Goal: Task Accomplishment & Management: Manage account settings

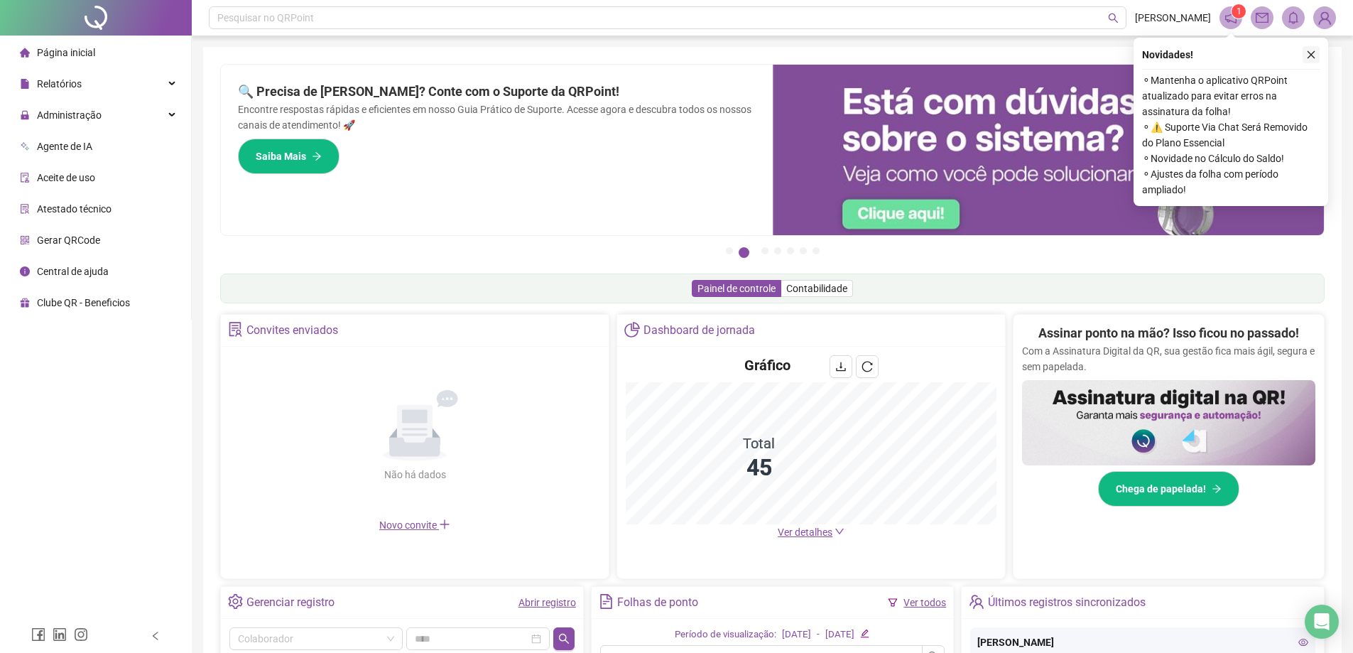
click at [1312, 61] on button "button" at bounding box center [1310, 54] width 17 height 17
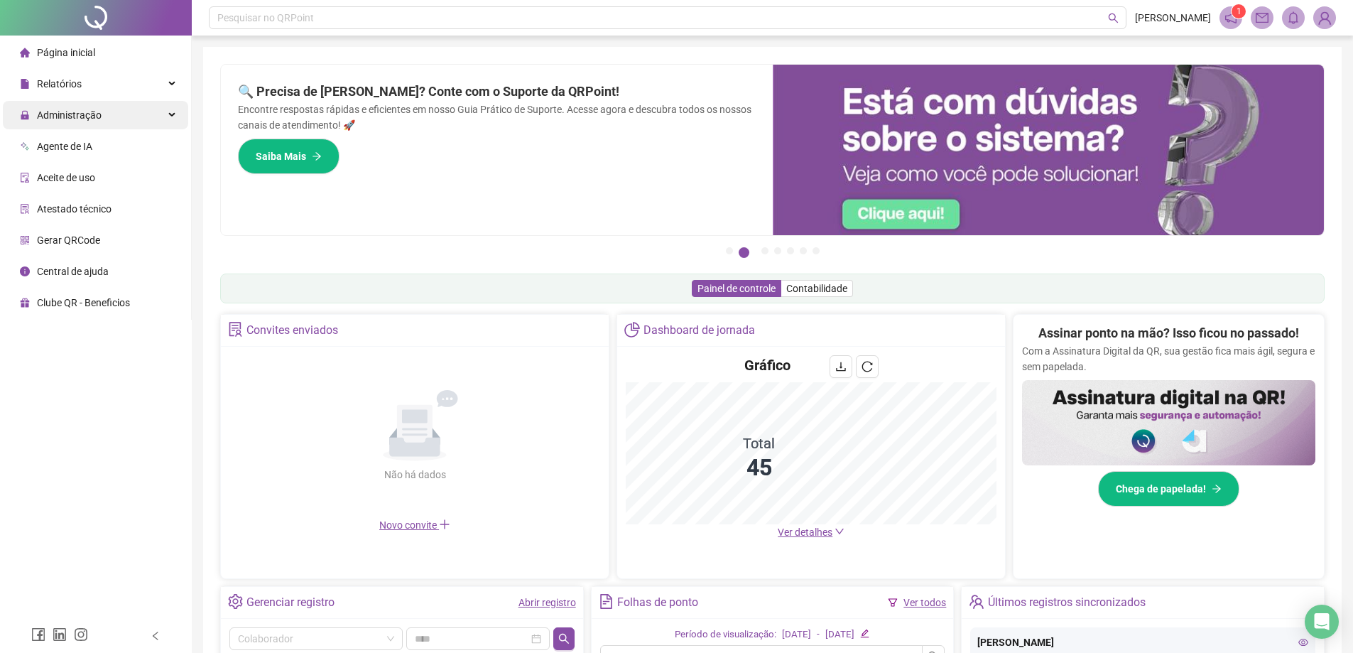
click at [69, 122] on span "Administração" at bounding box center [61, 115] width 82 height 28
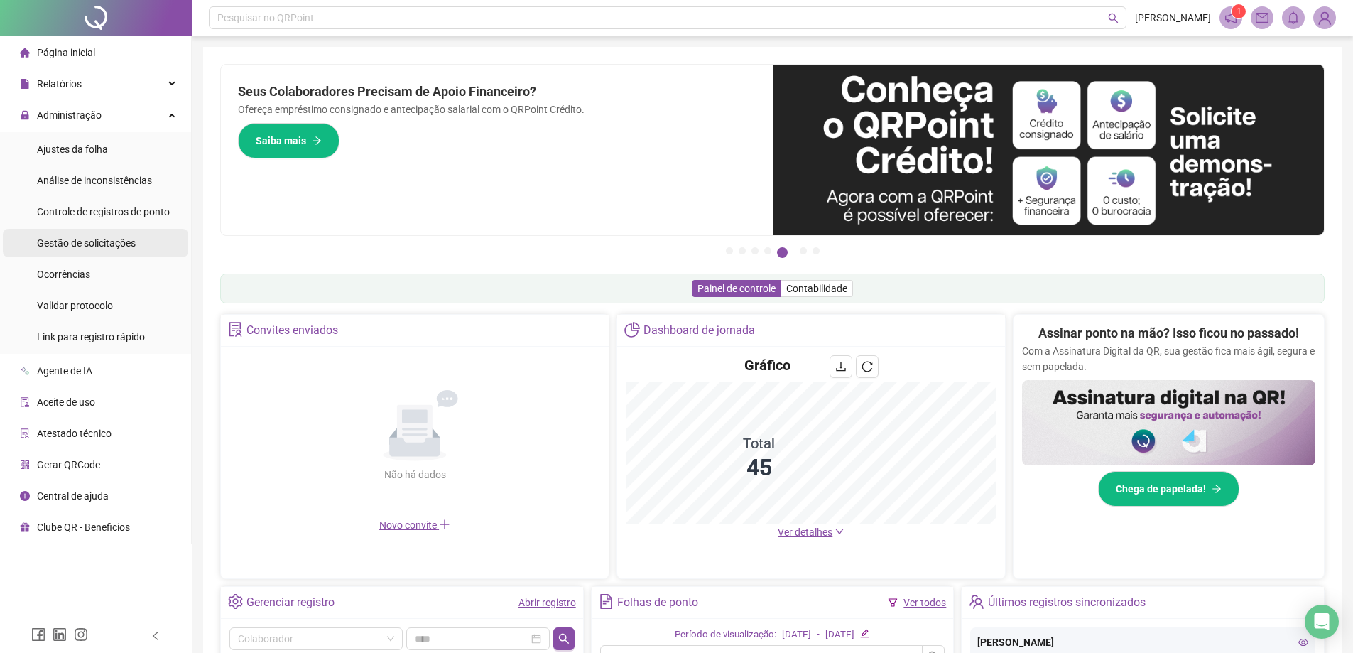
click at [75, 254] on div "Gestão de solicitações" at bounding box center [86, 243] width 99 height 28
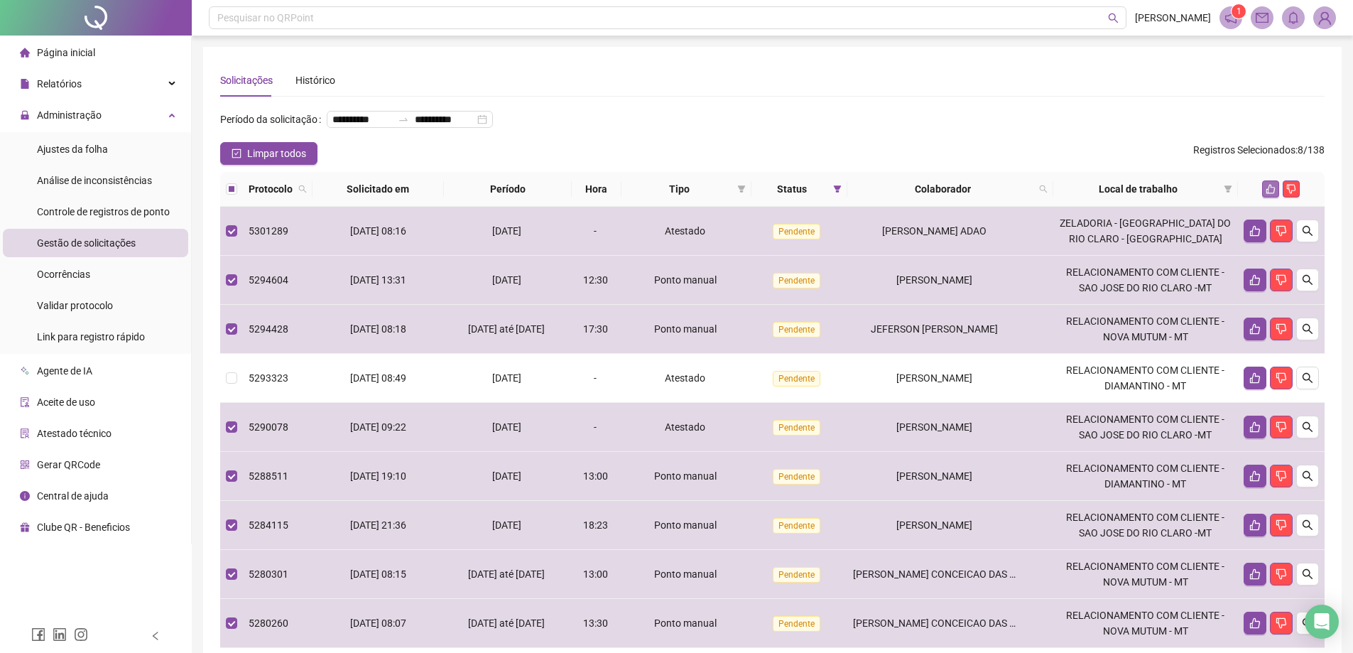
click at [1272, 194] on icon "like" at bounding box center [1270, 189] width 10 height 10
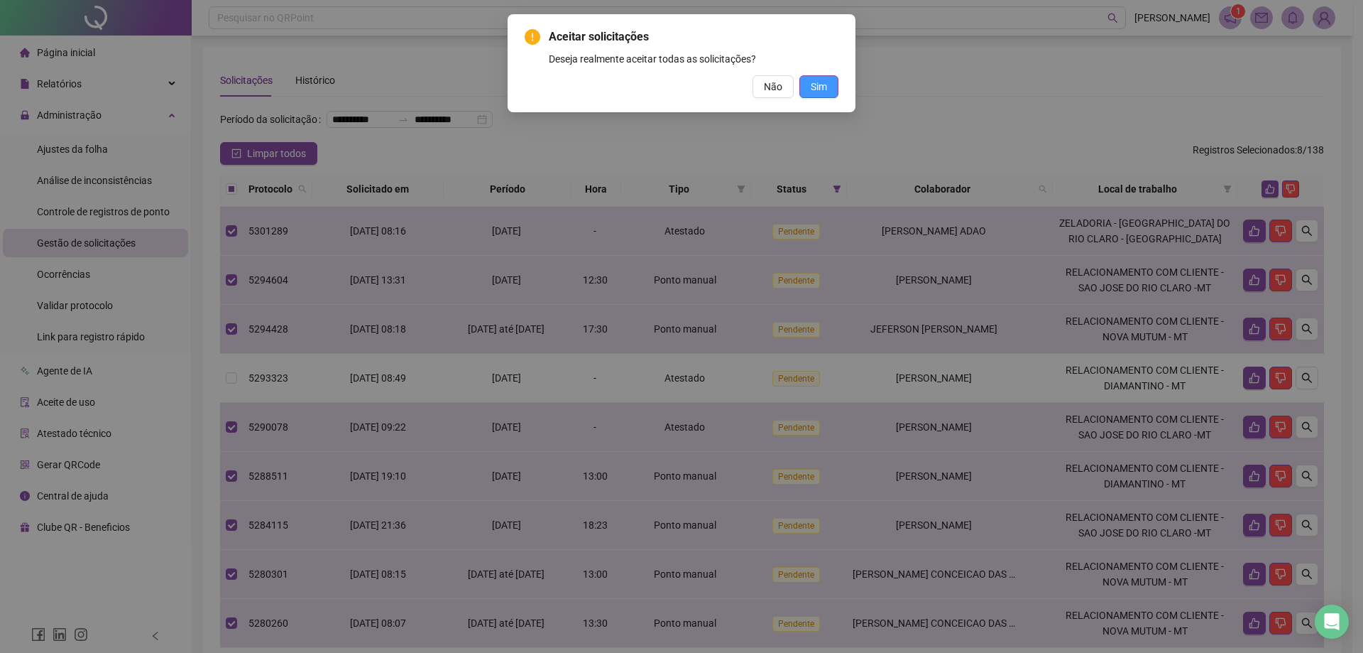
click at [830, 94] on button "Sim" at bounding box center [819, 86] width 39 height 23
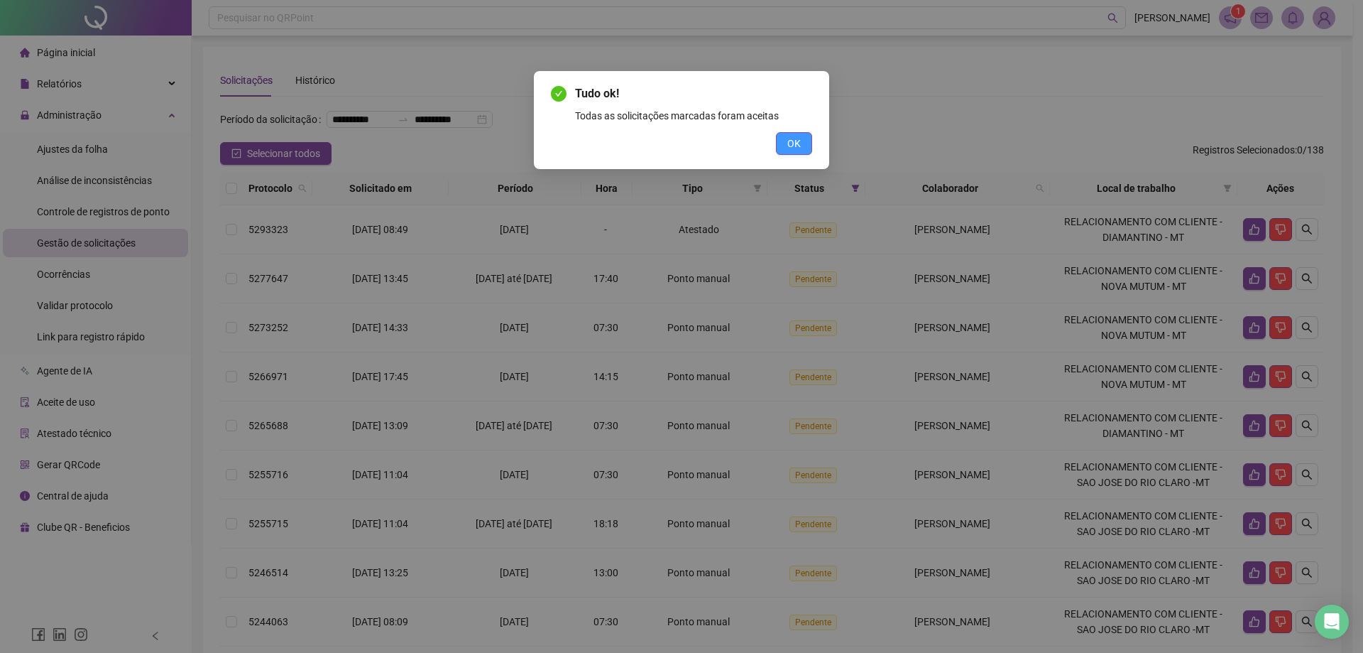
click at [796, 143] on span "OK" at bounding box center [793, 144] width 13 height 16
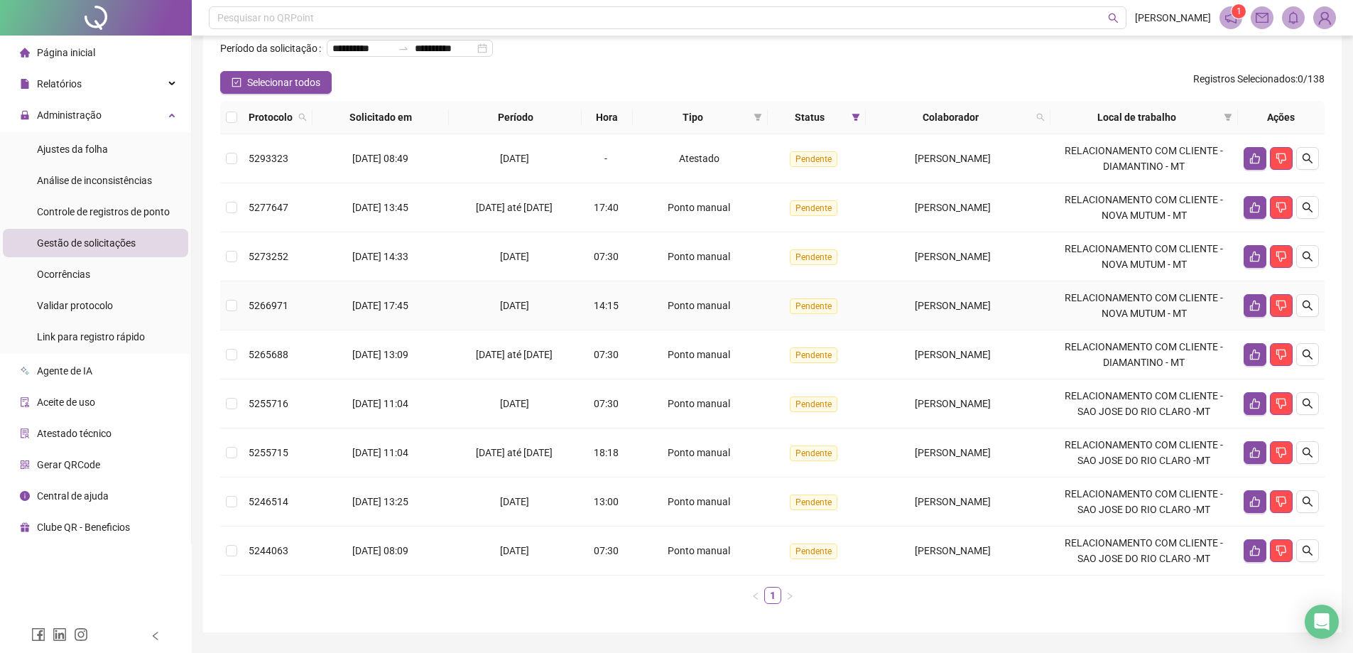
scroll to position [134, 0]
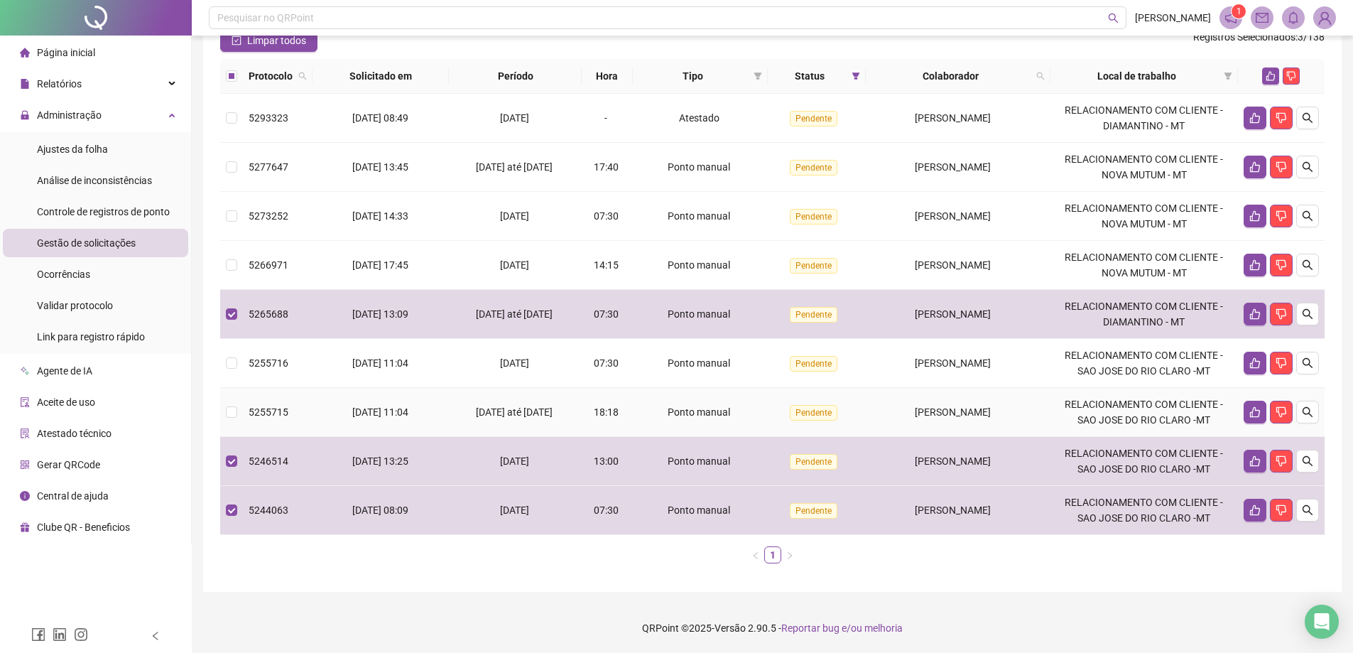
click at [222, 415] on td at bounding box center [231, 412] width 23 height 49
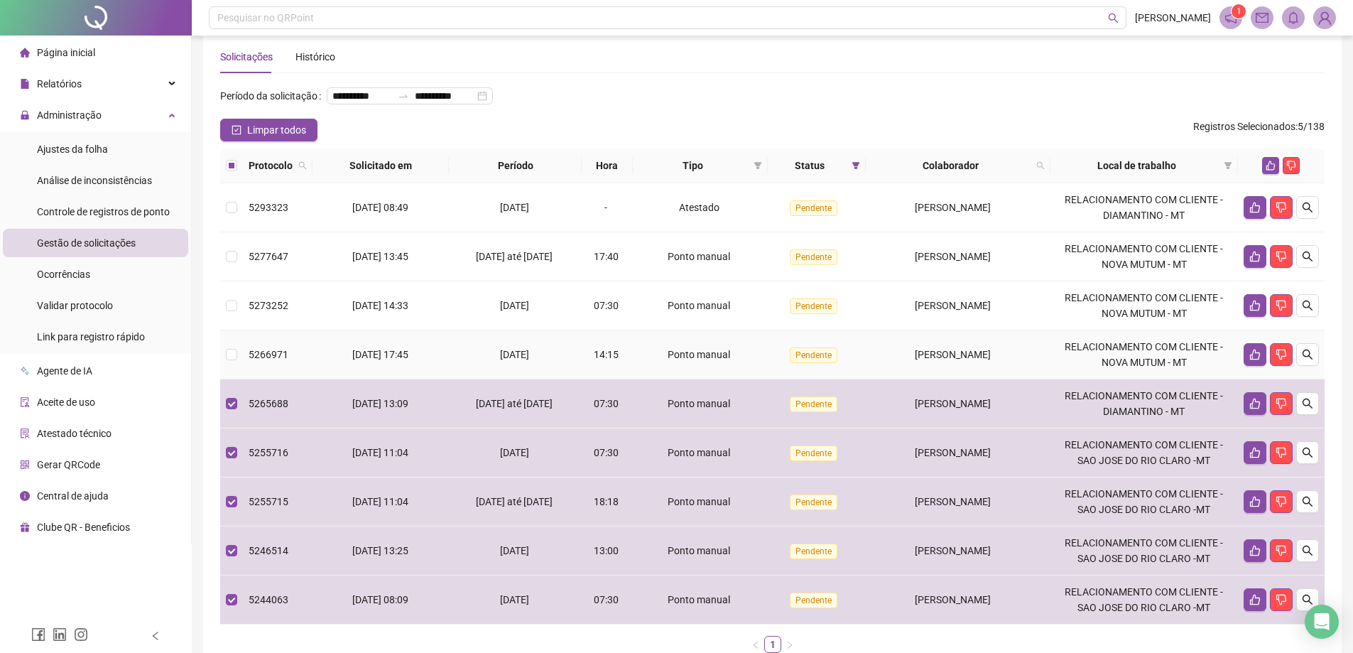
scroll to position [0, 0]
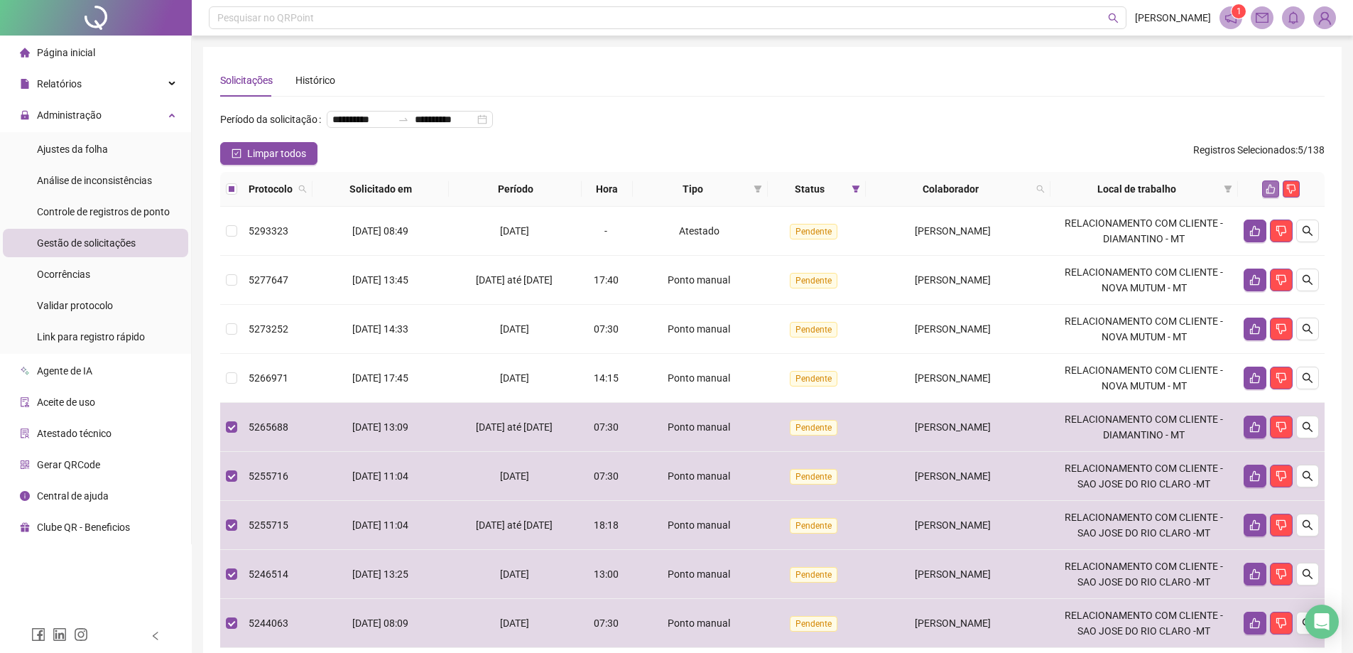
click at [1271, 194] on icon "like" at bounding box center [1270, 189] width 10 height 10
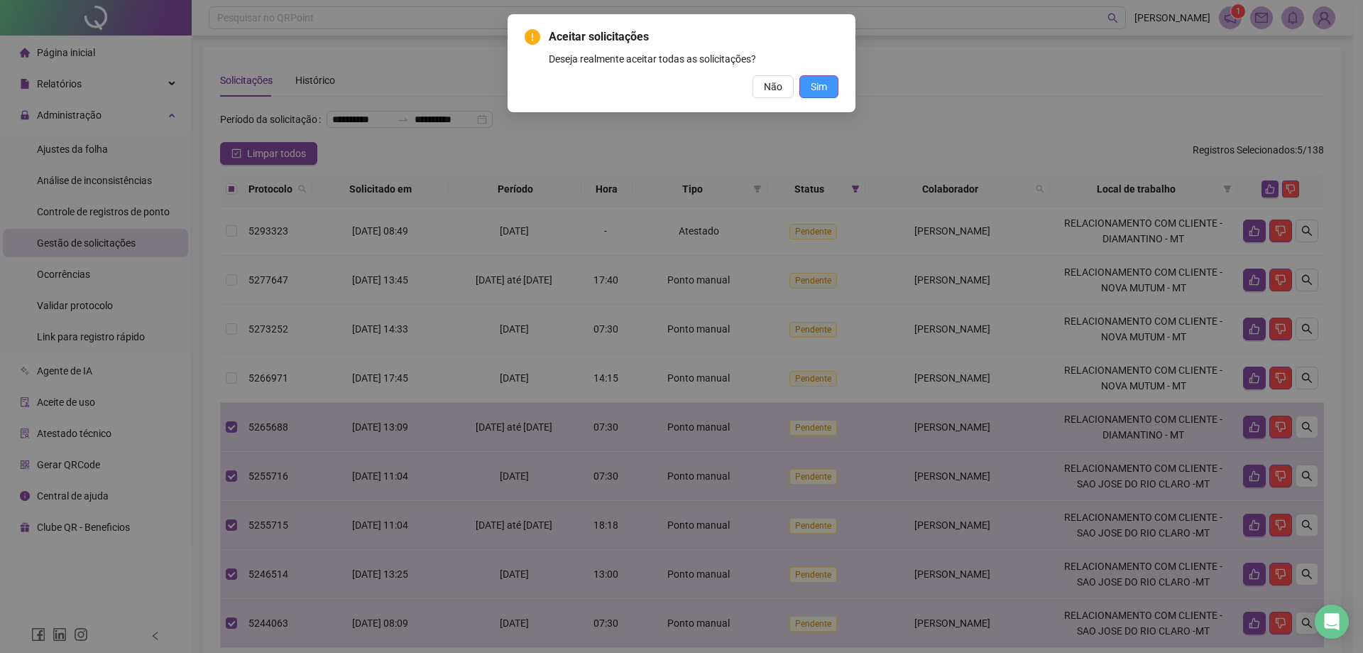
click at [827, 97] on button "Sim" at bounding box center [819, 86] width 39 height 23
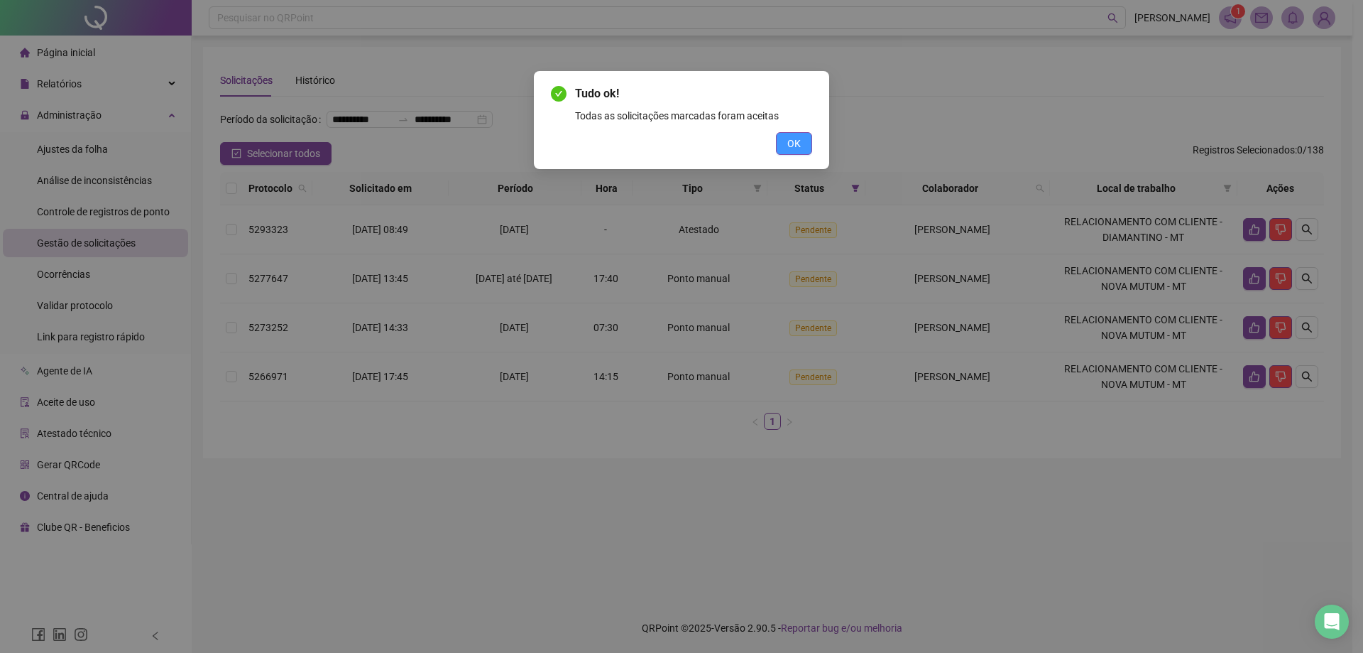
click at [800, 148] on span "OK" at bounding box center [793, 144] width 13 height 16
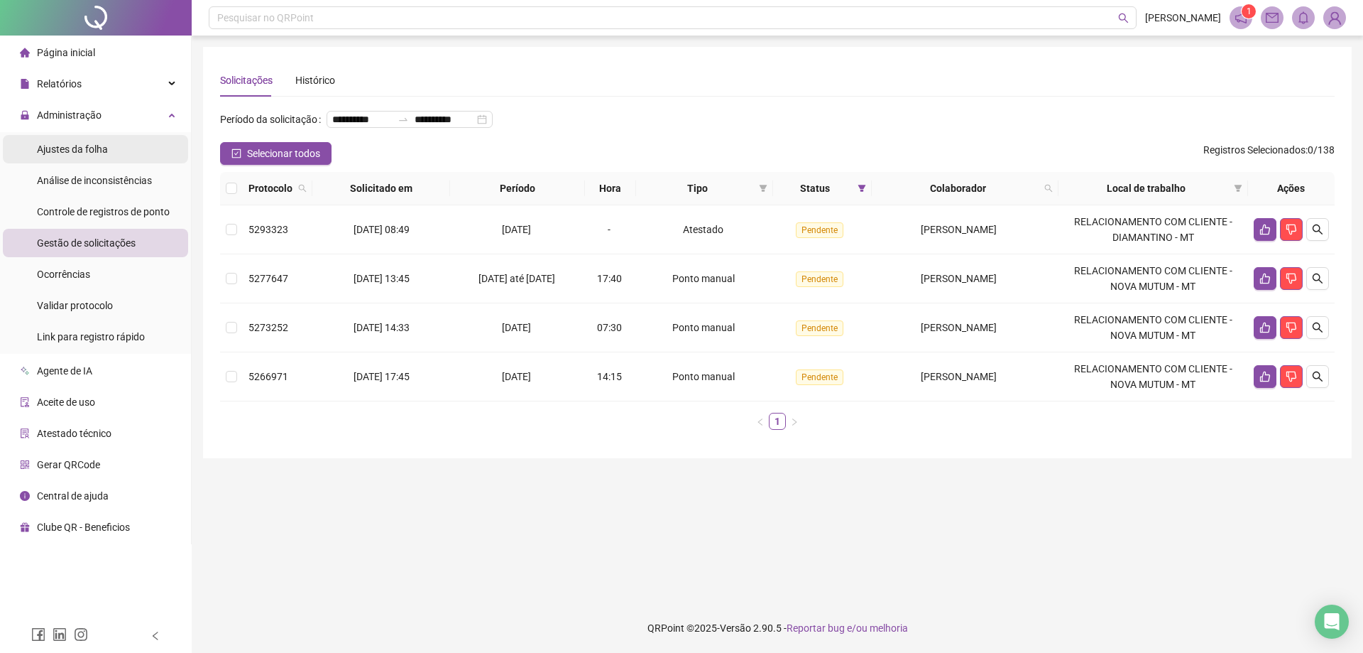
click at [59, 151] on span "Ajustes da folha" at bounding box center [72, 148] width 71 height 11
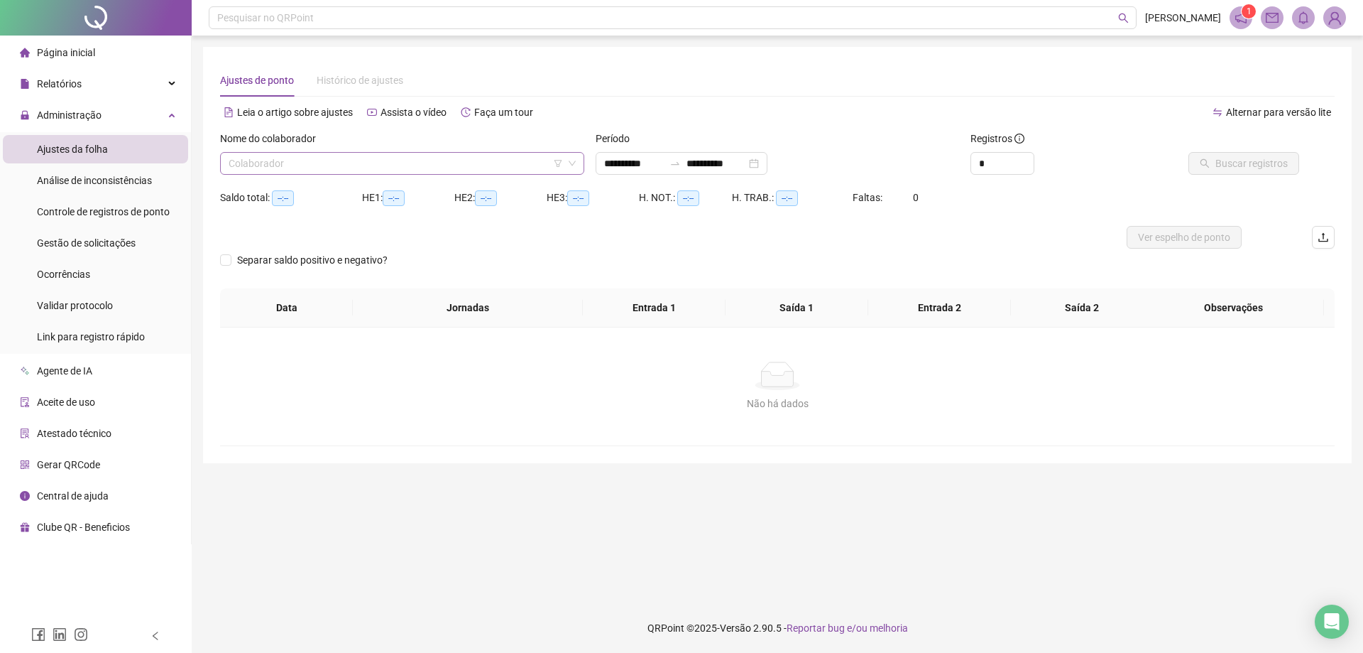
type input "**********"
click at [266, 164] on input "search" at bounding box center [396, 163] width 334 height 21
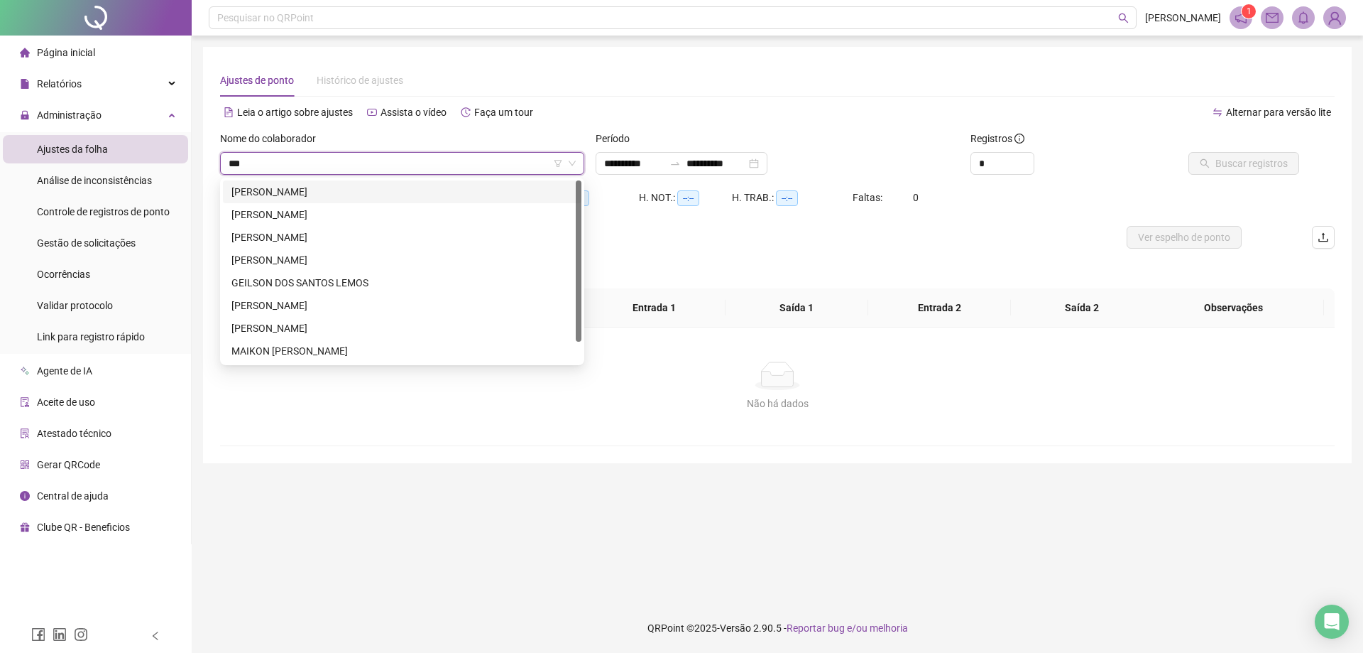
type input "****"
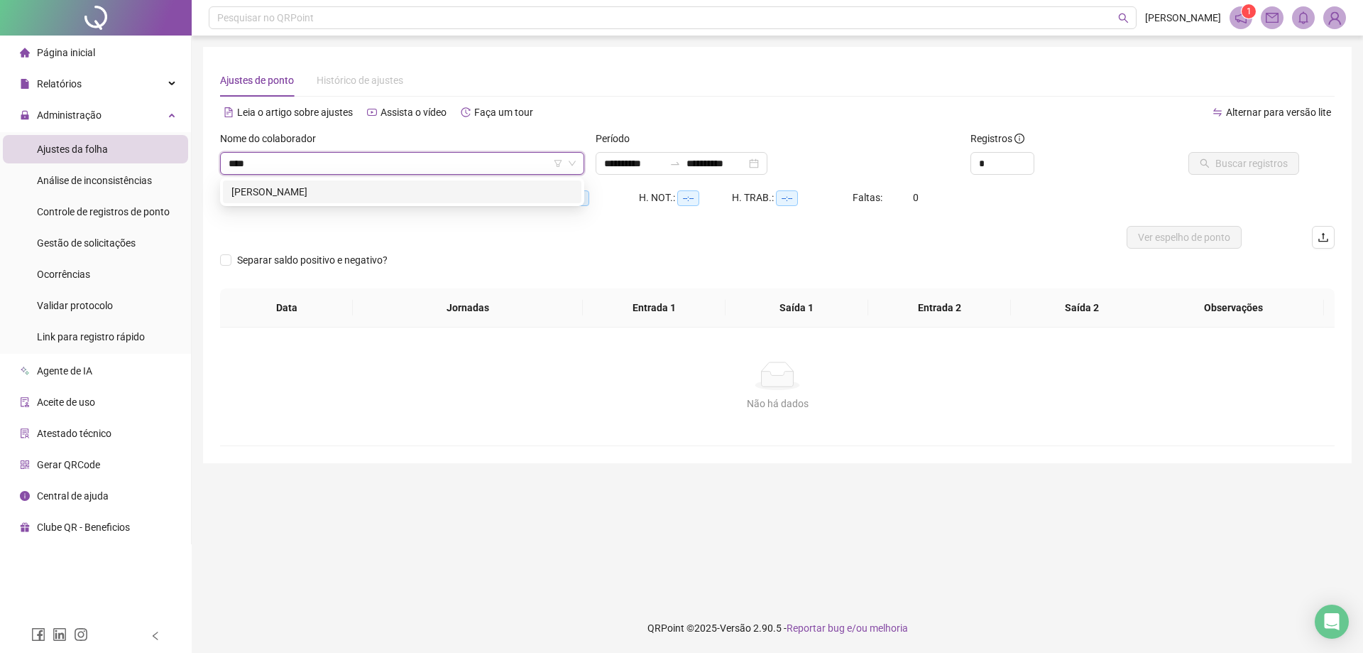
click at [285, 188] on div "[PERSON_NAME]" at bounding box center [402, 192] width 342 height 16
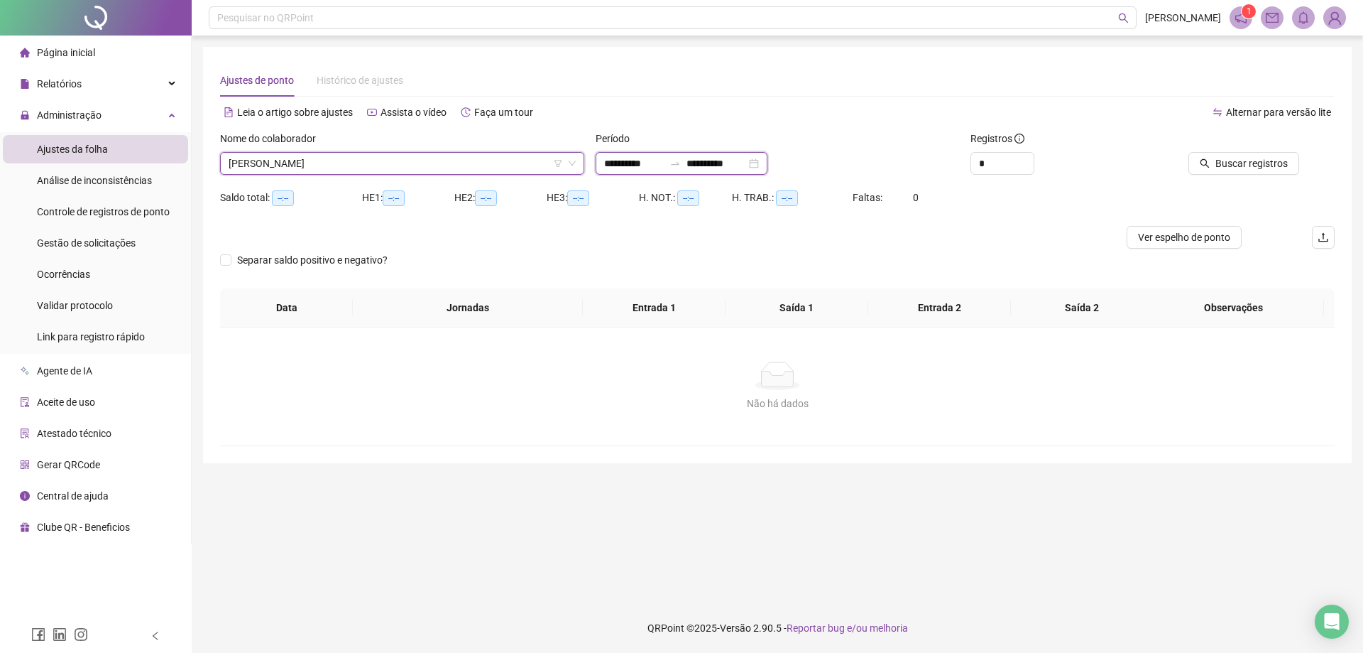
click at [614, 167] on input "**********" at bounding box center [634, 164] width 60 height 16
type input "**********"
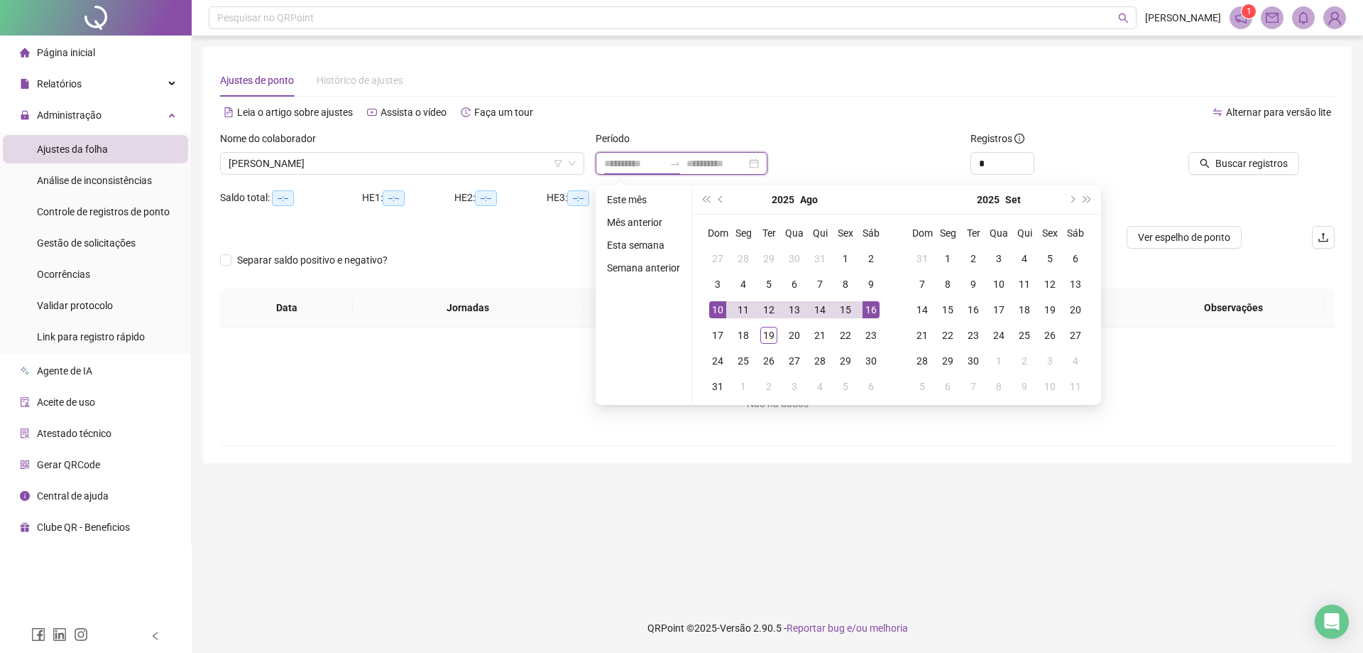
type input "**********"
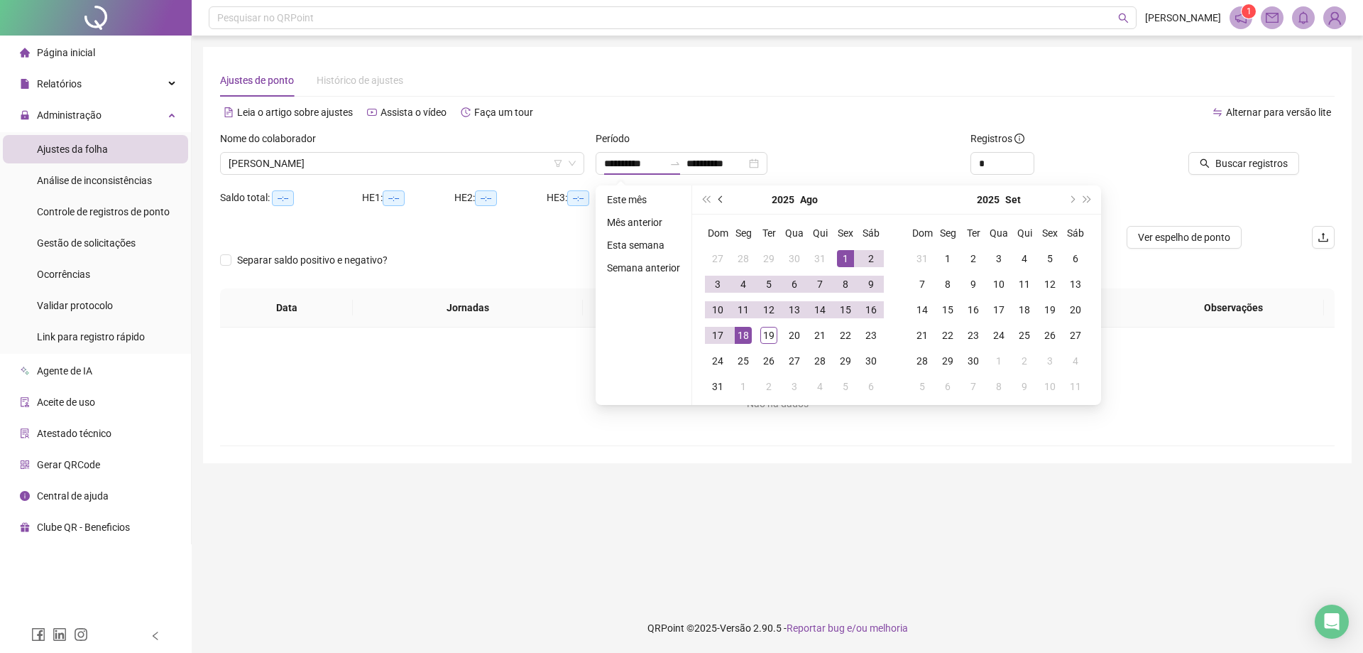
click at [724, 204] on button "prev-year" at bounding box center [722, 199] width 16 height 28
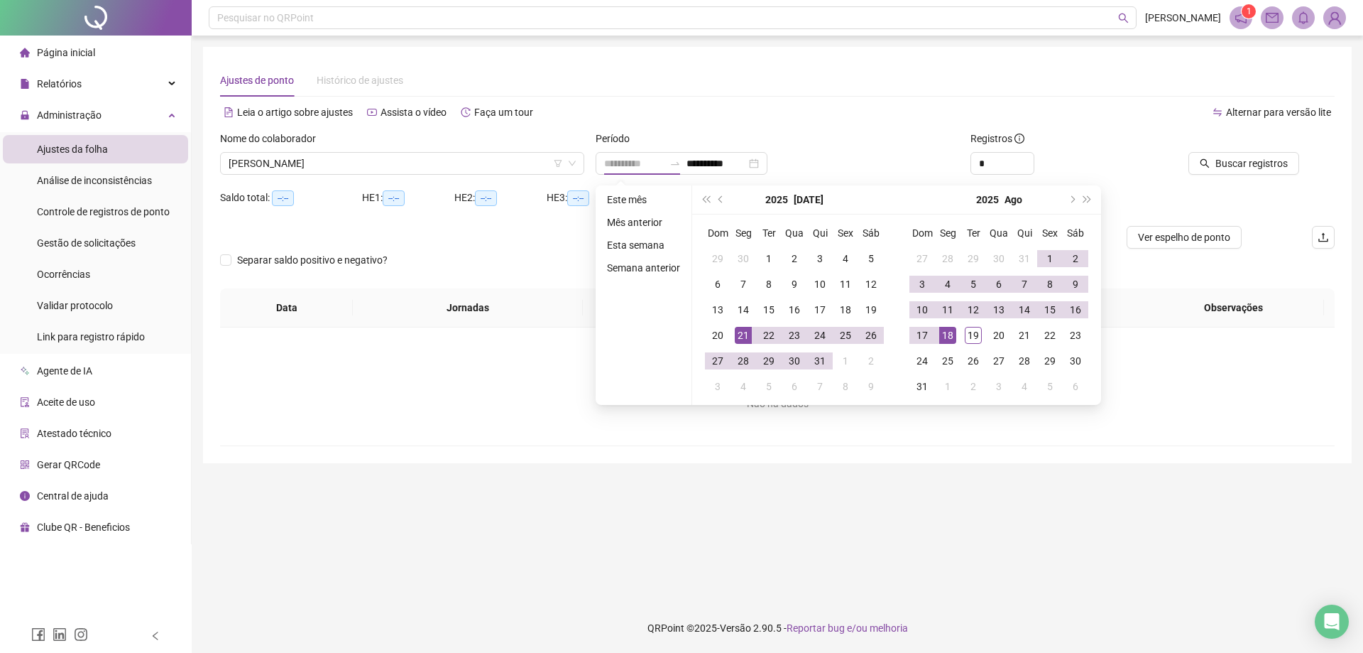
type input "**********"
click at [740, 334] on div "21" at bounding box center [743, 335] width 17 height 17
type input "**********"
click at [942, 335] on div "18" at bounding box center [947, 335] width 17 height 17
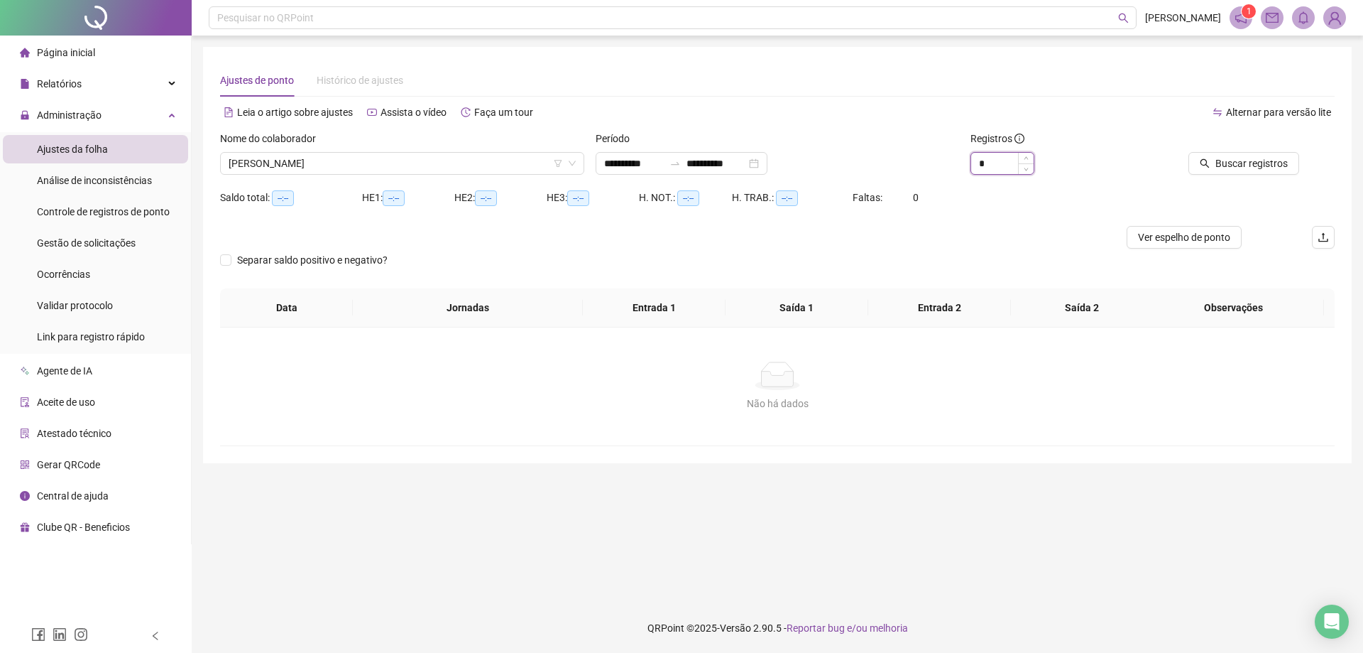
click at [1010, 163] on input "*" at bounding box center [1002, 163] width 62 height 21
type input "*"
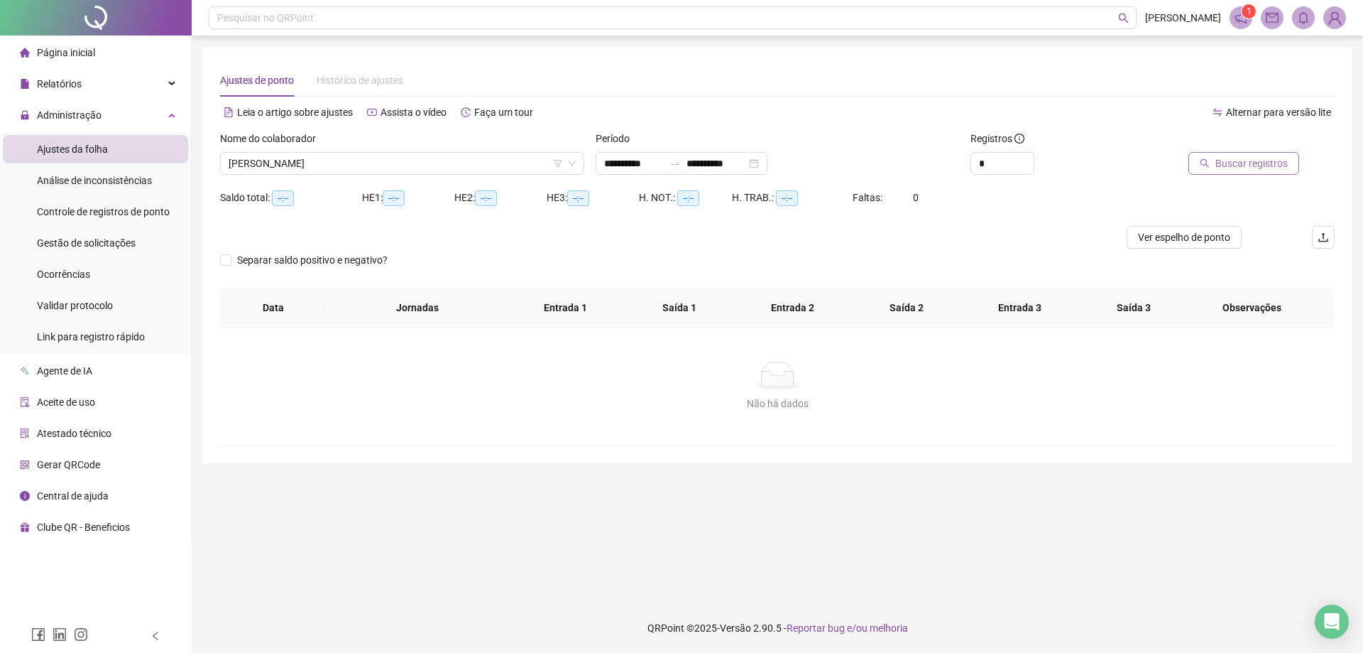
click at [1228, 164] on span "Buscar registros" at bounding box center [1252, 164] width 72 height 16
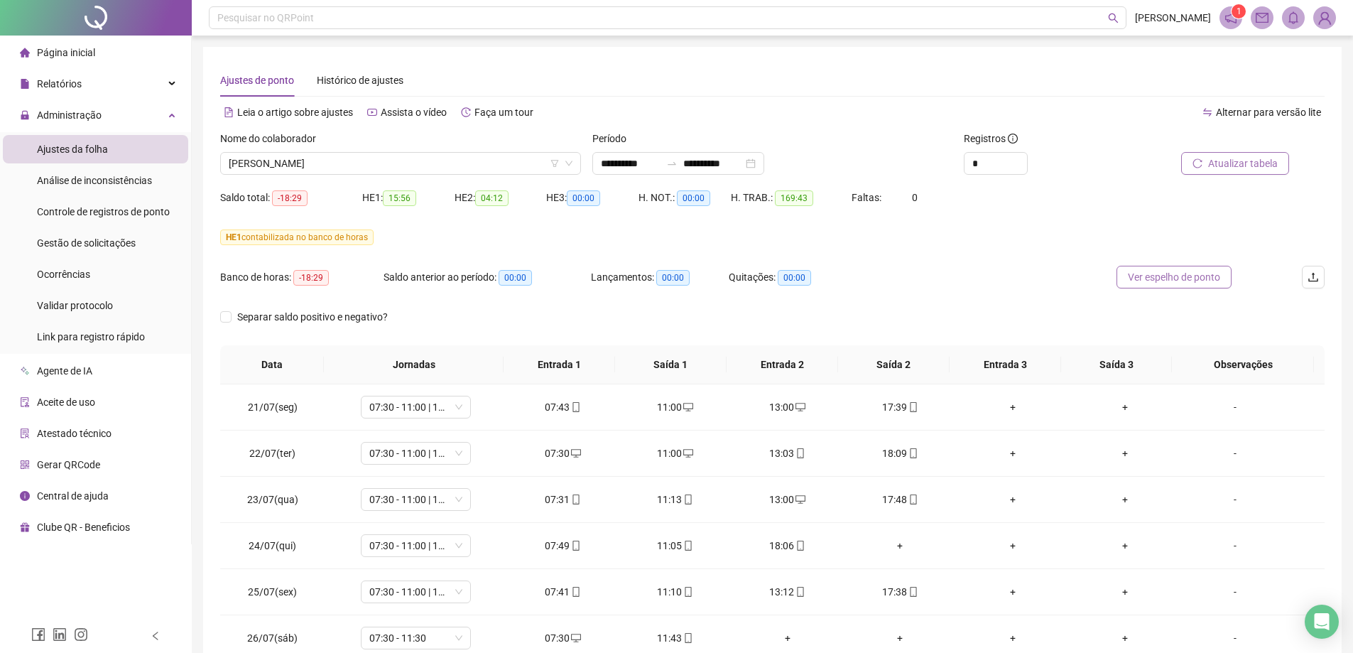
click at [1153, 279] on span "Ver espelho de ponto" at bounding box center [1174, 277] width 92 height 16
click at [1311, 276] on icon "upload" at bounding box center [1312, 276] width 11 height 11
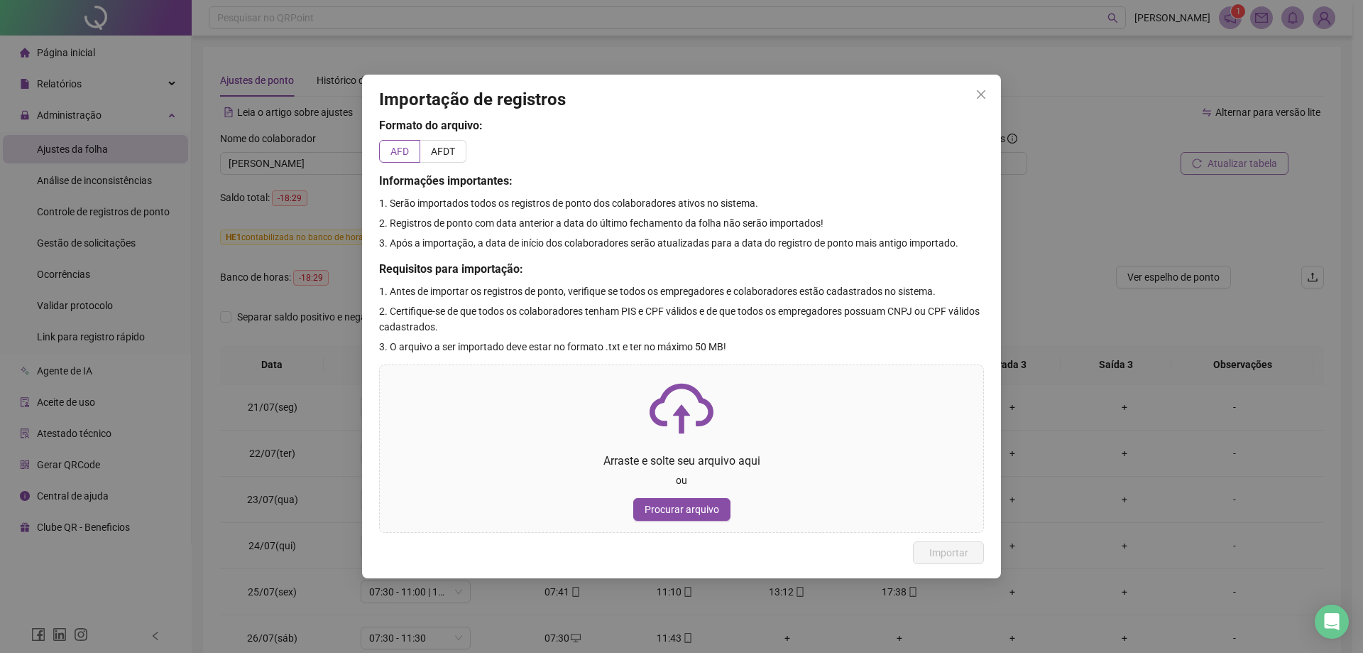
click at [976, 106] on h3 "Importação de registros" at bounding box center [681, 100] width 605 height 23
click at [980, 93] on icon "close" at bounding box center [981, 94] width 9 height 9
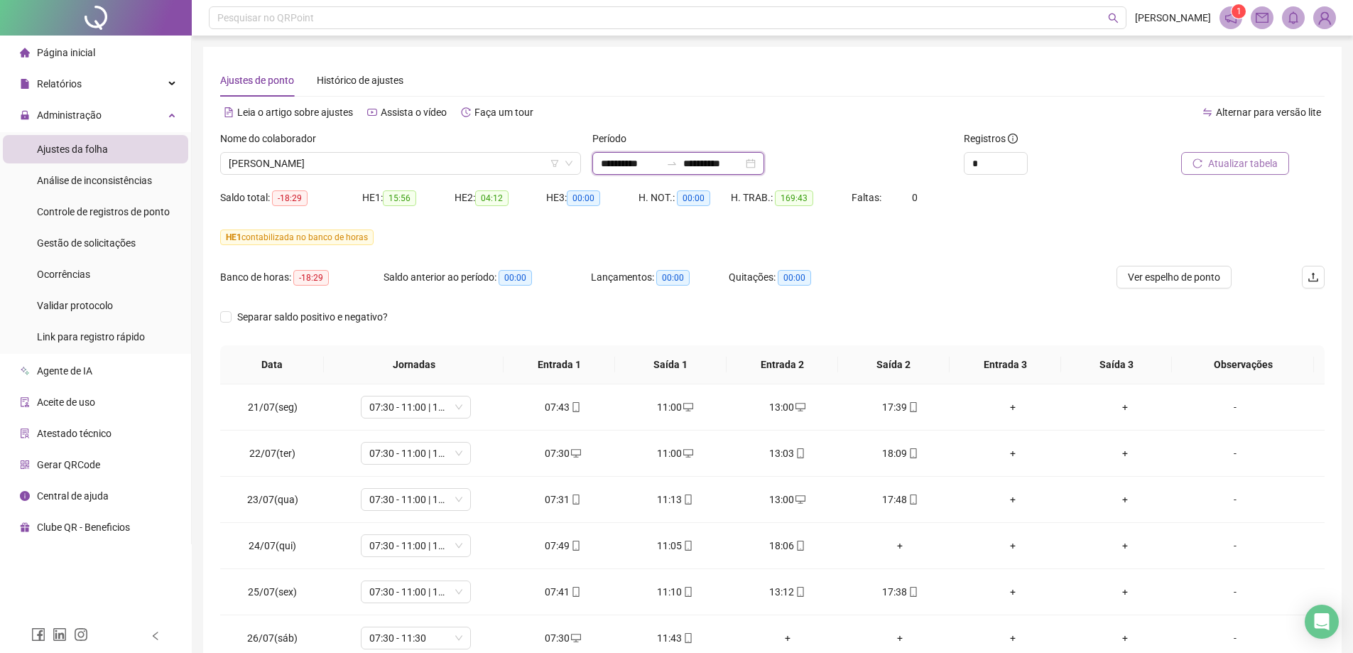
click at [725, 160] on input "**********" at bounding box center [713, 164] width 60 height 16
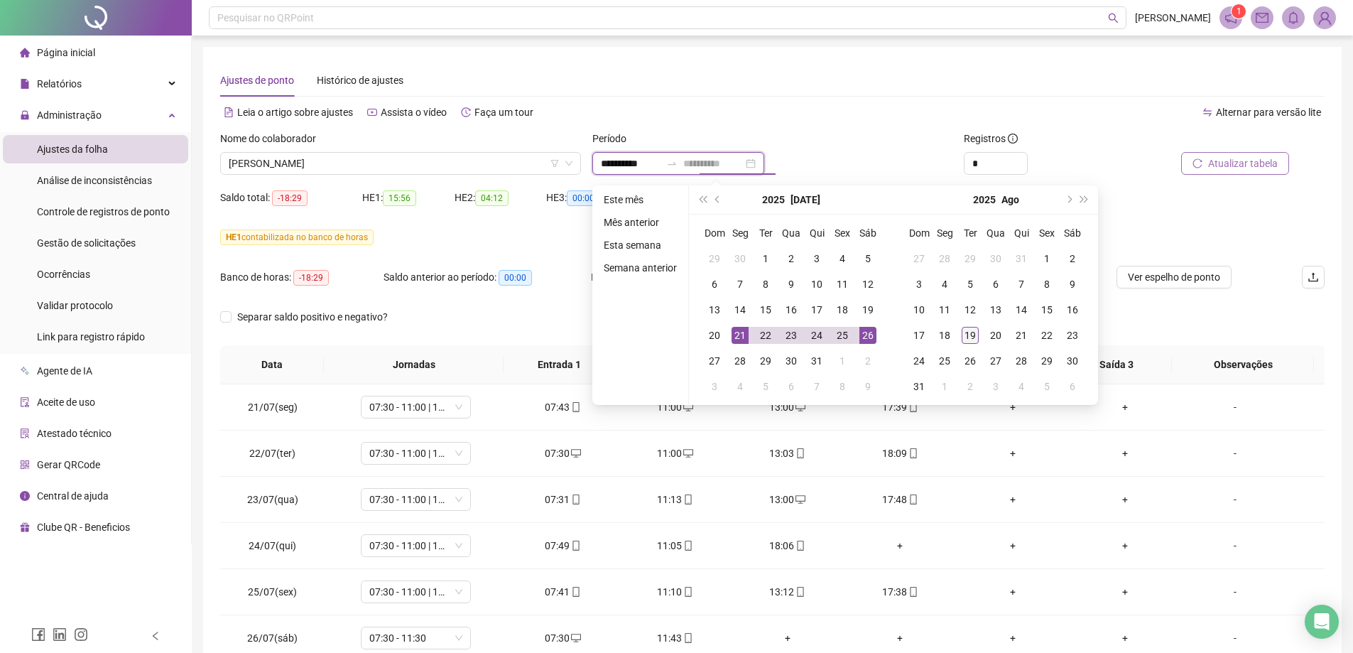
type input "**********"
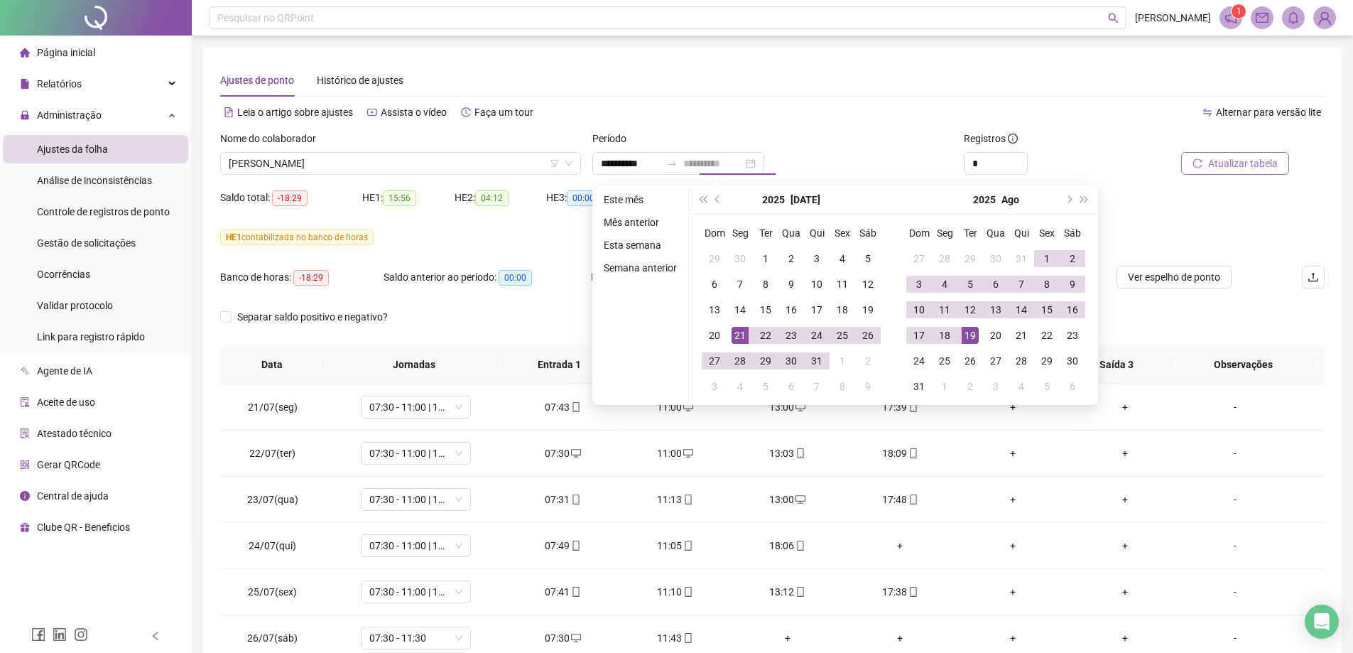
click at [975, 334] on div "19" at bounding box center [969, 335] width 17 height 17
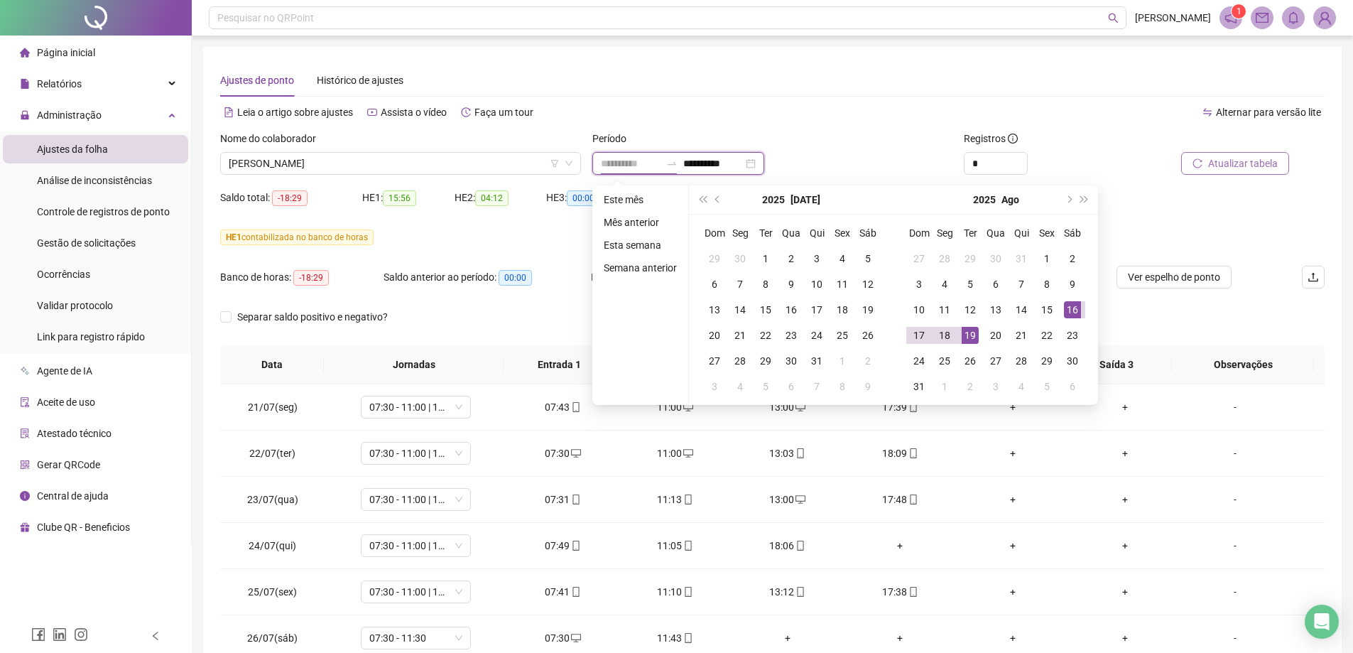
type input "**********"
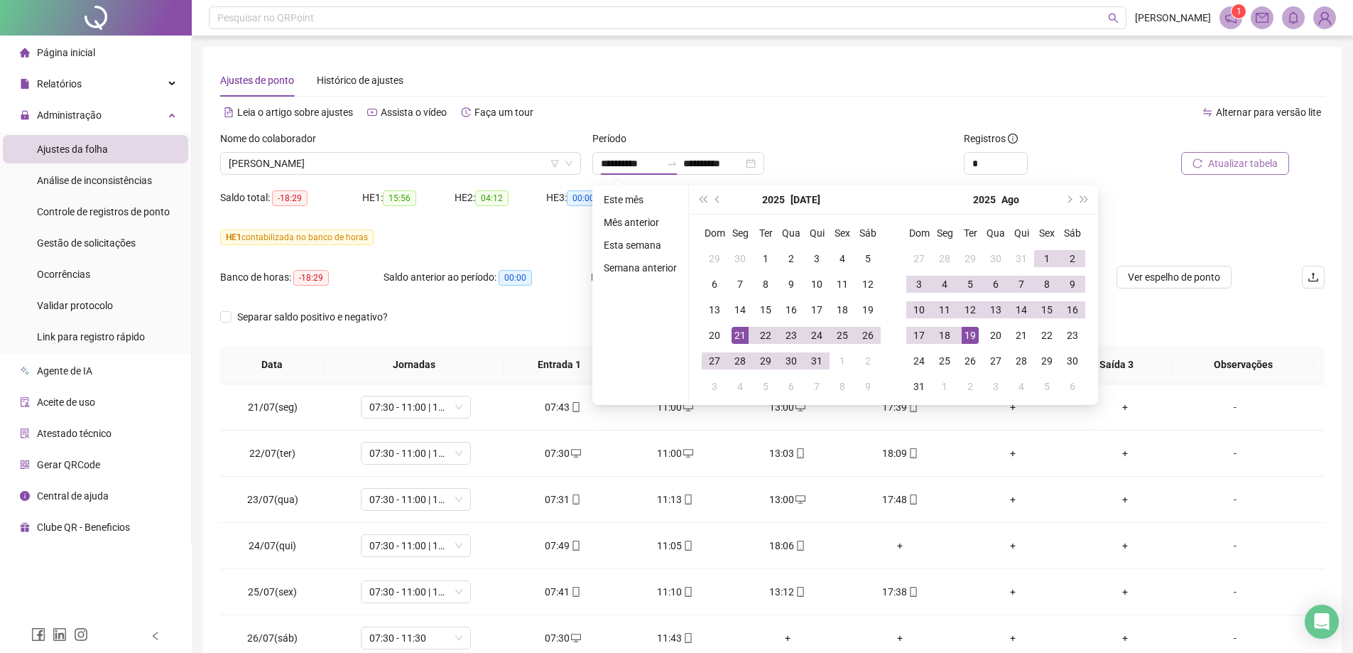
click at [1233, 223] on div "Saldo total: -18:29 HE 1: 15:56 HE 2: 04:12 HE 3: 00:00 H. NOT.: 00:00 H. TRAB.…" at bounding box center [772, 206] width 1104 height 40
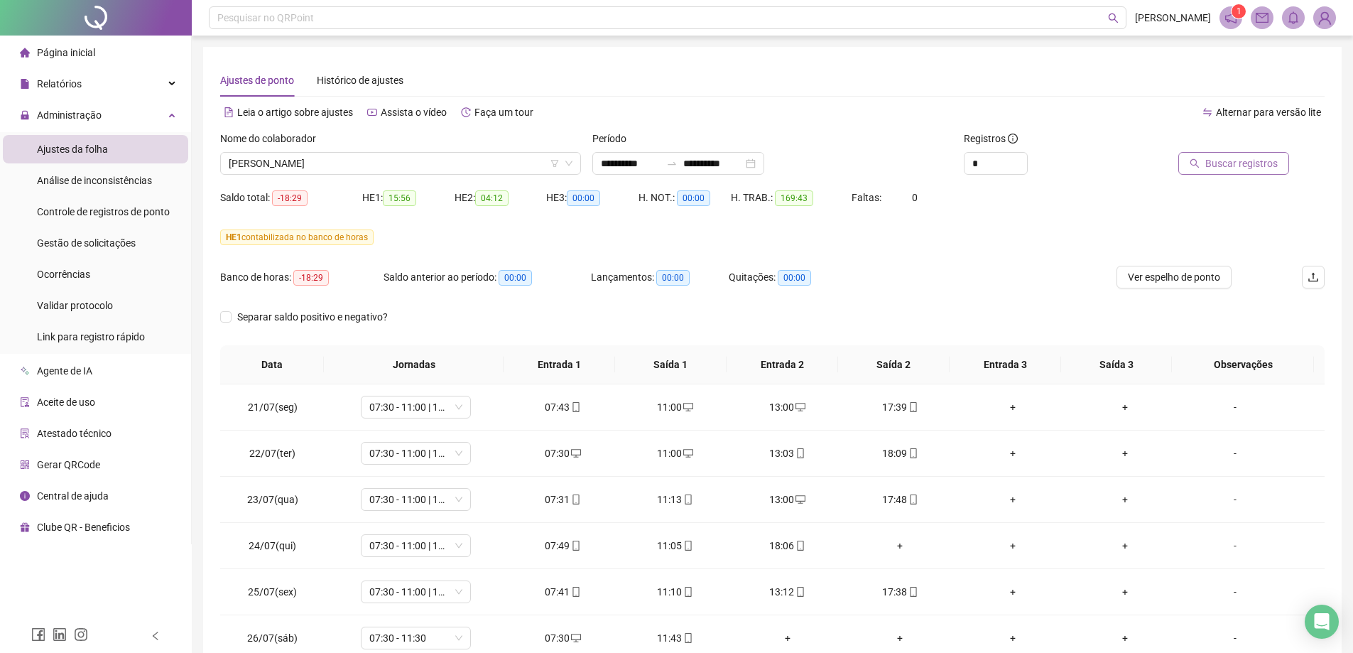
click at [1240, 163] on span "Buscar registros" at bounding box center [1241, 164] width 72 height 16
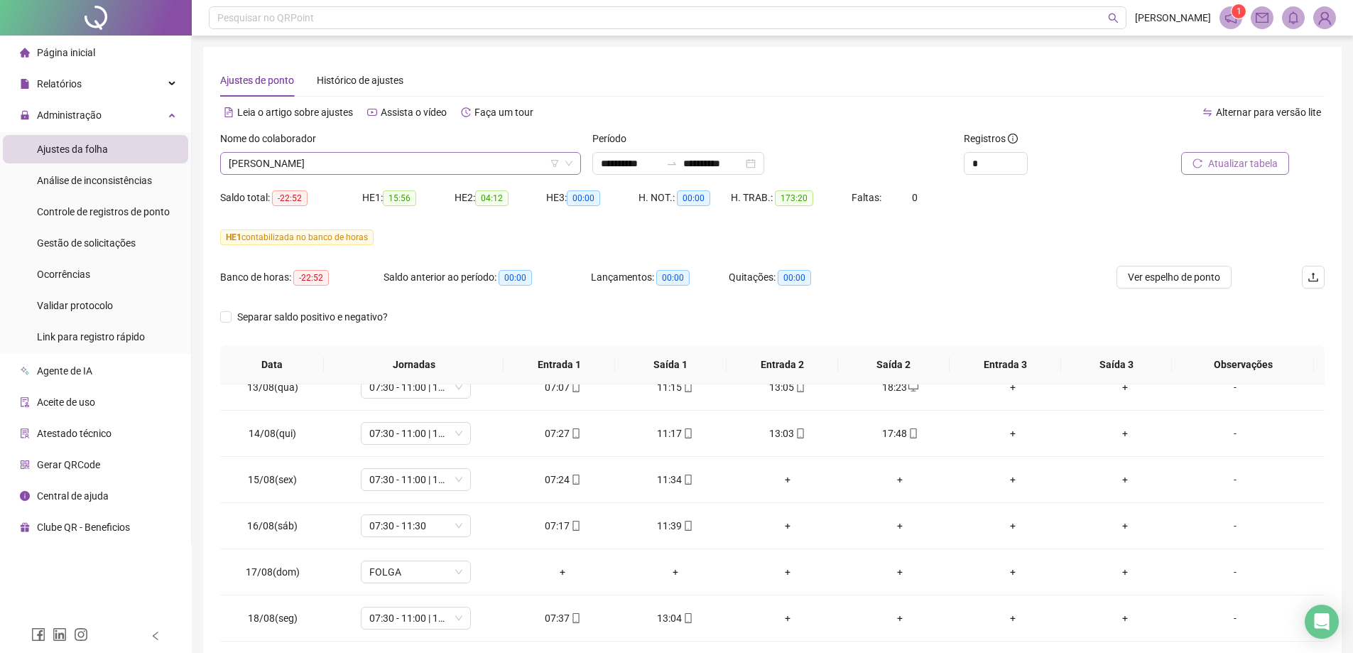
click at [291, 161] on span "[PERSON_NAME]" at bounding box center [401, 163] width 344 height 21
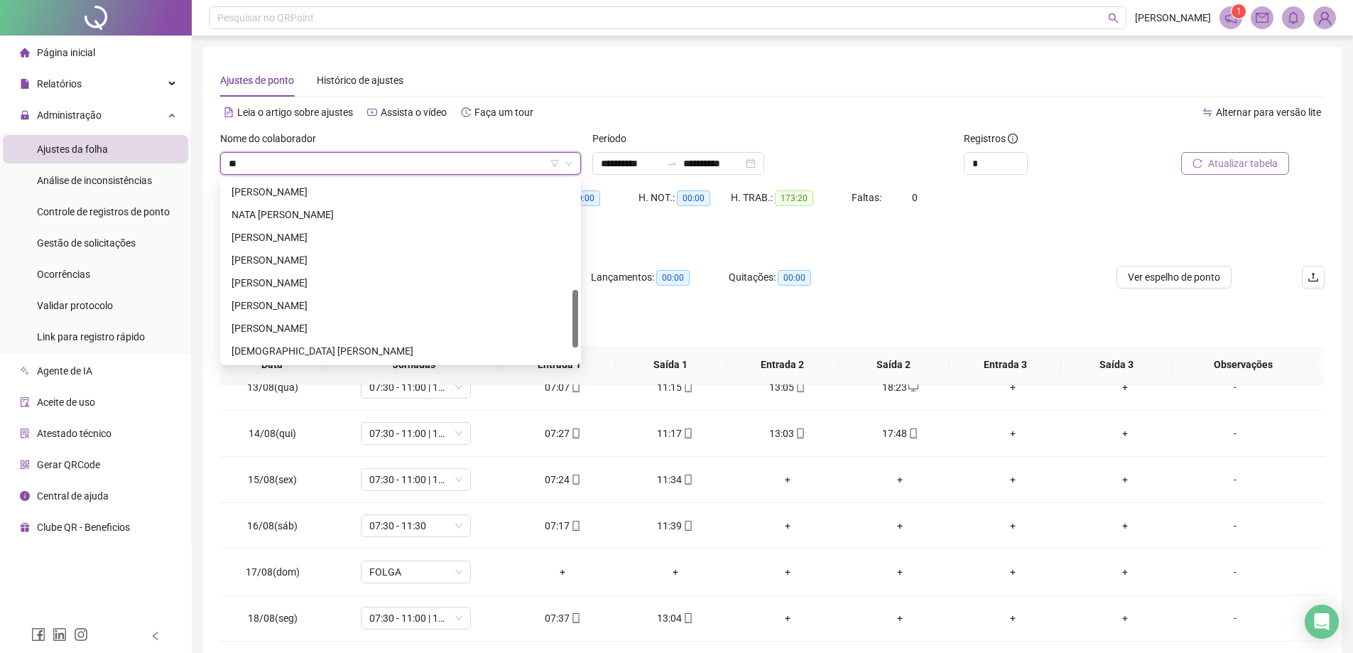
scroll to position [68, 0]
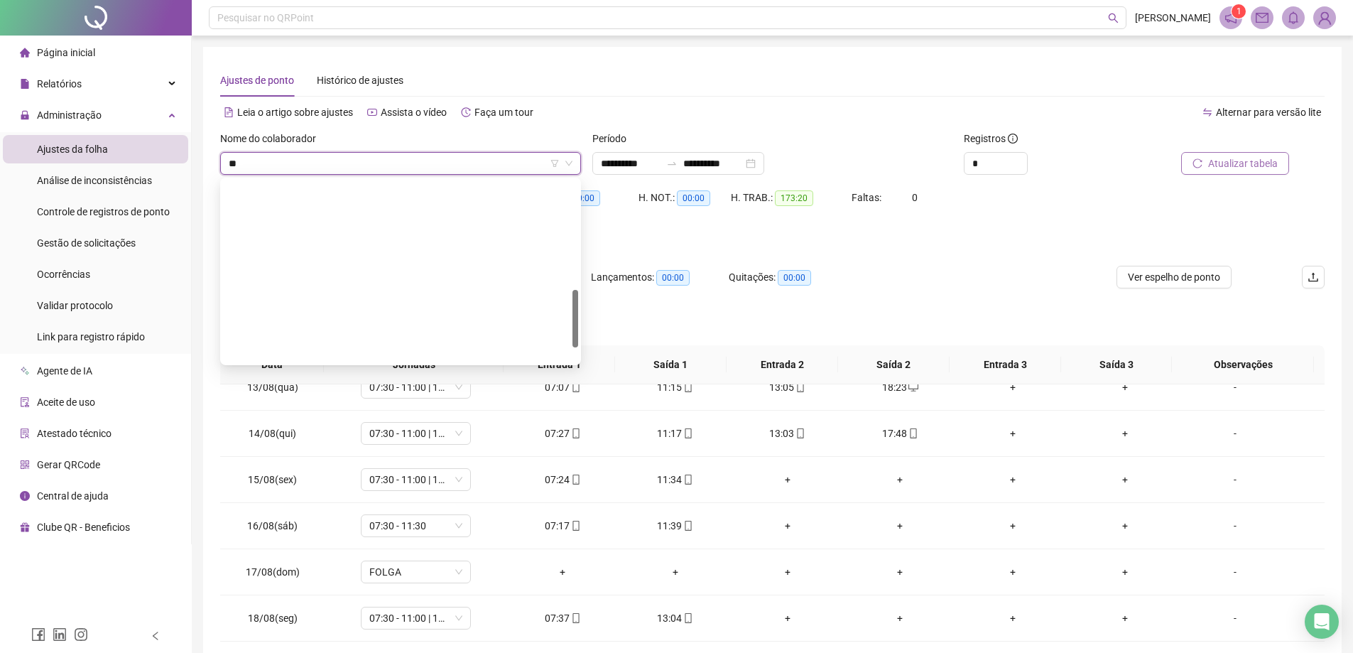
type input "***"
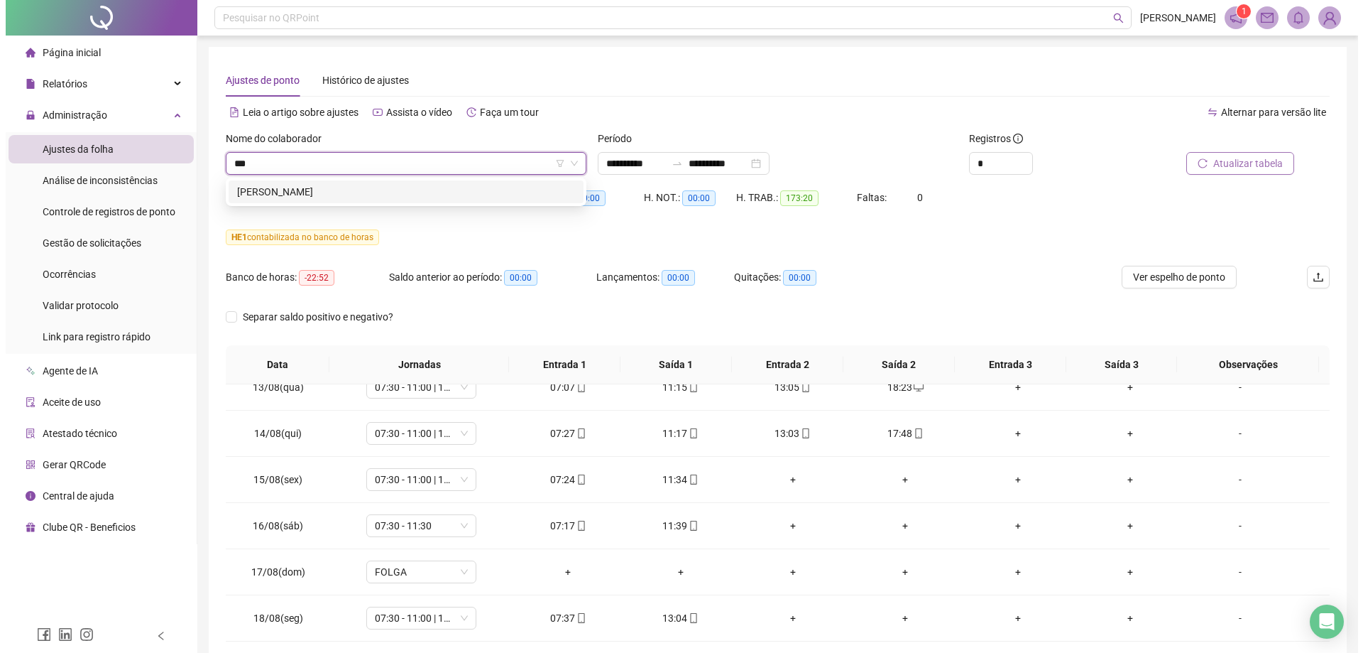
scroll to position [0, 0]
click at [376, 191] on div "[PERSON_NAME]" at bounding box center [400, 192] width 338 height 16
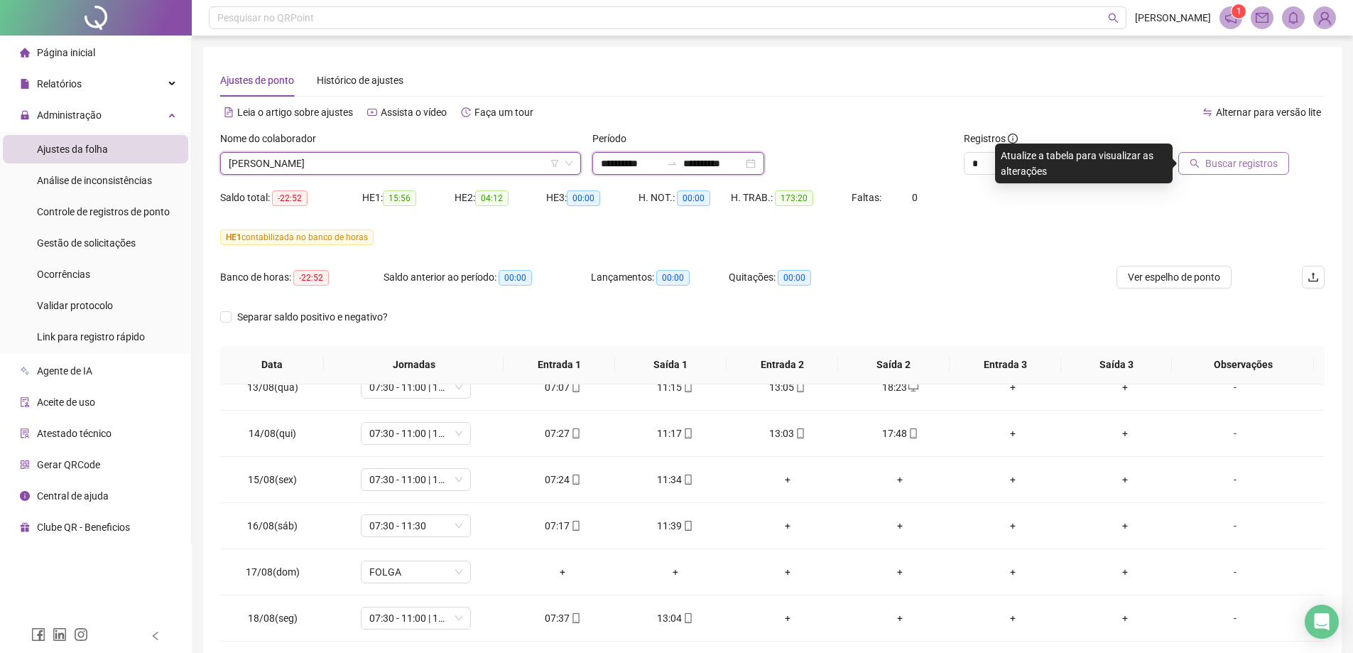
click at [729, 160] on input "**********" at bounding box center [713, 164] width 60 height 16
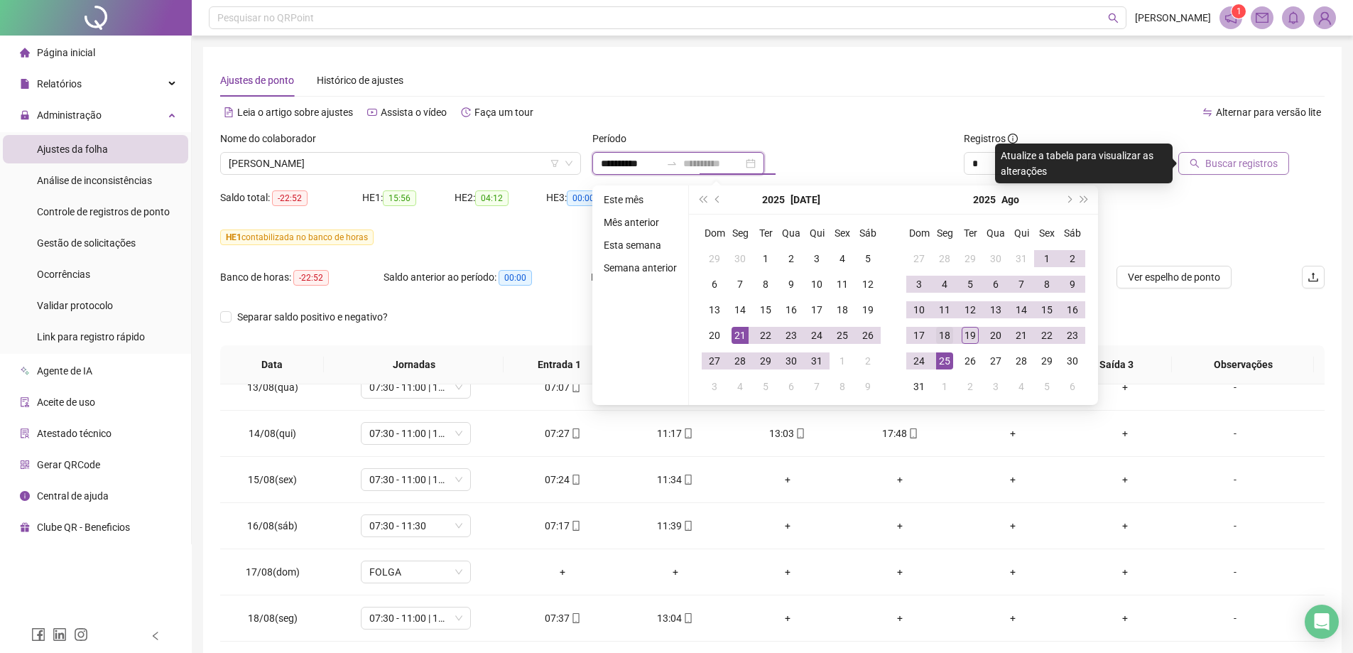
type input "**********"
click at [950, 333] on div "18" at bounding box center [944, 335] width 17 height 17
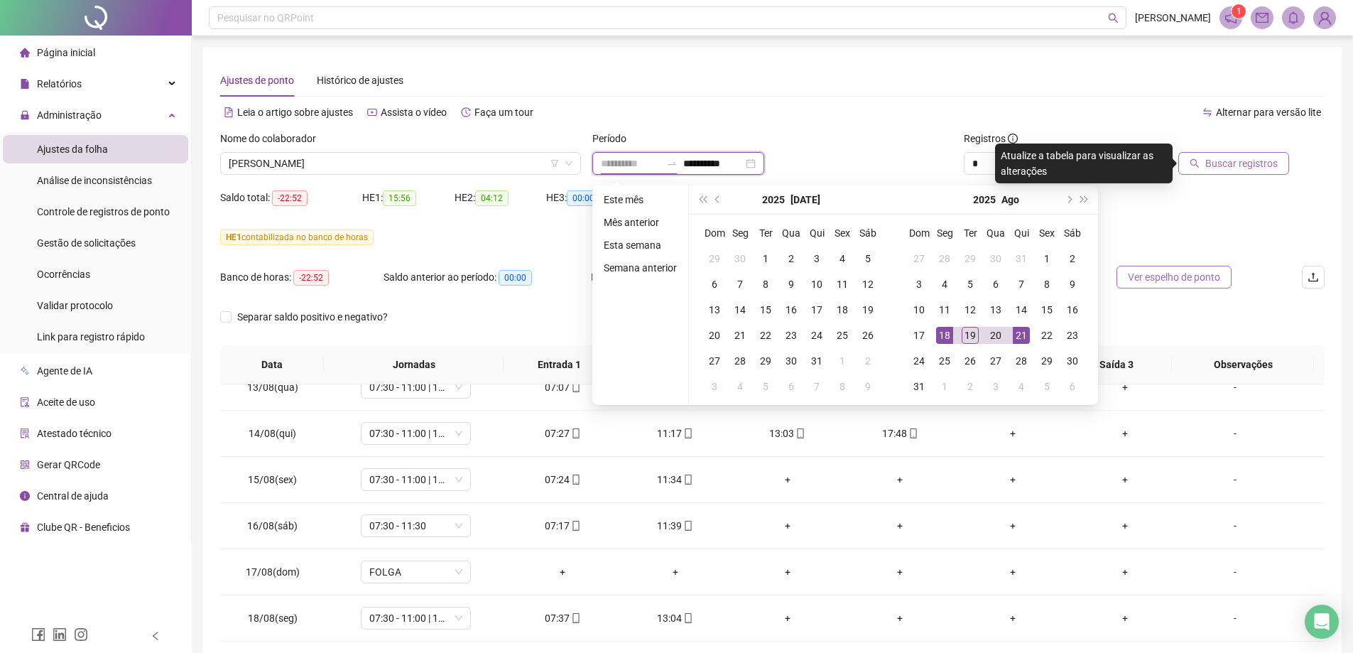
type input "**********"
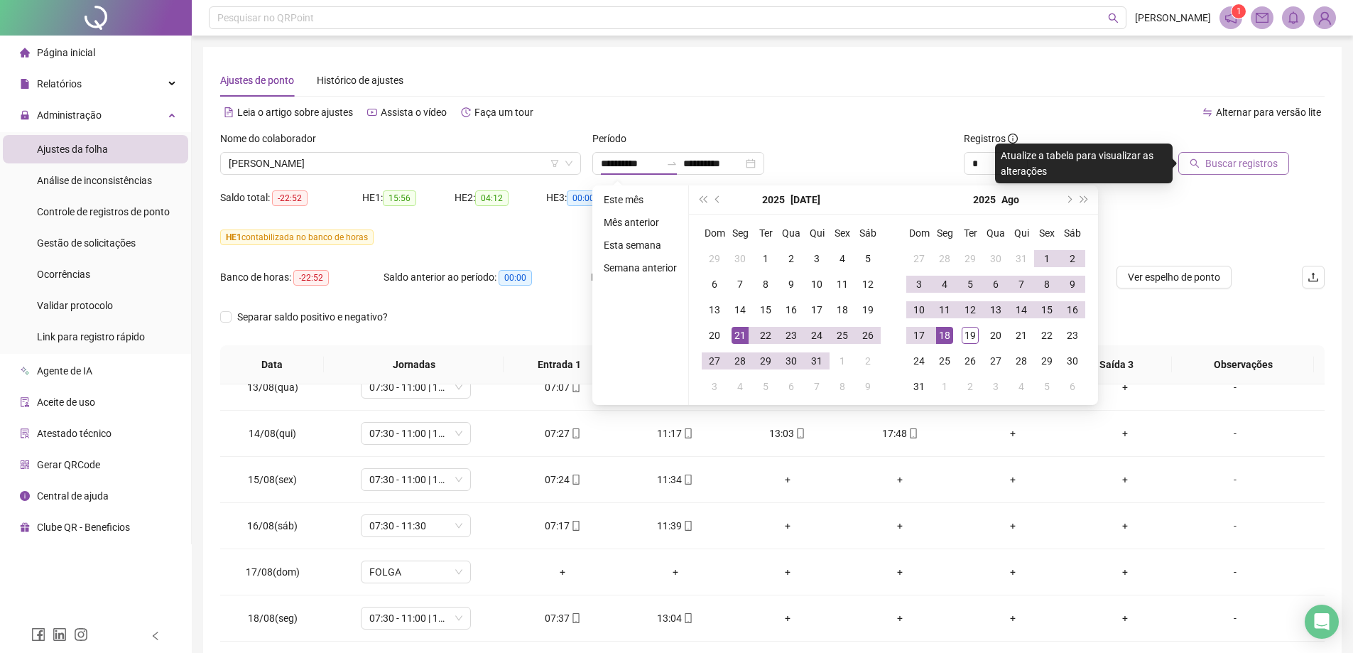
click at [1245, 229] on div "HE 1 contabilizada no banco de horas" at bounding box center [772, 237] width 1104 height 16
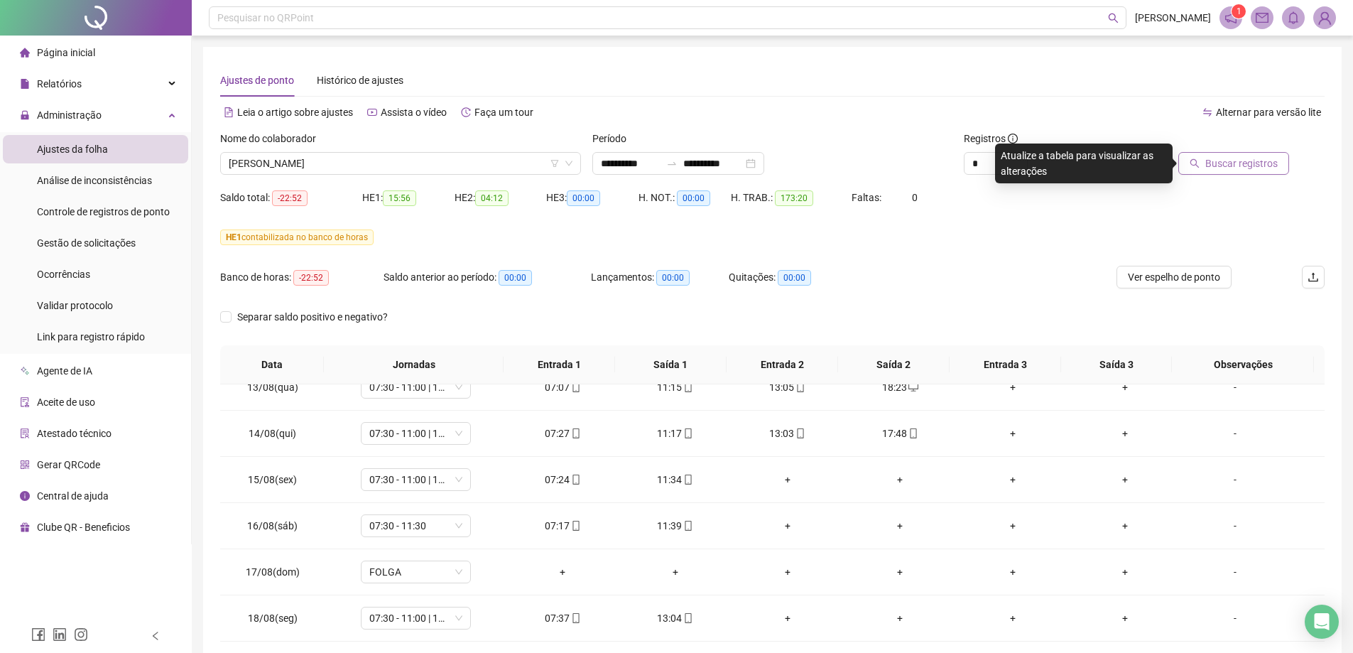
click at [1253, 166] on span "Buscar registros" at bounding box center [1241, 164] width 72 height 16
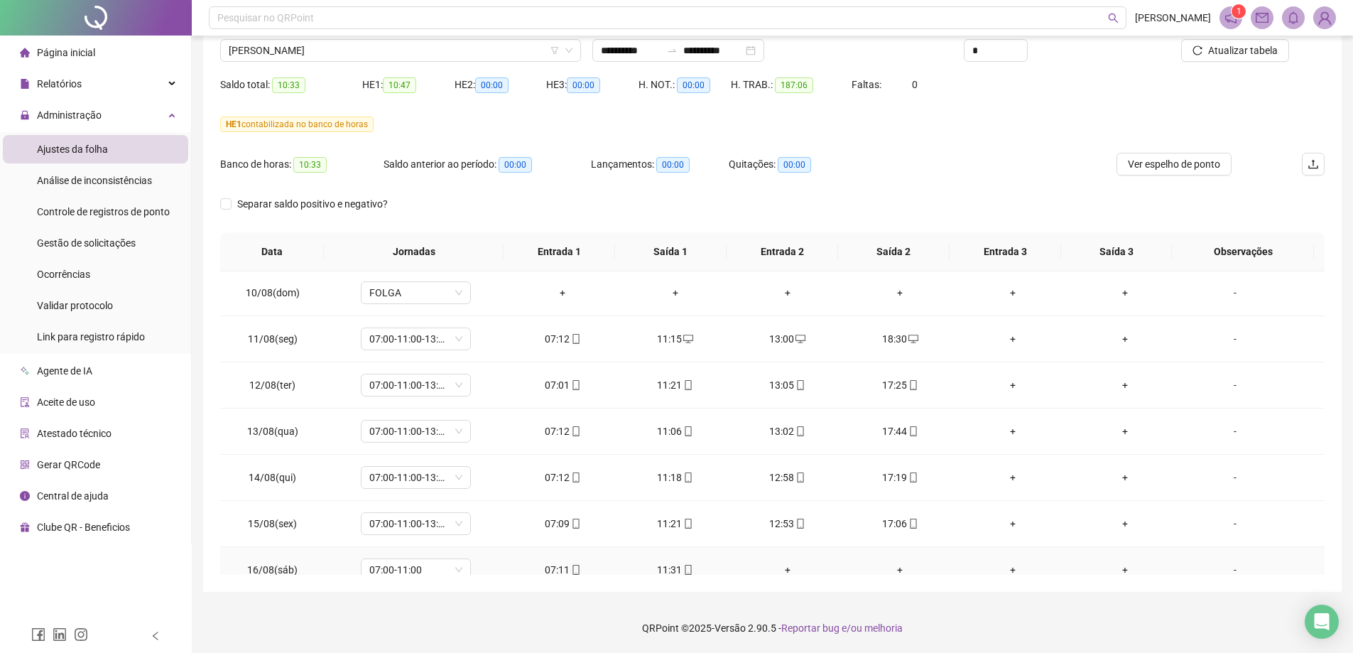
scroll to position [1035, 0]
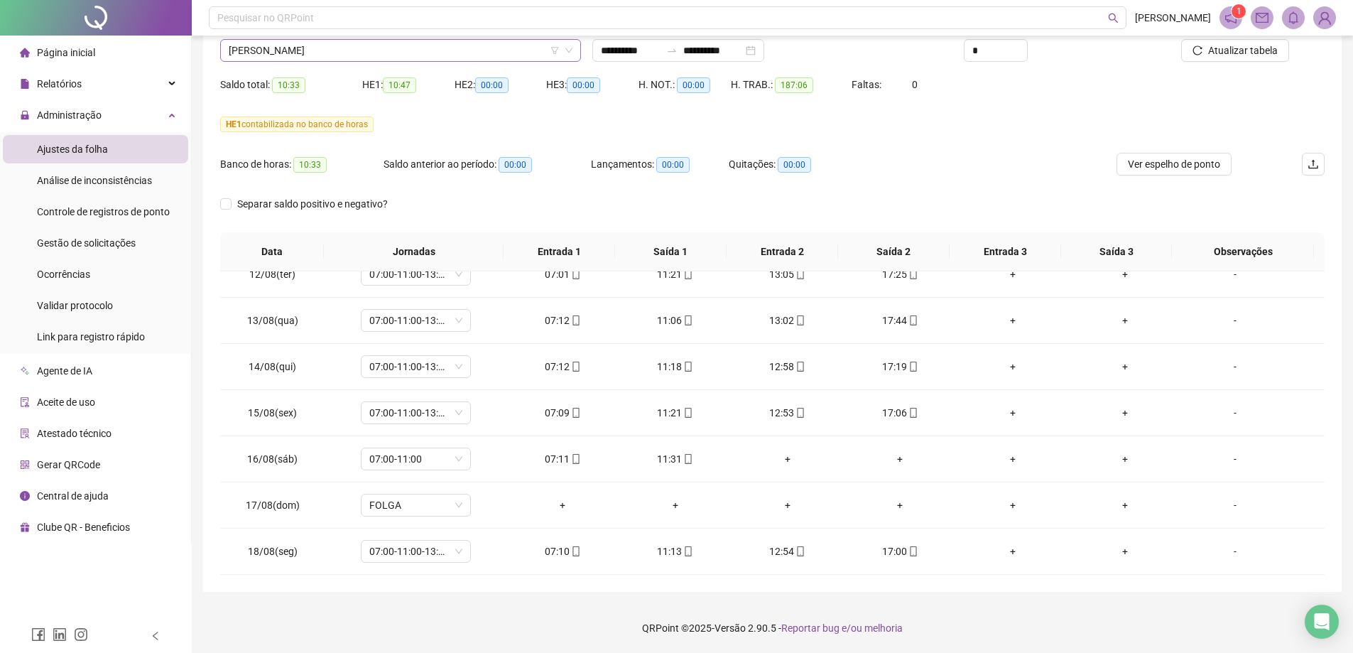
click at [354, 55] on span "[PERSON_NAME]" at bounding box center [401, 50] width 344 height 21
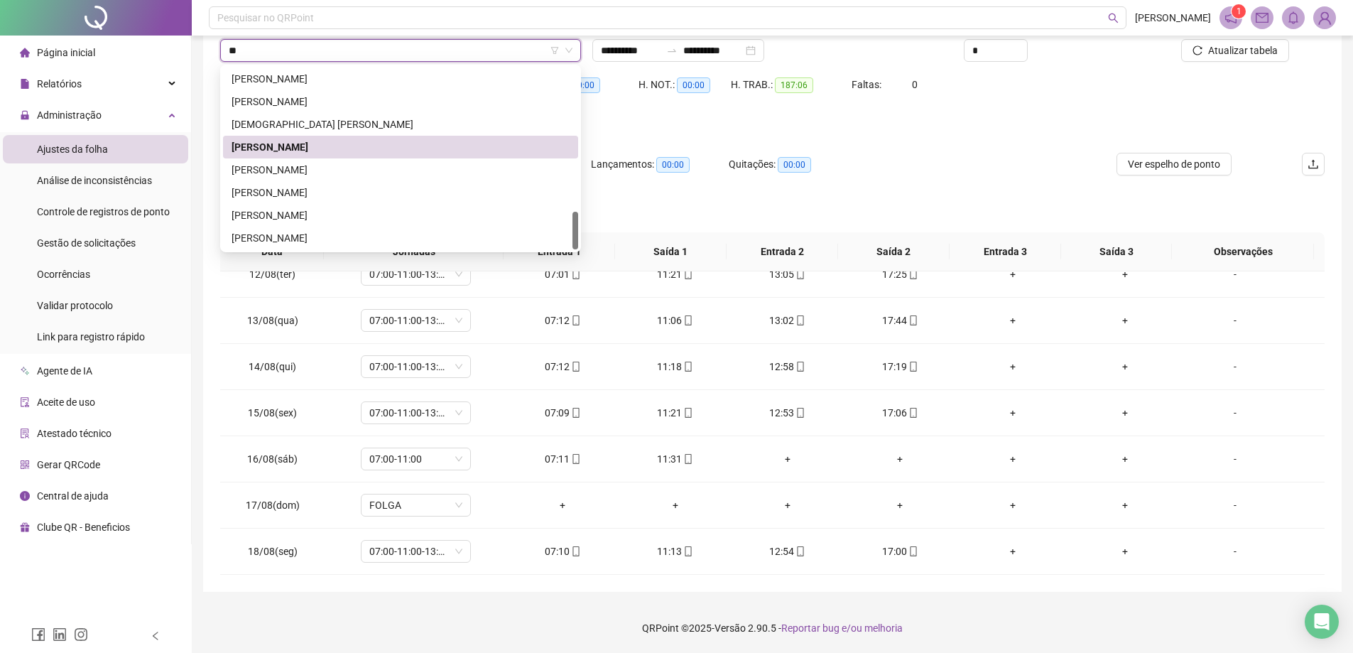
scroll to position [0, 0]
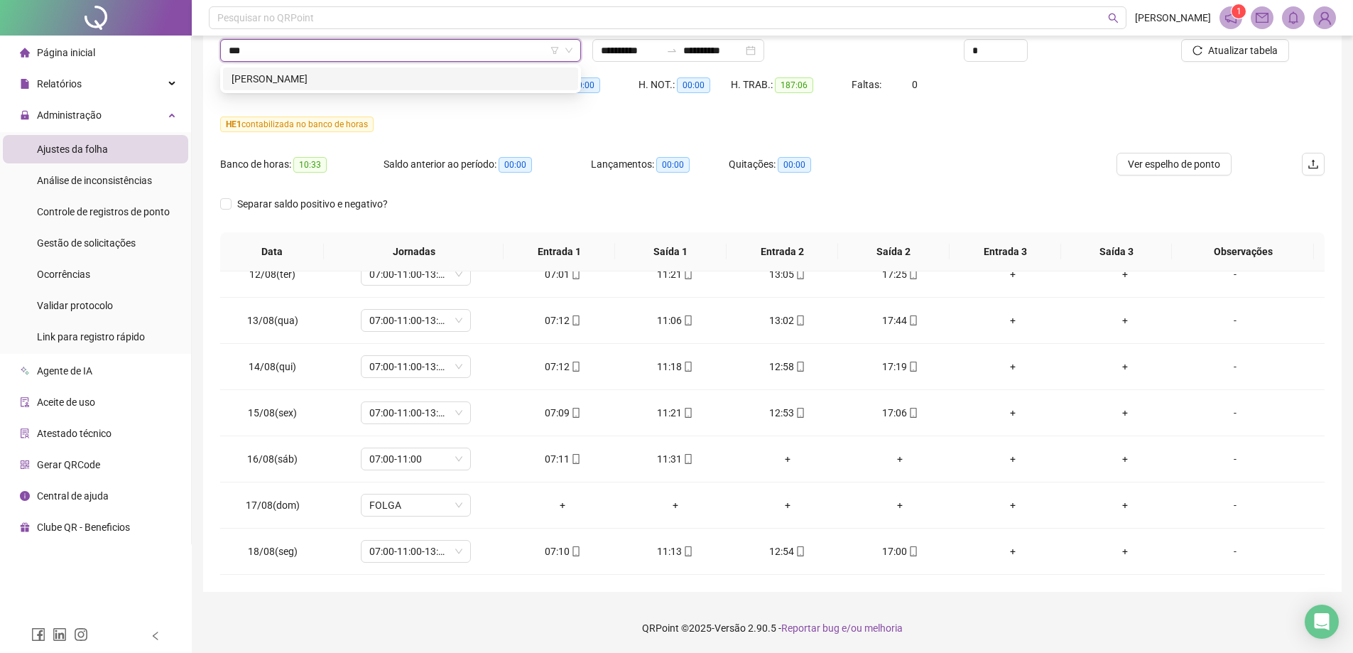
type input "****"
click at [330, 84] on div "[PERSON_NAME]" at bounding box center [400, 79] width 338 height 16
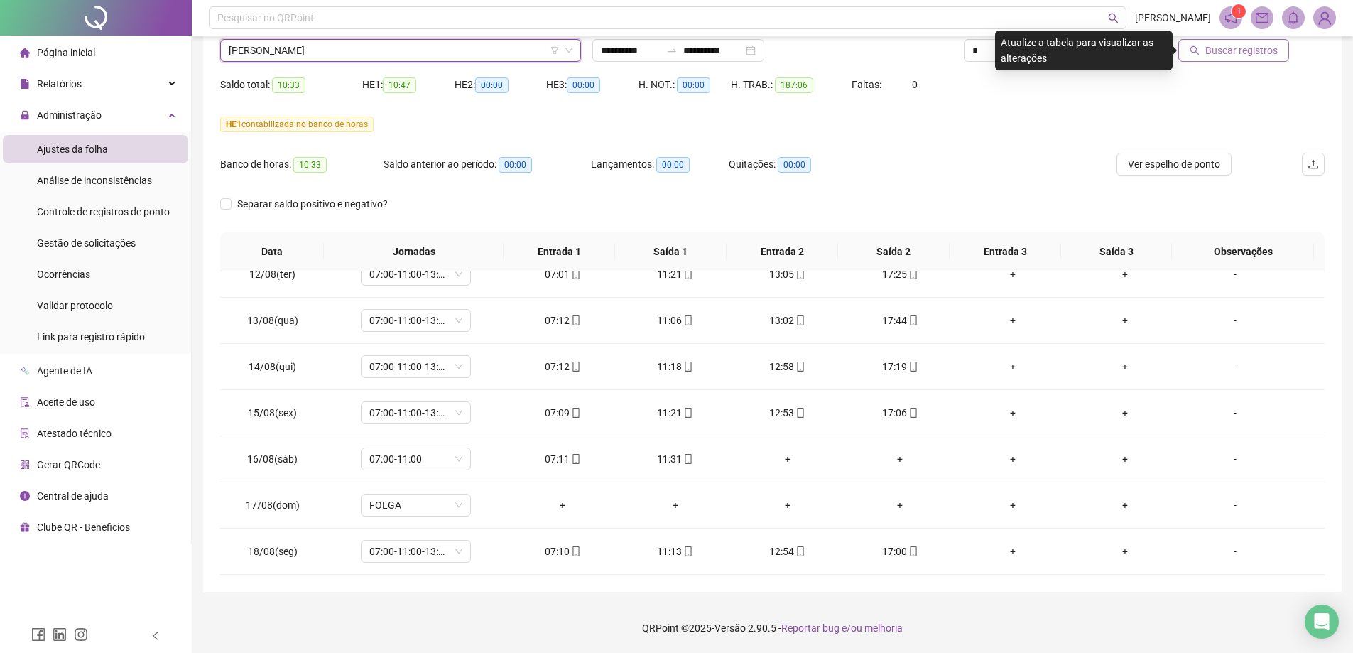
click at [1194, 58] on button "Buscar registros" at bounding box center [1233, 50] width 111 height 23
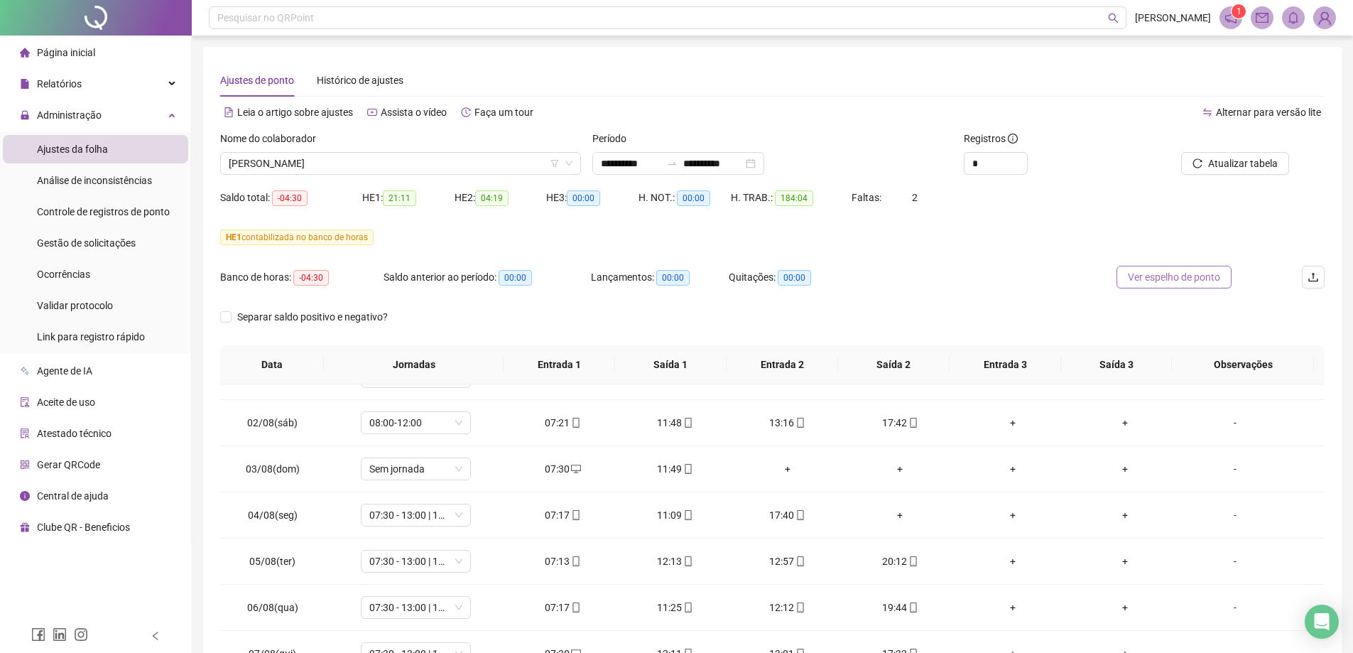
click at [1184, 278] on span "Ver espelho de ponto" at bounding box center [1174, 277] width 92 height 16
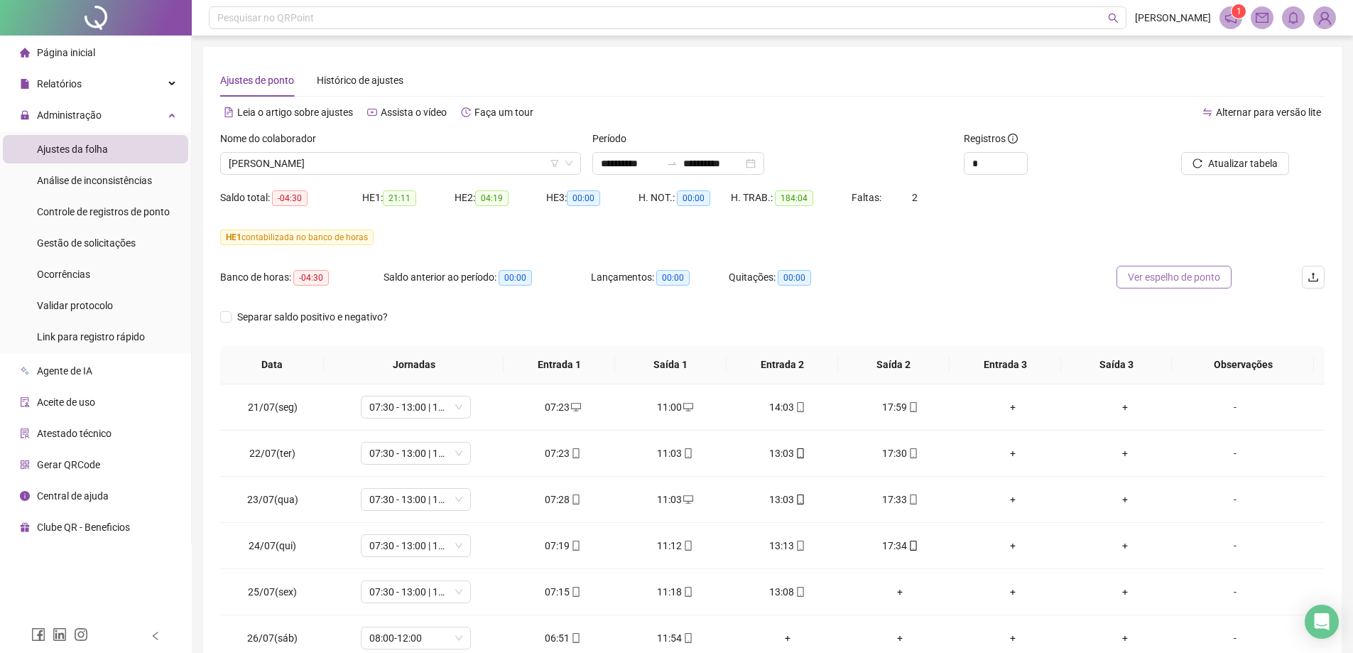
click at [1174, 279] on span "Ver espelho de ponto" at bounding box center [1174, 277] width 92 height 16
click at [1172, 273] on span "Ver espelho de ponto" at bounding box center [1174, 277] width 92 height 16
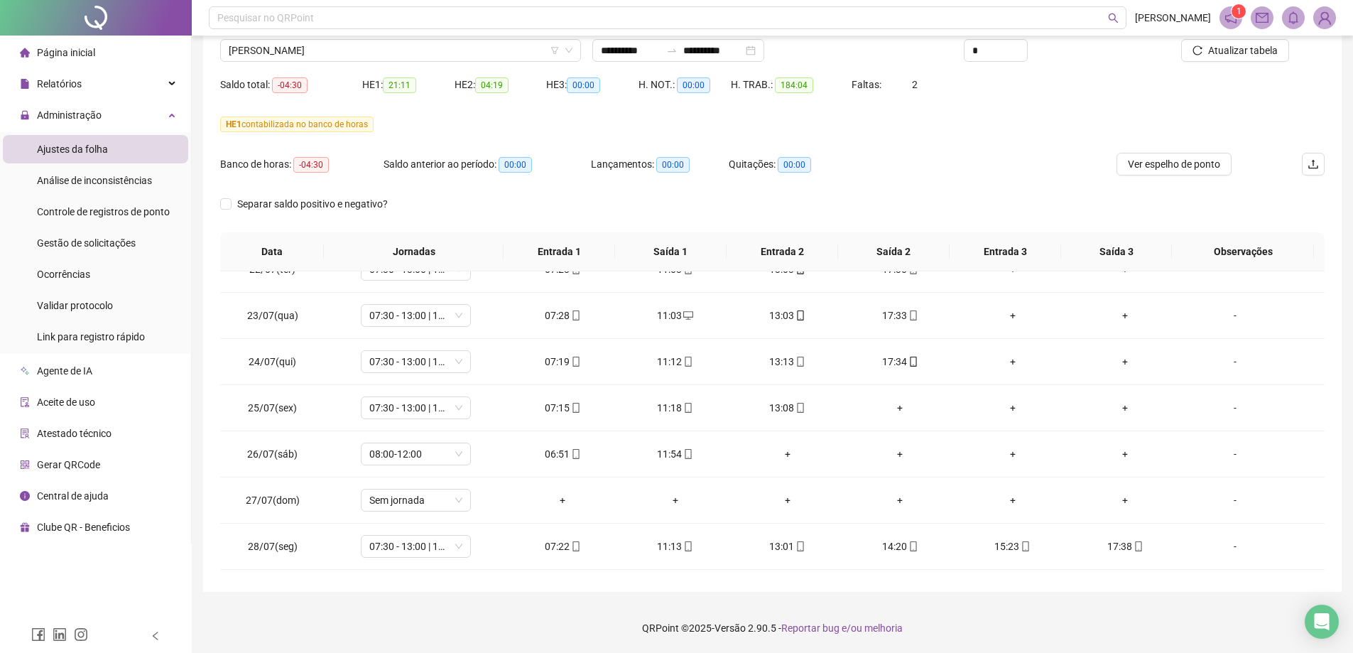
scroll to position [142, 0]
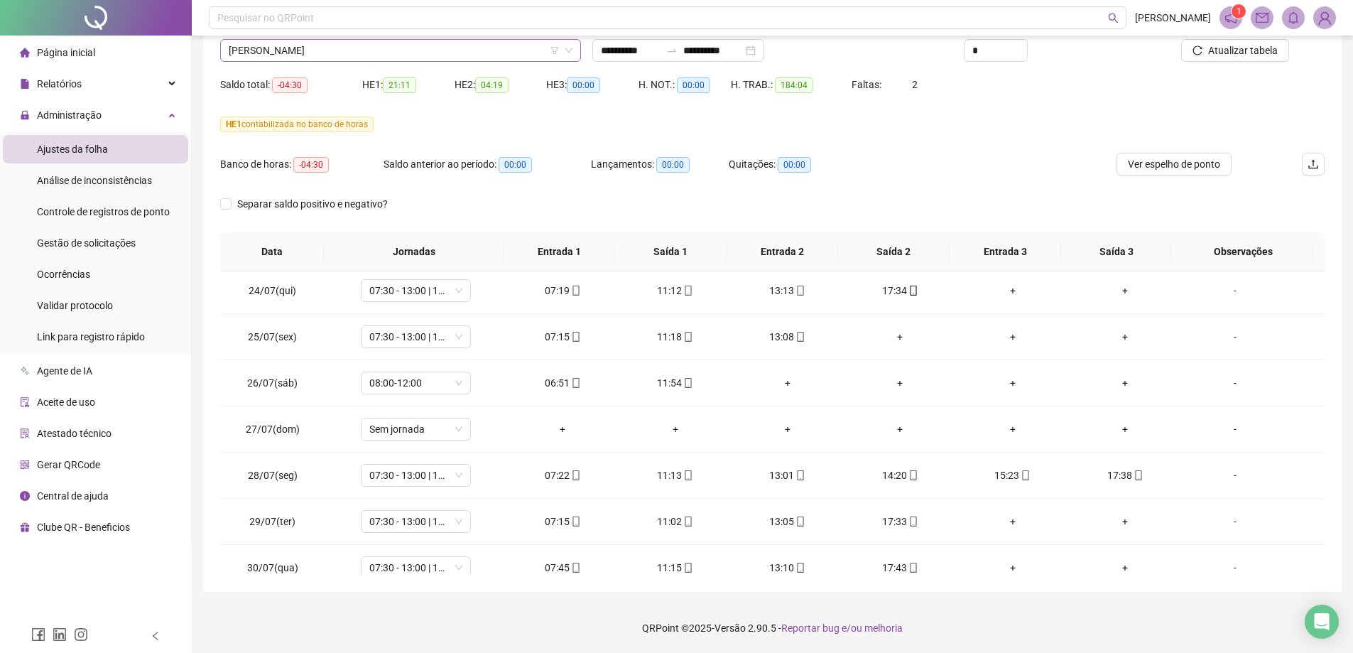
click at [333, 45] on span "[PERSON_NAME]" at bounding box center [401, 50] width 344 height 21
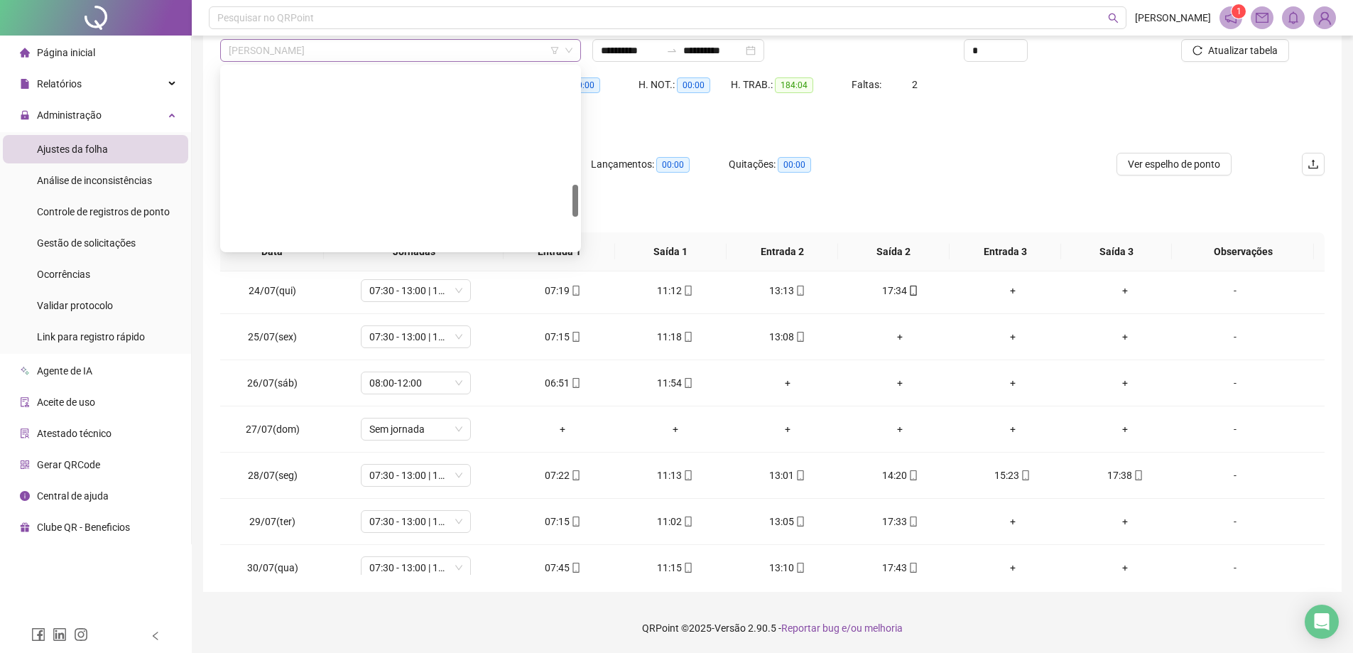
scroll to position [659, 0]
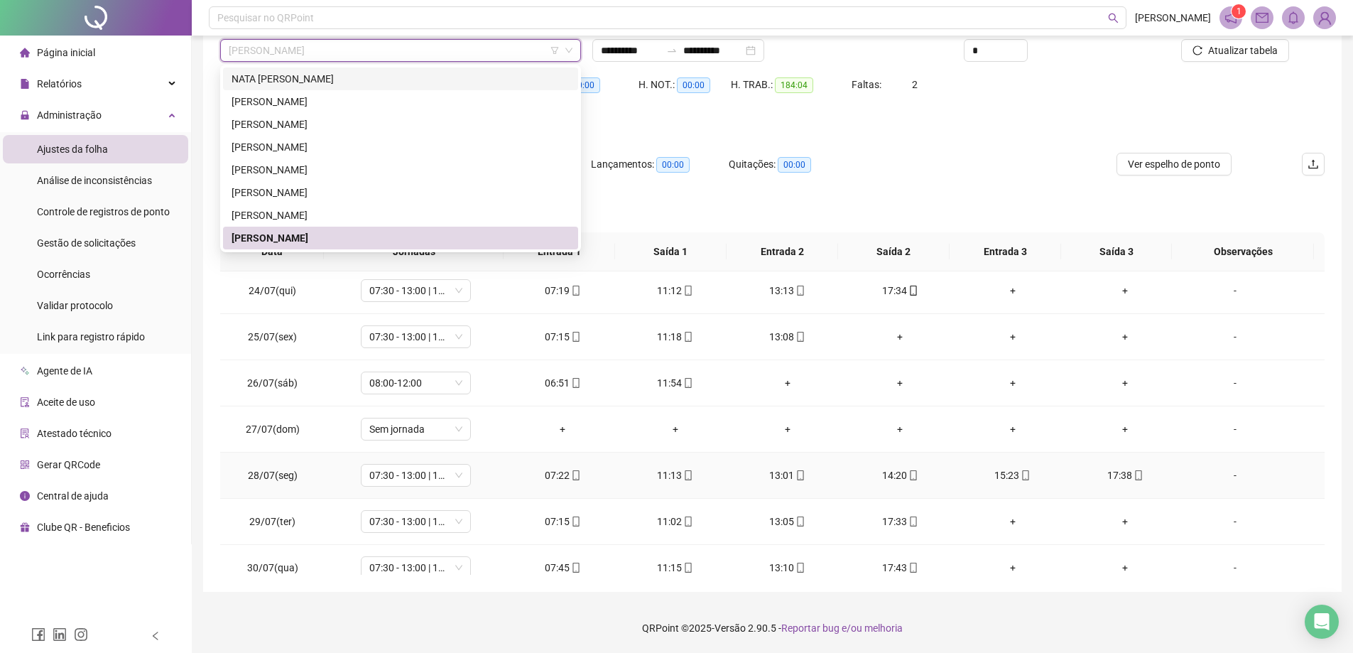
click at [1255, 477] on div "-" at bounding box center [1235, 475] width 84 height 16
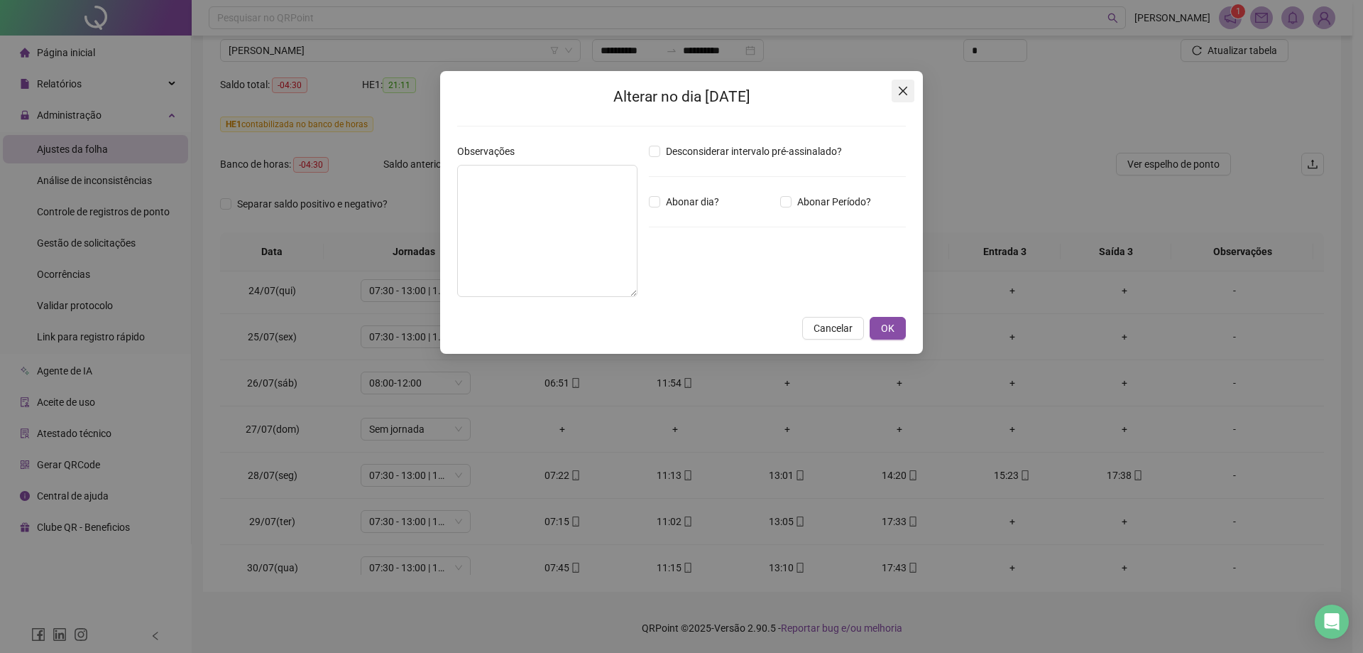
click at [898, 92] on icon "close" at bounding box center [903, 90] width 11 height 11
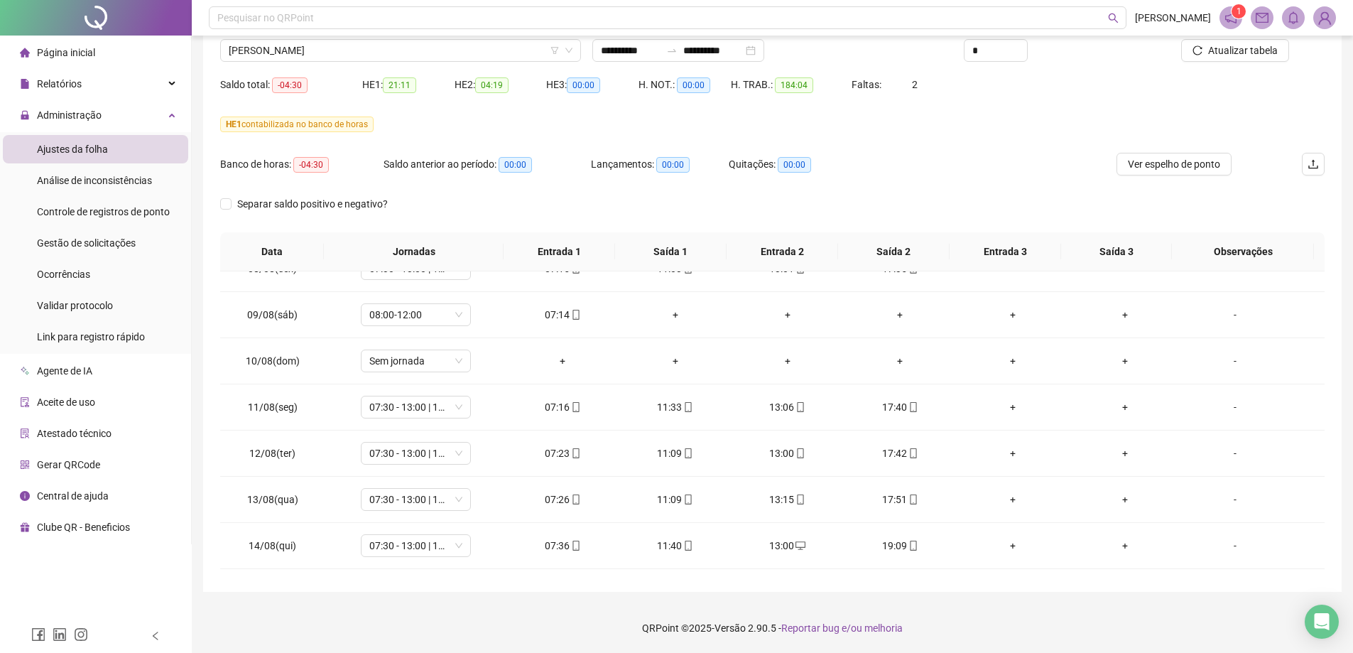
scroll to position [1035, 0]
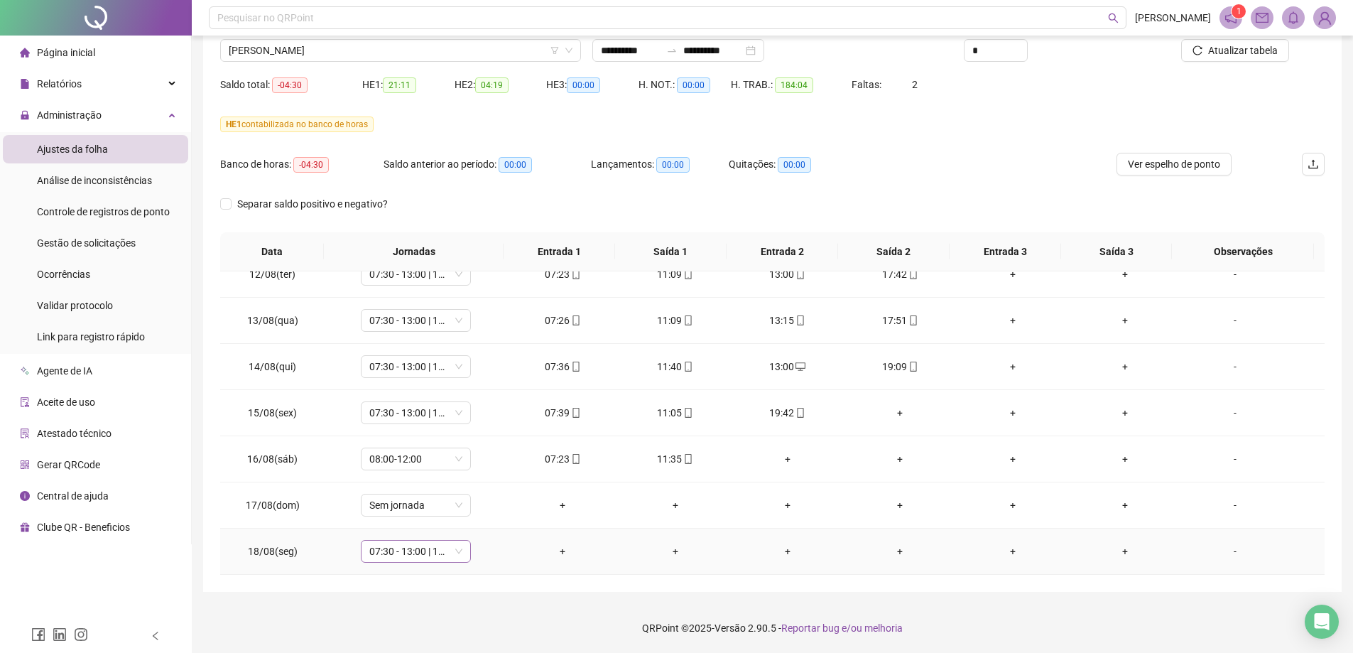
click at [454, 555] on span "07:30 - 13:00 | 15:30 - 18:00" at bounding box center [415, 550] width 93 height 21
click at [444, 481] on div "Folga compensatória" at bounding box center [438, 476] width 120 height 16
click at [479, 518] on span "Sim" at bounding box center [481, 514] width 16 height 16
click at [312, 53] on span "[PERSON_NAME]" at bounding box center [401, 50] width 344 height 21
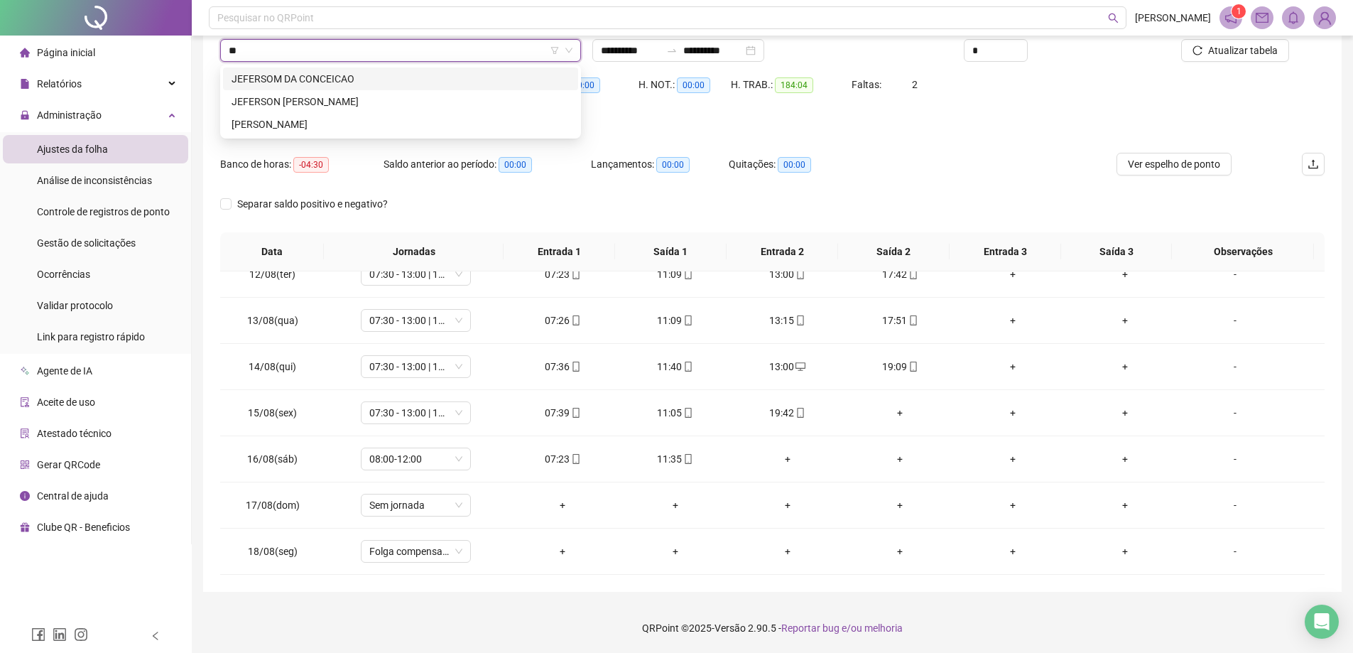
scroll to position [0, 0]
type input "***"
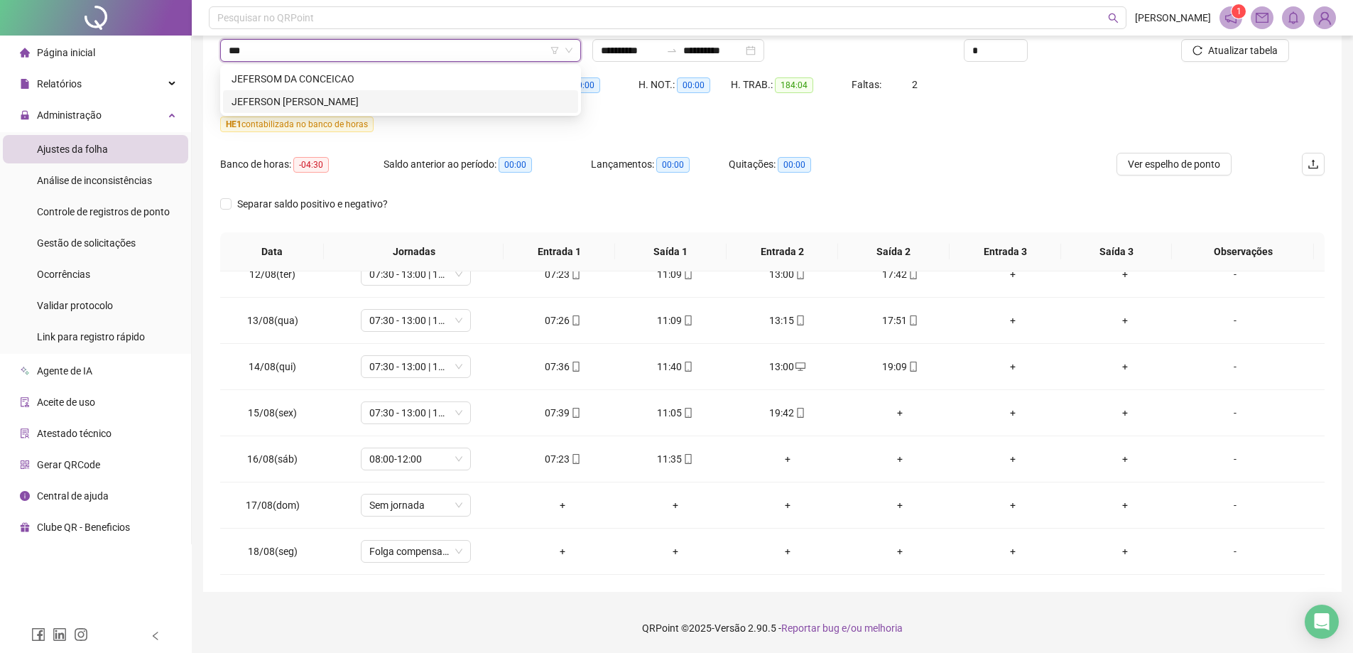
click at [312, 98] on div "JEFERSON [PERSON_NAME]" at bounding box center [400, 102] width 338 height 16
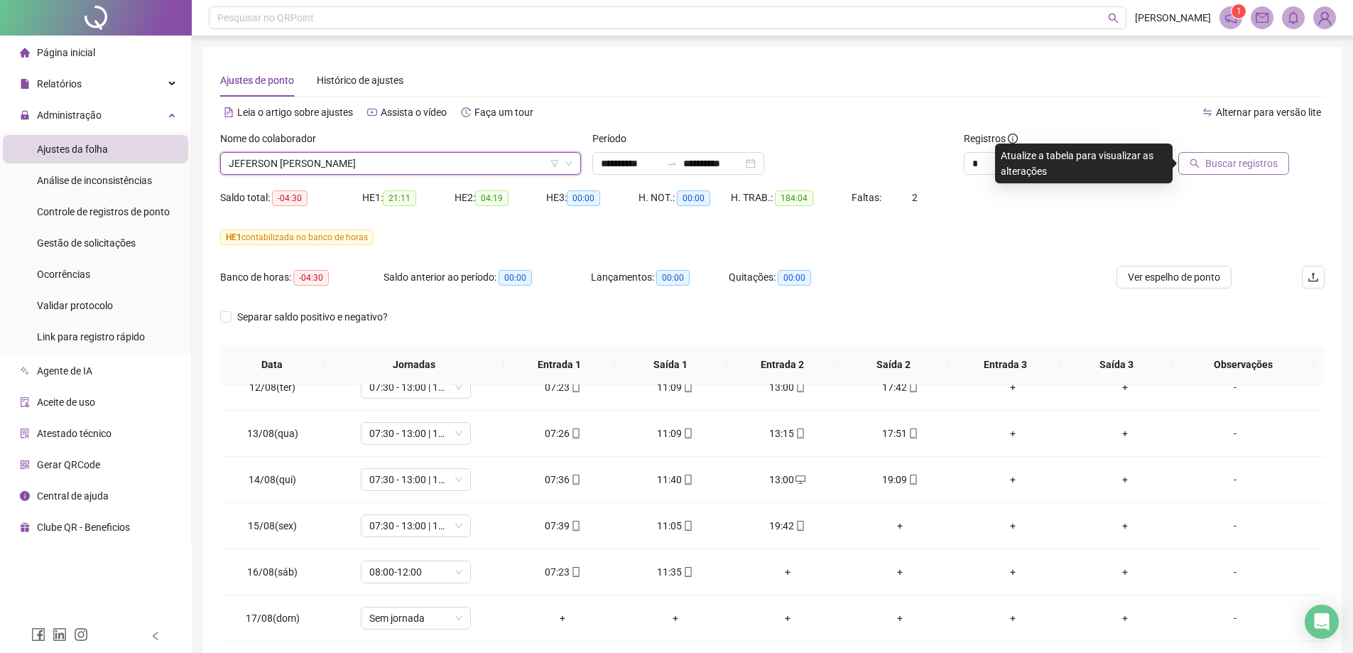
click at [1242, 160] on span "Buscar registros" at bounding box center [1241, 164] width 72 height 16
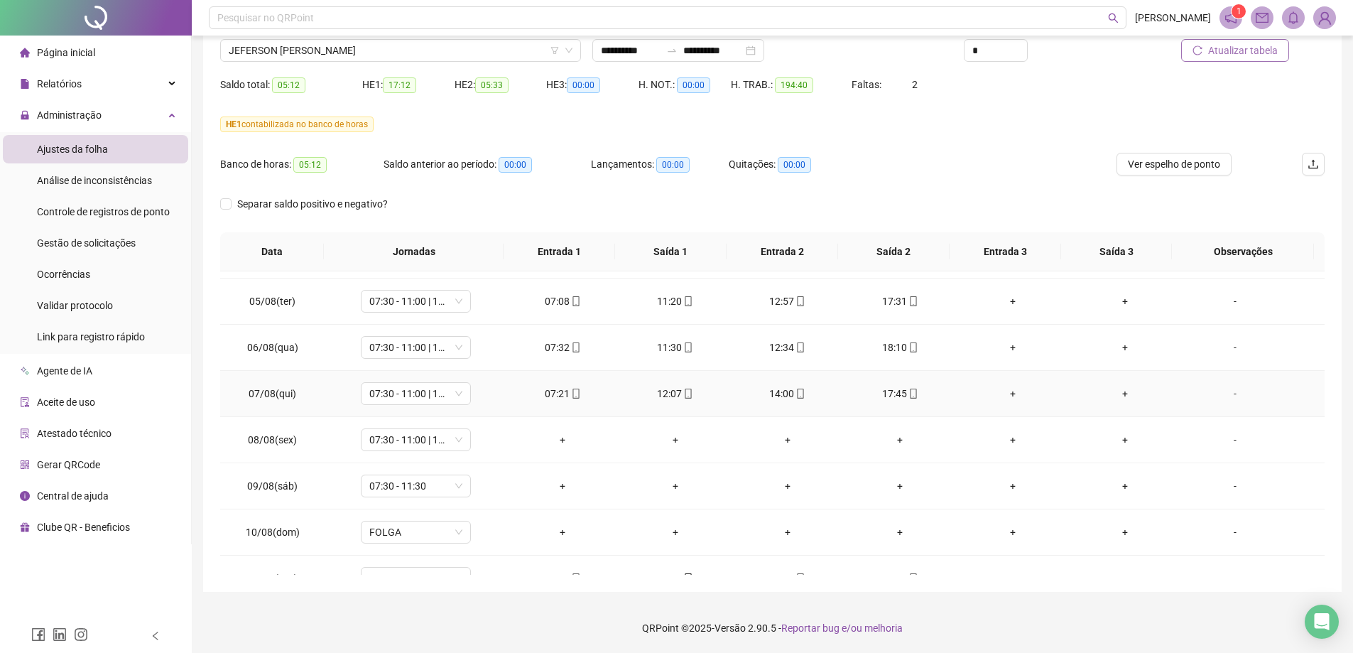
scroll to position [710, 0]
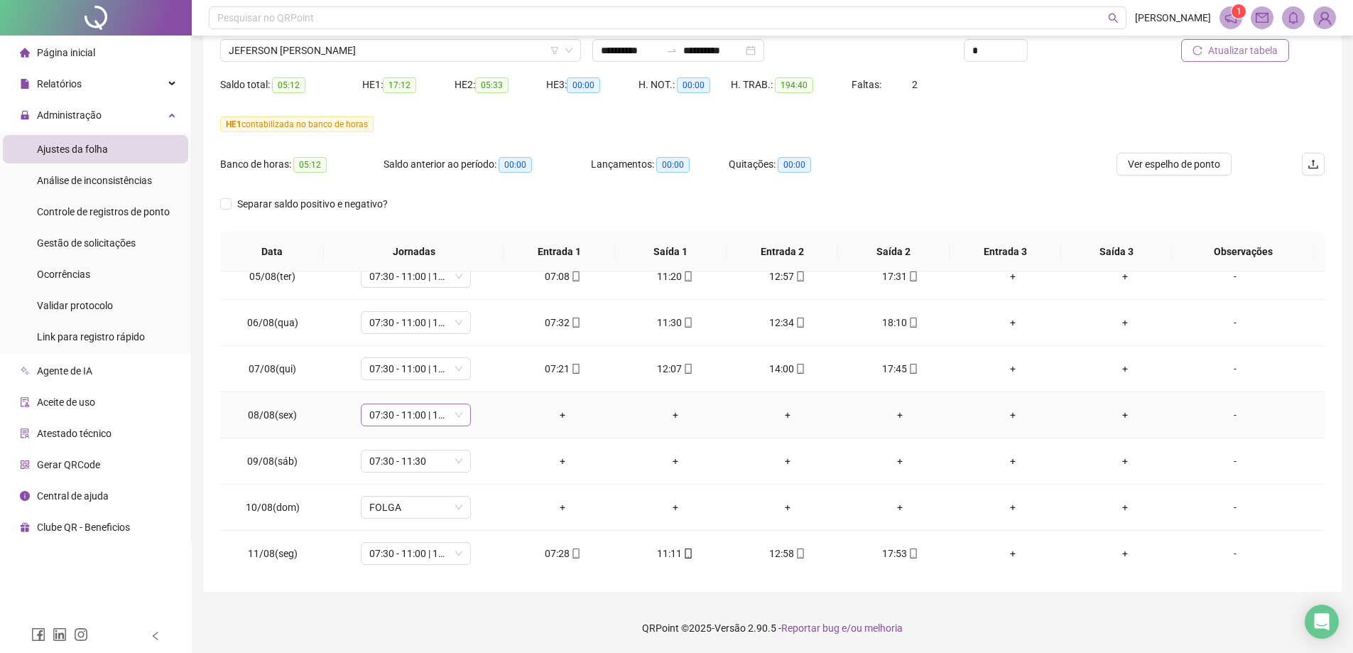
click at [455, 412] on span "07:30 - 11:00 | 13:00 - 17:30" at bounding box center [415, 414] width 93 height 21
click at [427, 557] on div "Folga compensatória" at bounding box center [438, 555] width 120 height 16
click at [473, 376] on span "Sim" at bounding box center [481, 378] width 16 height 16
click at [452, 463] on span "07:30 - 11:30" at bounding box center [415, 460] width 93 height 21
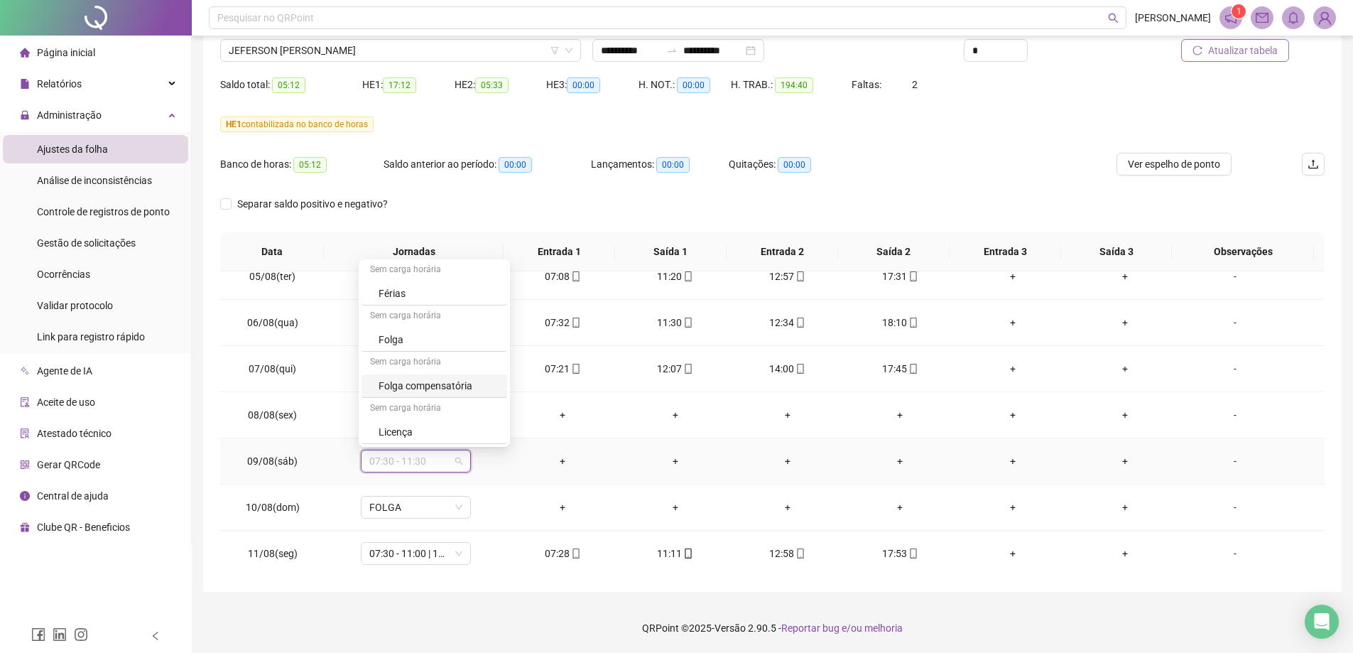
click at [425, 389] on div "Folga compensatória" at bounding box center [438, 386] width 120 height 16
click at [490, 423] on button "Sim" at bounding box center [481, 423] width 28 height 17
click at [1241, 42] on button "Atualizar tabela" at bounding box center [1235, 50] width 108 height 23
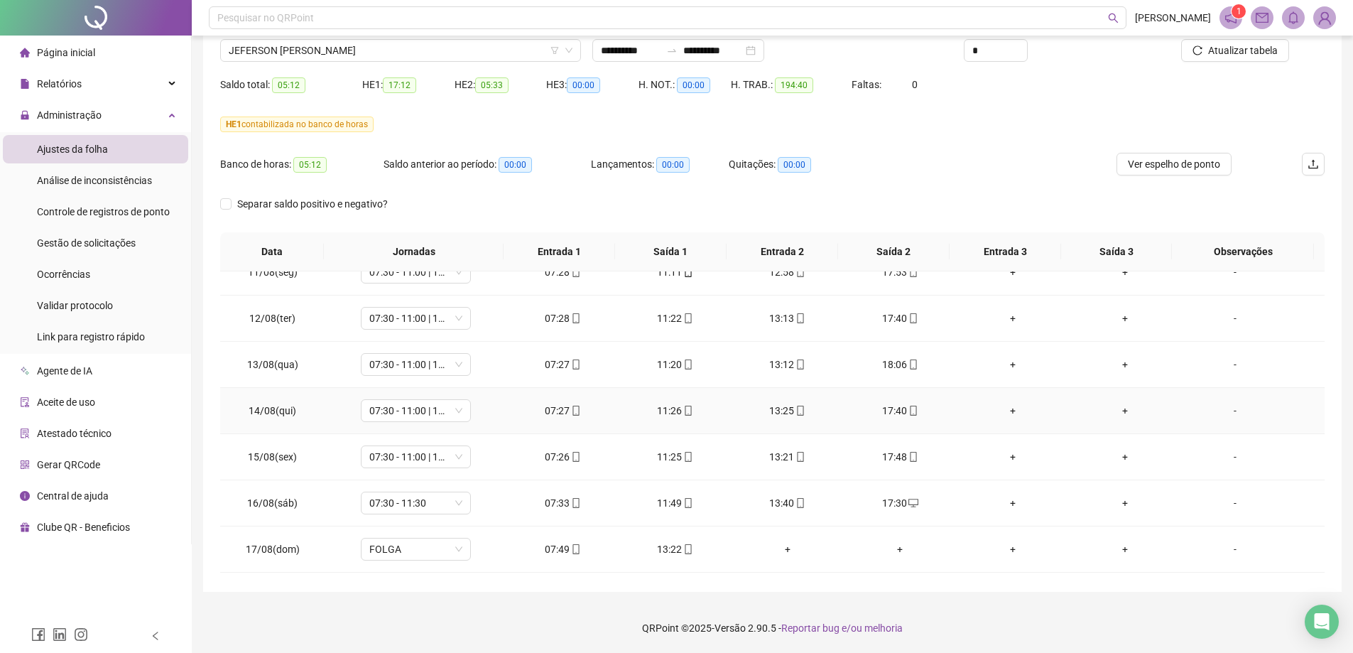
scroll to position [1035, 0]
click at [356, 58] on span "JEFERSON [PERSON_NAME]" at bounding box center [401, 50] width 344 height 21
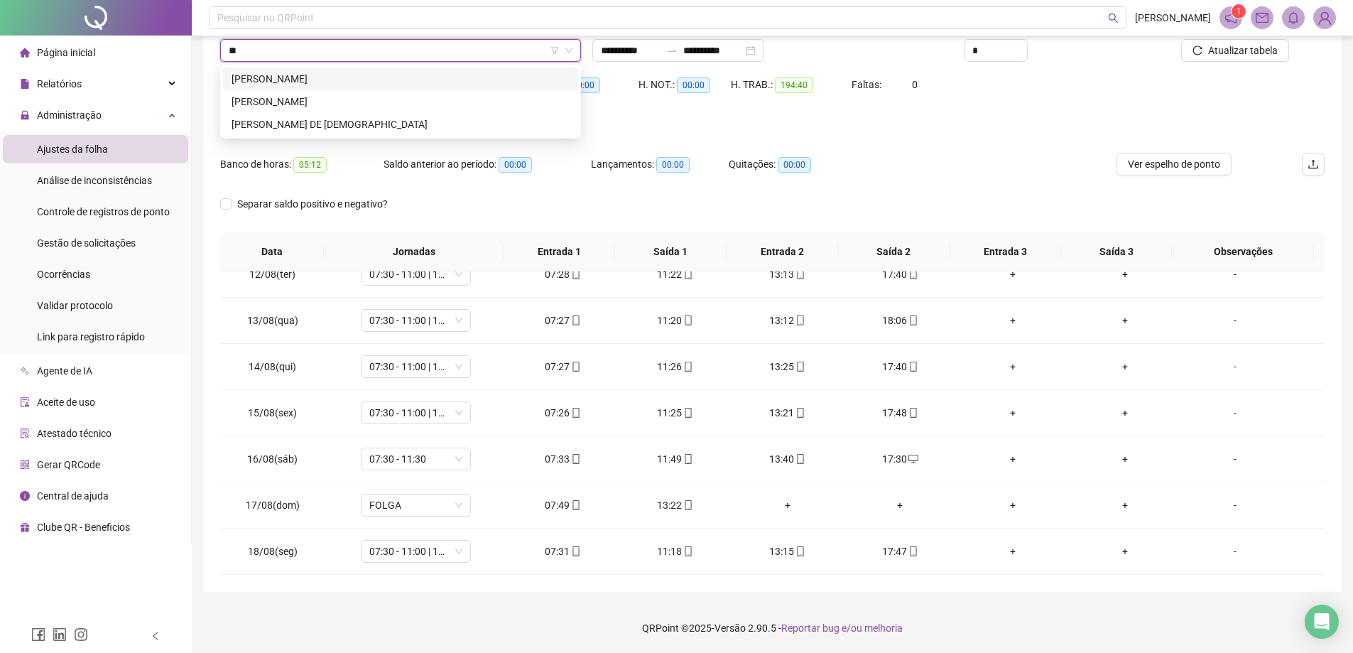
scroll to position [0, 0]
type input "***"
click at [349, 87] on div "[PERSON_NAME]" at bounding box center [400, 78] width 355 height 23
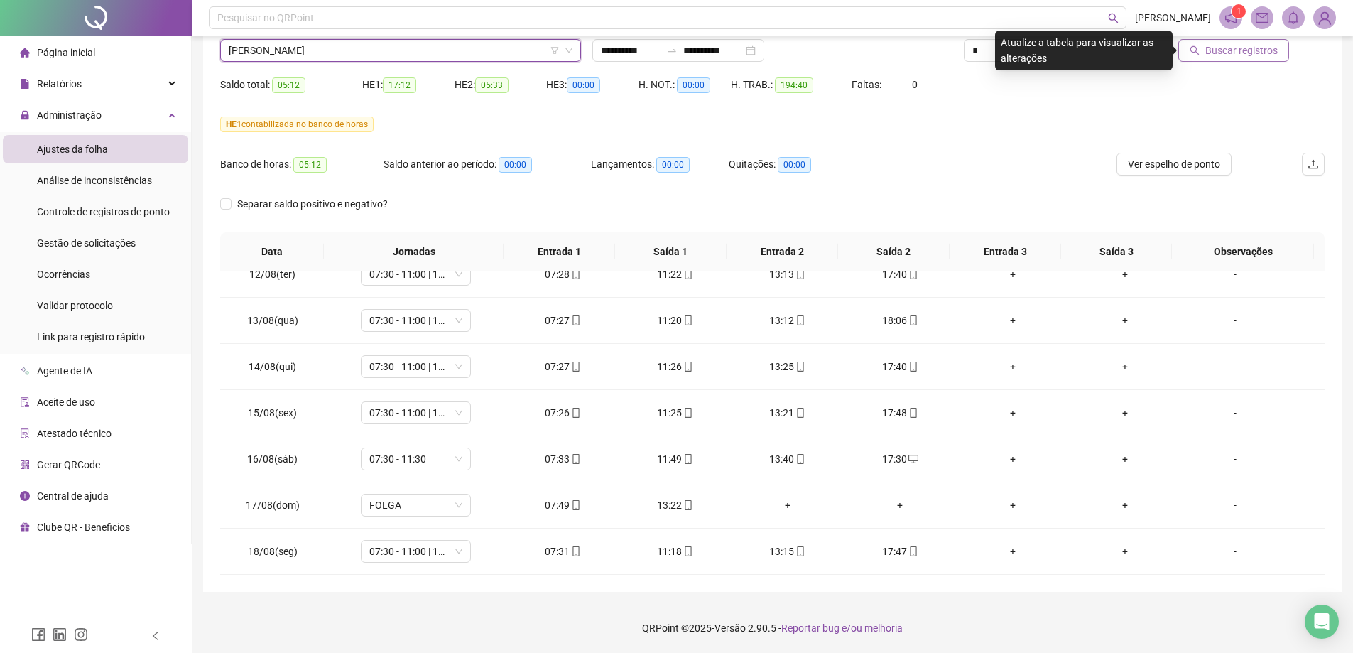
click at [1204, 53] on button "Buscar registros" at bounding box center [1233, 50] width 111 height 23
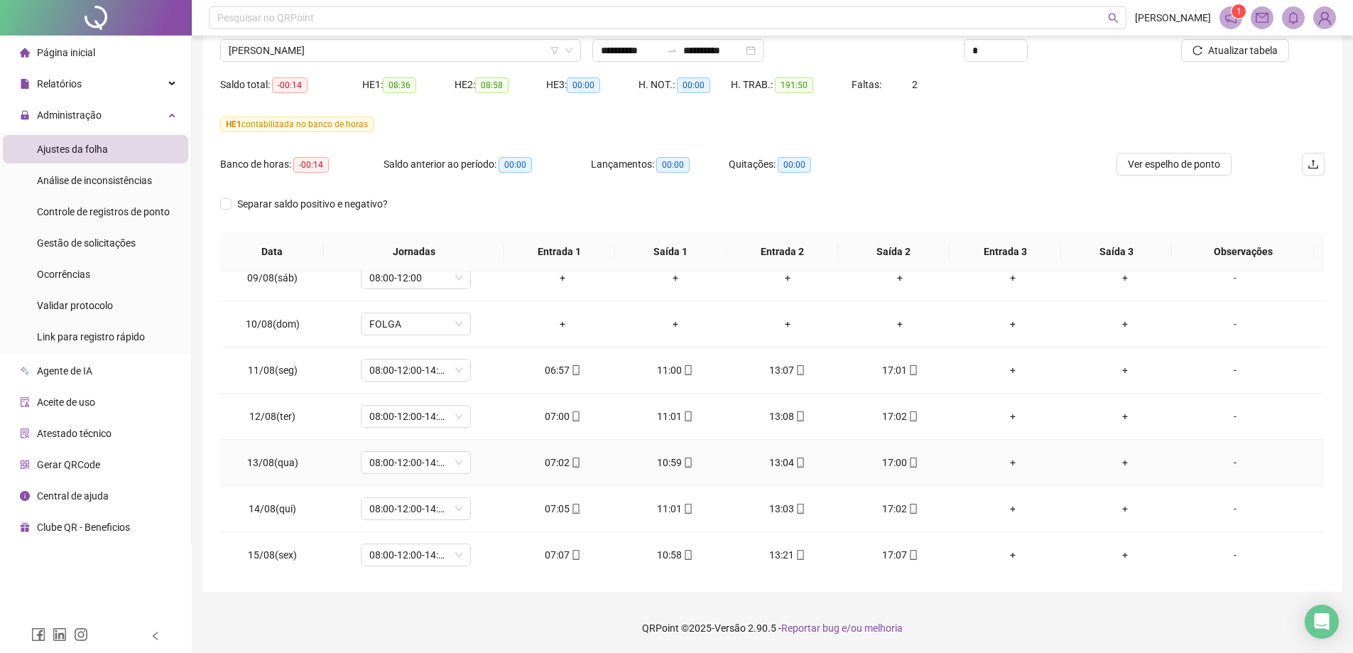
scroll to position [822, 0]
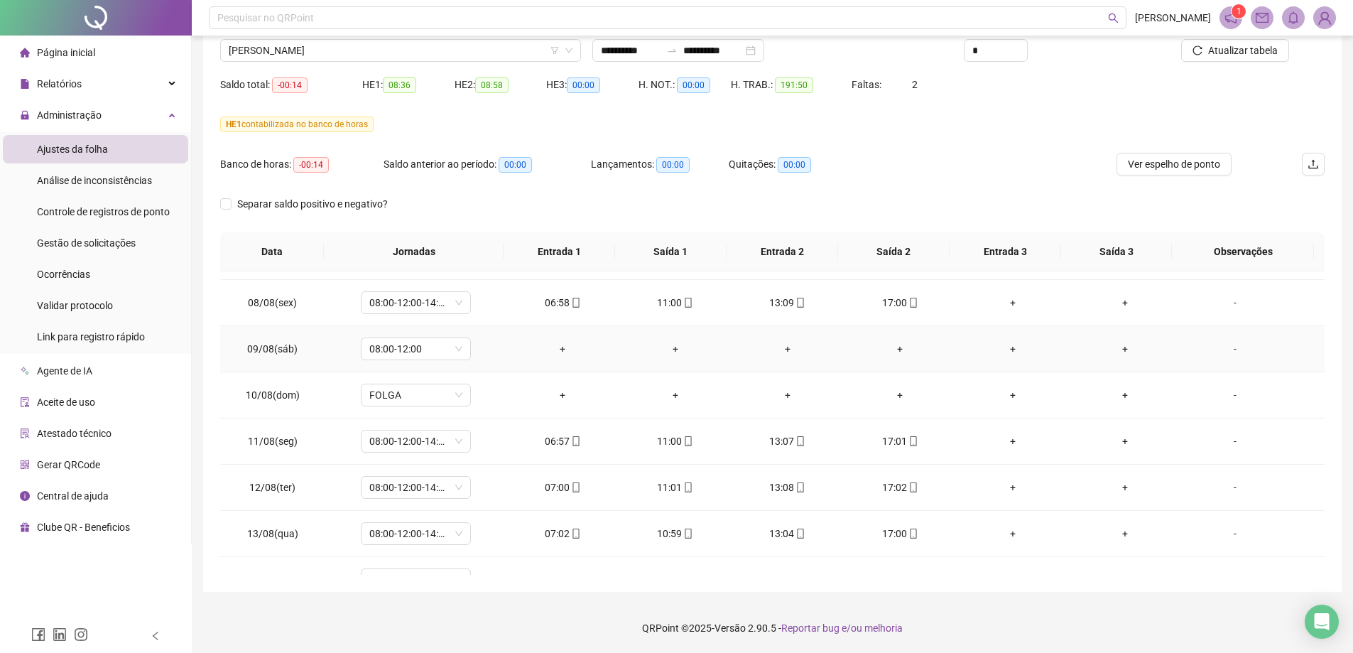
drag, startPoint x: 454, startPoint y: 351, endPoint x: 470, endPoint y: 378, distance: 31.5
click at [454, 351] on span "08:00-12:00" at bounding box center [415, 348] width 93 height 21
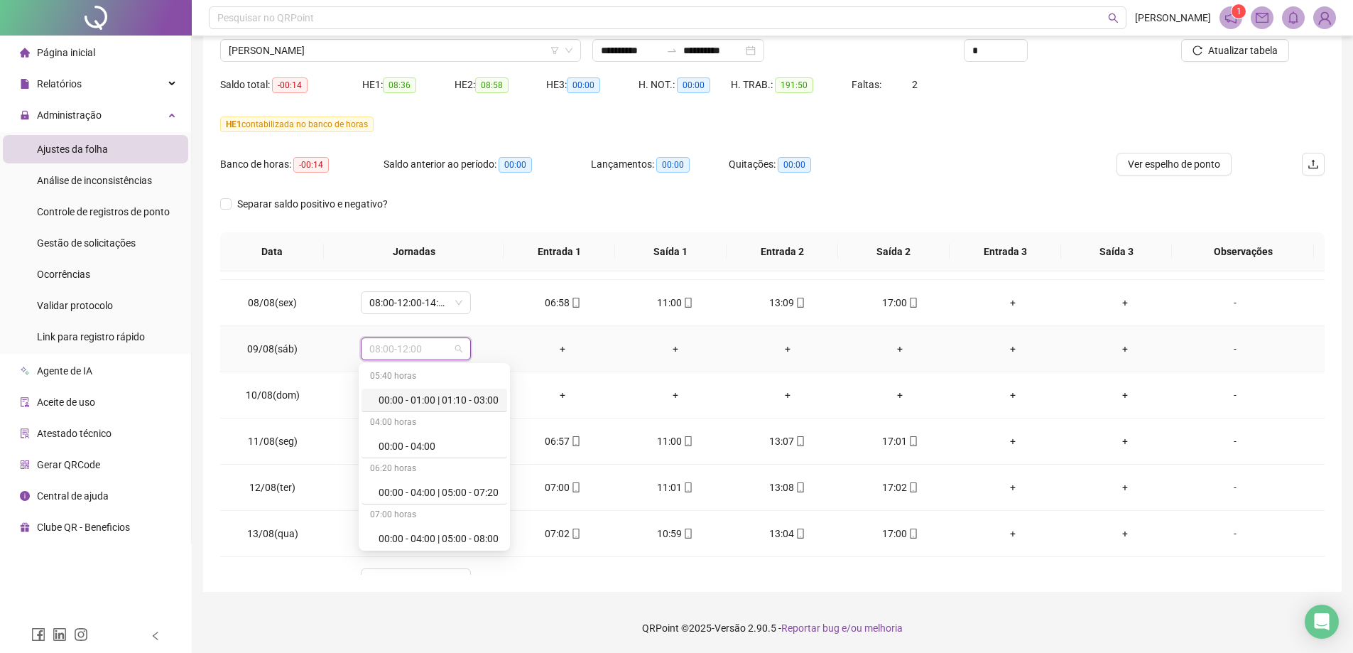
scroll to position [8449, 0]
click at [434, 495] on div "Folga compensatória" at bounding box center [438, 489] width 120 height 16
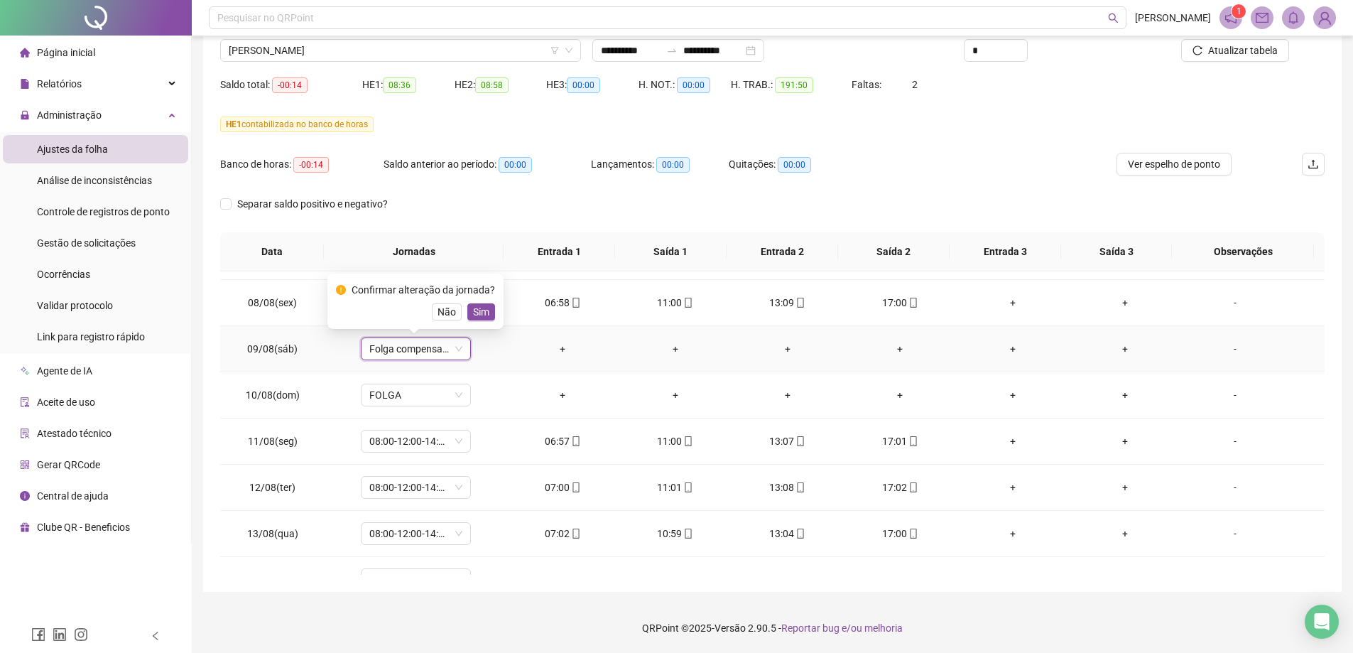
click at [488, 317] on button "Sim" at bounding box center [481, 311] width 28 height 17
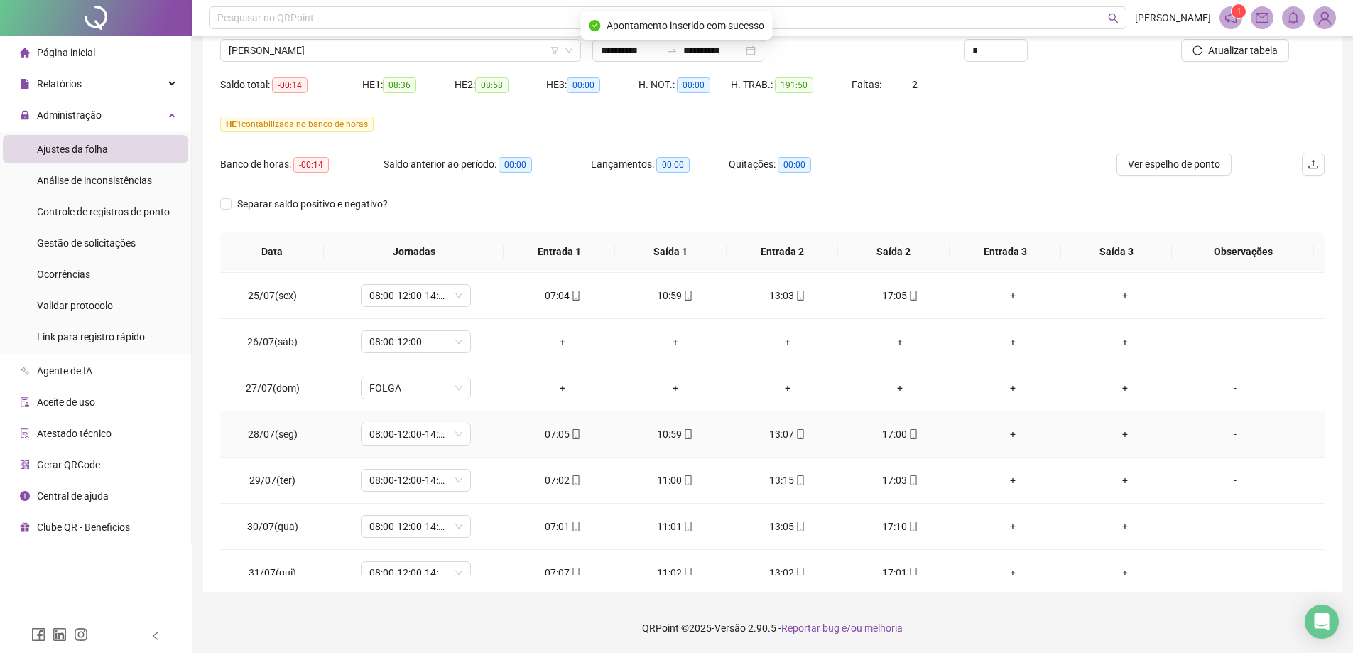
scroll to position [112, 0]
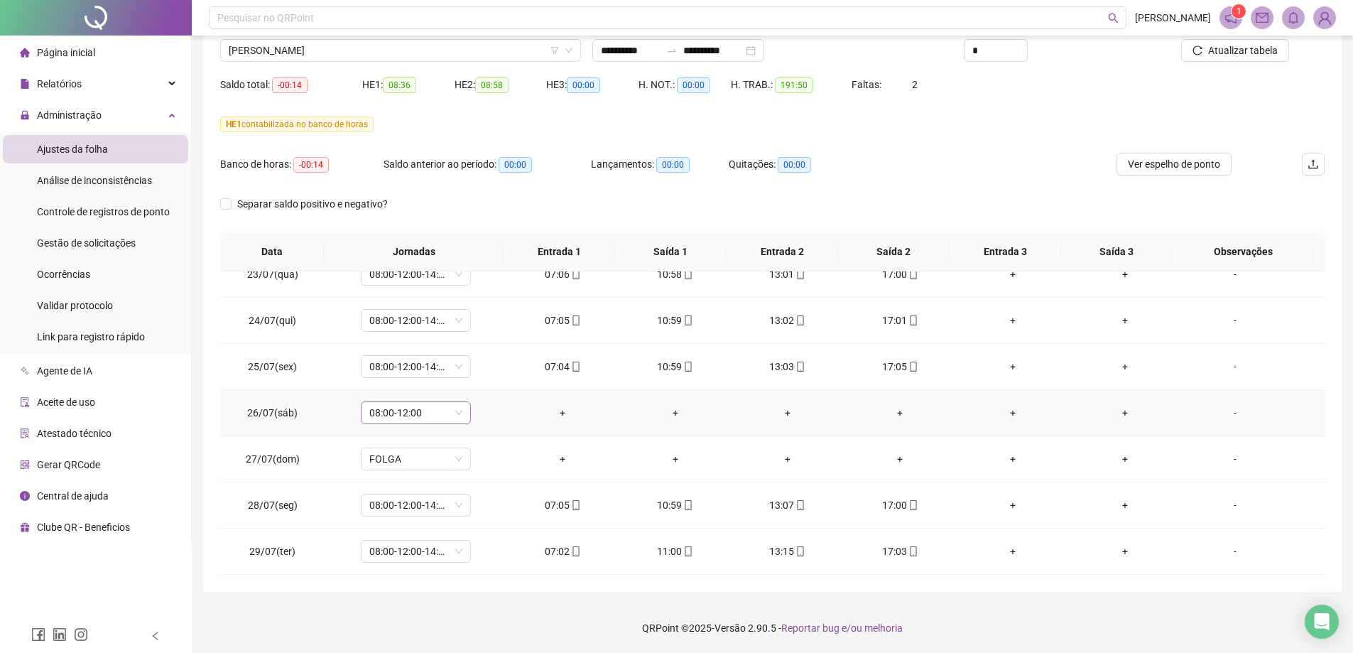
click at [458, 409] on span "08:00-12:00" at bounding box center [415, 412] width 93 height 21
click at [422, 556] on div "Folga compensatória" at bounding box center [438, 553] width 120 height 16
click at [476, 380] on span "Sim" at bounding box center [481, 376] width 16 height 16
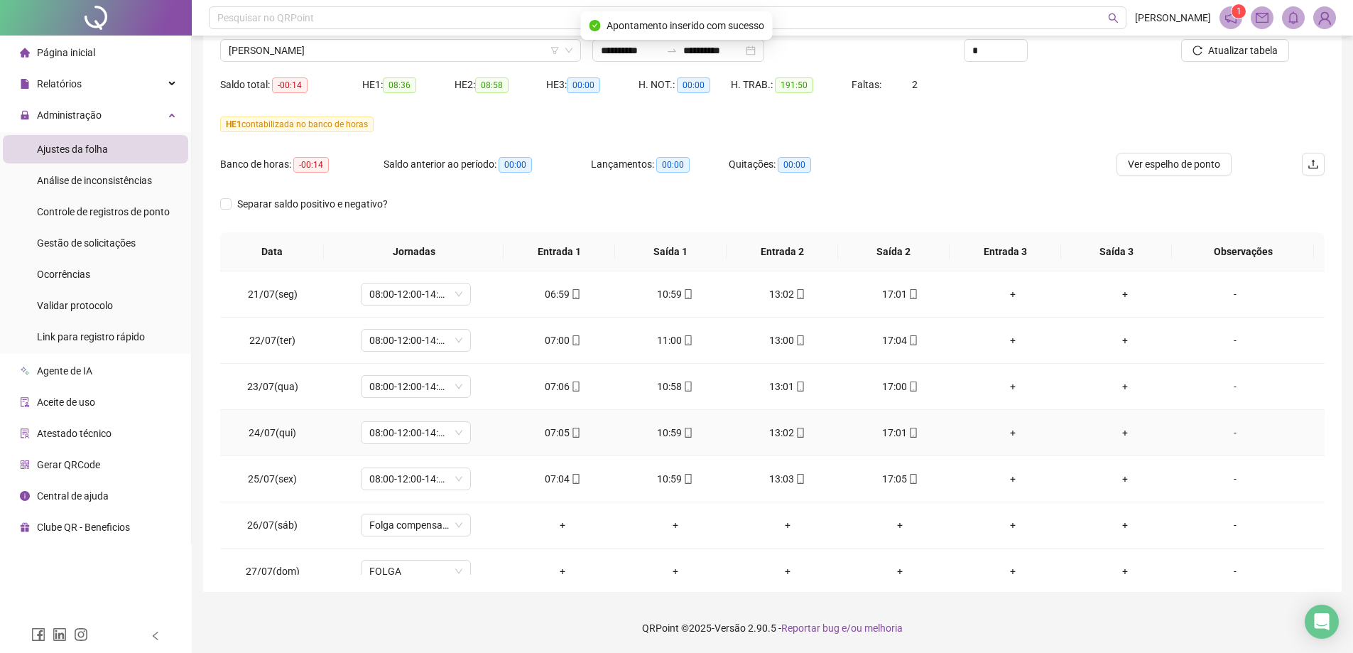
scroll to position [0, 0]
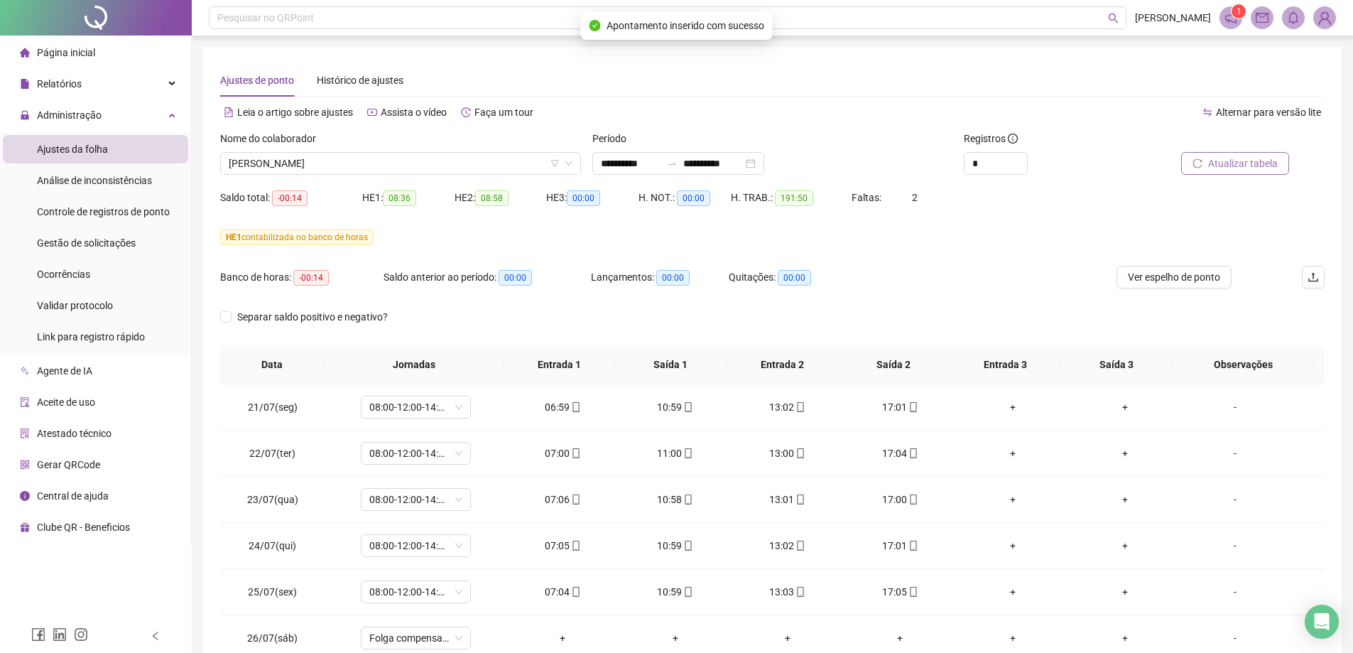
click at [1214, 170] on span "Atualizar tabela" at bounding box center [1243, 164] width 70 height 16
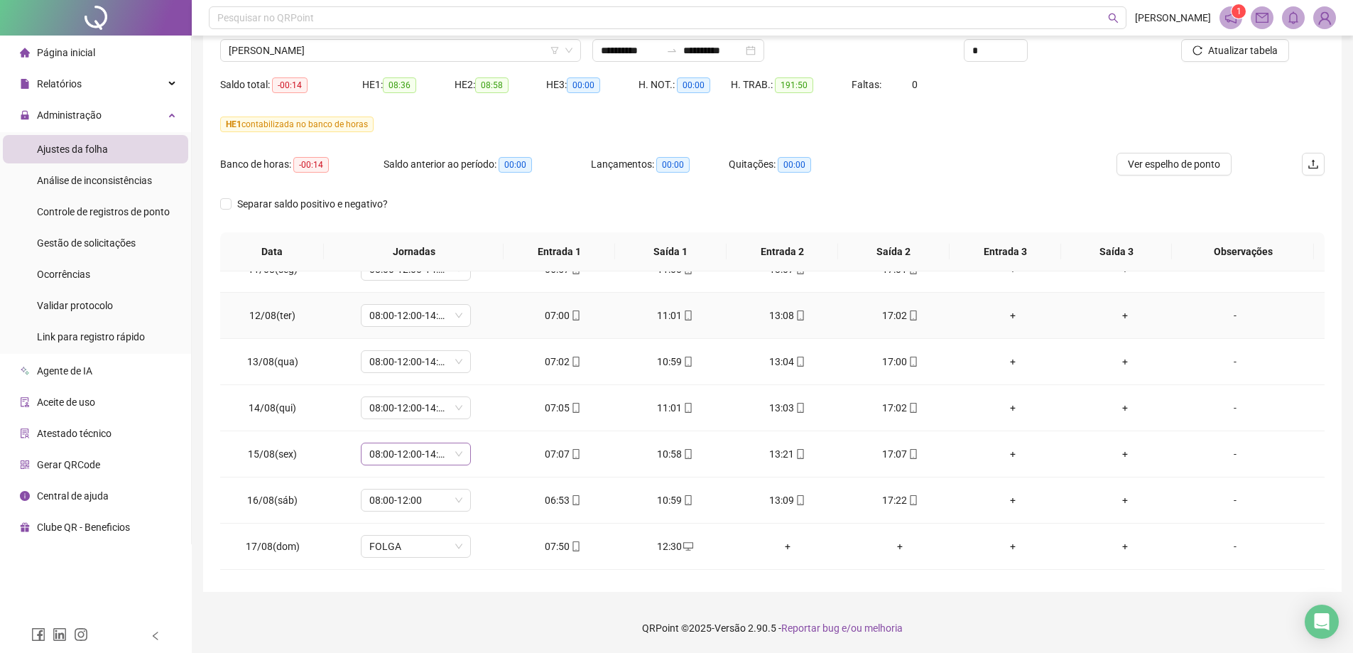
scroll to position [1035, 0]
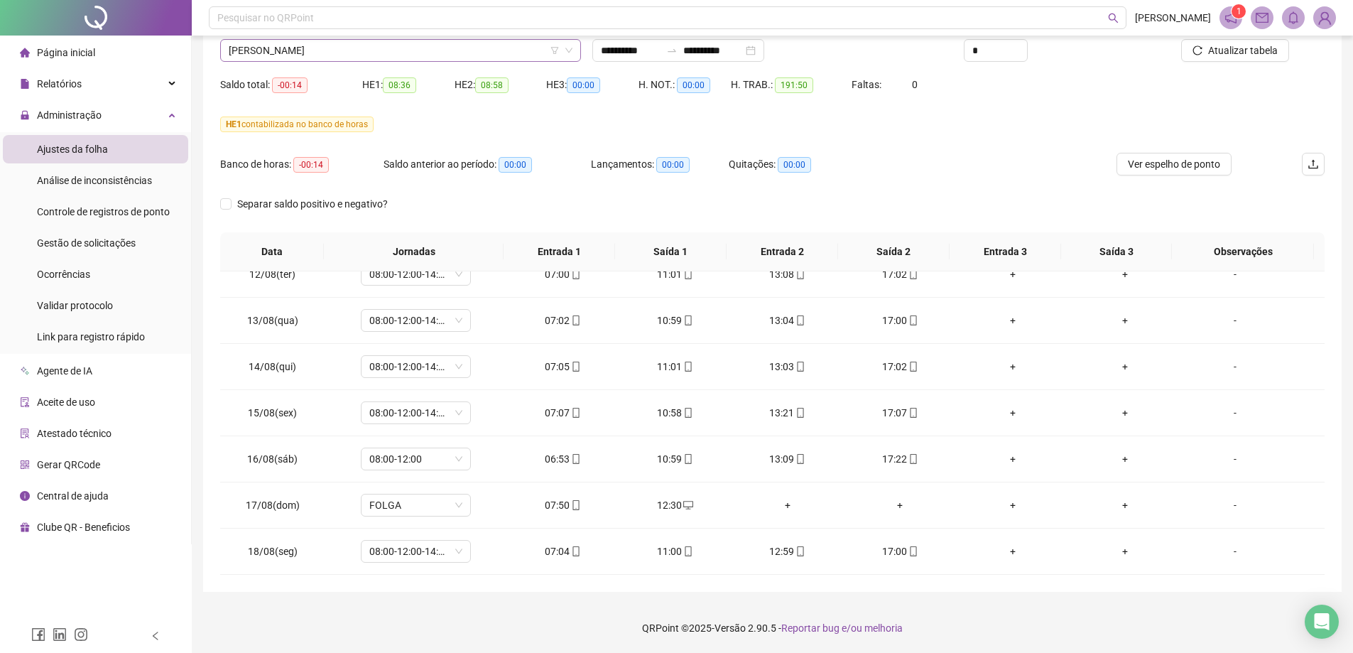
click at [348, 49] on span "[PERSON_NAME]" at bounding box center [401, 50] width 344 height 21
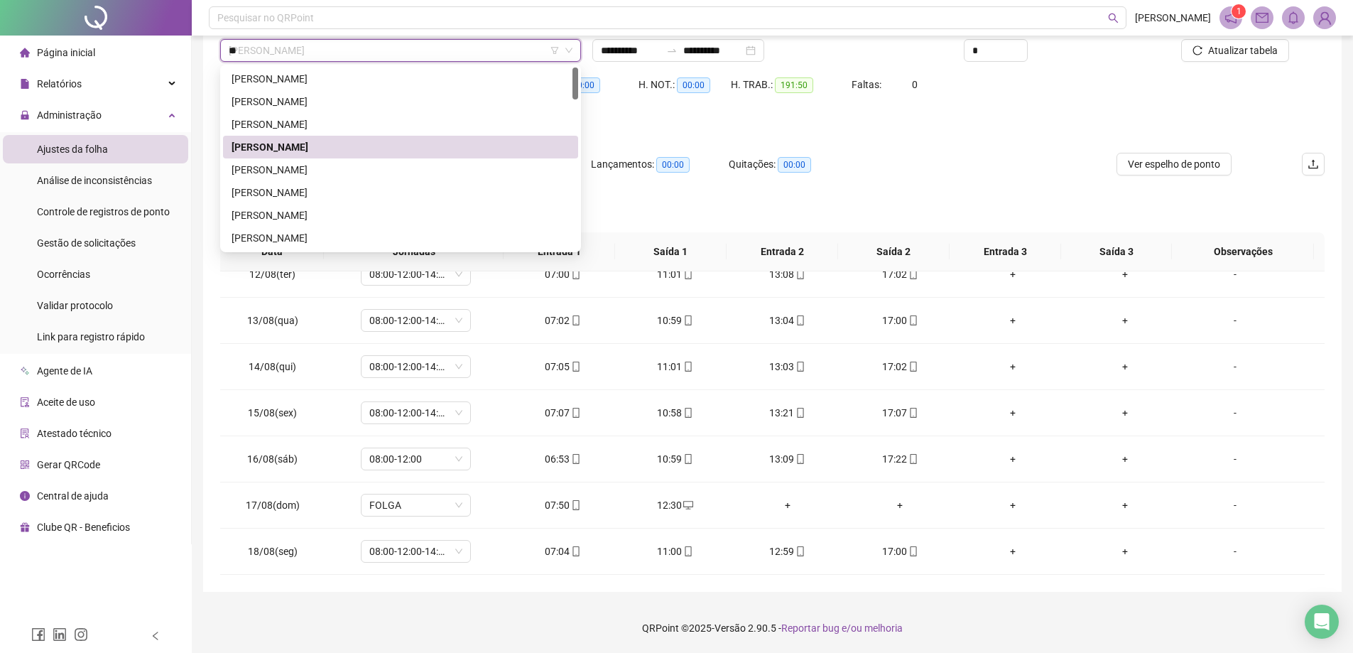
type input "***"
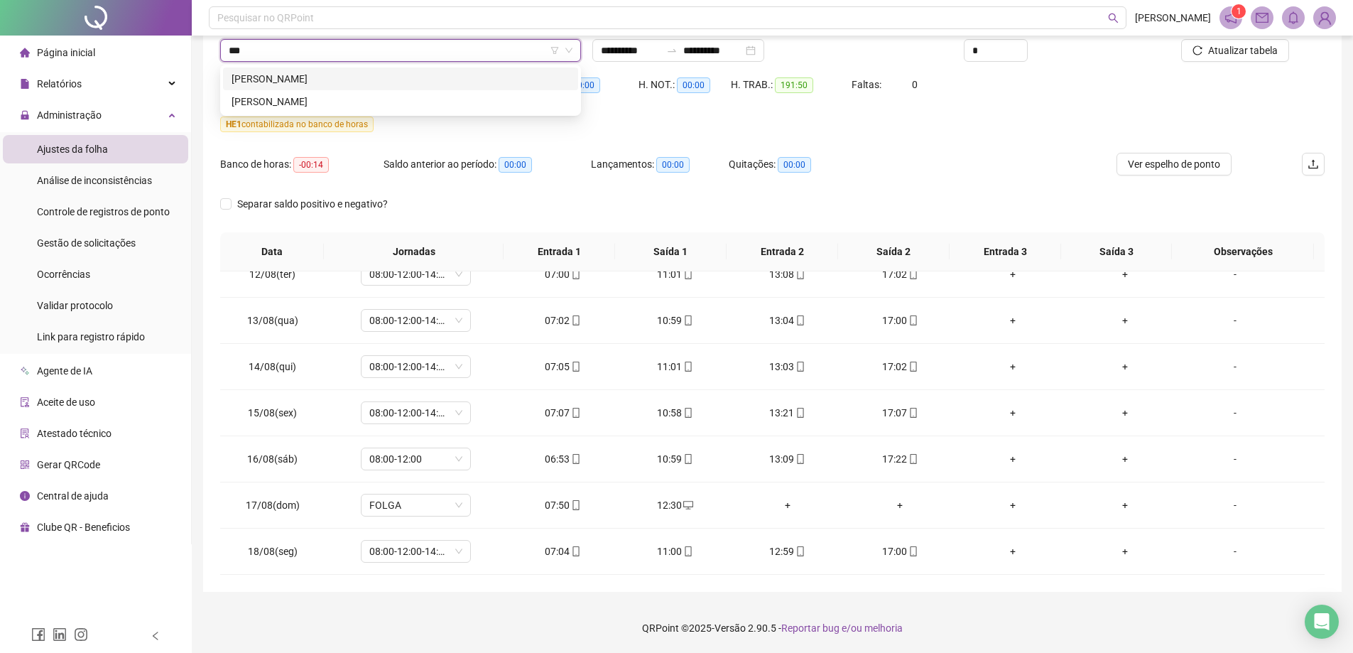
click at [302, 78] on div "[PERSON_NAME]" at bounding box center [400, 79] width 338 height 16
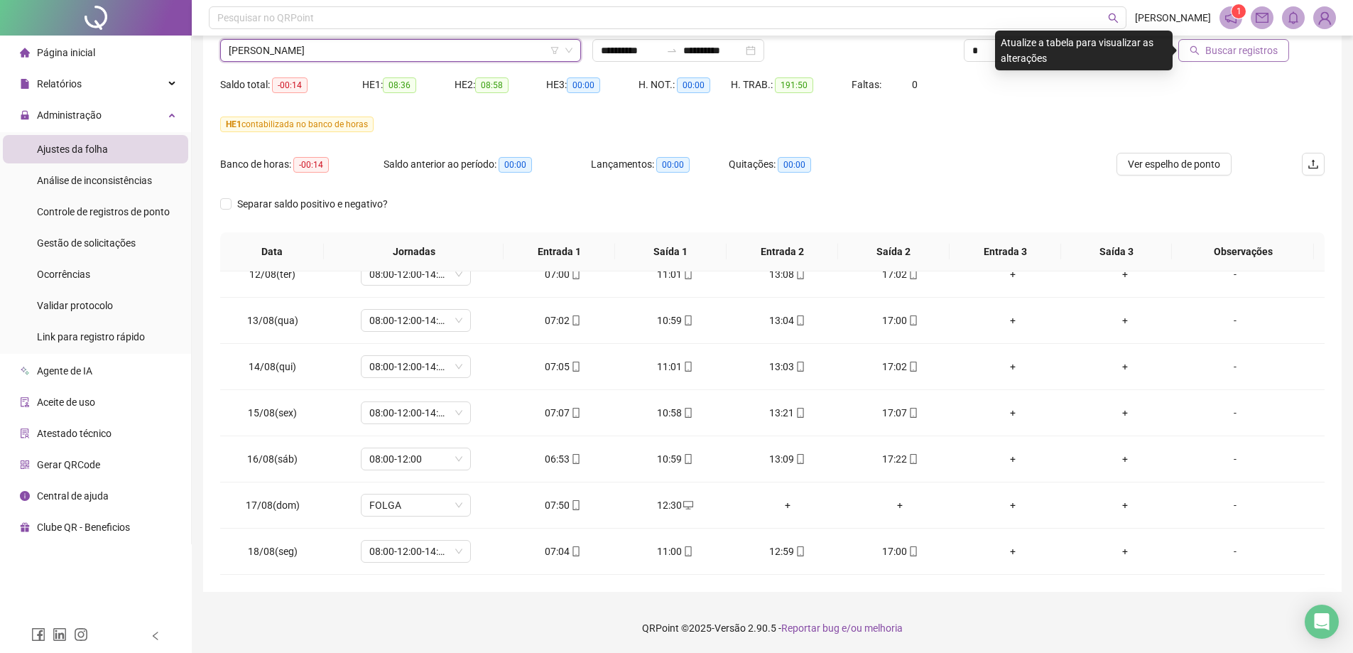
click at [1249, 58] on button "Buscar registros" at bounding box center [1233, 50] width 111 height 23
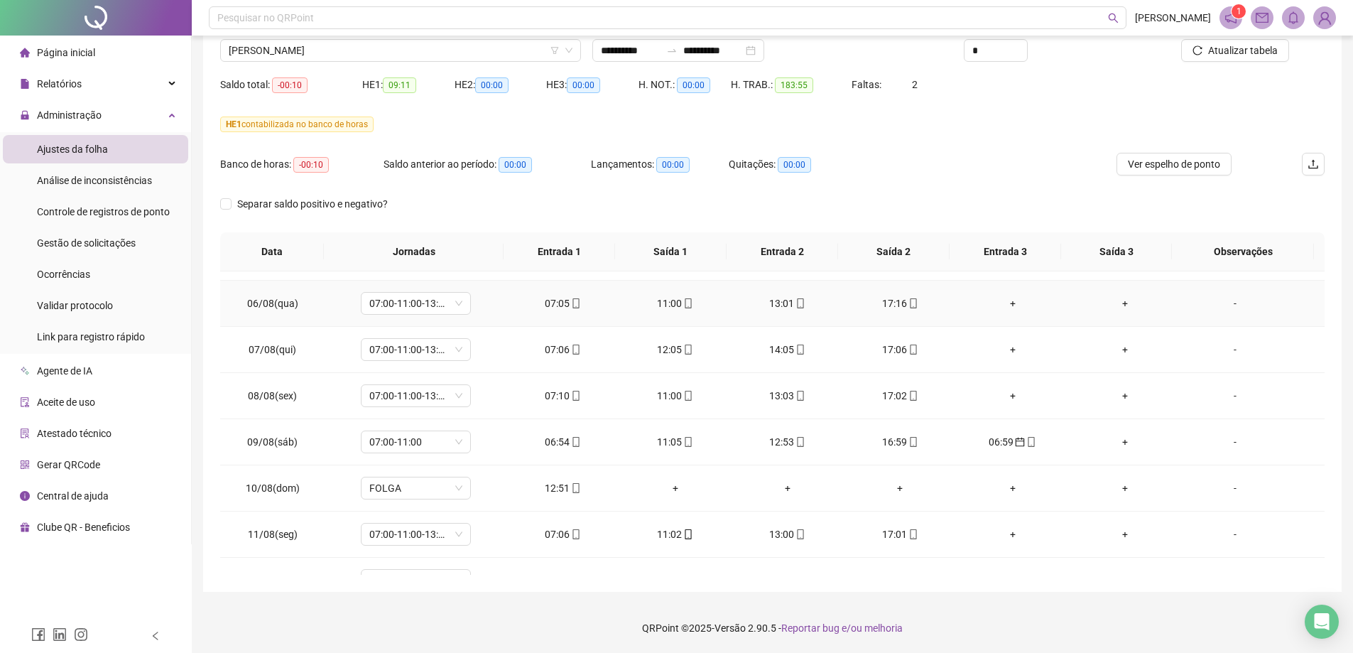
scroll to position [751, 0]
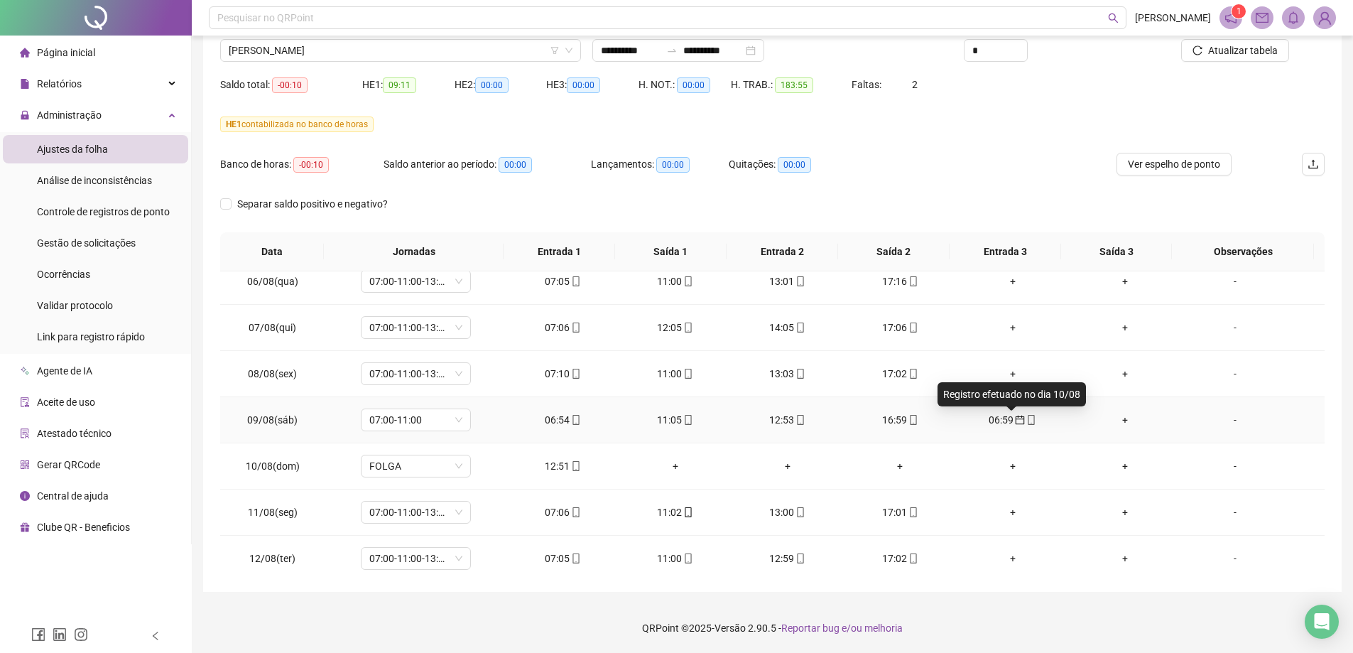
click at [1015, 418] on icon "calendar" at bounding box center [1020, 420] width 10 height 10
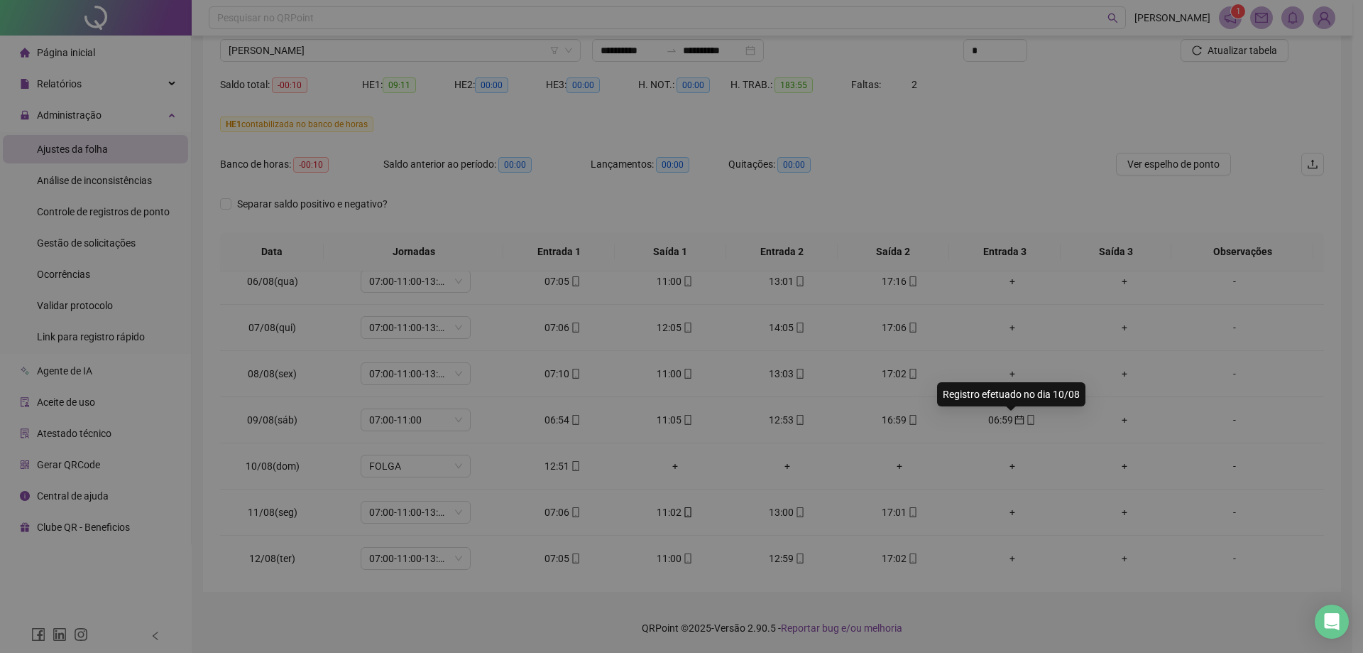
type input "**********"
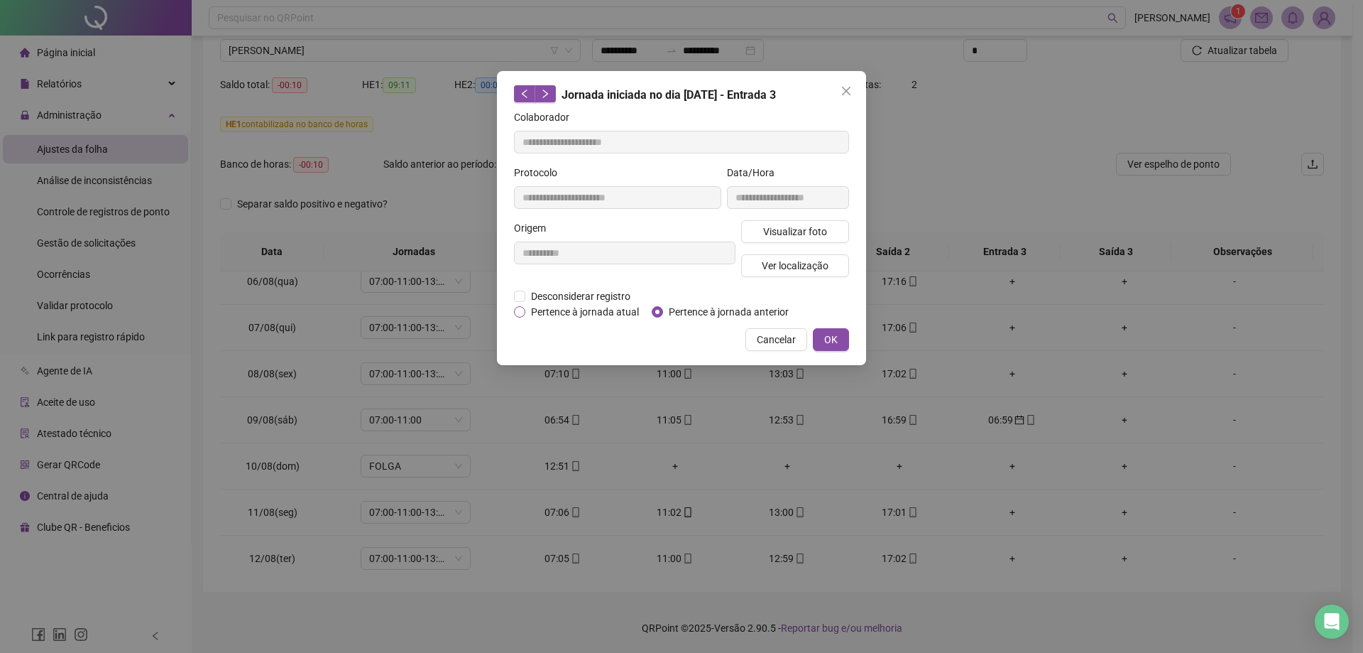
click at [595, 310] on span "Pertence à jornada atual" at bounding box center [584, 312] width 119 height 16
click at [825, 340] on span "OK" at bounding box center [830, 340] width 13 height 16
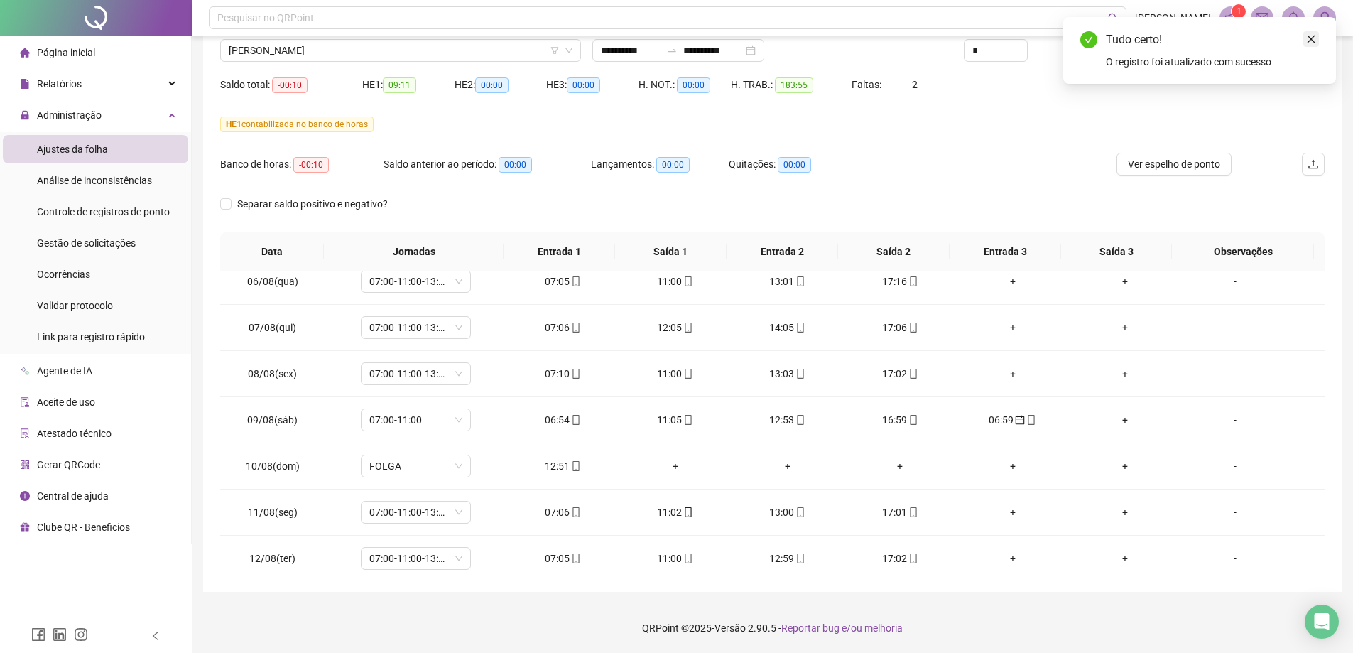
click at [1311, 42] on icon "close" at bounding box center [1311, 39] width 10 height 10
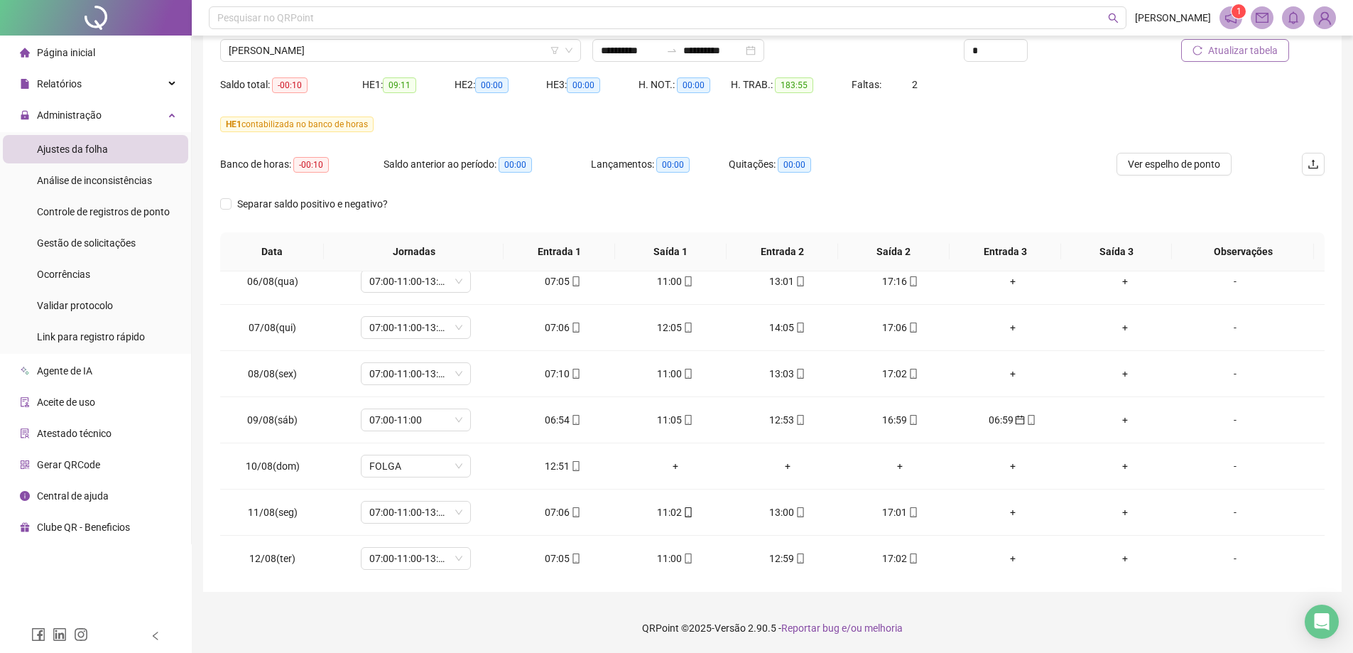
click at [1240, 54] on span "Atualizar tabela" at bounding box center [1243, 51] width 70 height 16
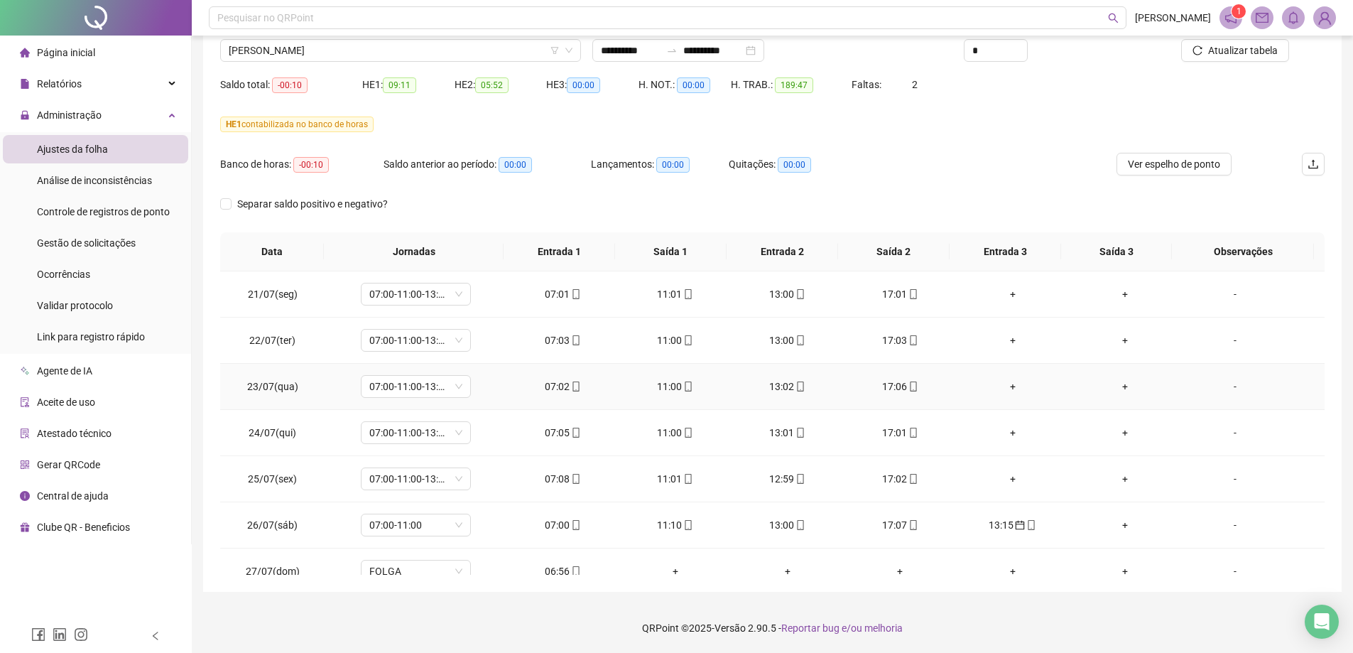
scroll to position [71, 0]
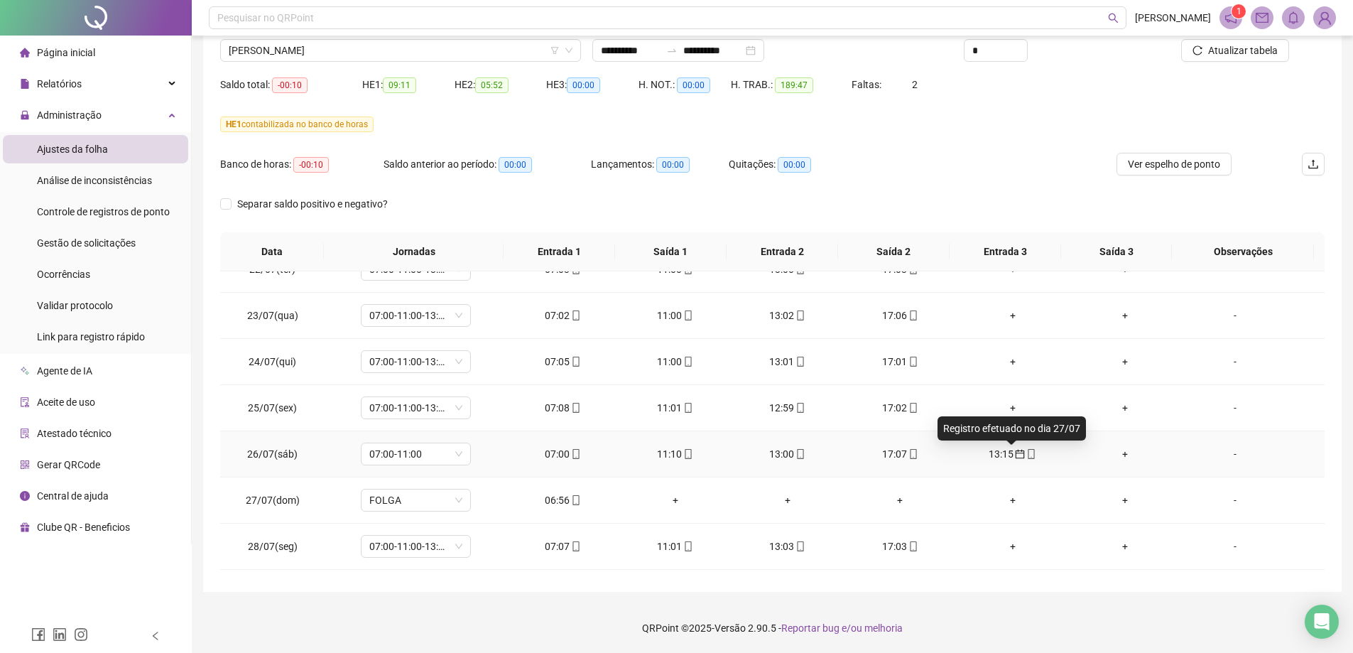
click at [1015, 457] on icon "calendar" at bounding box center [1019, 453] width 9 height 9
type input "**********"
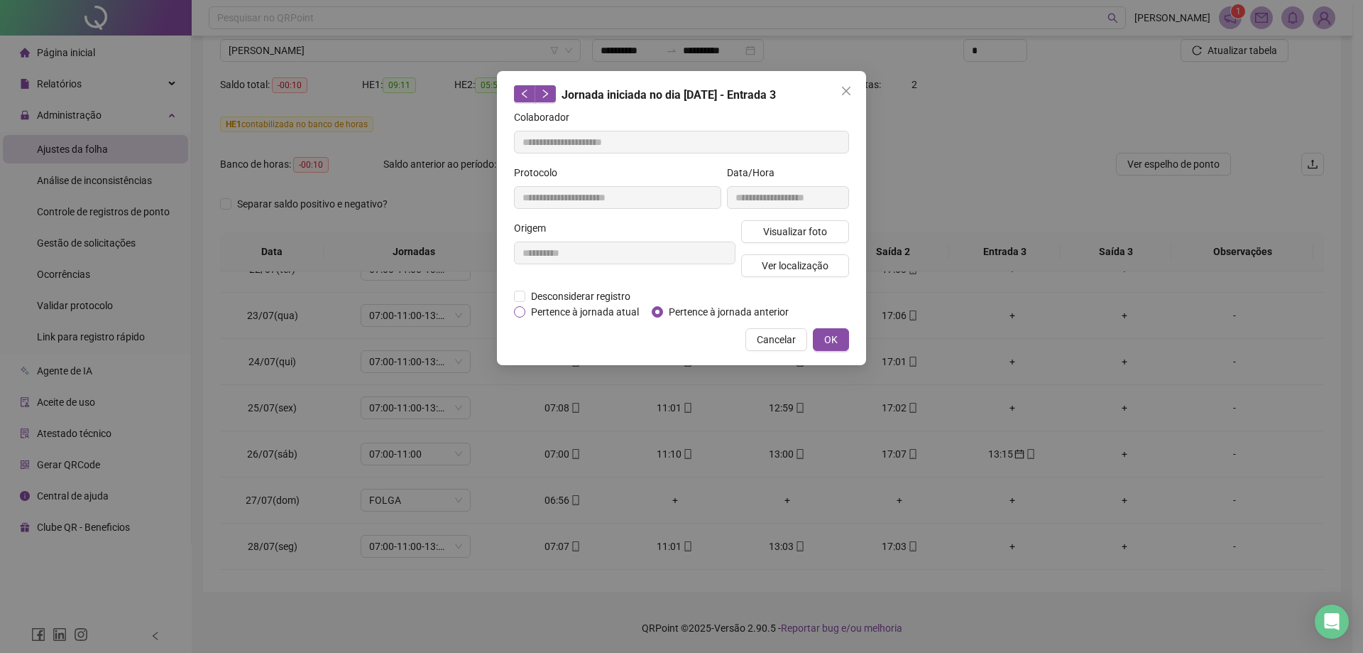
click at [611, 310] on span "Pertence à jornada atual" at bounding box center [584, 312] width 119 height 16
click at [842, 344] on button "OK" at bounding box center [831, 339] width 36 height 23
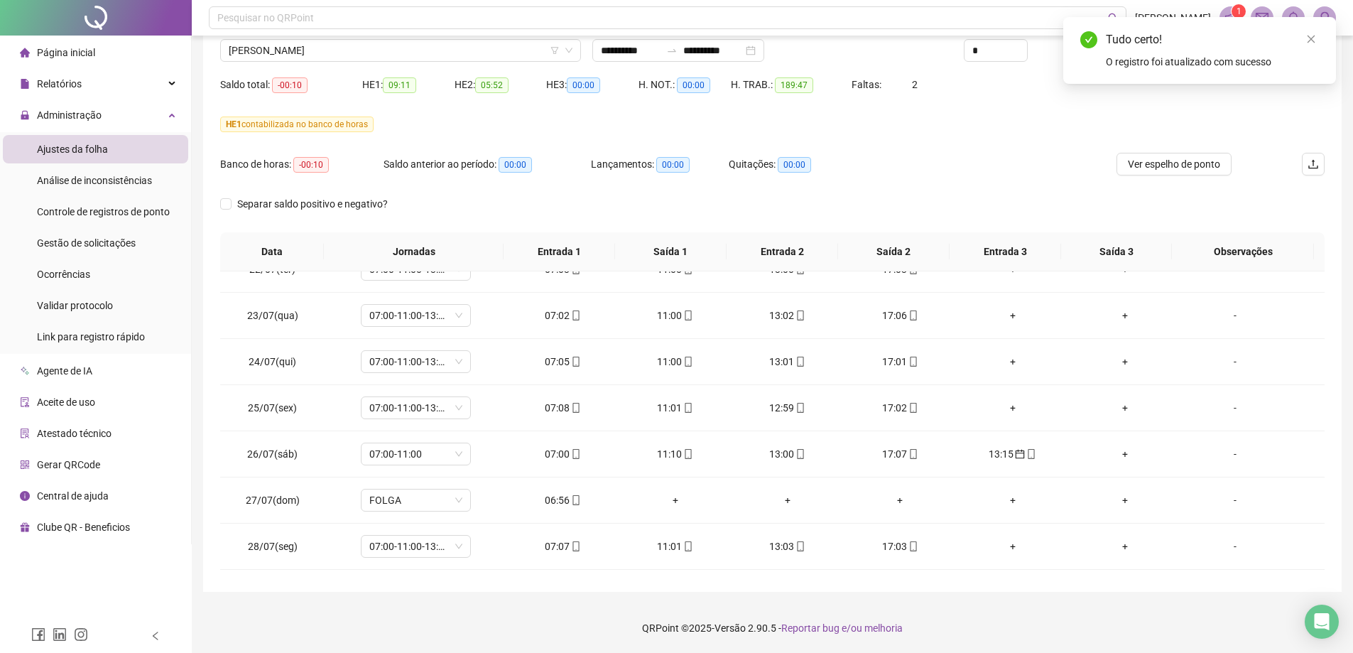
click at [1319, 39] on div "Tudo certo! O registro foi atualizado com sucesso" at bounding box center [1199, 50] width 273 height 67
click at [1314, 38] on icon "close" at bounding box center [1311, 39] width 10 height 10
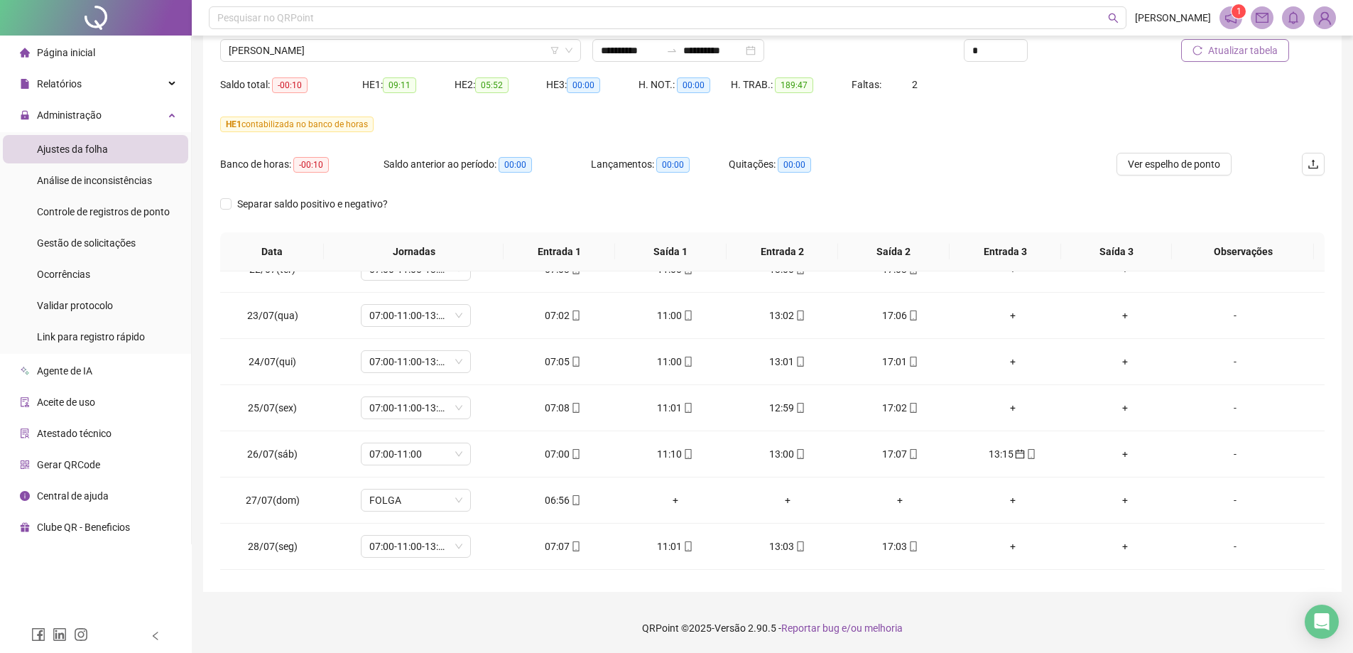
click at [1267, 61] on button "Atualizar tabela" at bounding box center [1235, 50] width 108 height 23
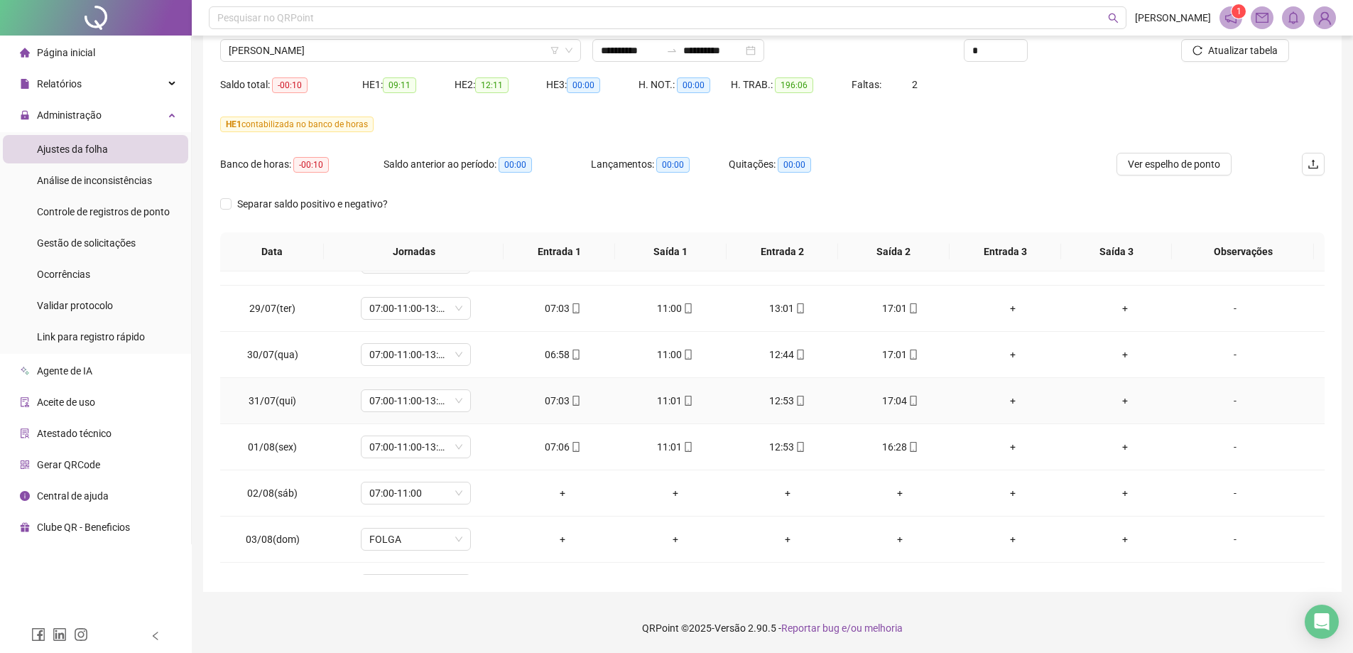
scroll to position [426, 0]
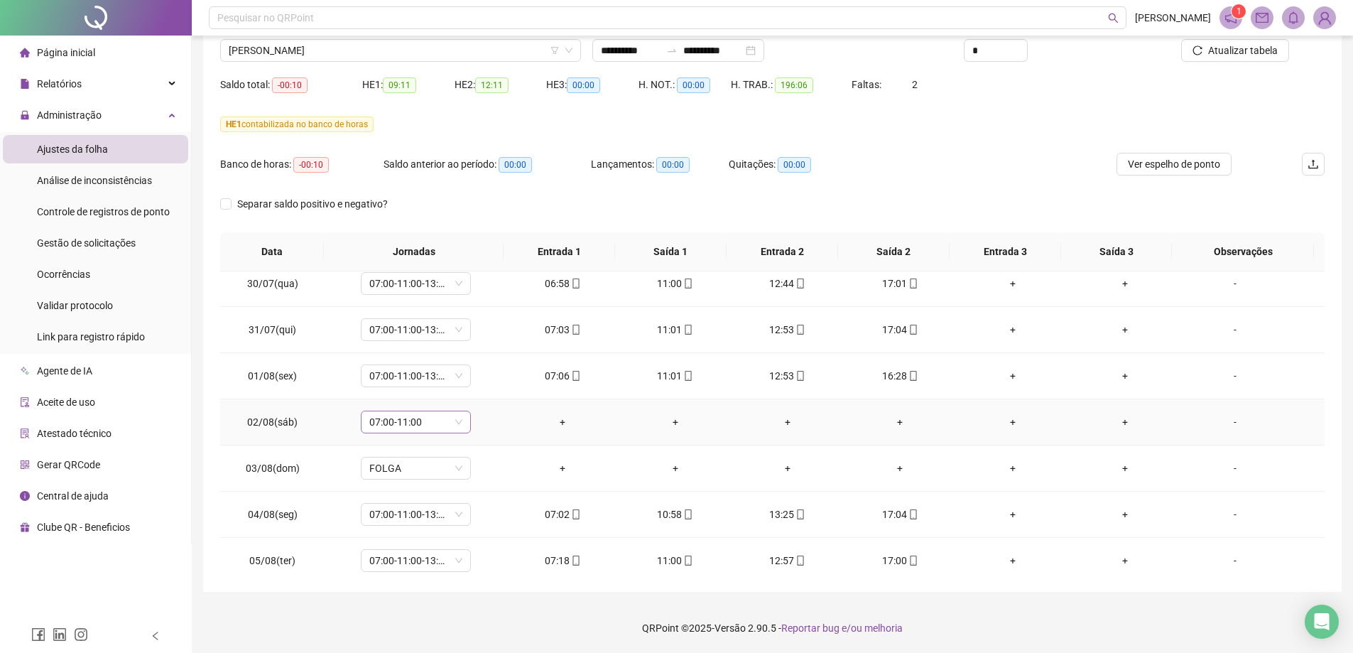
click at [457, 424] on span "07:00-11:00" at bounding box center [415, 421] width 93 height 21
drag, startPoint x: 506, startPoint y: 456, endPoint x: 500, endPoint y: 496, distance: 40.3
click at [454, 570] on div "Folga compensatória" at bounding box center [434, 562] width 146 height 23
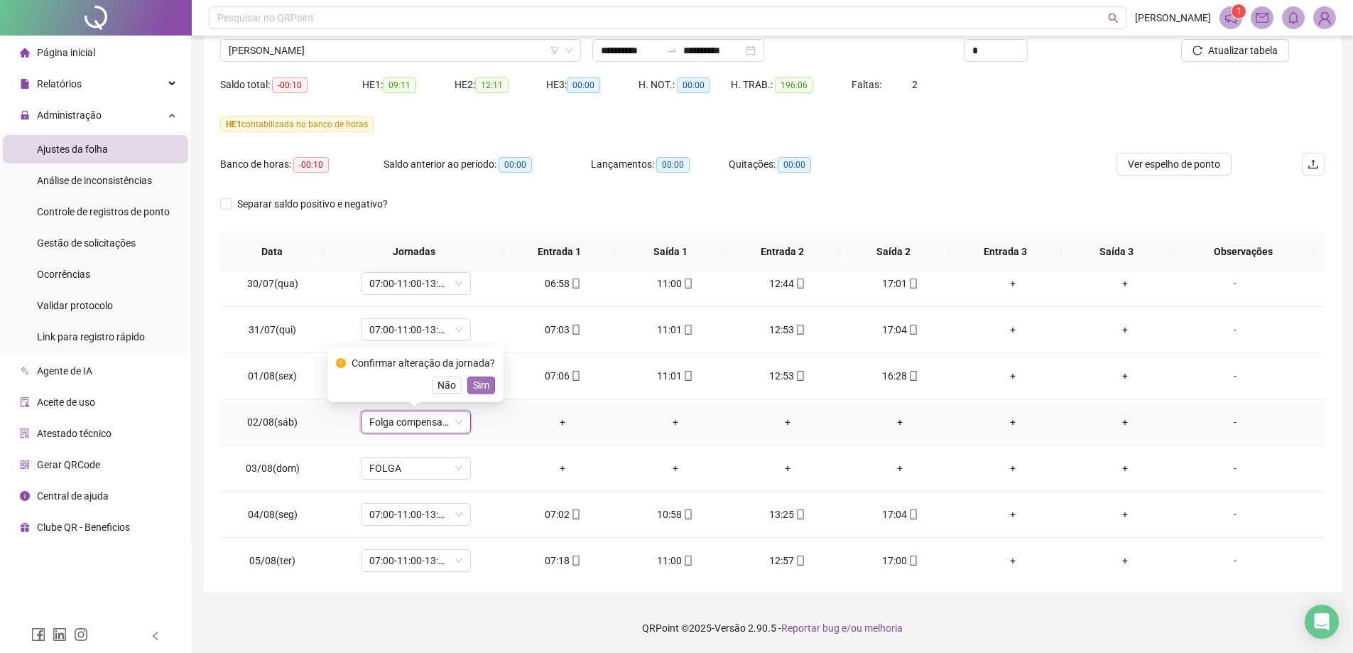
click at [484, 389] on span "Sim" at bounding box center [481, 385] width 16 height 16
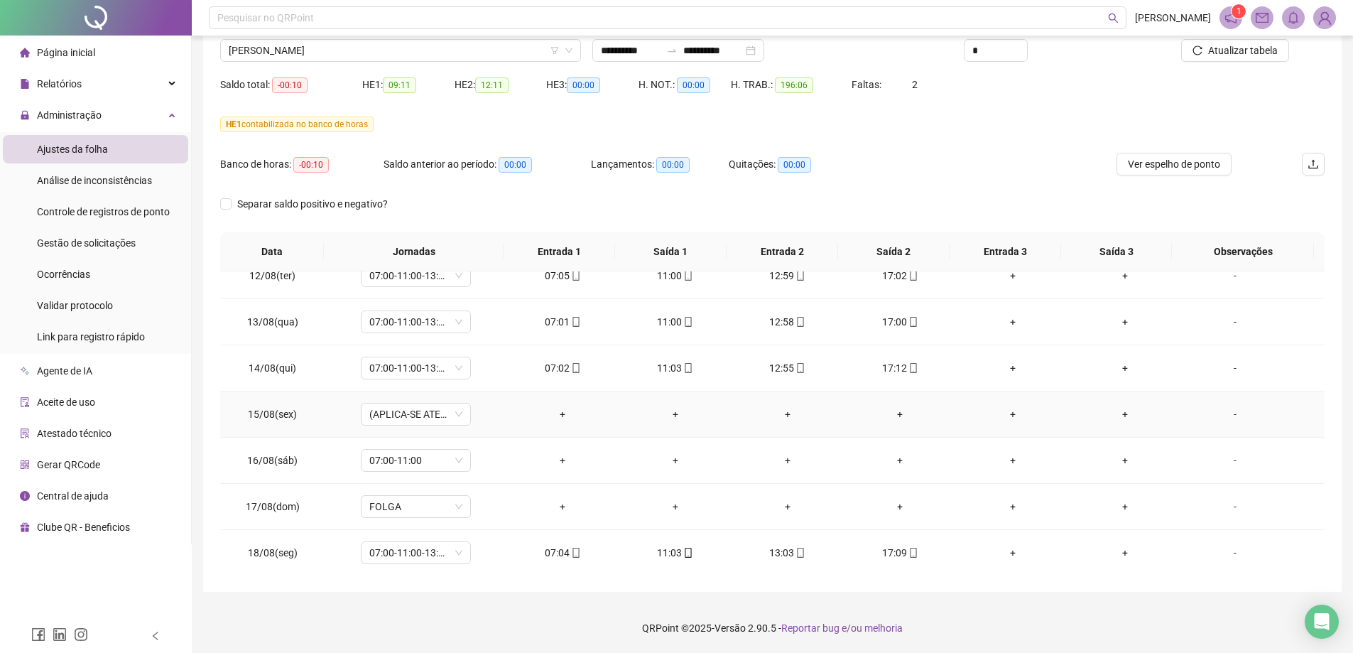
scroll to position [1035, 0]
click at [459, 458] on span "07:00-11:00" at bounding box center [415, 458] width 93 height 21
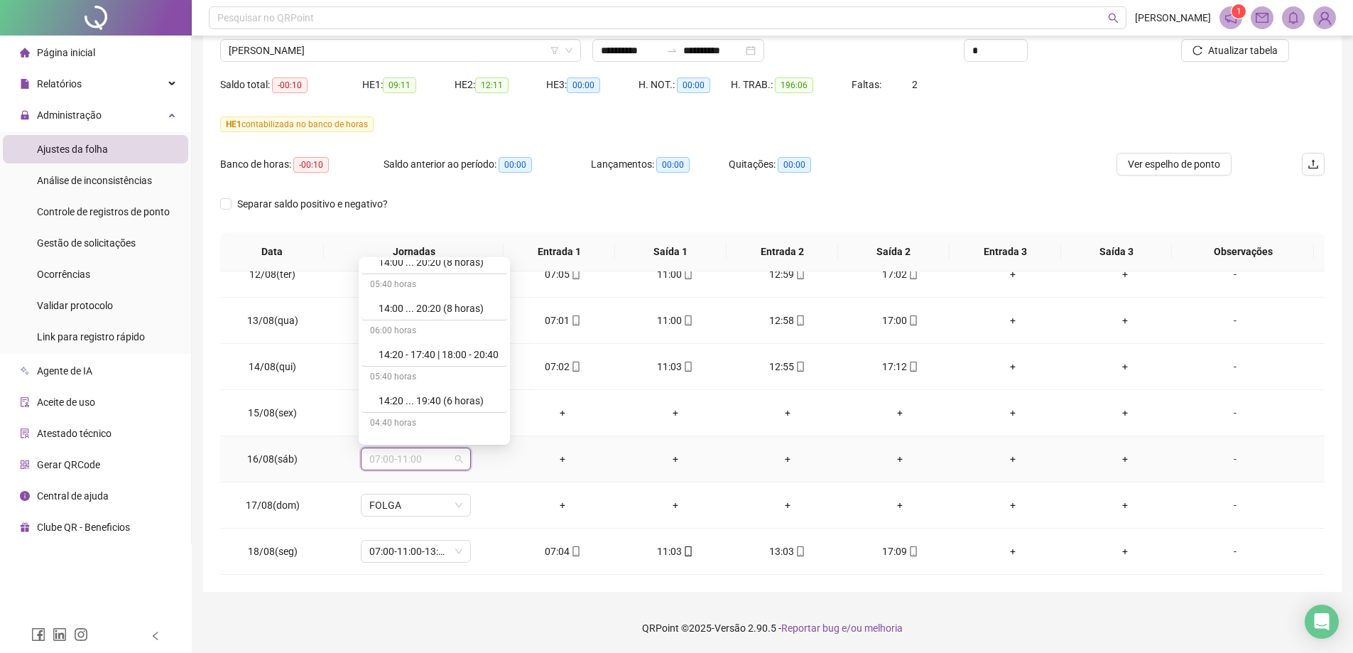
scroll to position [8449, 0]
click at [449, 389] on div "Folga compensatória" at bounding box center [438, 384] width 120 height 16
click at [481, 415] on span "Sim" at bounding box center [481, 422] width 16 height 16
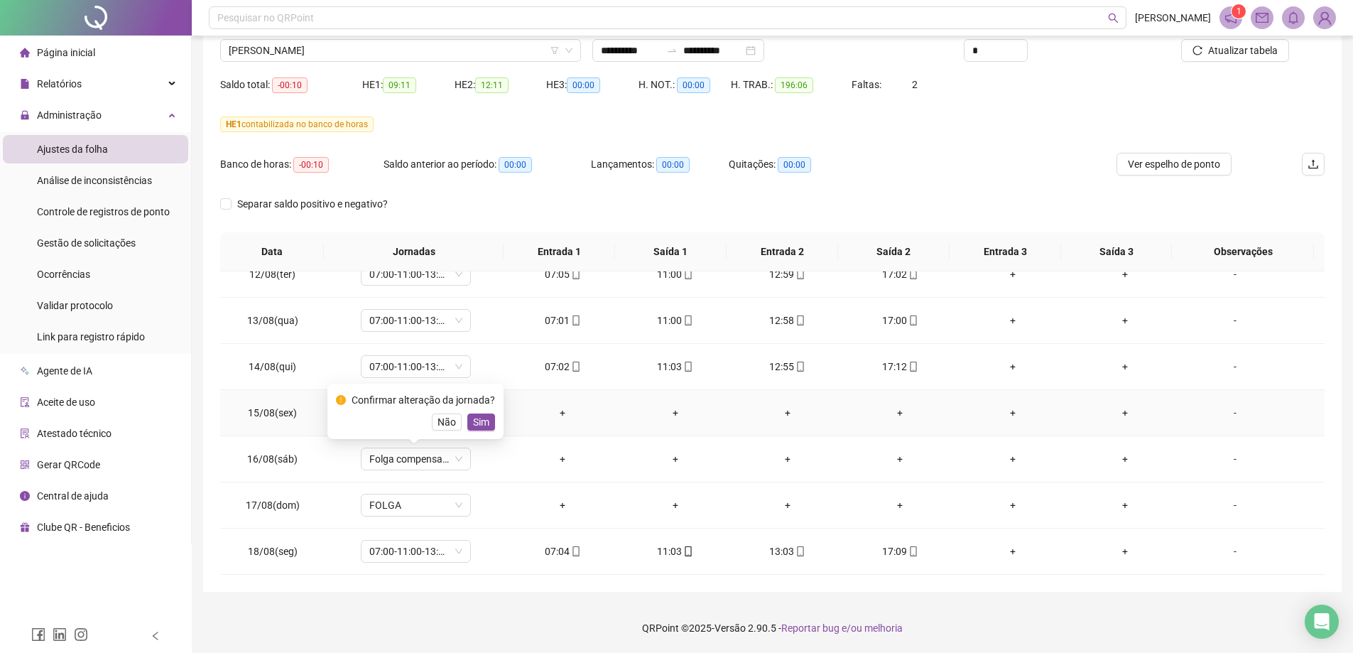
click at [479, 417] on td "(APLICA-SE ATESTADO)" at bounding box center [415, 413] width 181 height 46
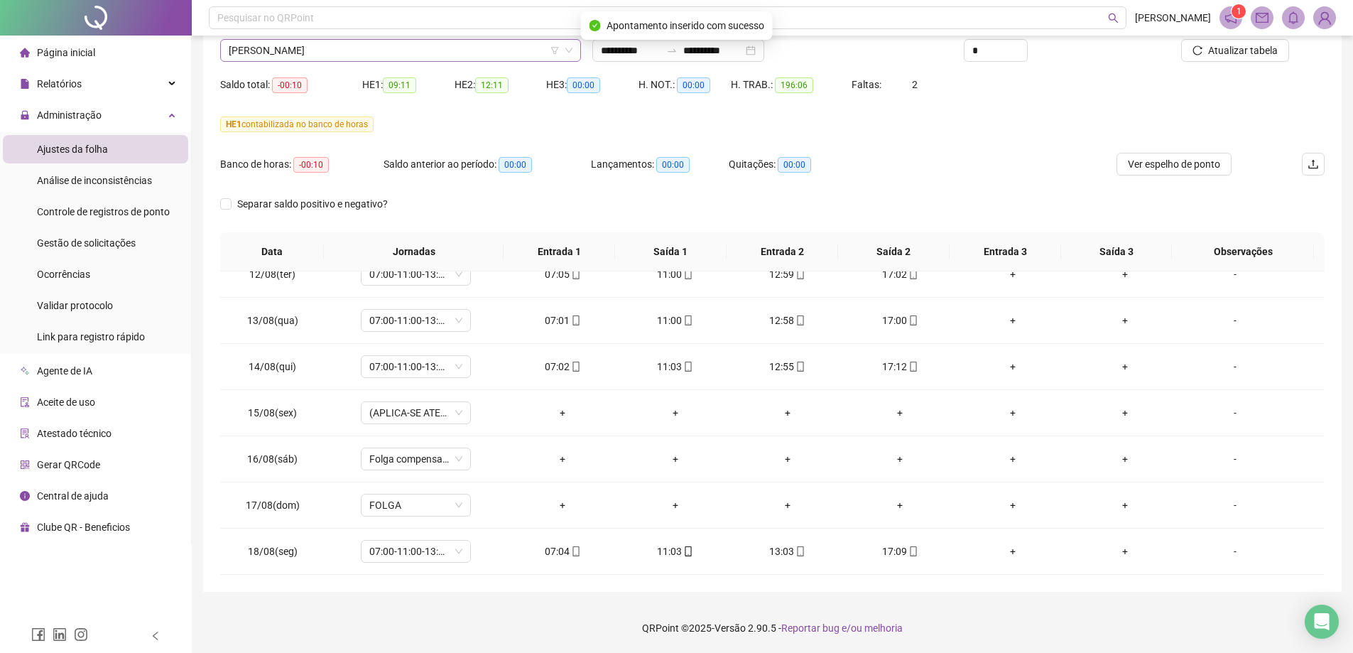
click at [311, 48] on span "[PERSON_NAME]" at bounding box center [401, 50] width 344 height 21
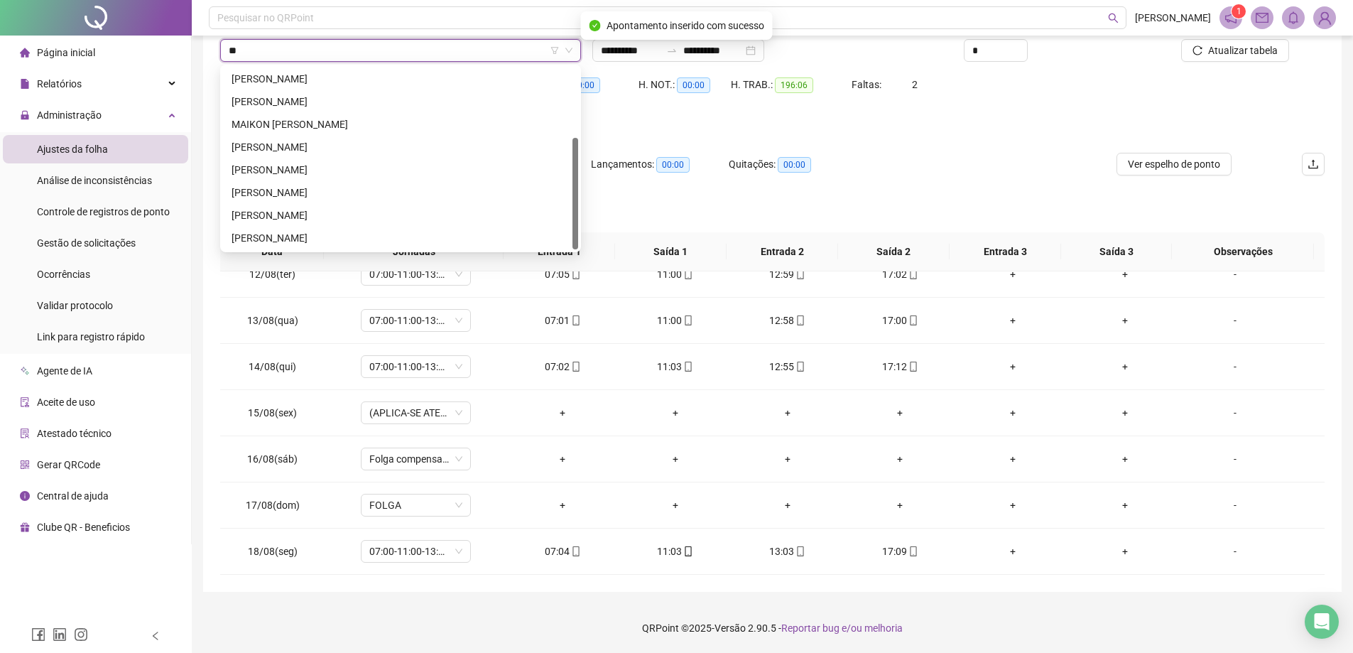
scroll to position [114, 0]
type input "***"
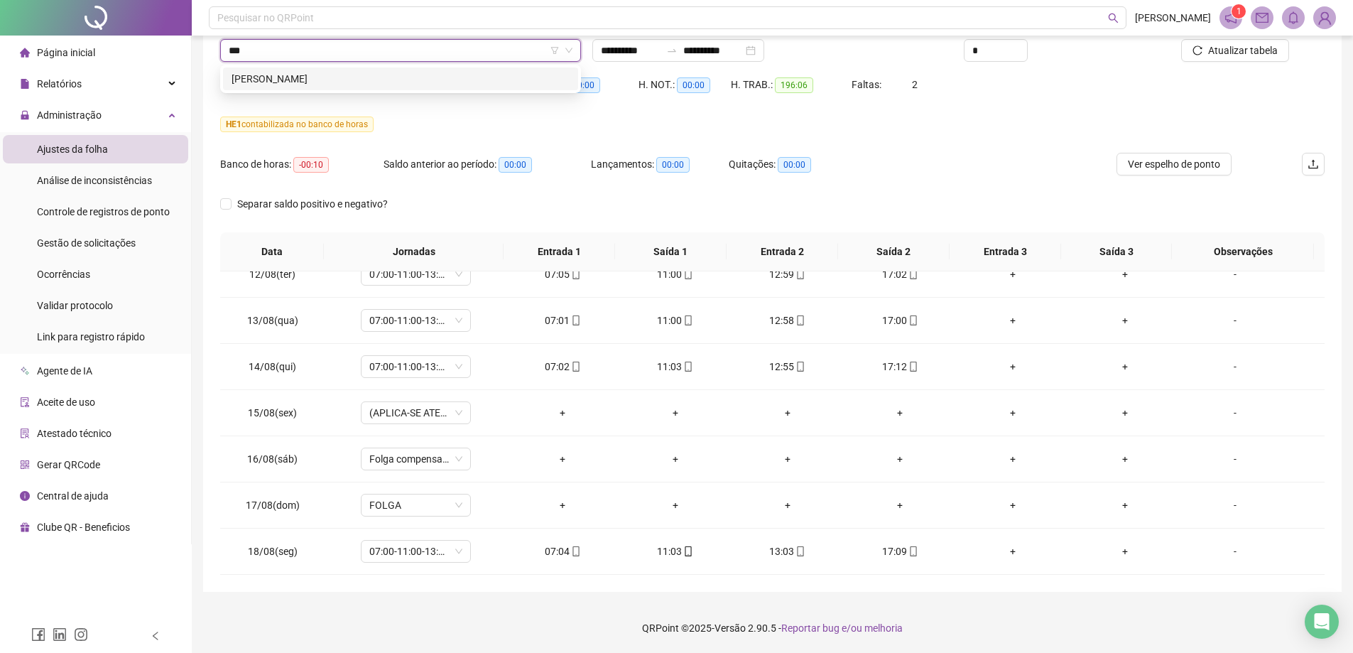
click at [284, 85] on div "[PERSON_NAME]" at bounding box center [400, 79] width 338 height 16
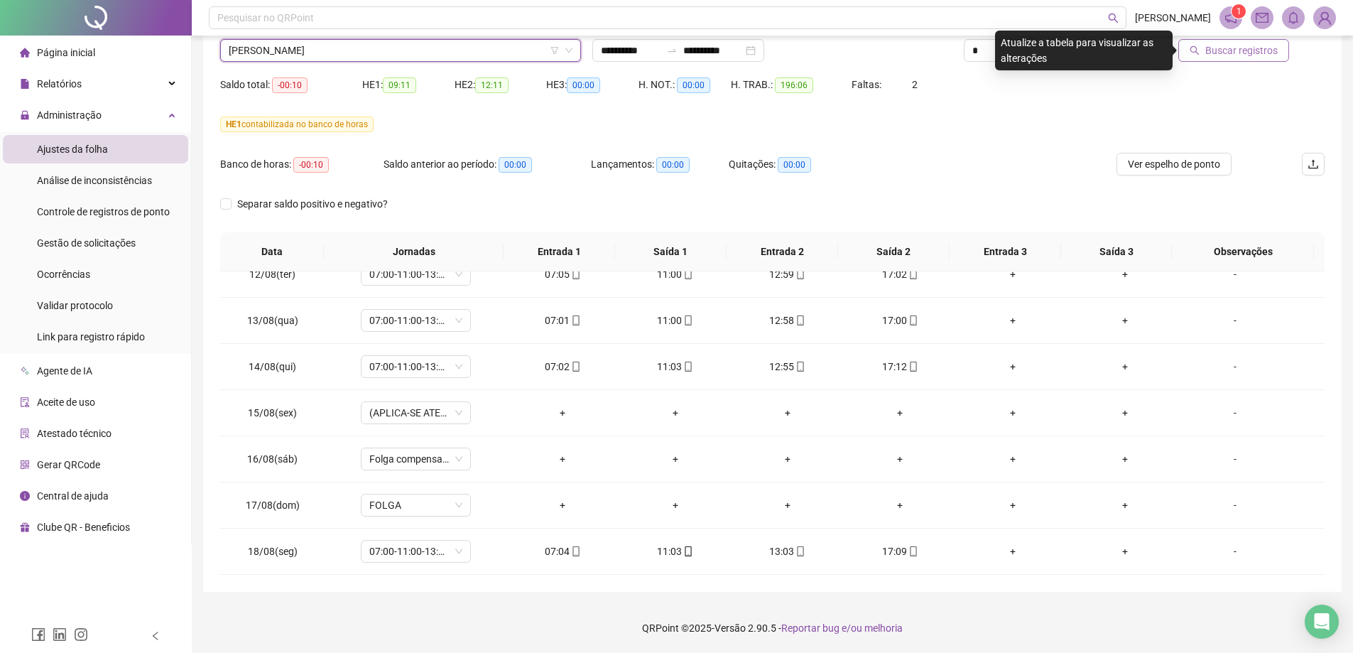
click at [1245, 61] on button "Buscar registros" at bounding box center [1233, 50] width 111 height 23
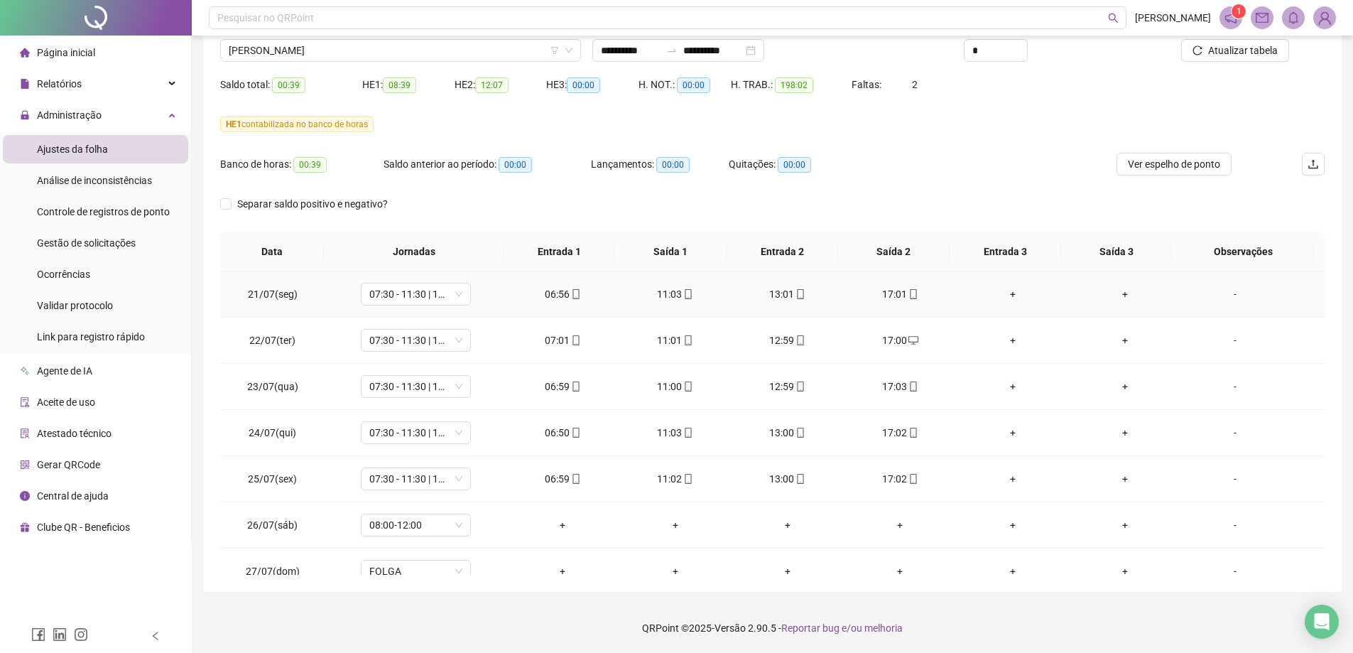
click at [666, 295] on div "11:03" at bounding box center [674, 294] width 89 height 16
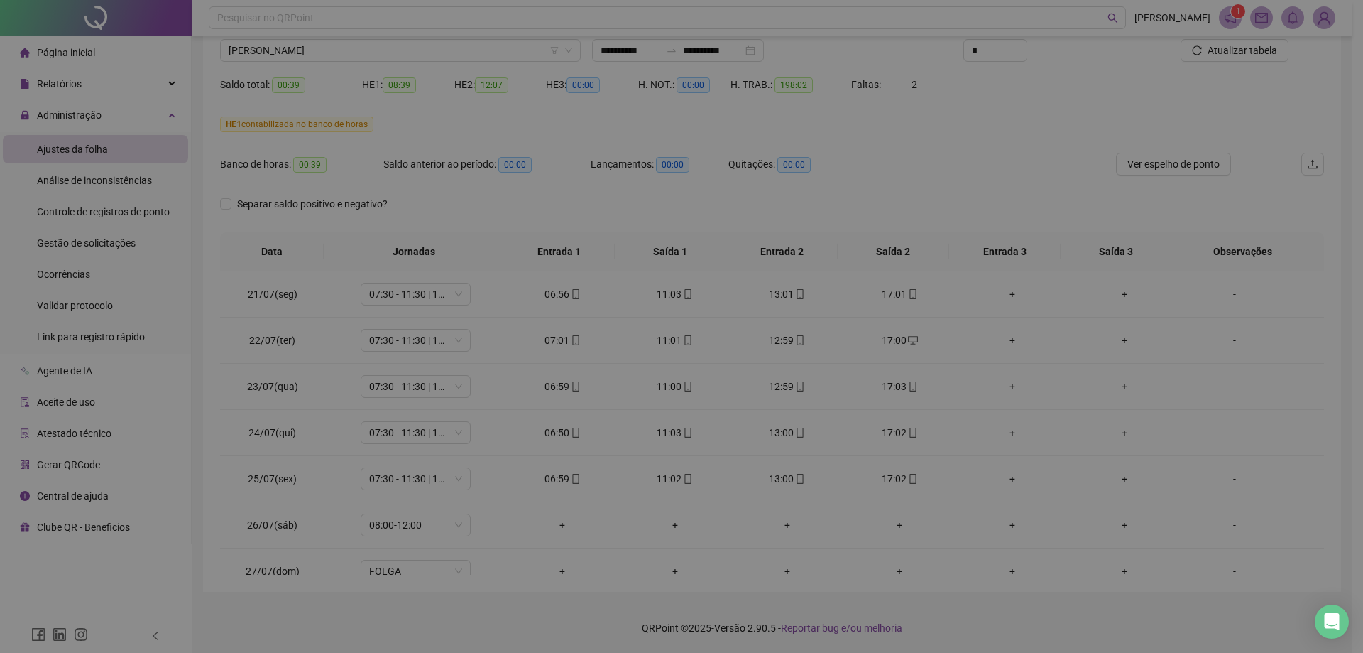
type input "**********"
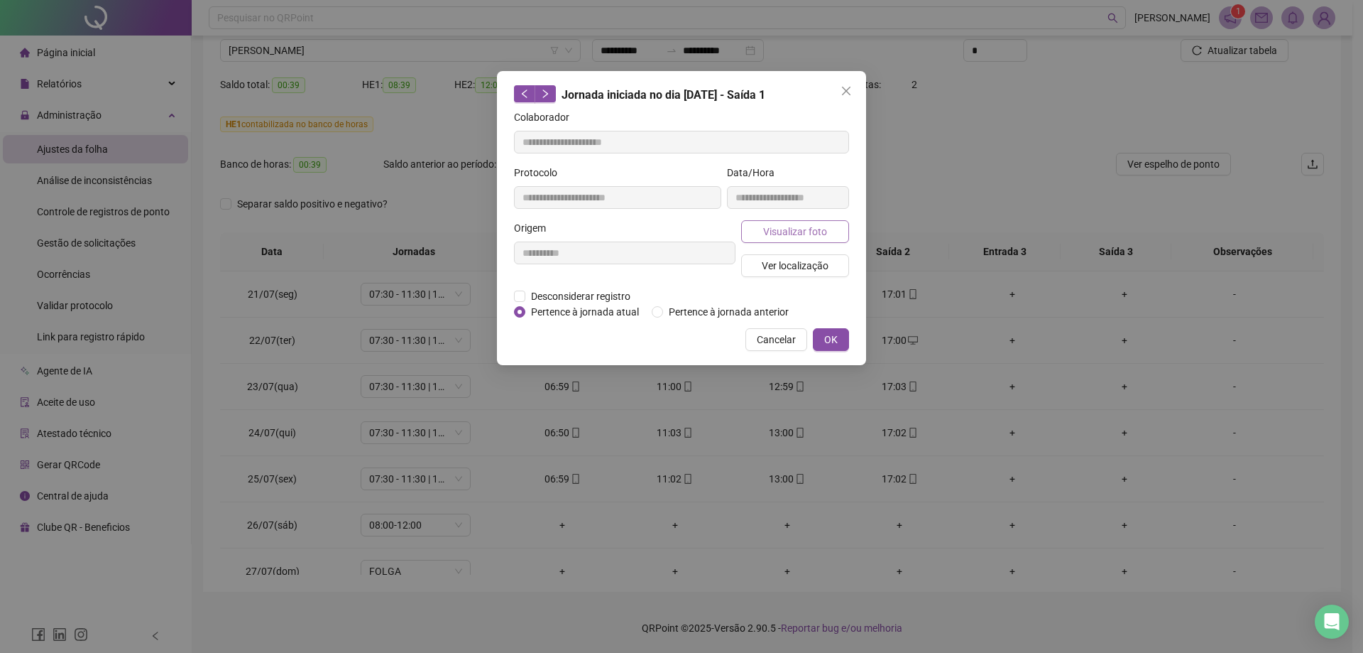
click at [790, 230] on span "Visualizar foto" at bounding box center [795, 232] width 64 height 16
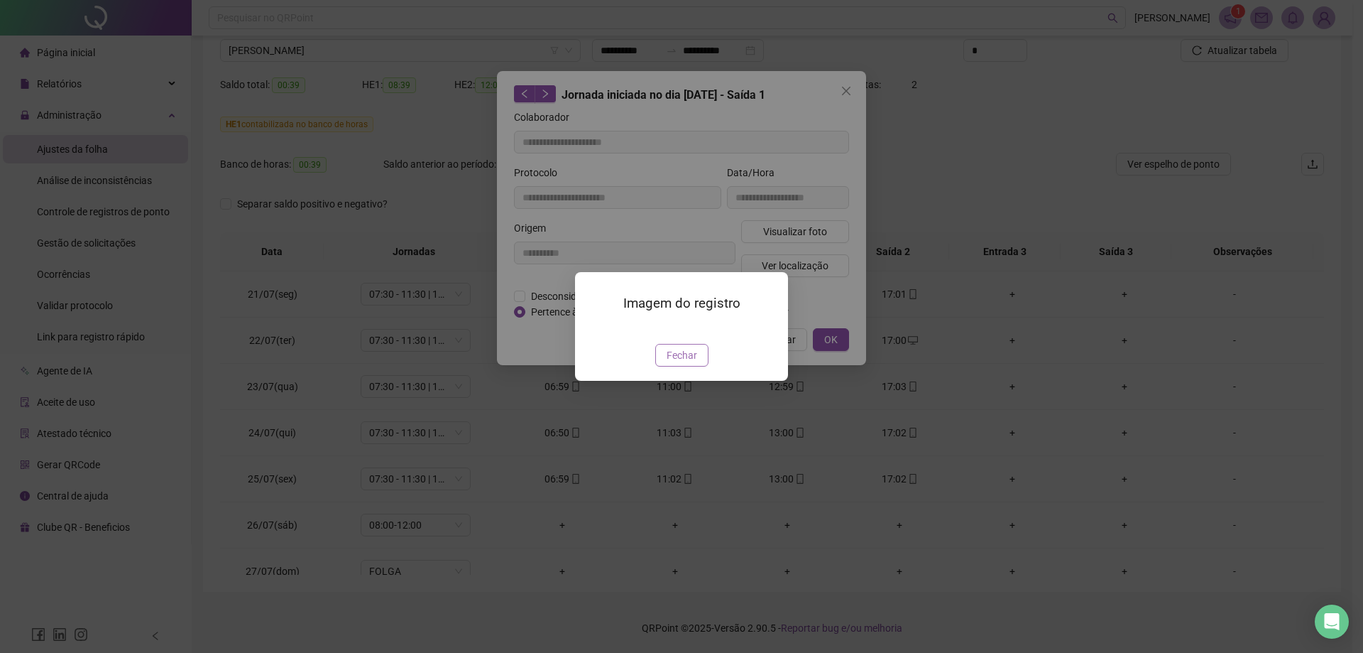
click at [688, 363] on span "Fechar" at bounding box center [682, 355] width 31 height 16
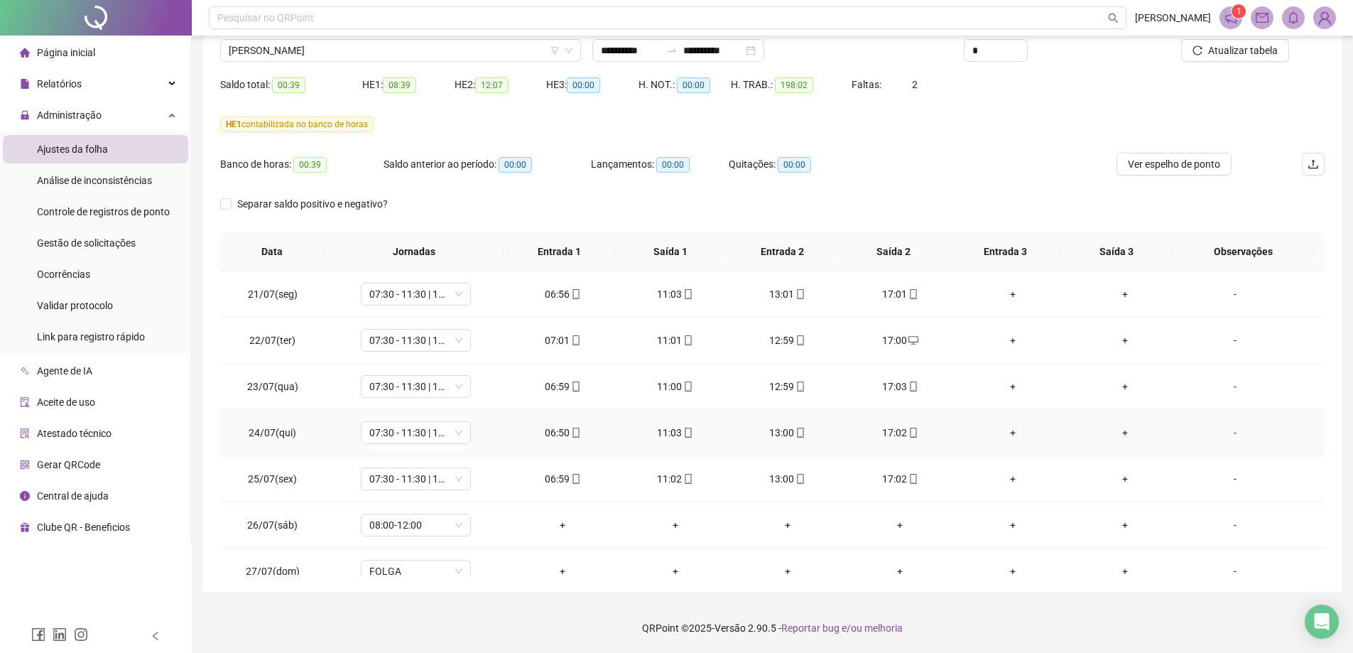
click at [667, 431] on div "11:03" at bounding box center [674, 433] width 89 height 16
type input "**********"
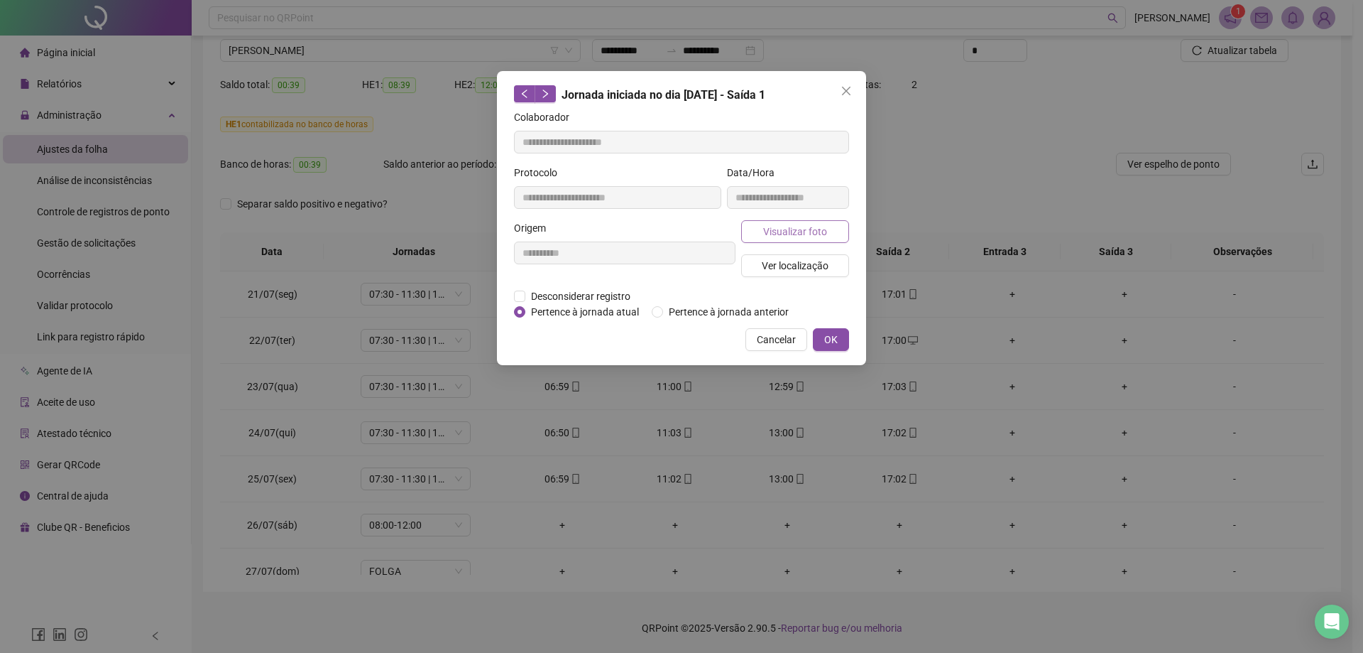
click at [780, 230] on span "Visualizar foto" at bounding box center [795, 232] width 64 height 16
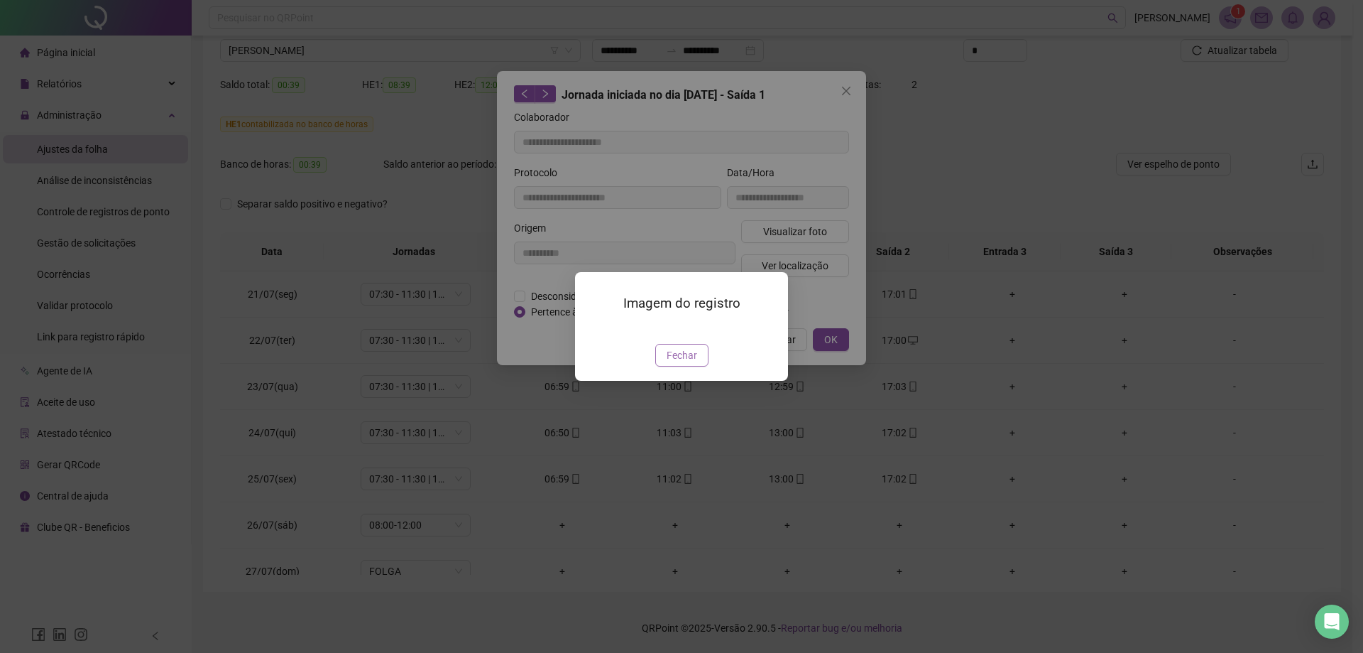
click at [675, 366] on button "Fechar" at bounding box center [681, 355] width 53 height 23
click at [675, 447] on div "Imagem do registro Fechar" at bounding box center [681, 326] width 1363 height 653
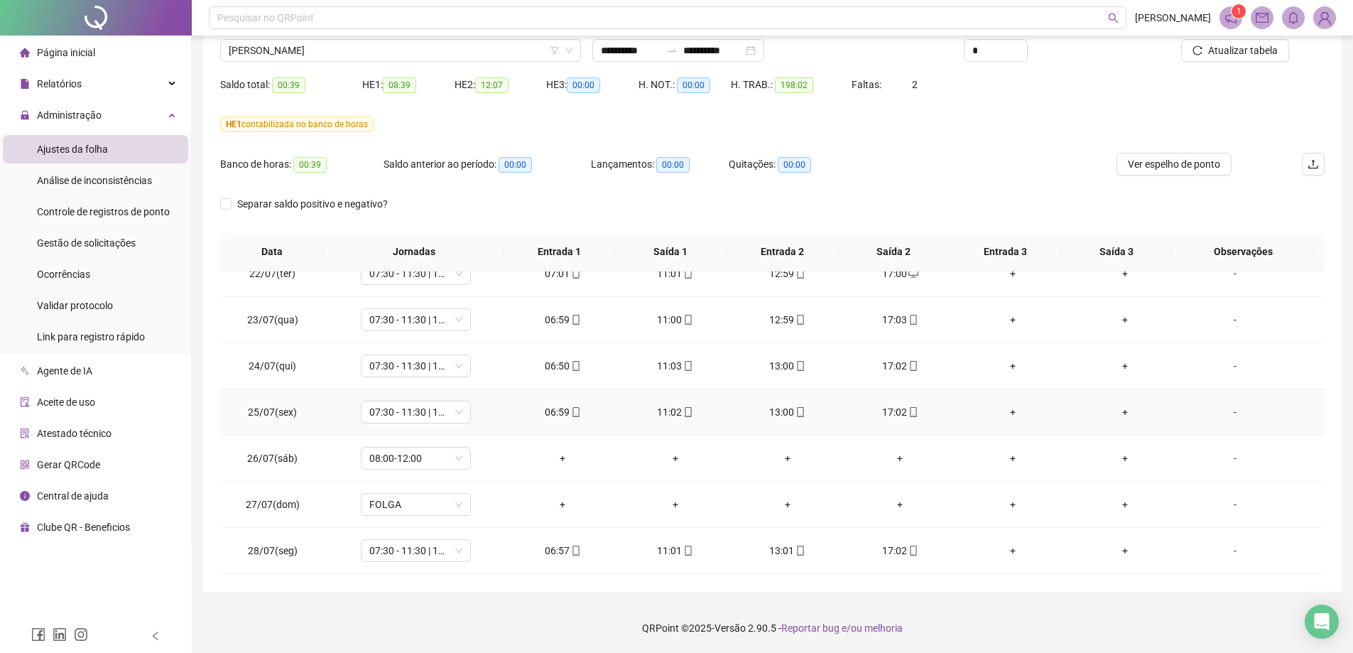
scroll to position [71, 0]
click at [454, 456] on span "08:00-12:00" at bounding box center [415, 453] width 93 height 21
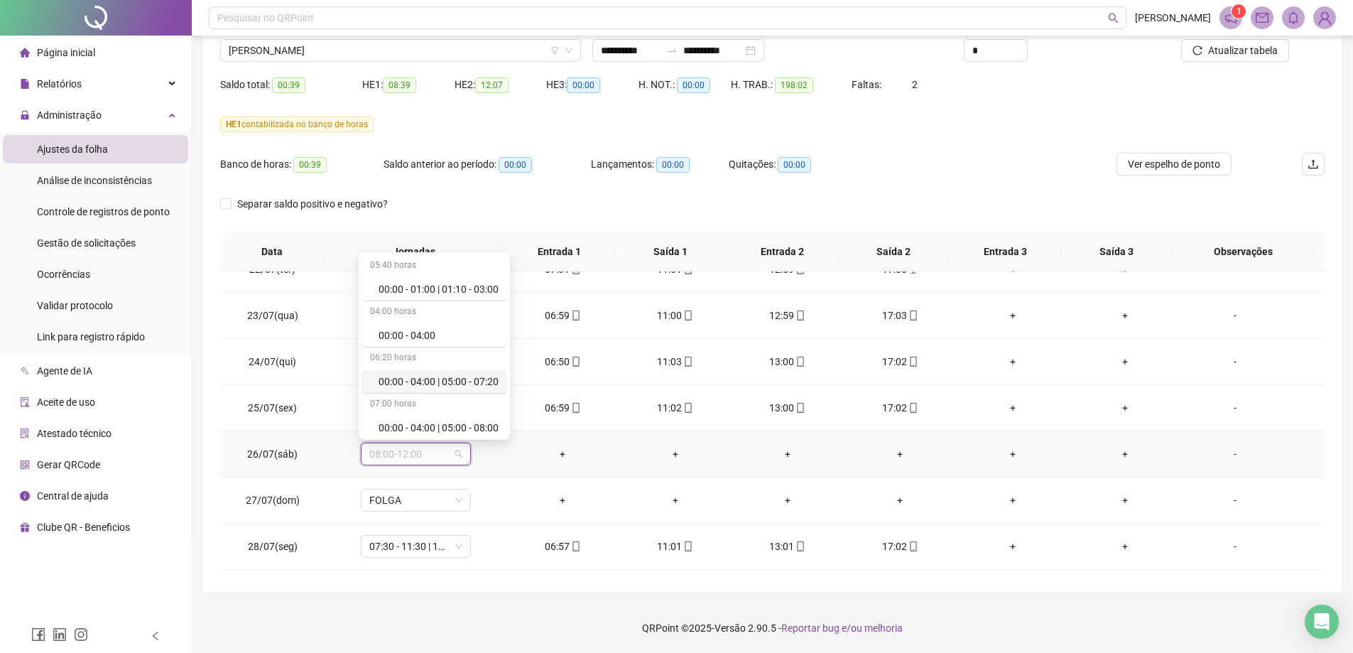
scroll to position [8449, 0]
click at [458, 378] on div "Folga compensatória" at bounding box center [438, 379] width 120 height 16
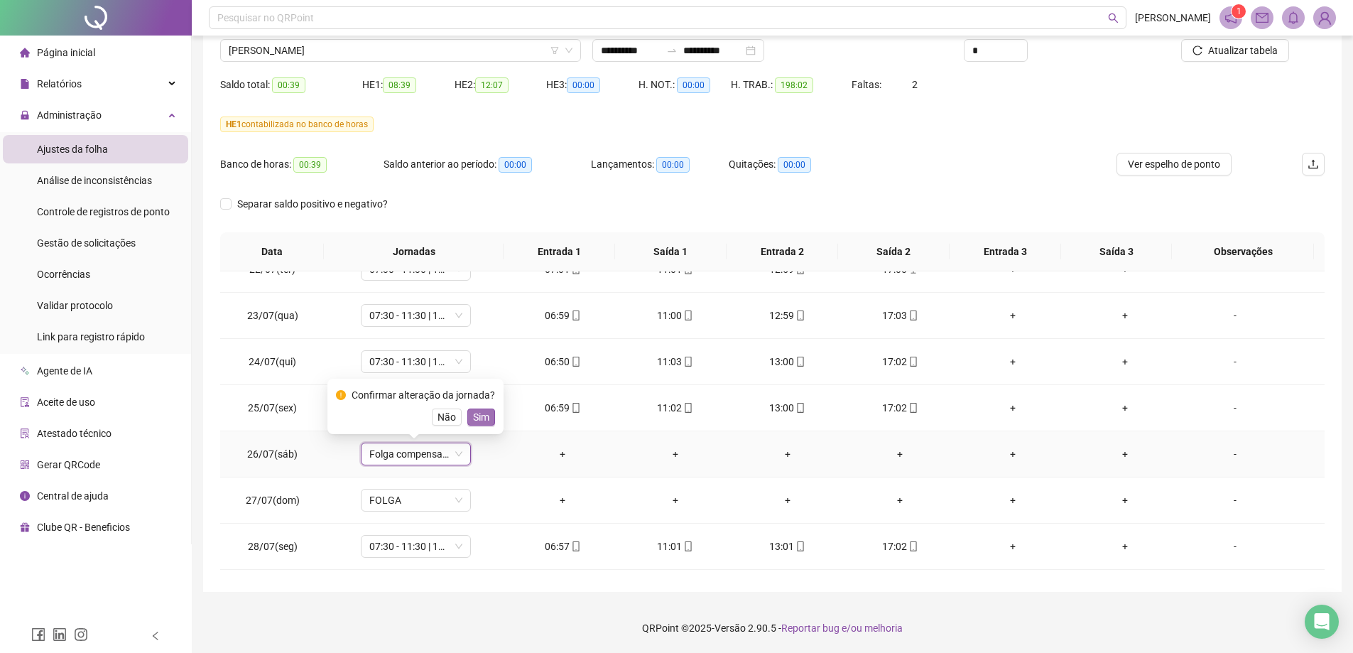
click at [473, 413] on span "Sim" at bounding box center [481, 417] width 16 height 16
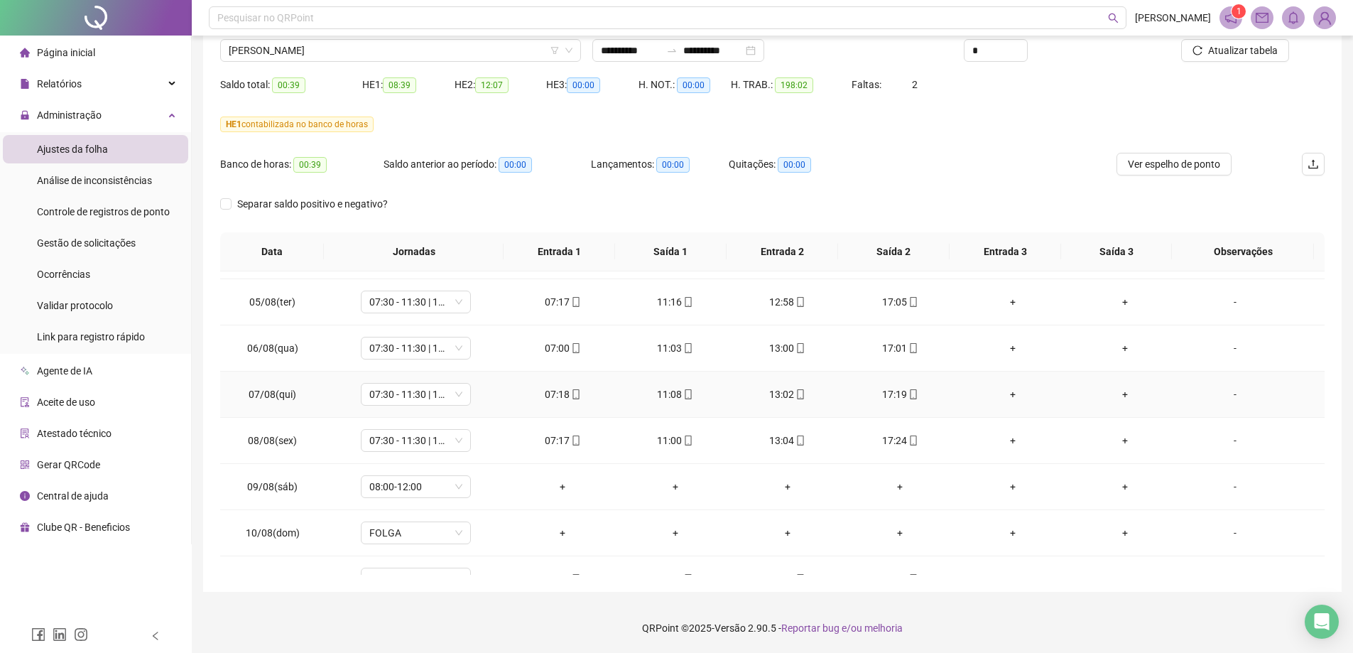
scroll to position [710, 0]
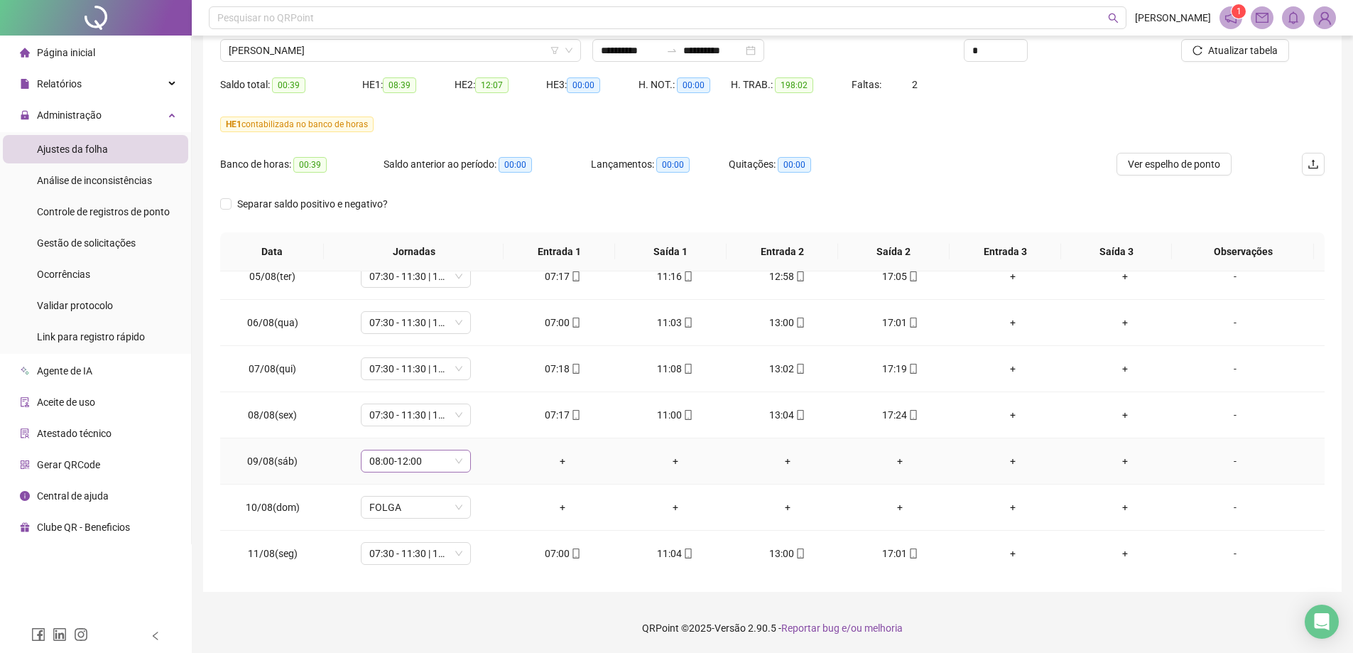
click at [459, 457] on span "08:00-12:00" at bounding box center [415, 460] width 93 height 21
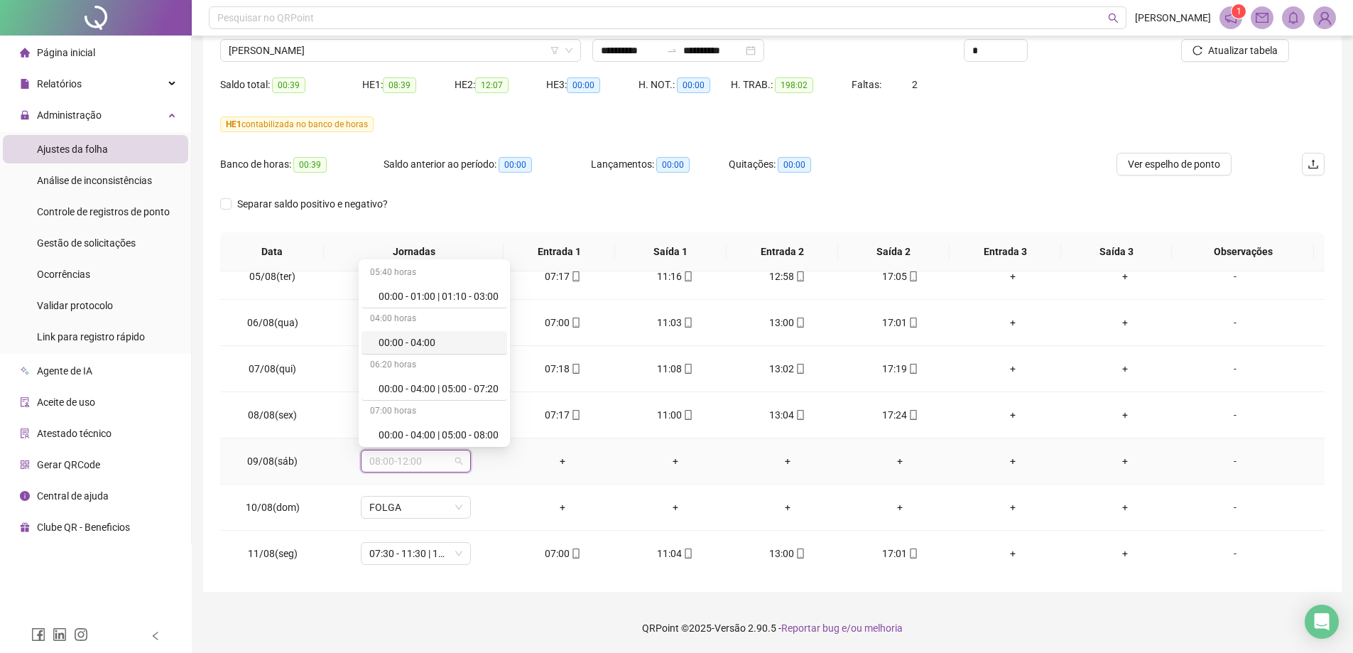
scroll to position [8449, 0]
click at [453, 386] on div "Folga compensatória" at bounding box center [438, 386] width 120 height 16
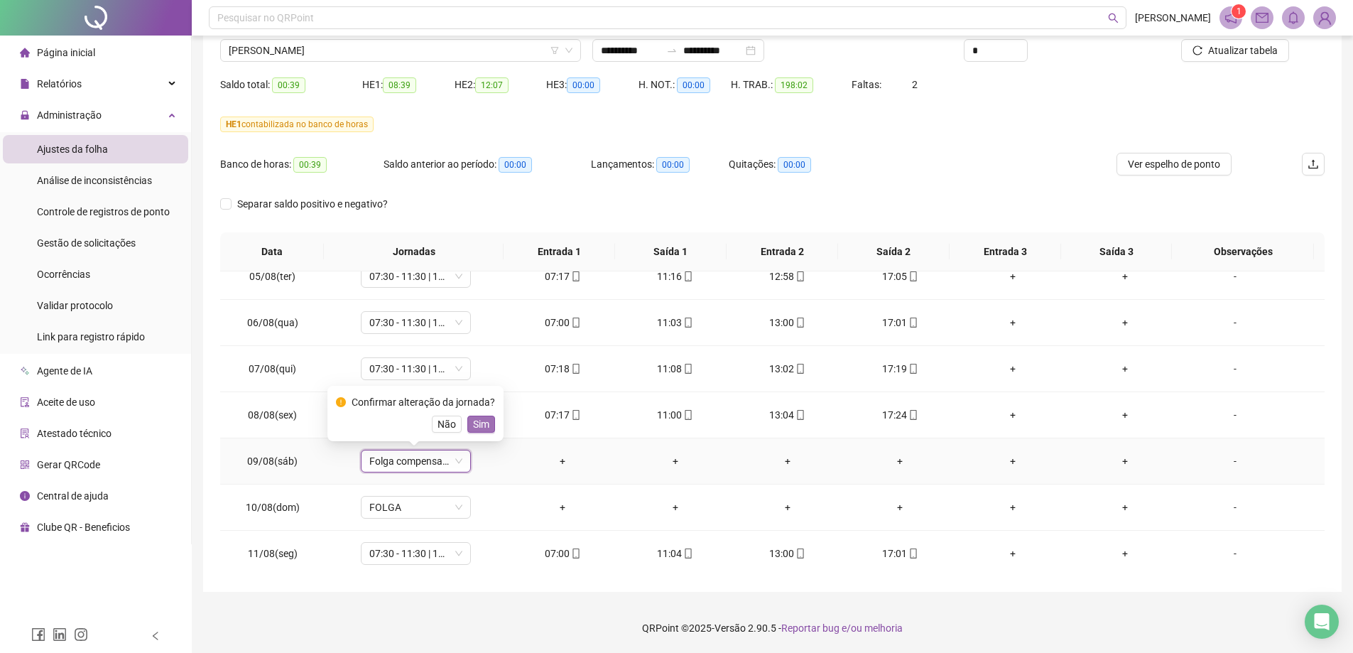
click at [477, 418] on span "Sim" at bounding box center [481, 424] width 16 height 16
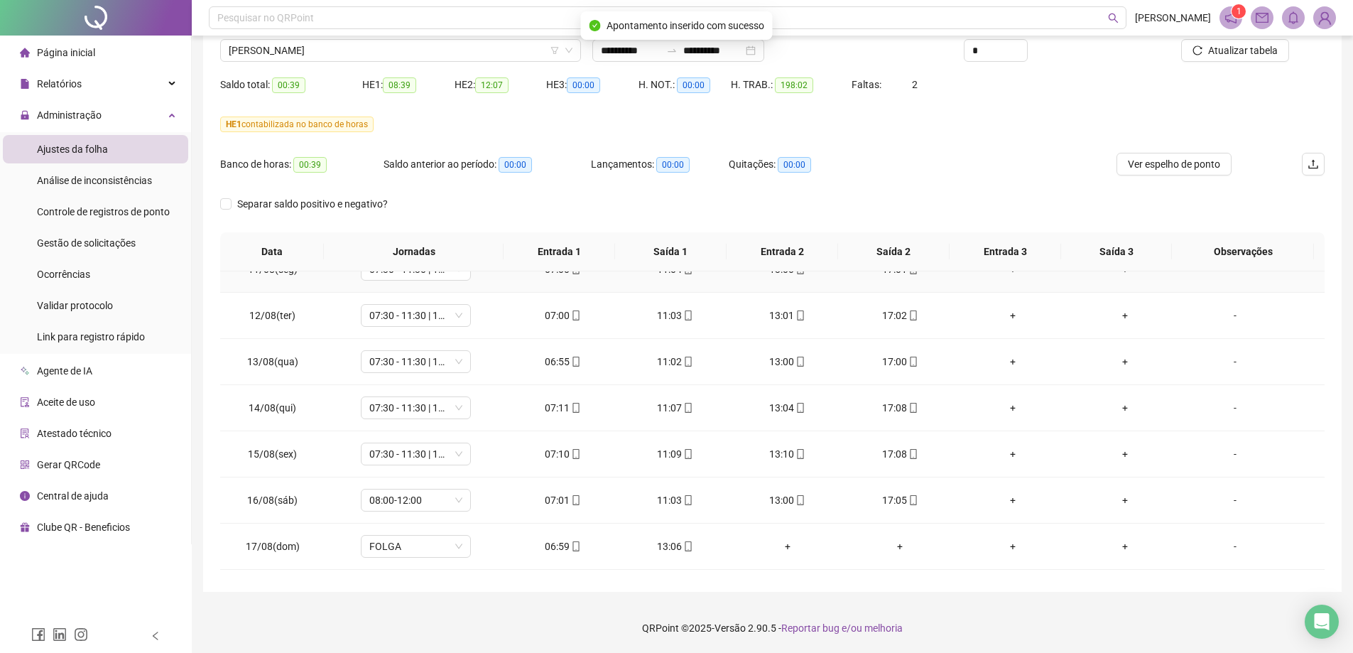
scroll to position [1035, 0]
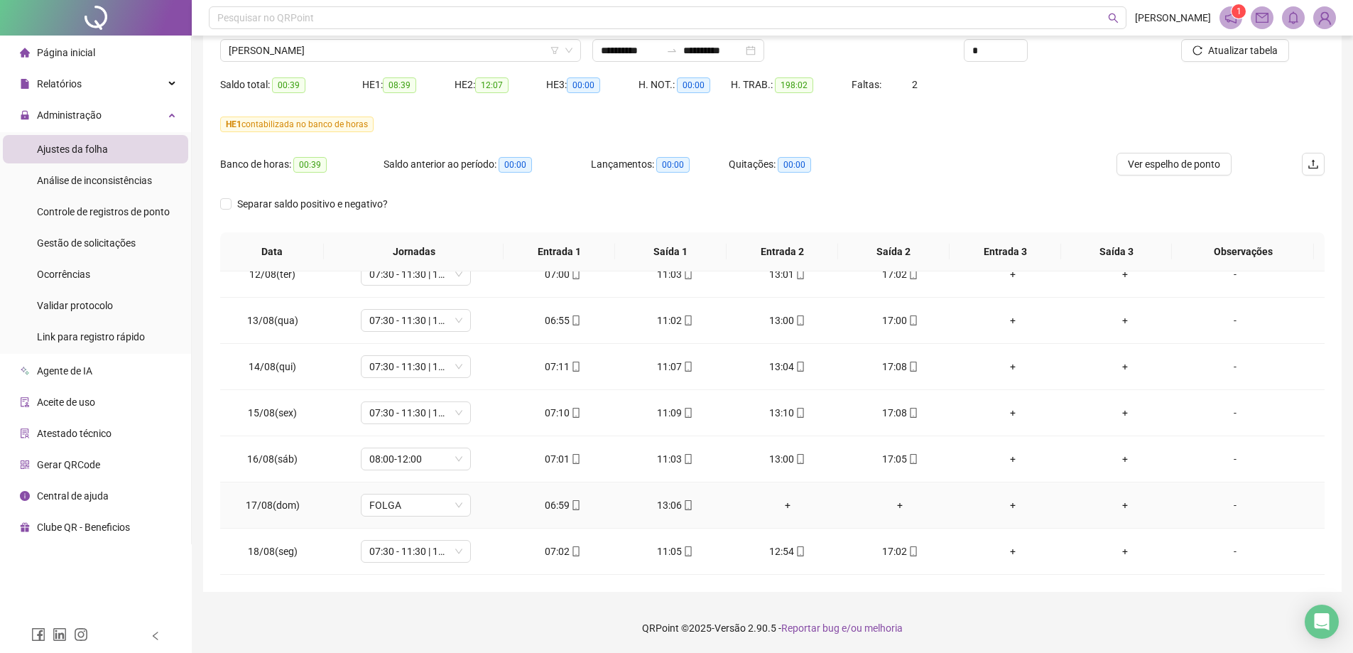
click at [559, 507] on div "06:59" at bounding box center [562, 505] width 89 height 16
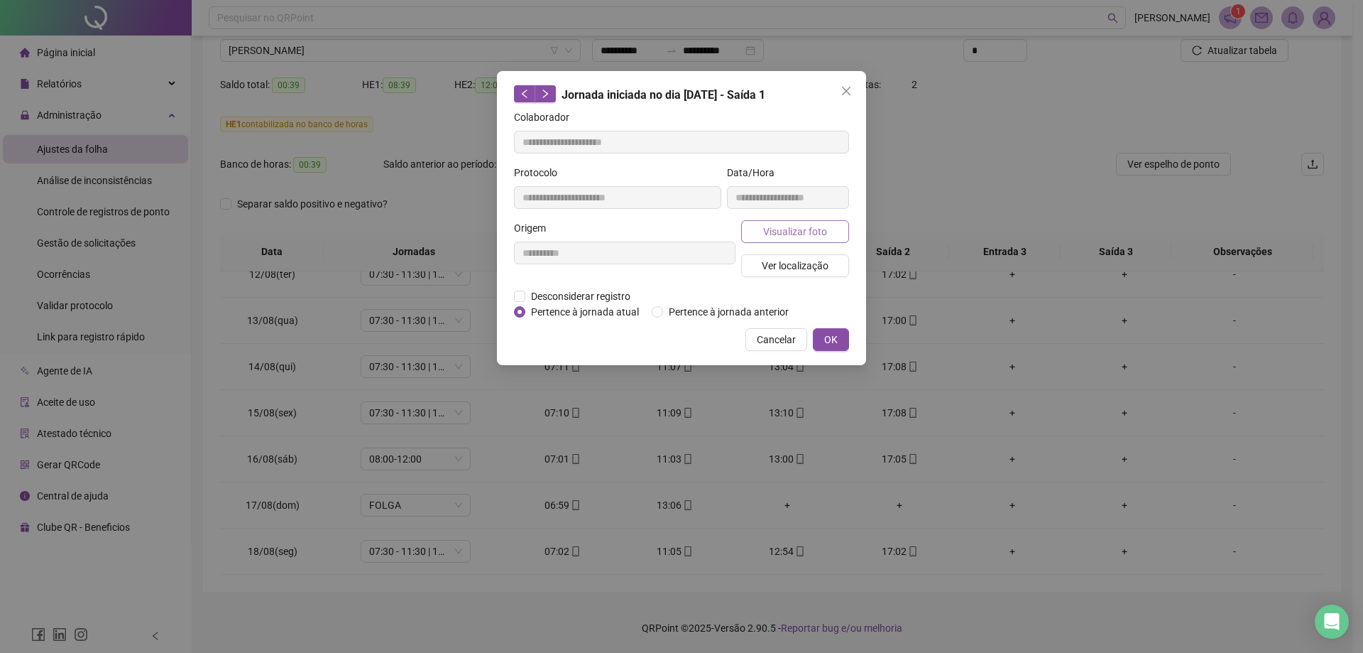
click at [809, 238] on span "Visualizar foto" at bounding box center [795, 232] width 64 height 16
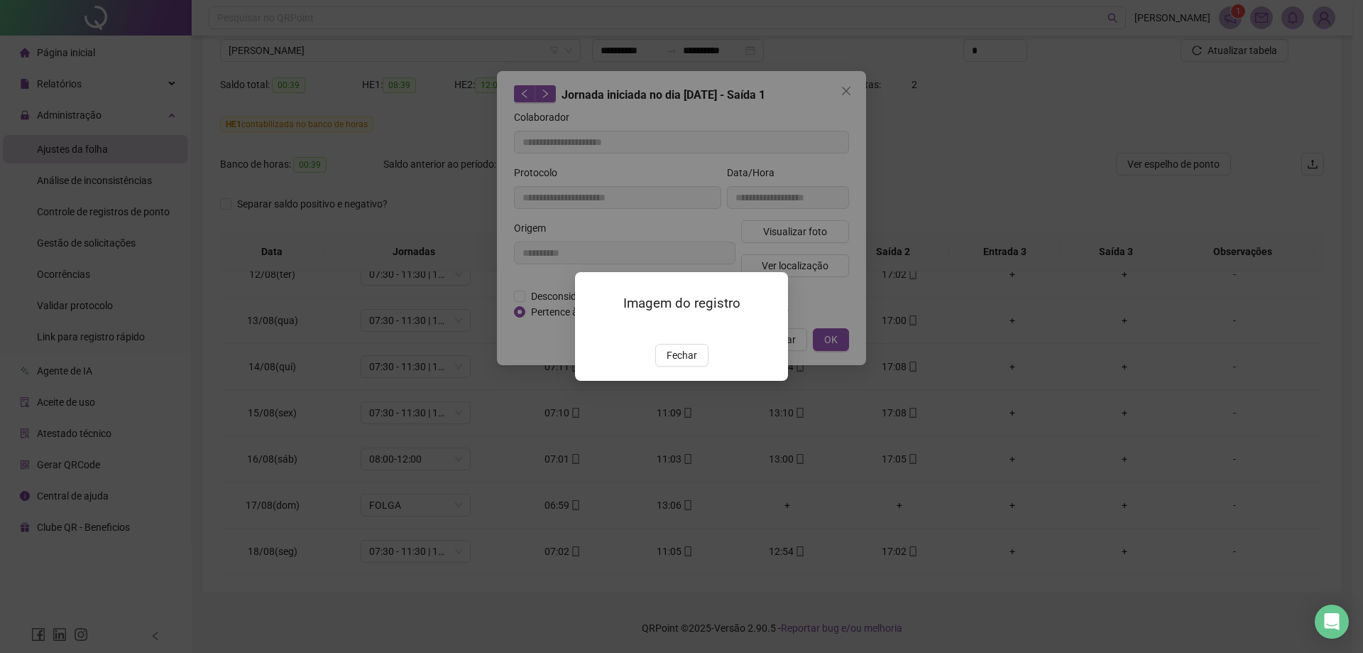
type input "**********"
click at [677, 363] on span "Fechar" at bounding box center [682, 355] width 31 height 16
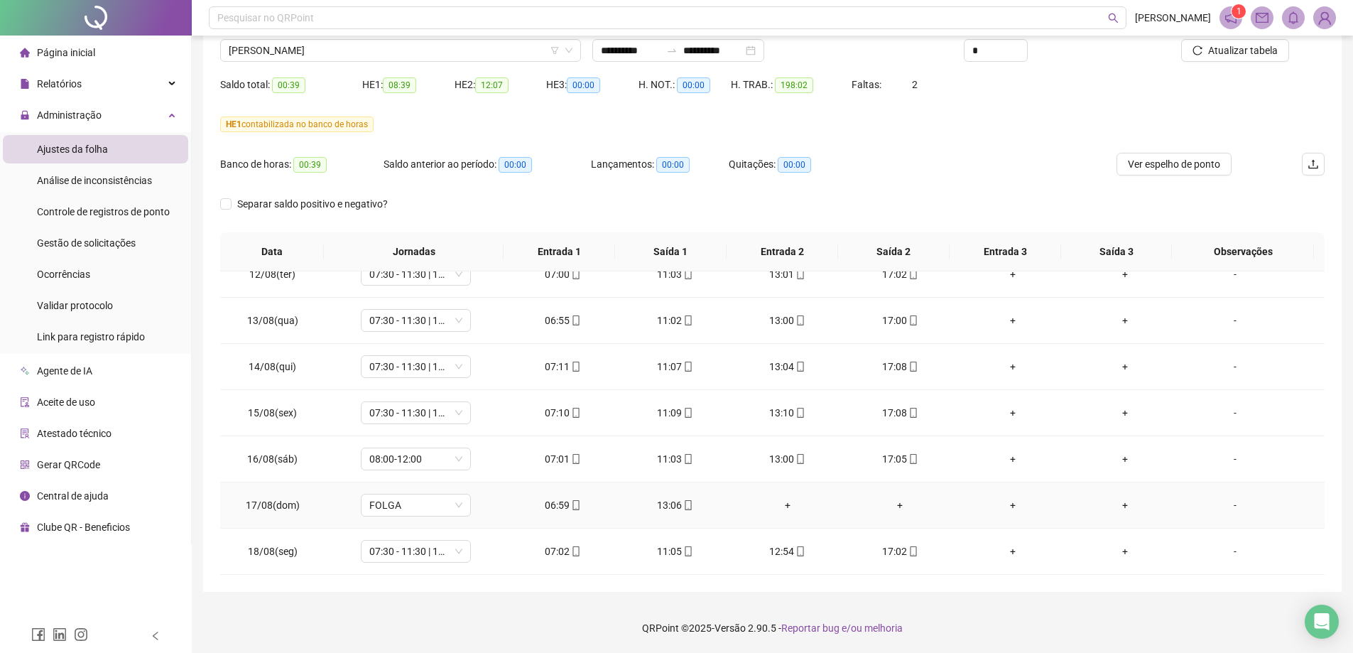
click at [670, 507] on div "13:06" at bounding box center [674, 505] width 89 height 16
type input "**********"
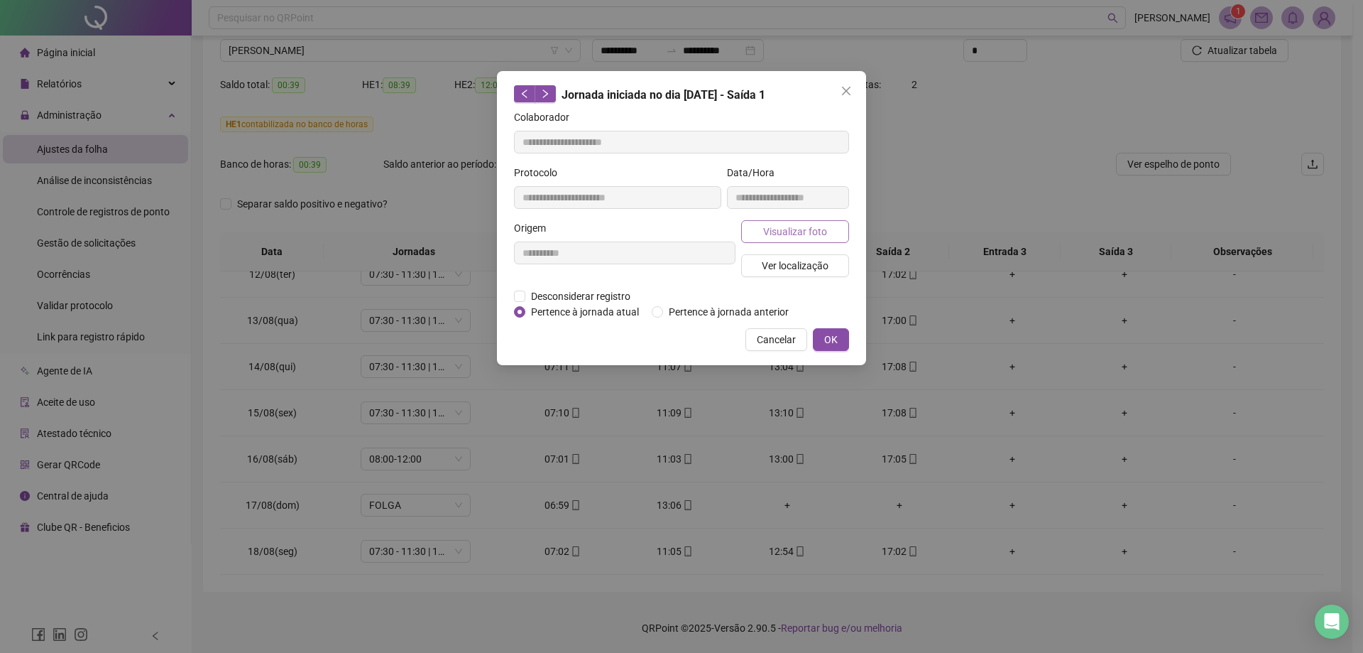
click at [784, 234] on span "Visualizar foto" at bounding box center [795, 232] width 64 height 16
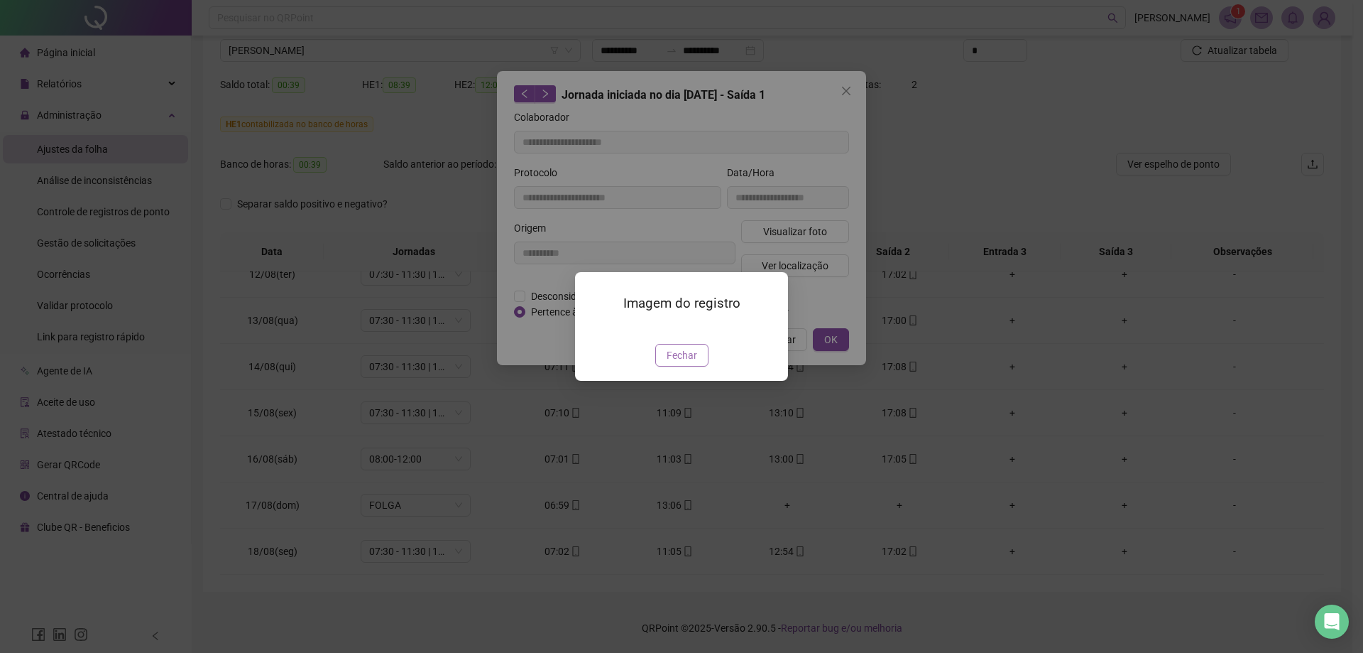
click at [684, 363] on span "Fechar" at bounding box center [682, 355] width 31 height 16
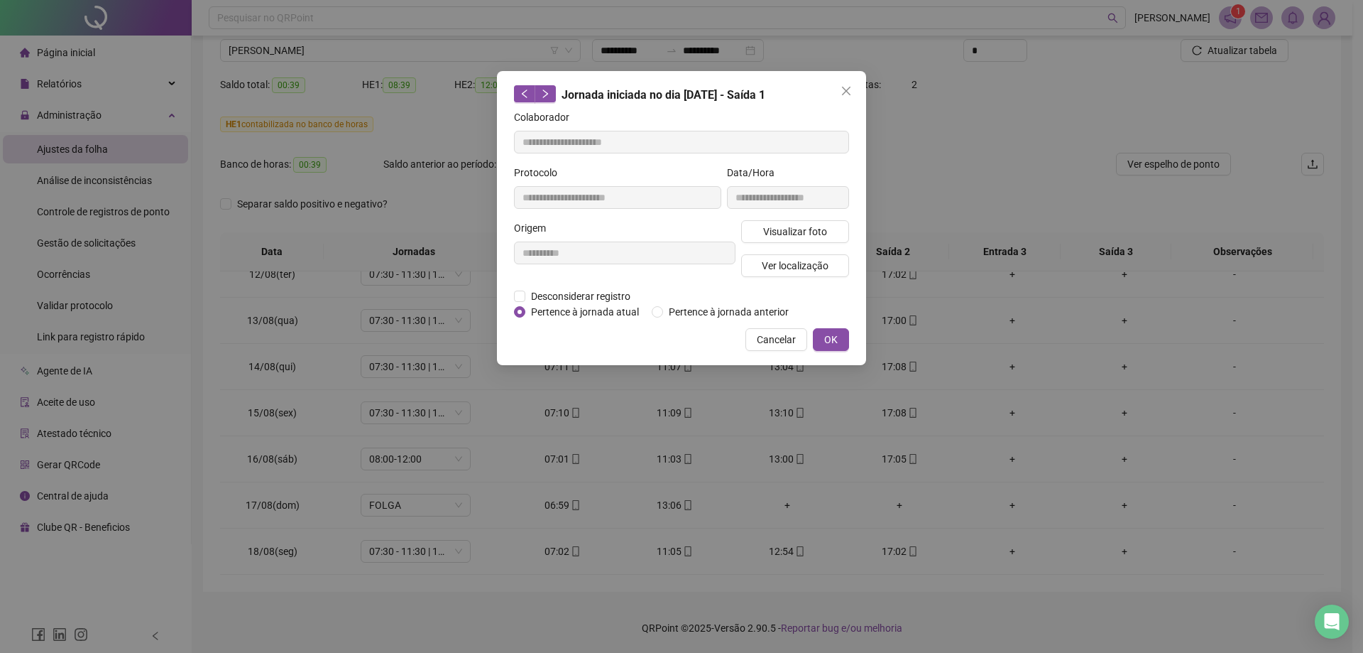
click at [839, 334] on button "OK" at bounding box center [831, 339] width 36 height 23
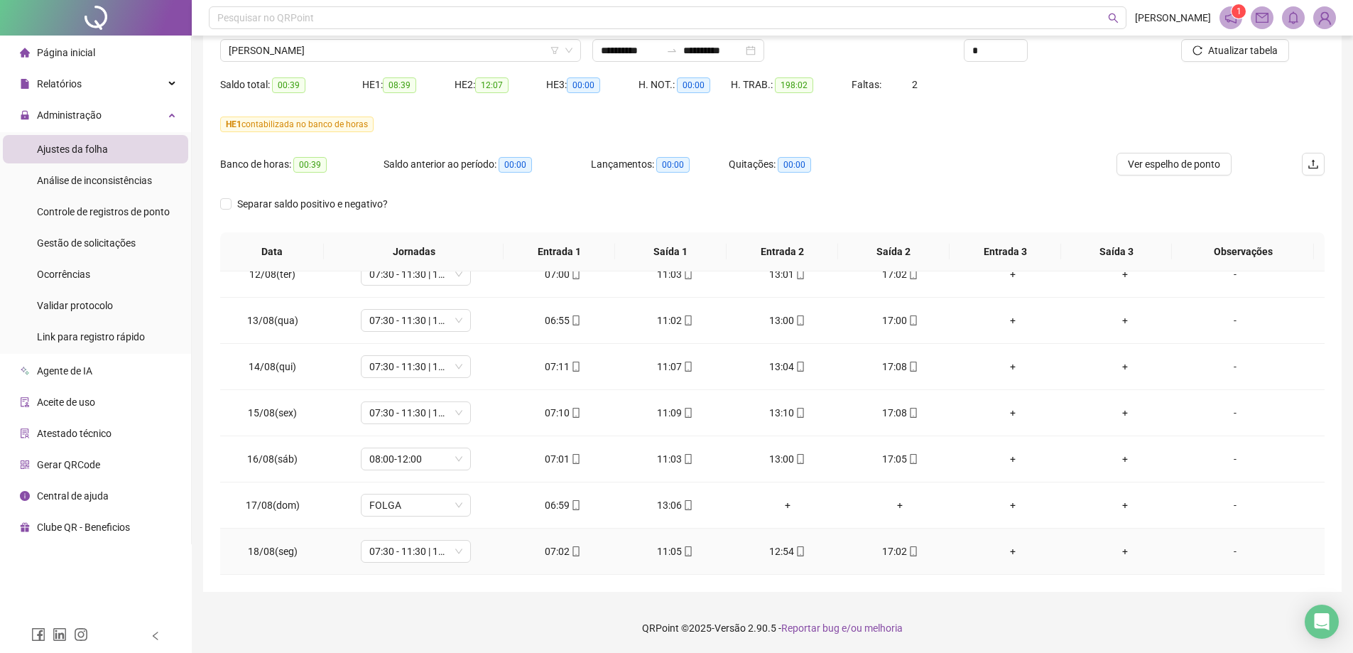
click at [665, 547] on div "11:05" at bounding box center [674, 551] width 89 height 16
type input "**********"
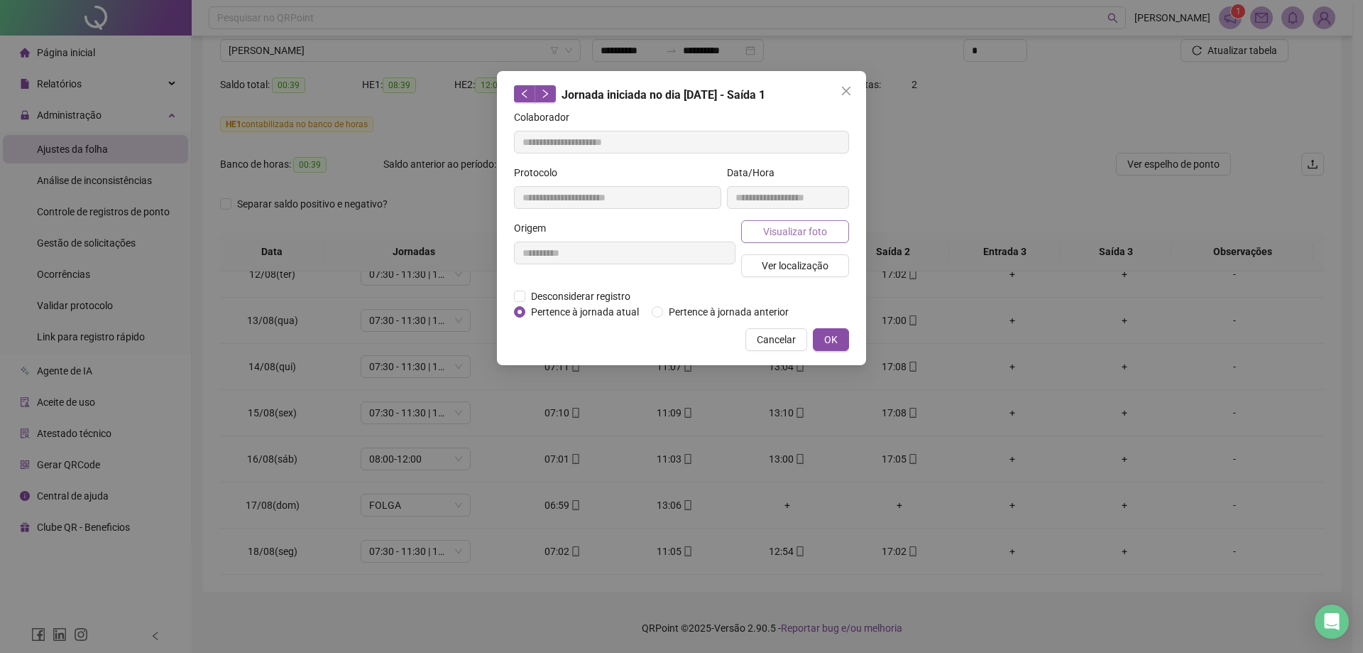
click at [802, 237] on span "Visualizar foto" at bounding box center [795, 232] width 64 height 16
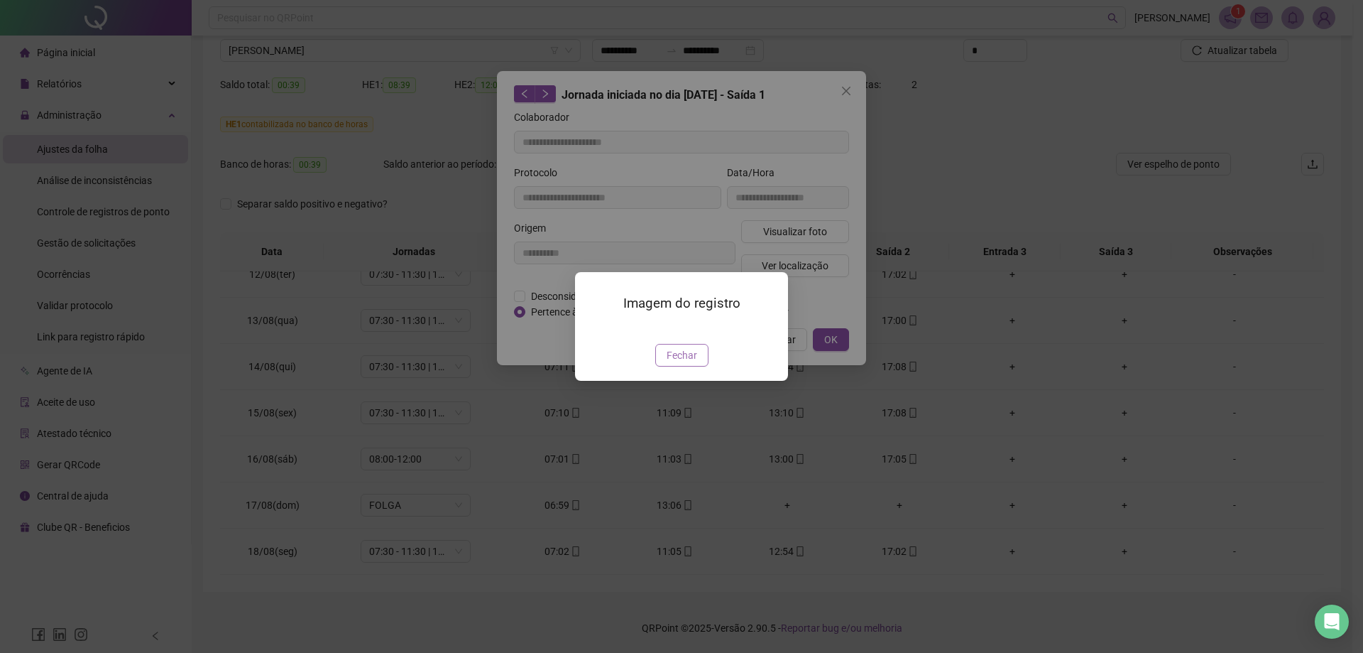
click at [682, 358] on span "Fechar" at bounding box center [682, 355] width 31 height 16
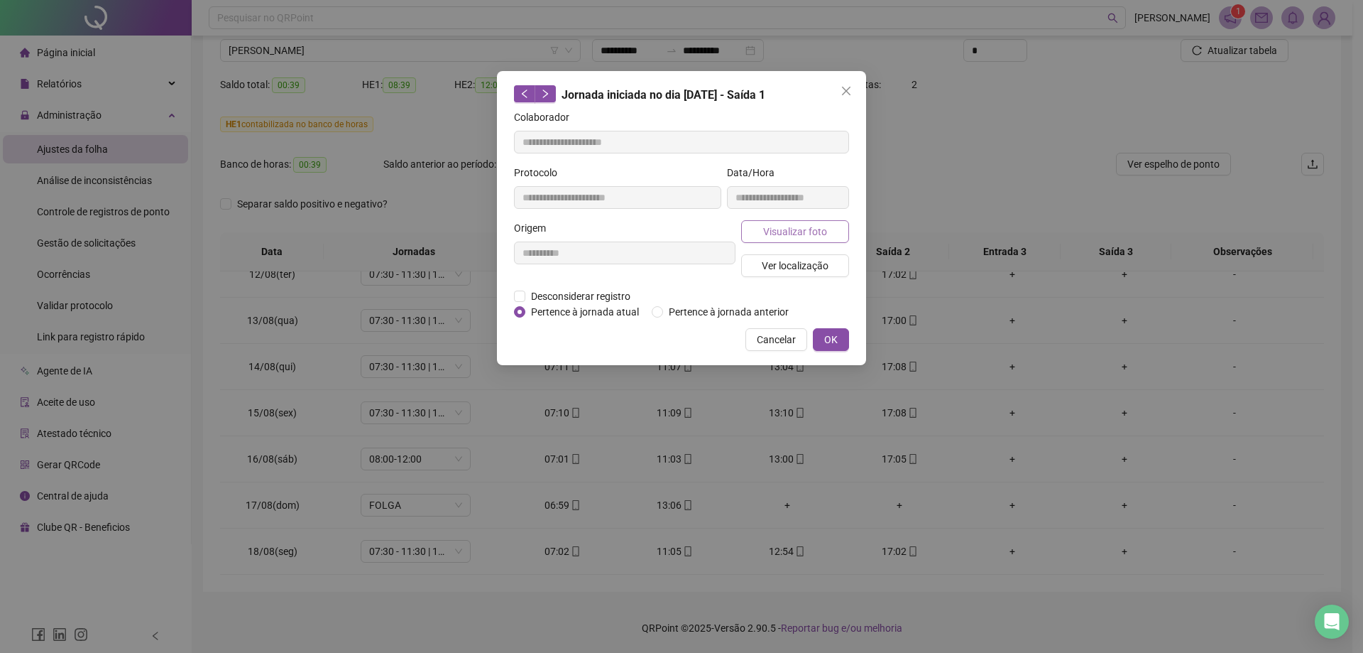
click at [809, 236] on span "Visualizar foto" at bounding box center [795, 232] width 64 height 16
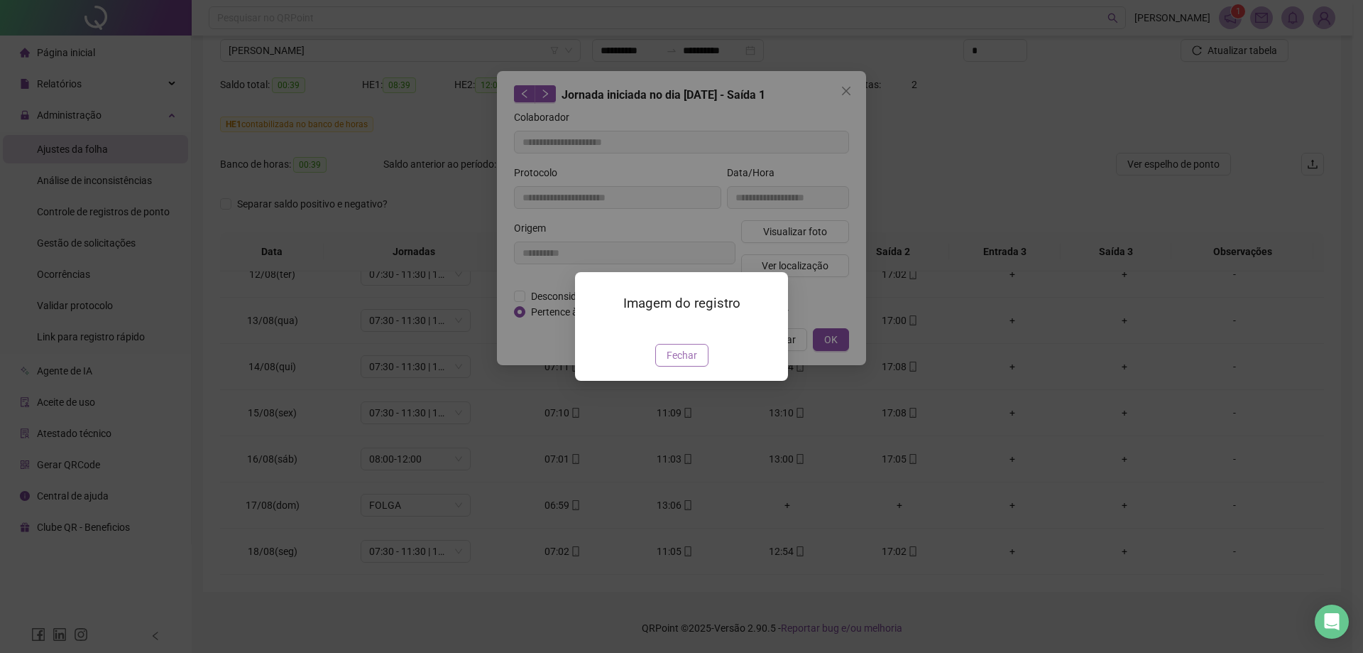
click at [685, 363] on span "Fechar" at bounding box center [682, 355] width 31 height 16
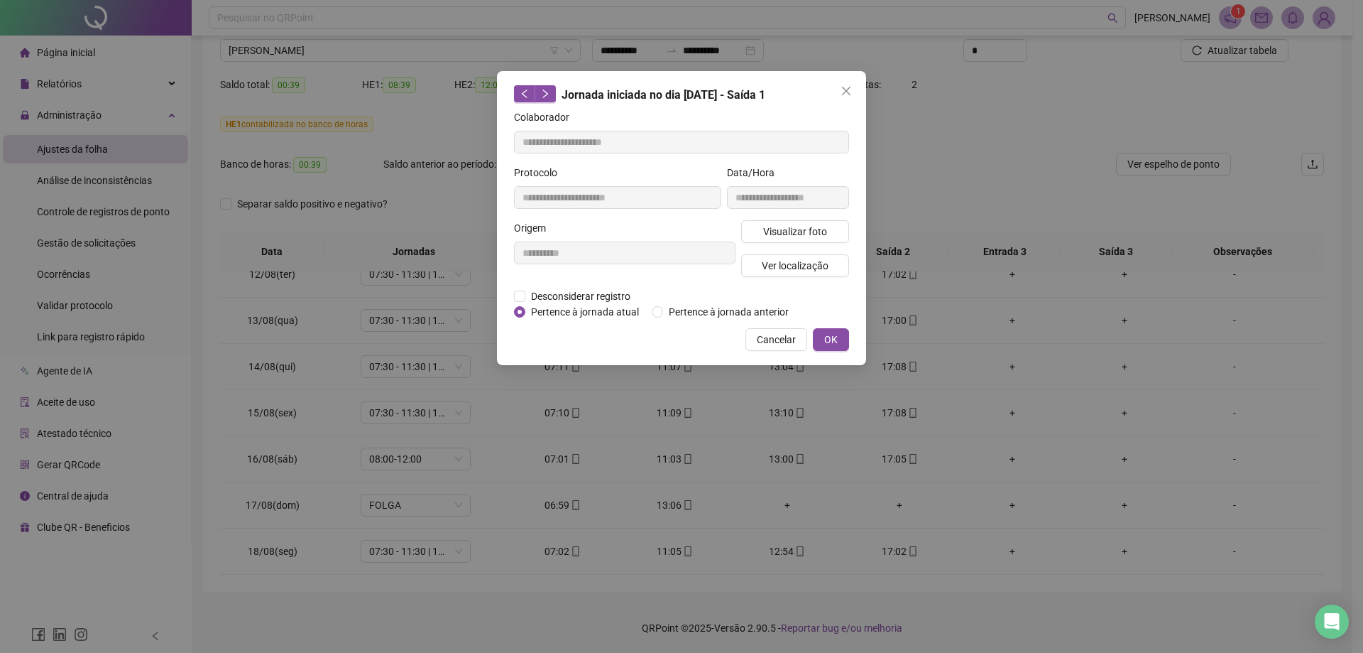
click at [825, 350] on div "**********" at bounding box center [681, 326] width 1363 height 653
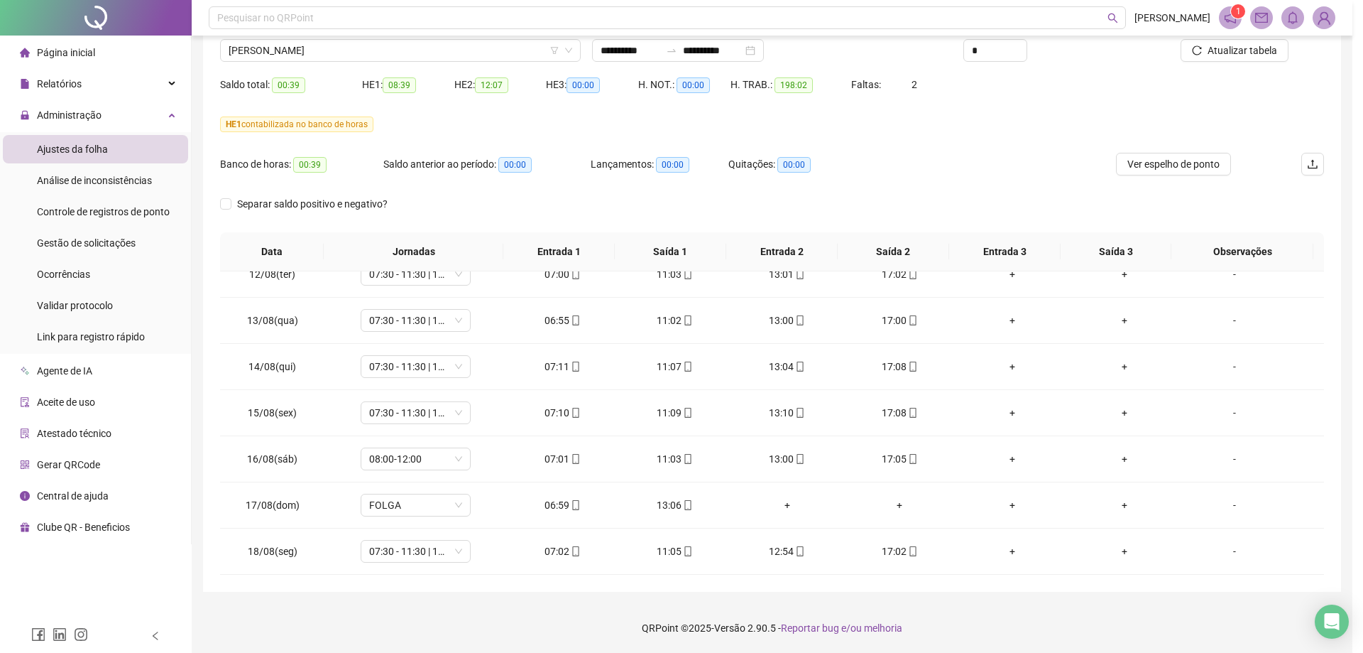
click at [834, 337] on div "**********" at bounding box center [681, 326] width 1363 height 653
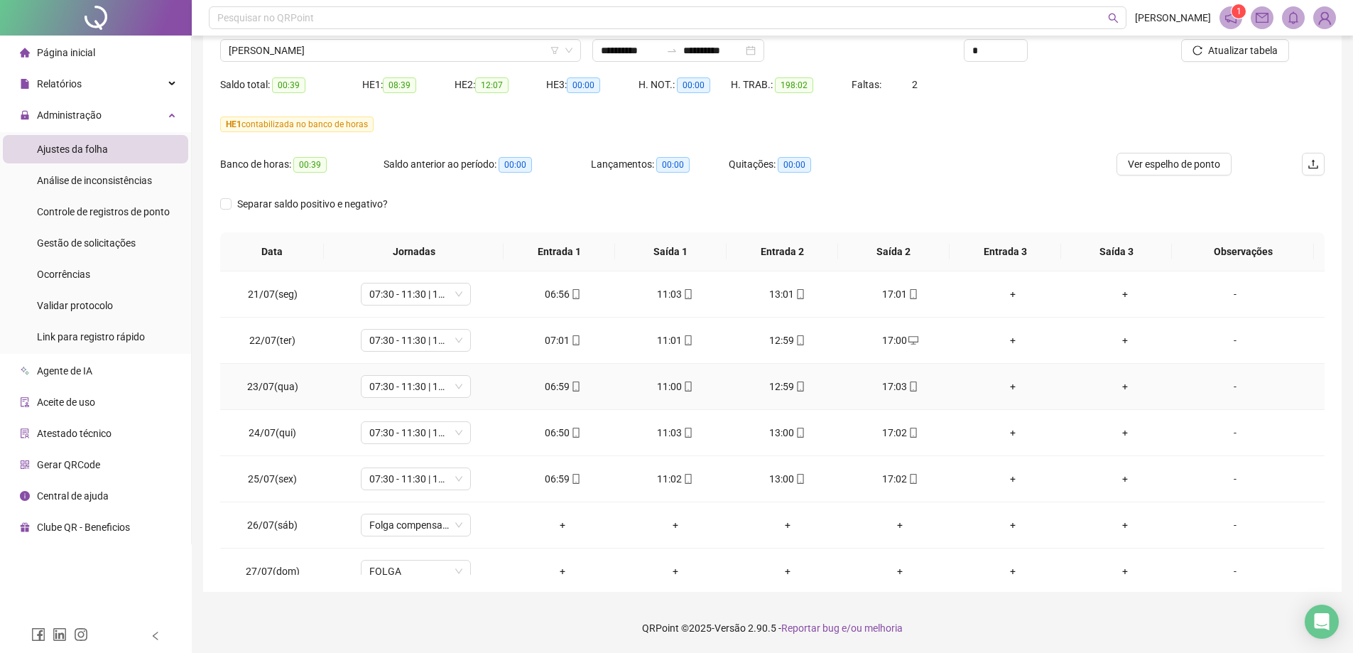
scroll to position [0, 0]
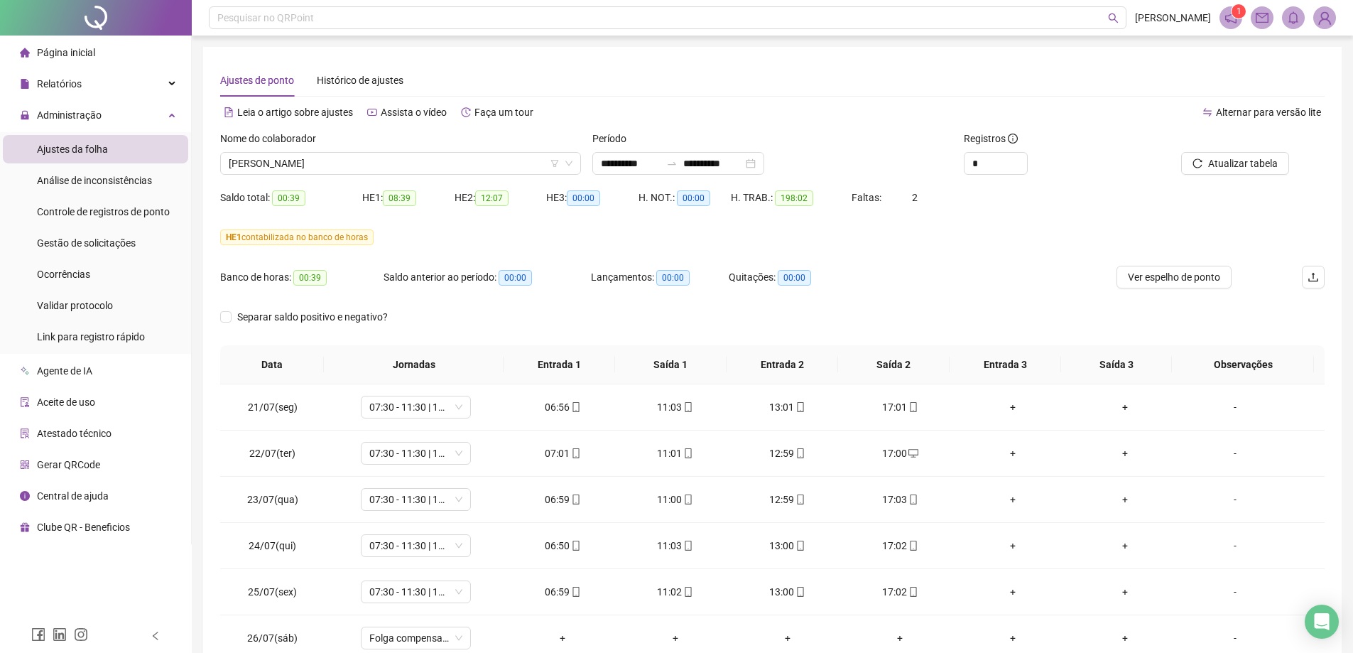
click at [339, 149] on div "Nome do colaborador" at bounding box center [400, 141] width 361 height 21
click at [320, 159] on span "[PERSON_NAME]" at bounding box center [401, 163] width 344 height 21
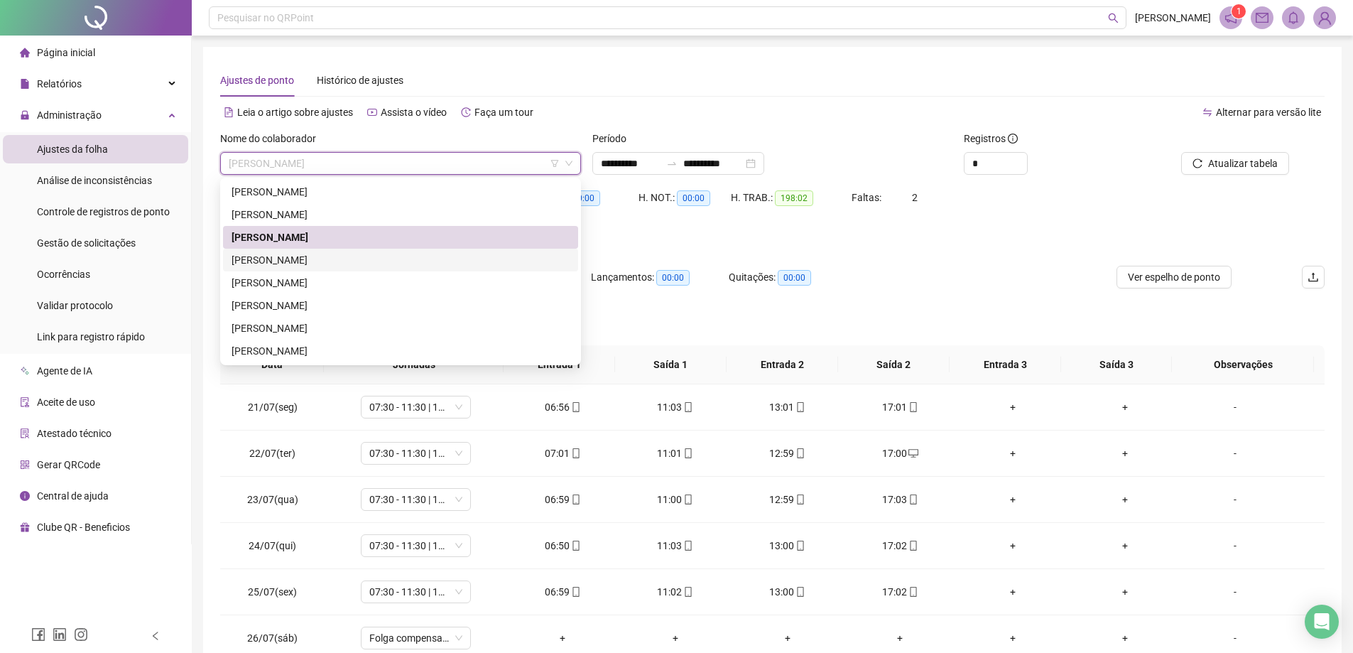
click at [258, 257] on div "[PERSON_NAME]" at bounding box center [400, 260] width 338 height 16
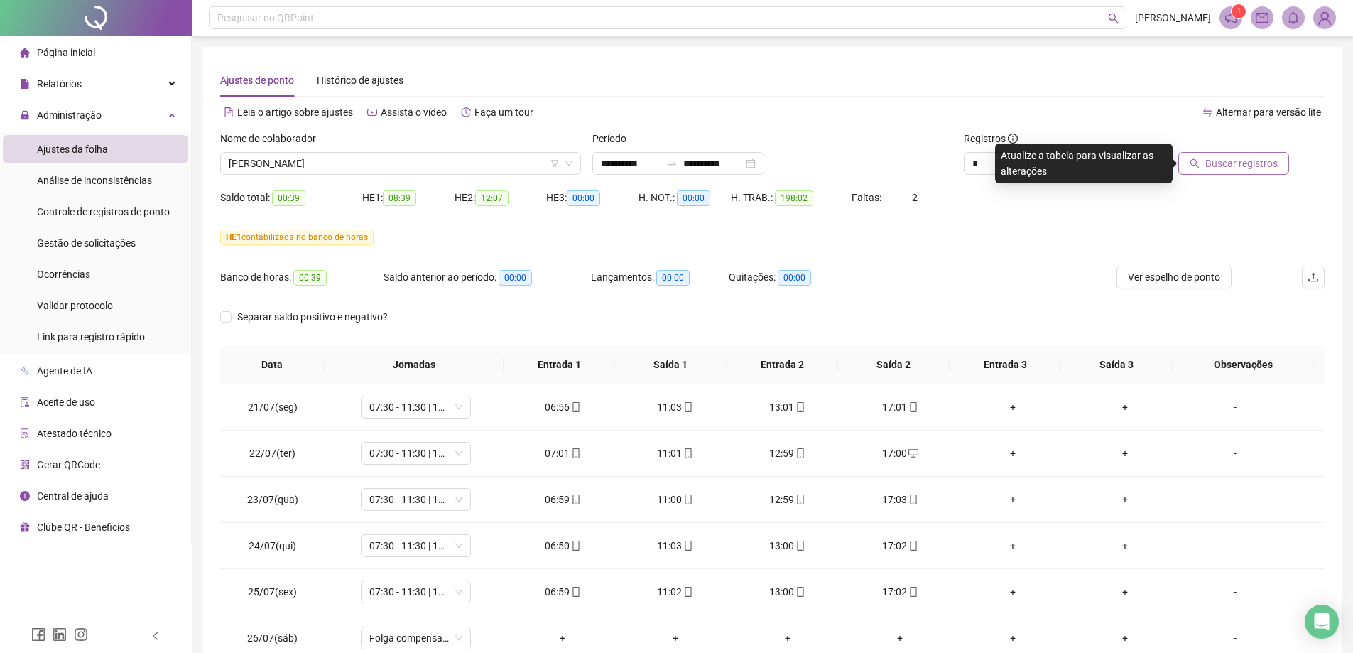
click at [1221, 159] on span "Buscar registros" at bounding box center [1241, 164] width 72 height 16
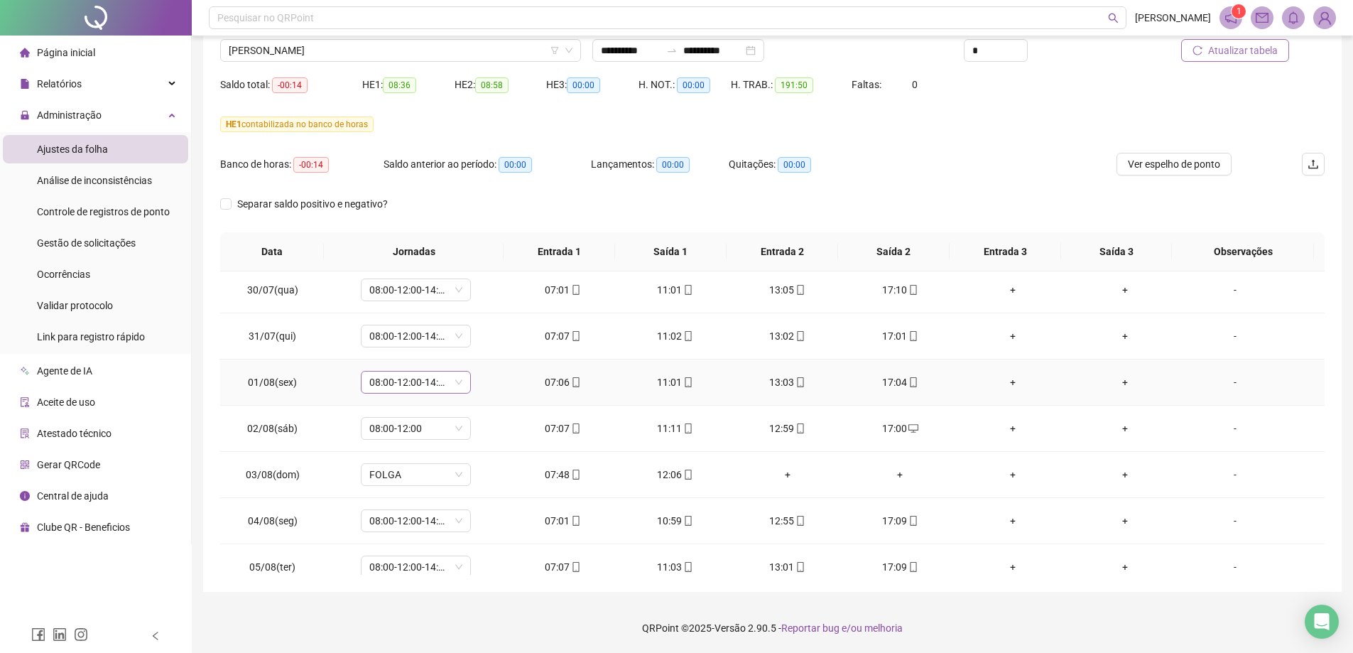
scroll to position [426, 0]
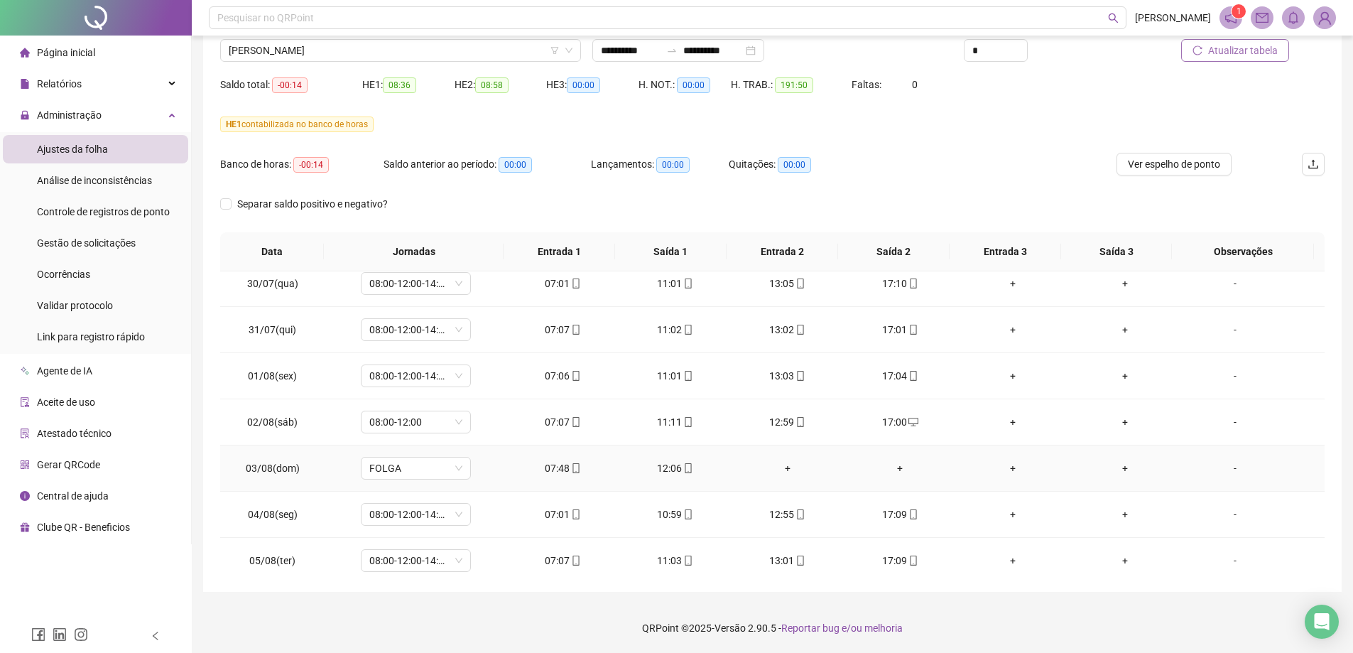
click at [551, 469] on div "07:48" at bounding box center [562, 468] width 89 height 16
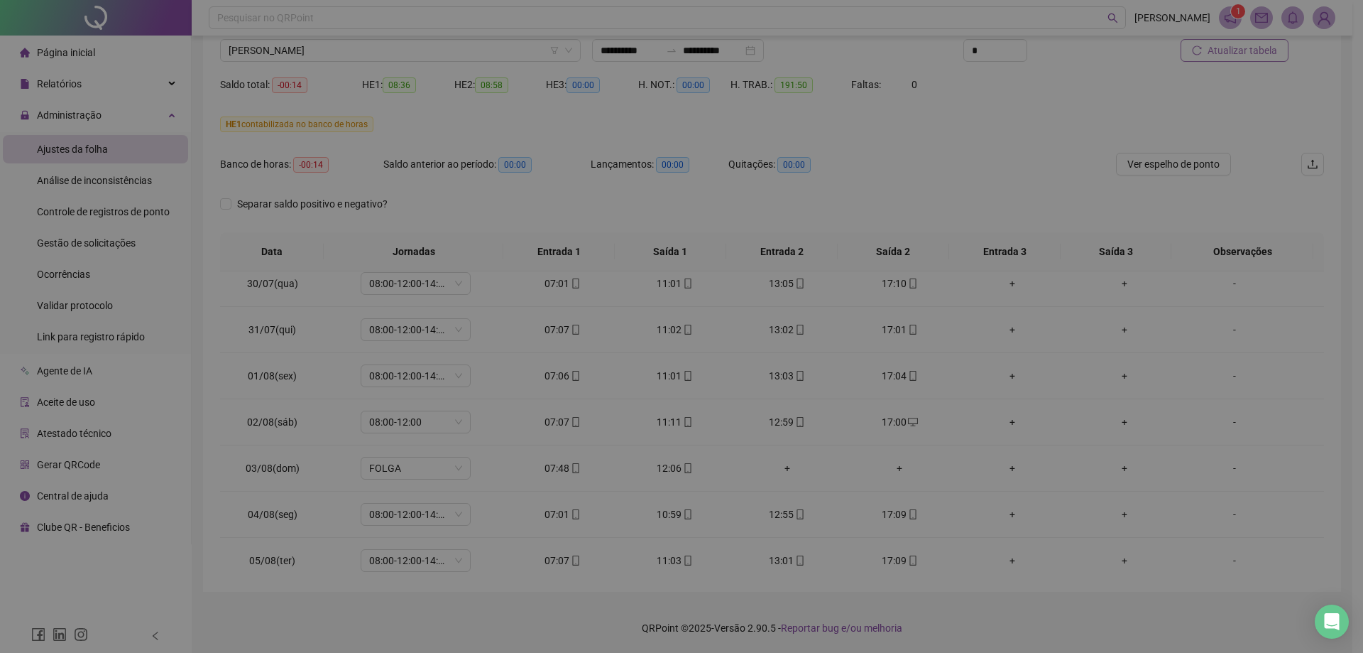
type input "**********"
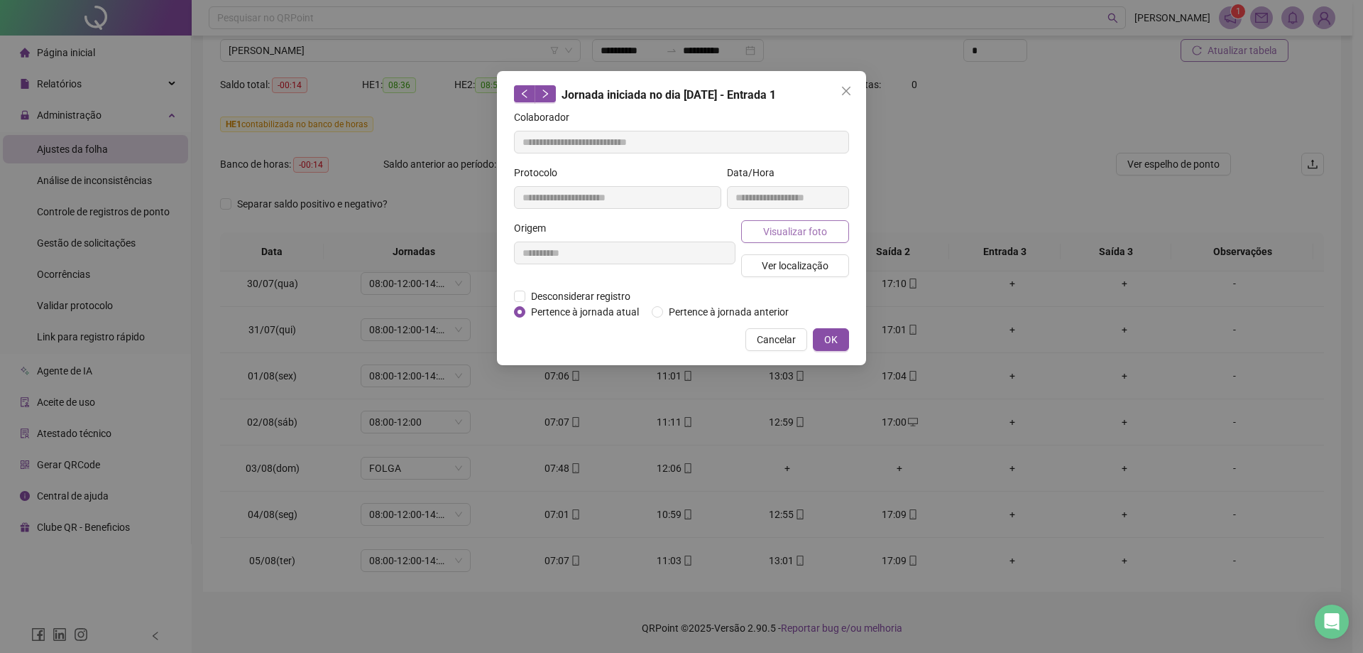
click at [812, 235] on span "Visualizar foto" at bounding box center [795, 232] width 64 height 16
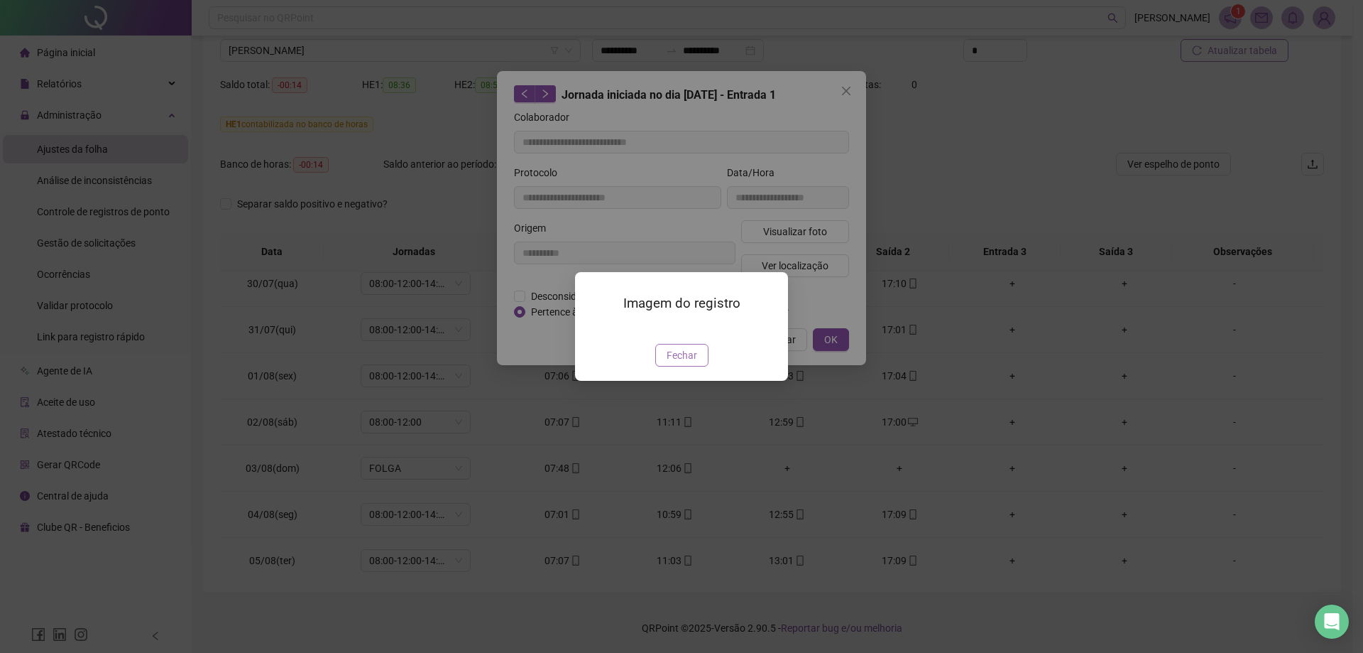
click at [672, 363] on span "Fechar" at bounding box center [682, 355] width 31 height 16
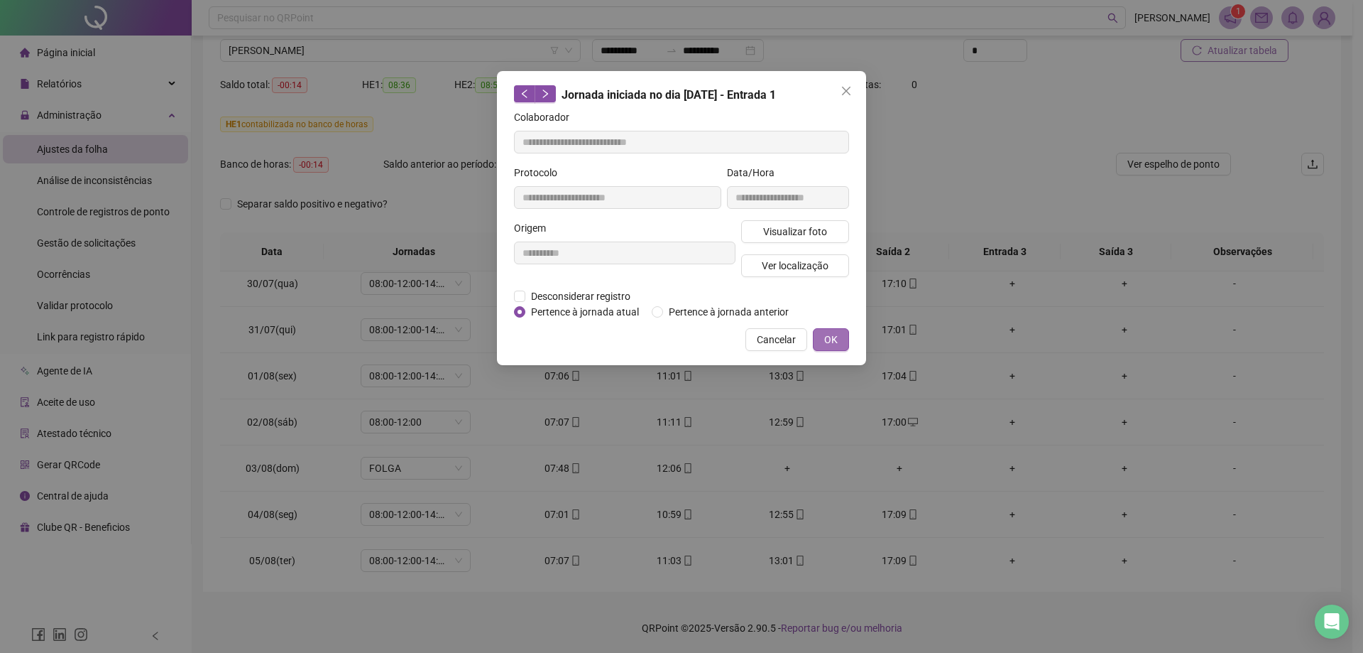
click at [834, 340] on span "OK" at bounding box center [830, 340] width 13 height 16
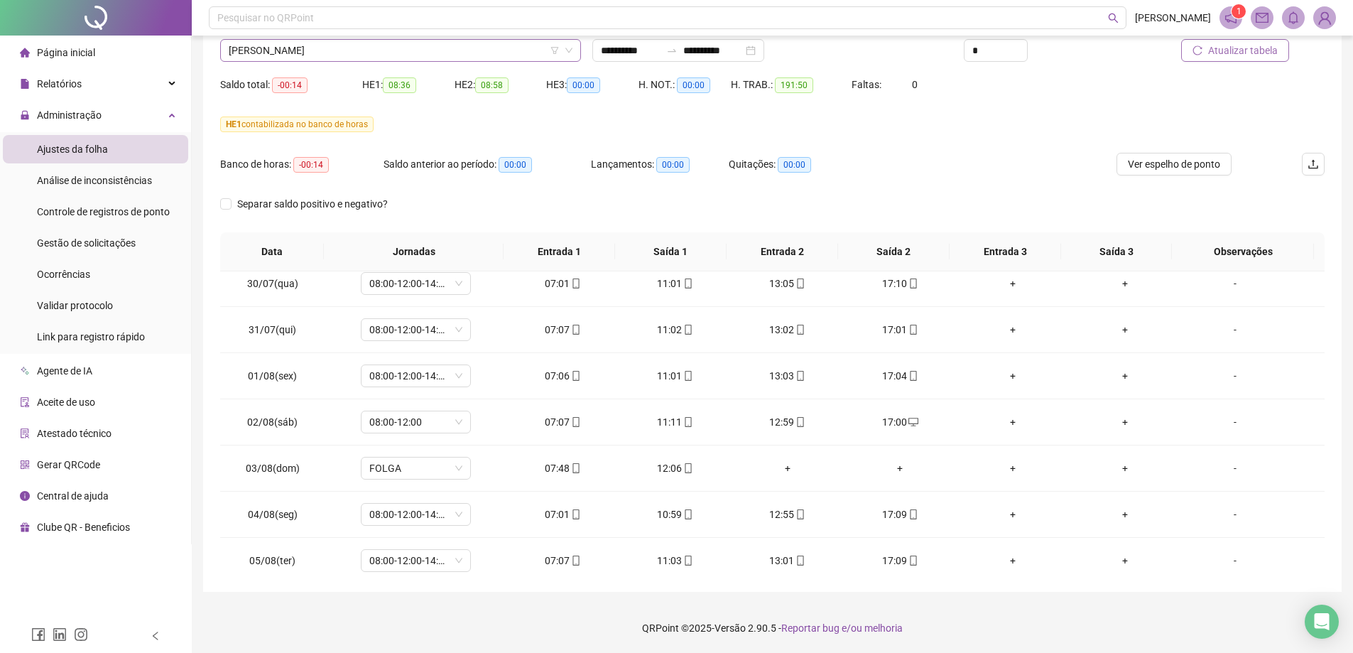
click at [308, 55] on span "[PERSON_NAME]" at bounding box center [401, 50] width 344 height 21
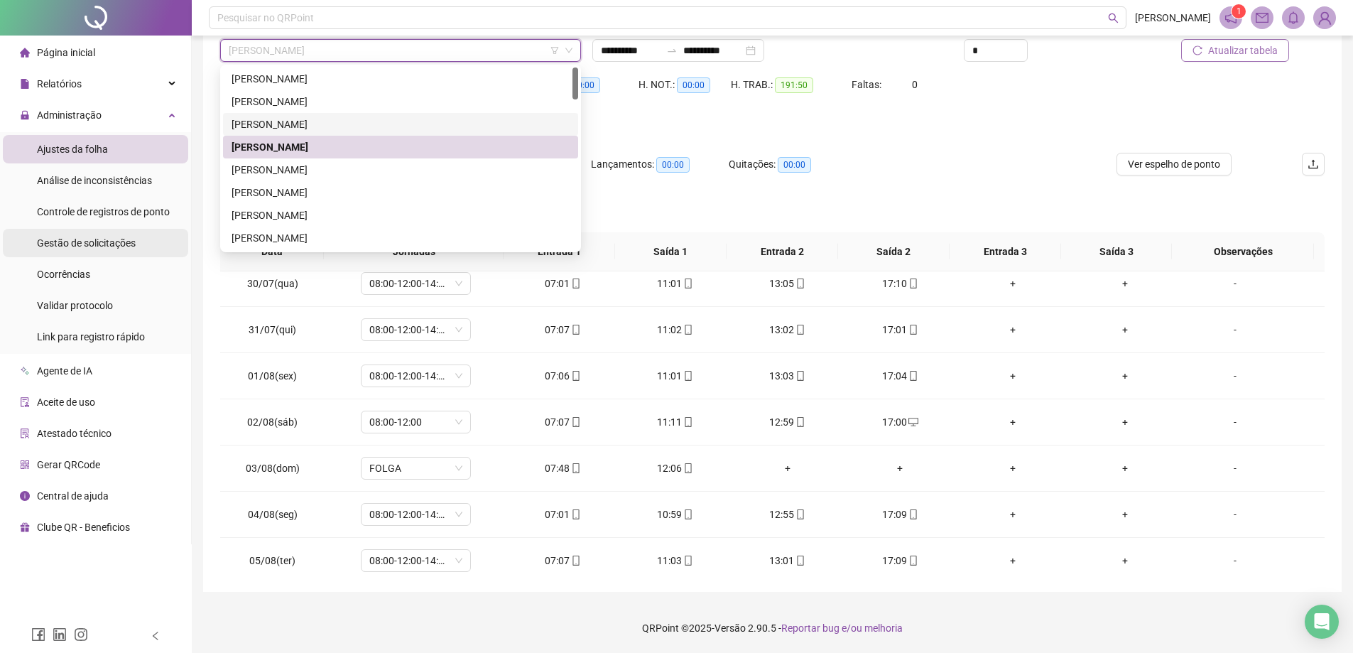
click at [86, 250] on div "Gestão de solicitações" at bounding box center [86, 243] width 99 height 28
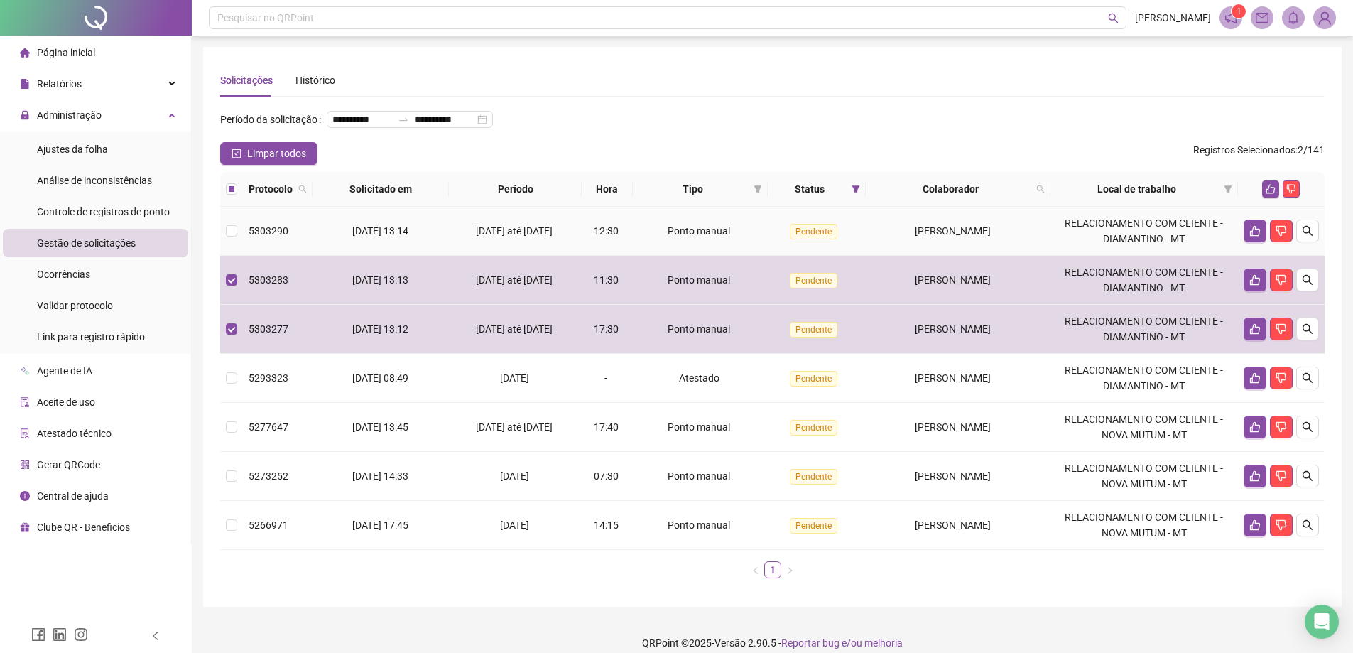
click at [243, 256] on td "5303290" at bounding box center [278, 231] width 70 height 49
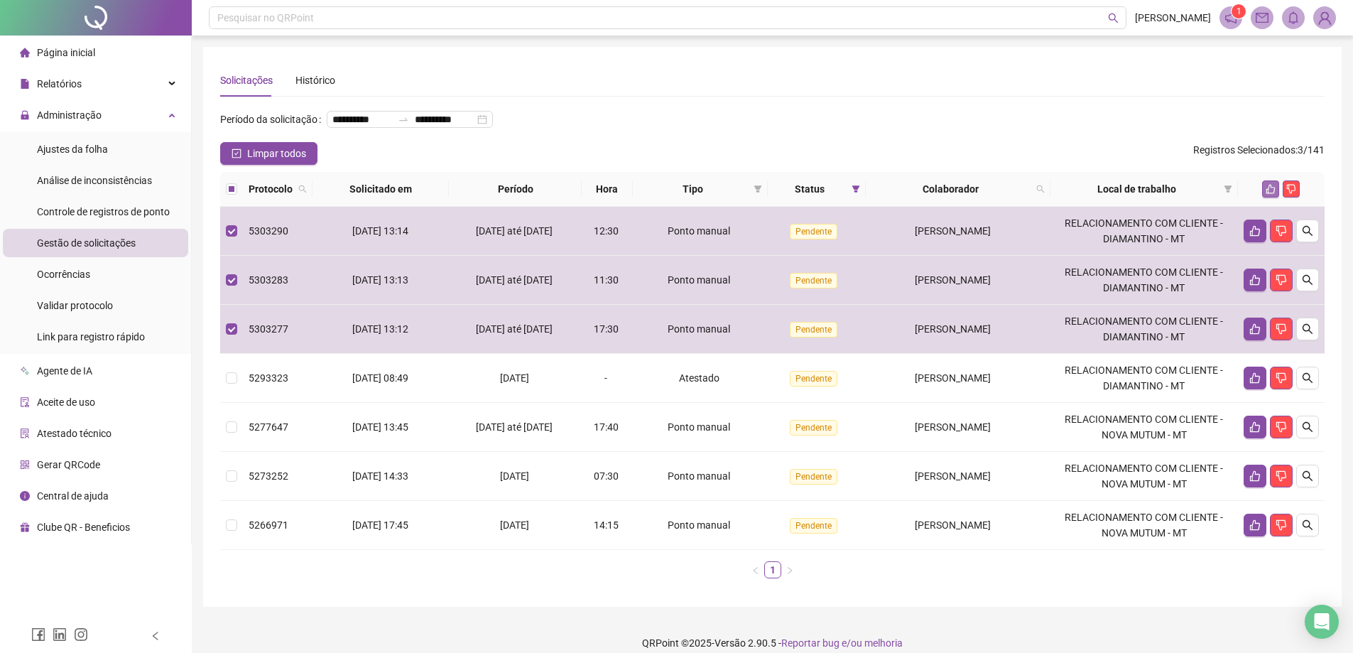
click at [1265, 194] on icon "like" at bounding box center [1270, 189] width 10 height 10
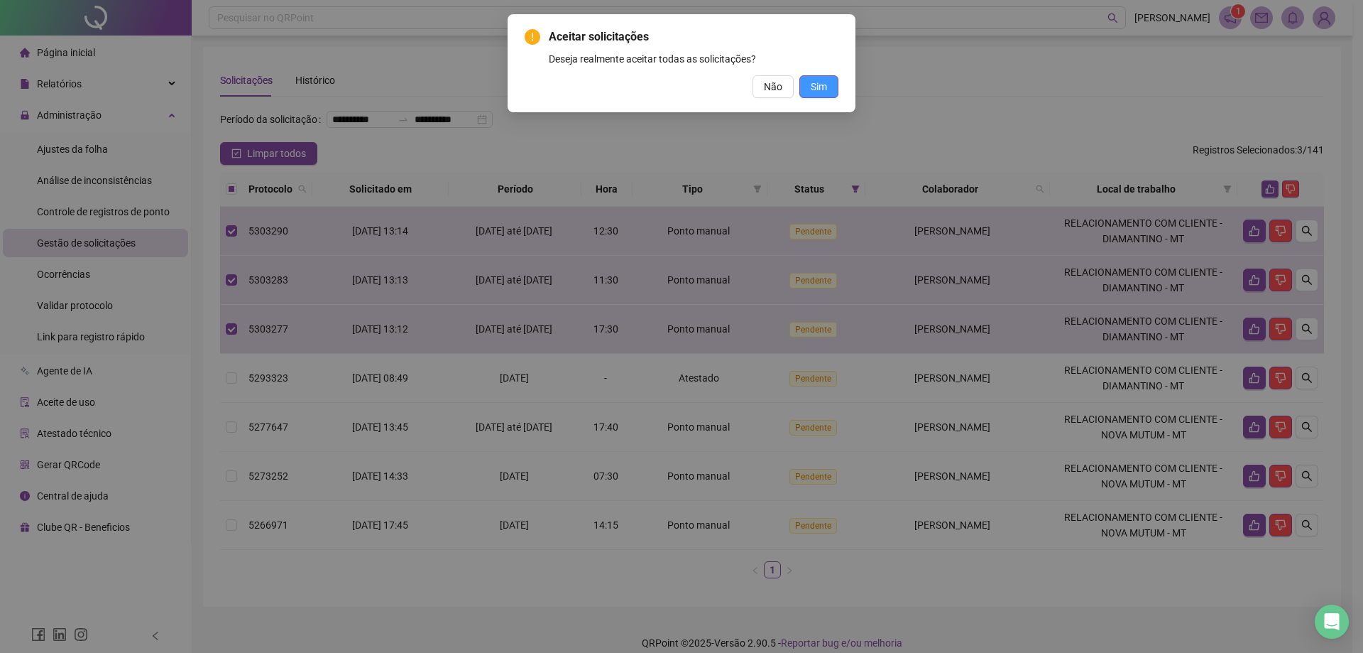
click at [829, 77] on button "Sim" at bounding box center [819, 86] width 39 height 23
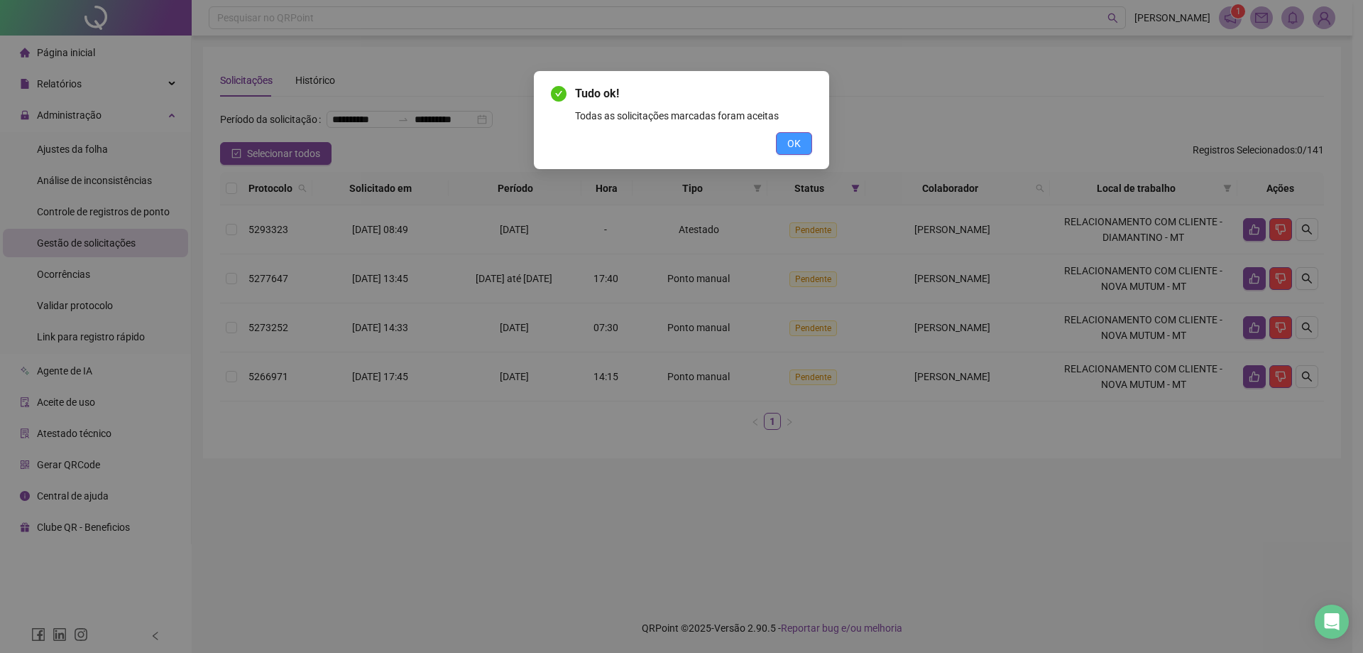
click at [788, 141] on span "OK" at bounding box center [793, 144] width 13 height 16
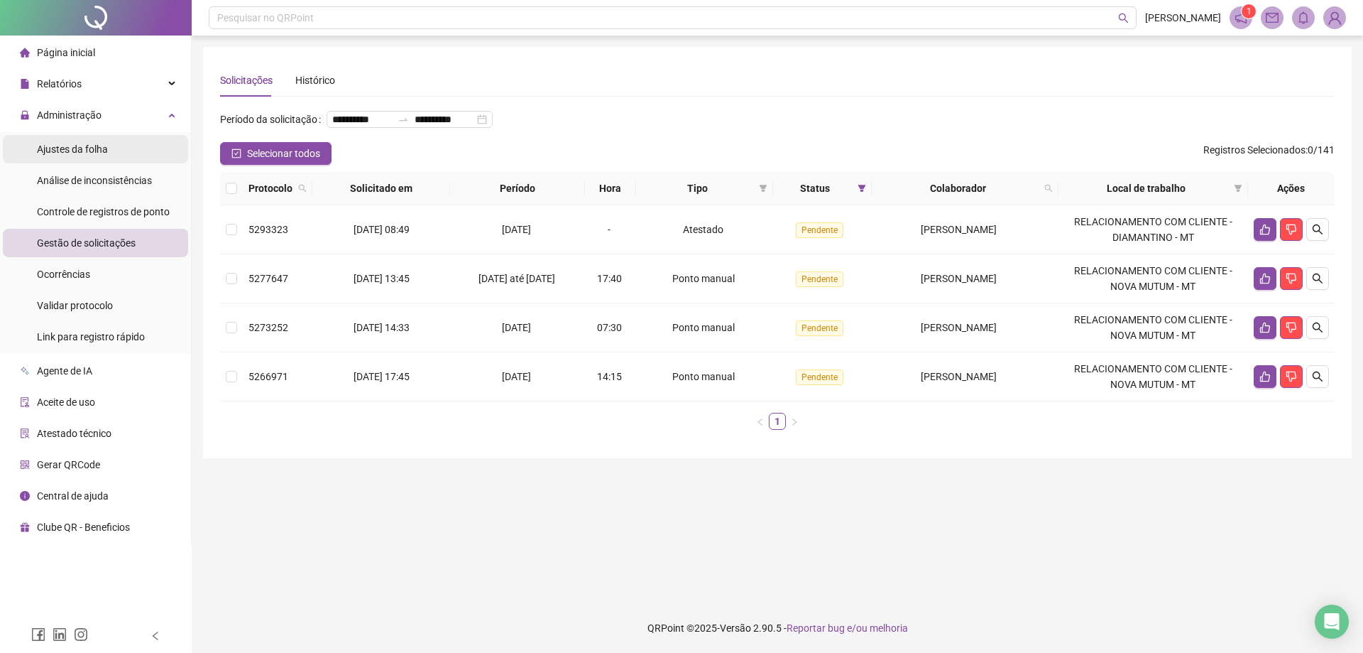
click at [82, 144] on span "Ajustes da folha" at bounding box center [72, 148] width 71 height 11
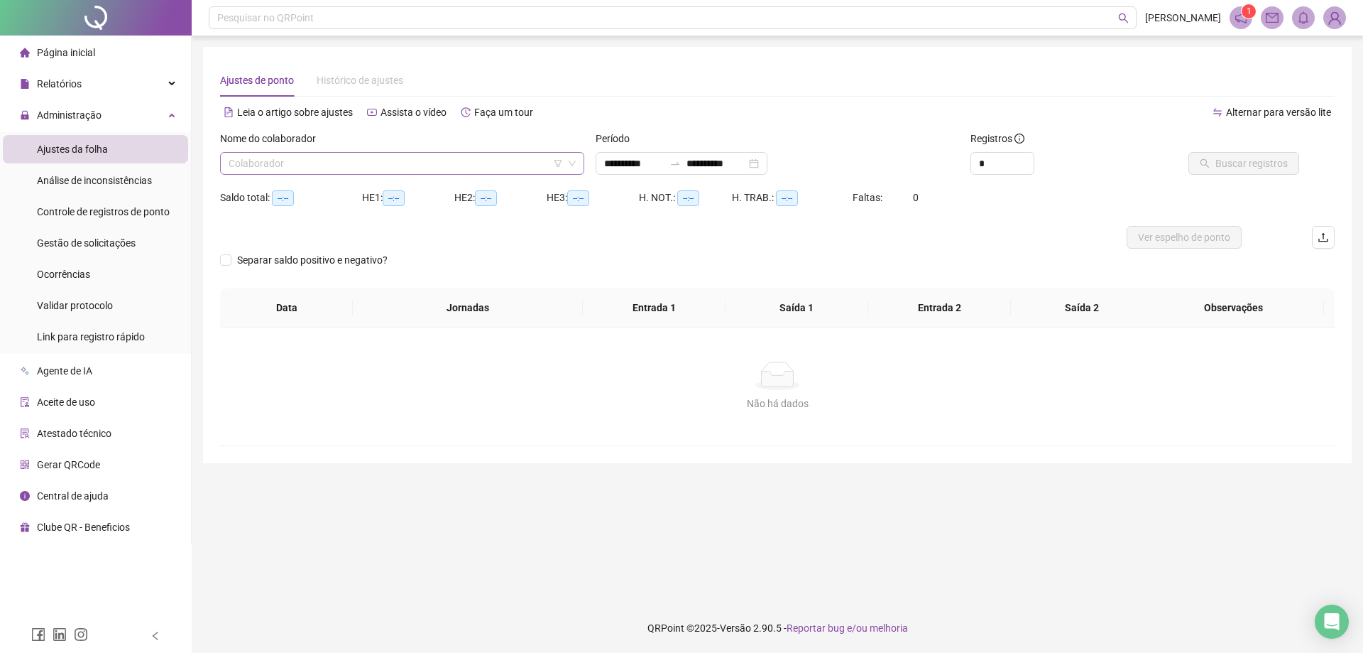
type input "**********"
click at [262, 164] on input "search" at bounding box center [396, 163] width 334 height 21
type input "***"
click at [297, 190] on div "[PERSON_NAME]" at bounding box center [402, 192] width 342 height 16
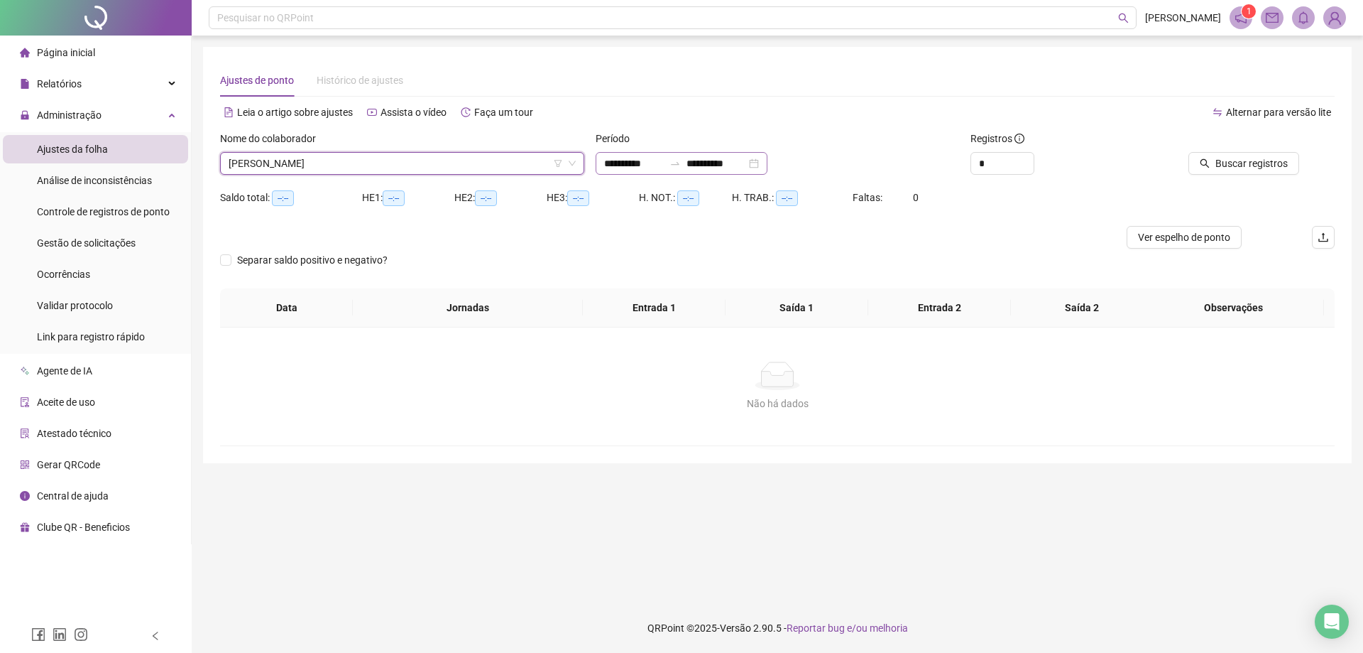
click at [640, 154] on div "**********" at bounding box center [682, 163] width 172 height 23
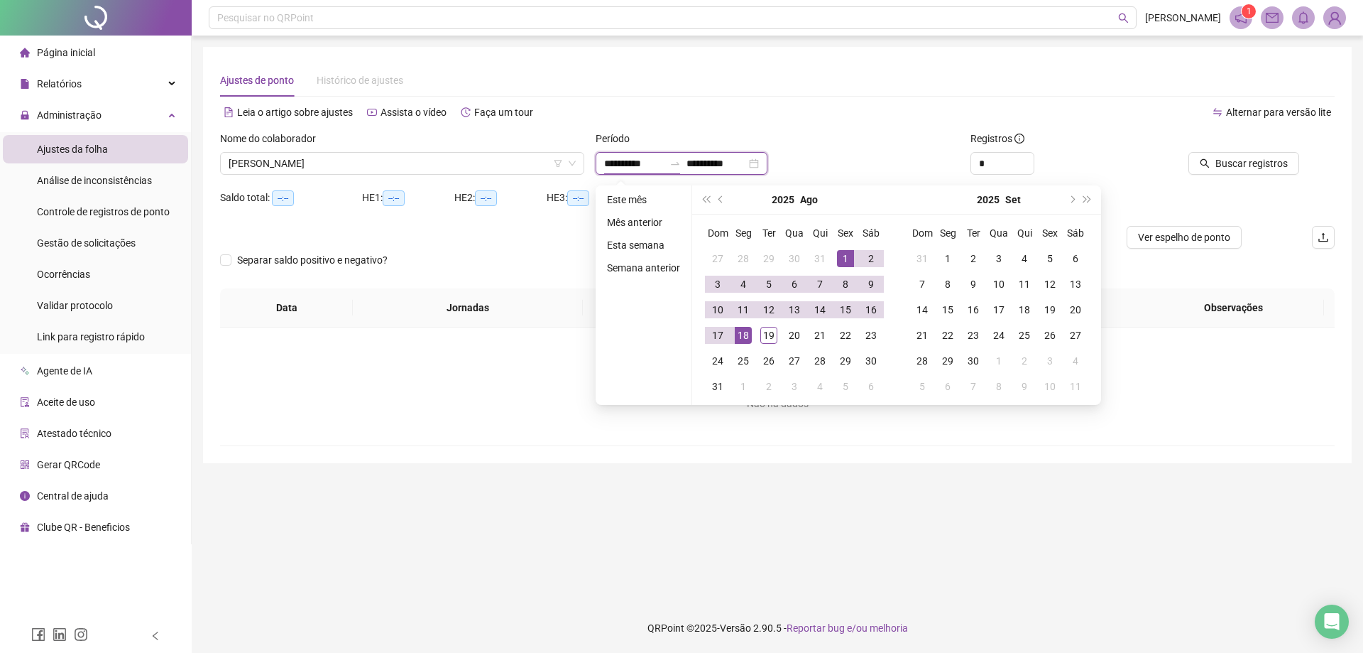
type input "**********"
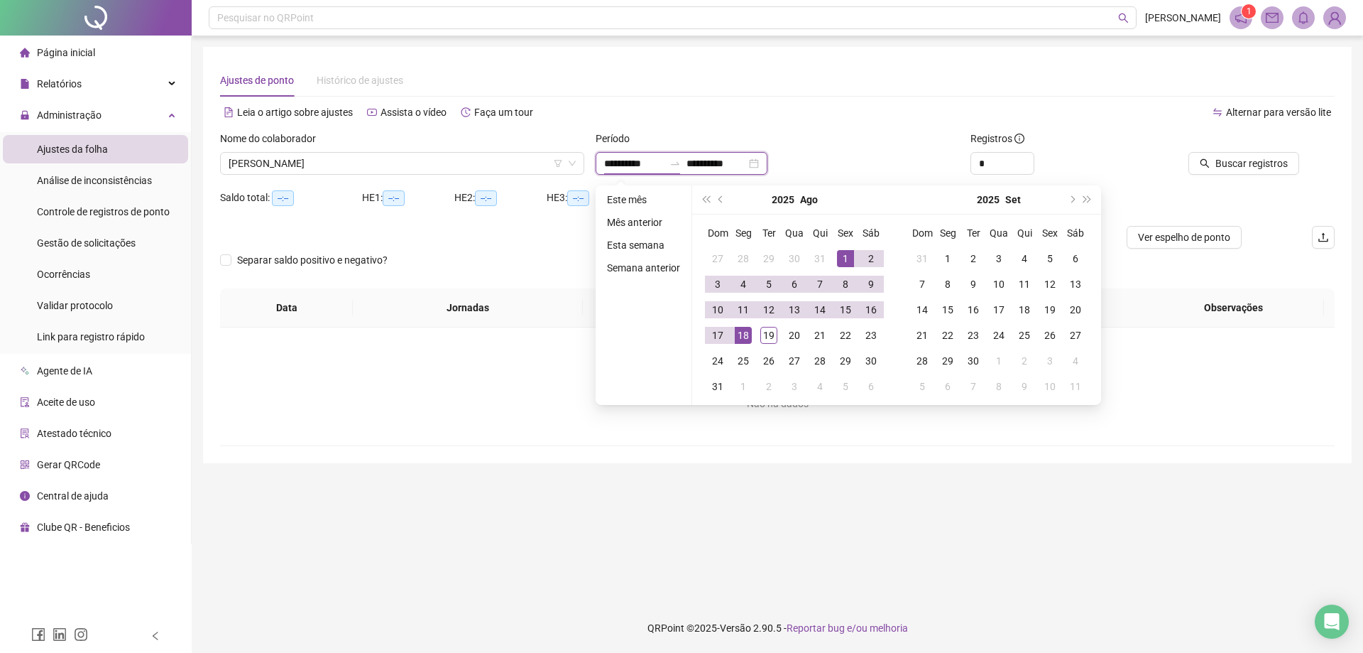
type input "**********"
click at [719, 202] on button "prev-year" at bounding box center [722, 199] width 16 height 28
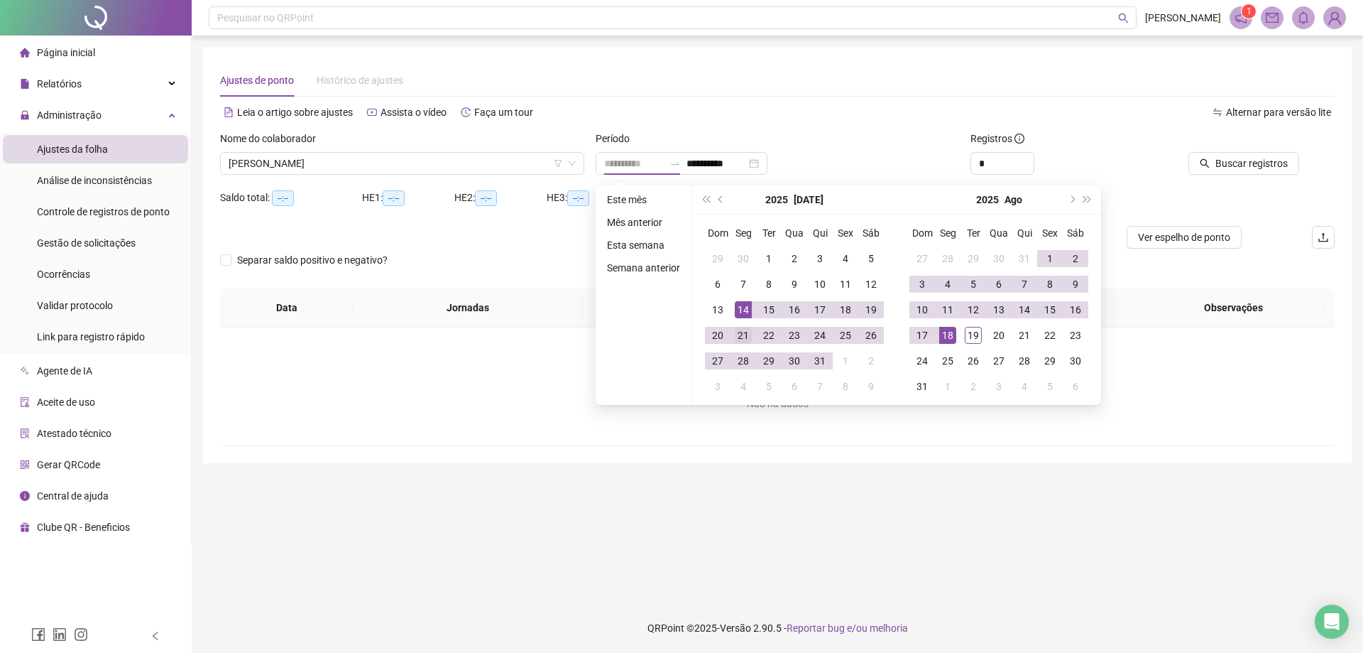
type input "**********"
click at [747, 334] on div "21" at bounding box center [743, 335] width 17 height 17
type input "**********"
click at [948, 337] on div "18" at bounding box center [947, 335] width 17 height 17
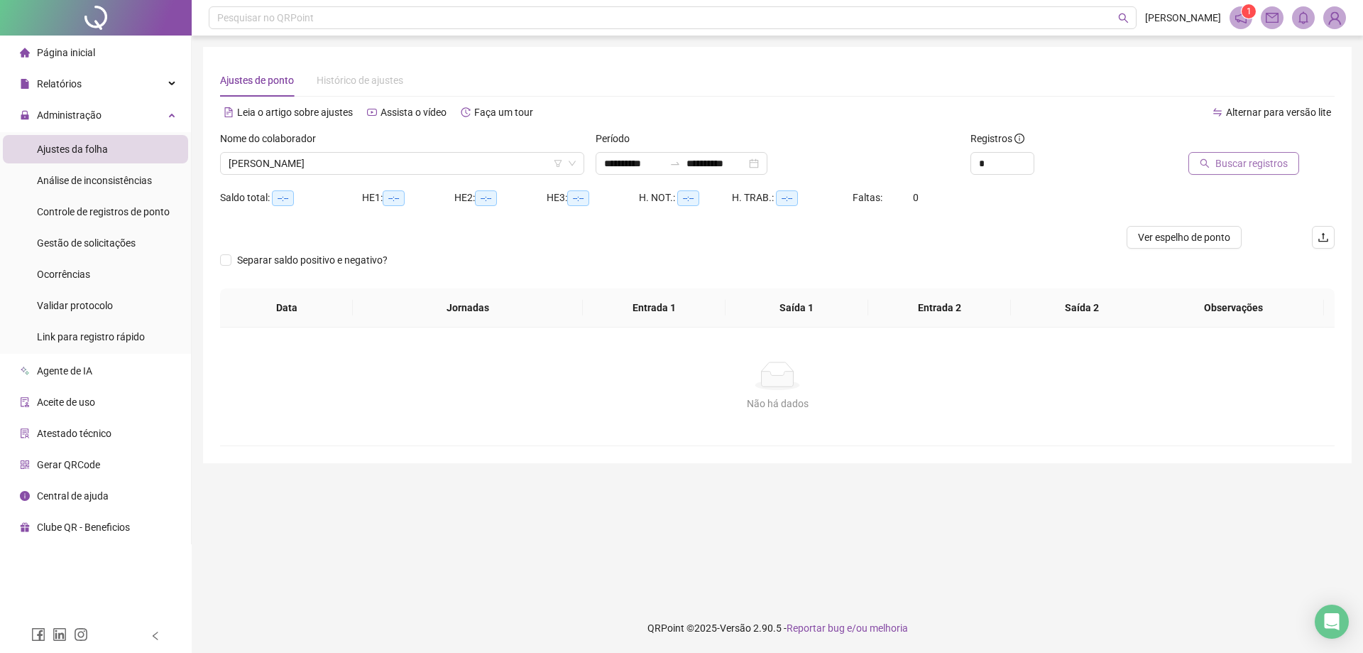
click at [1267, 164] on span "Buscar registros" at bounding box center [1252, 164] width 72 height 16
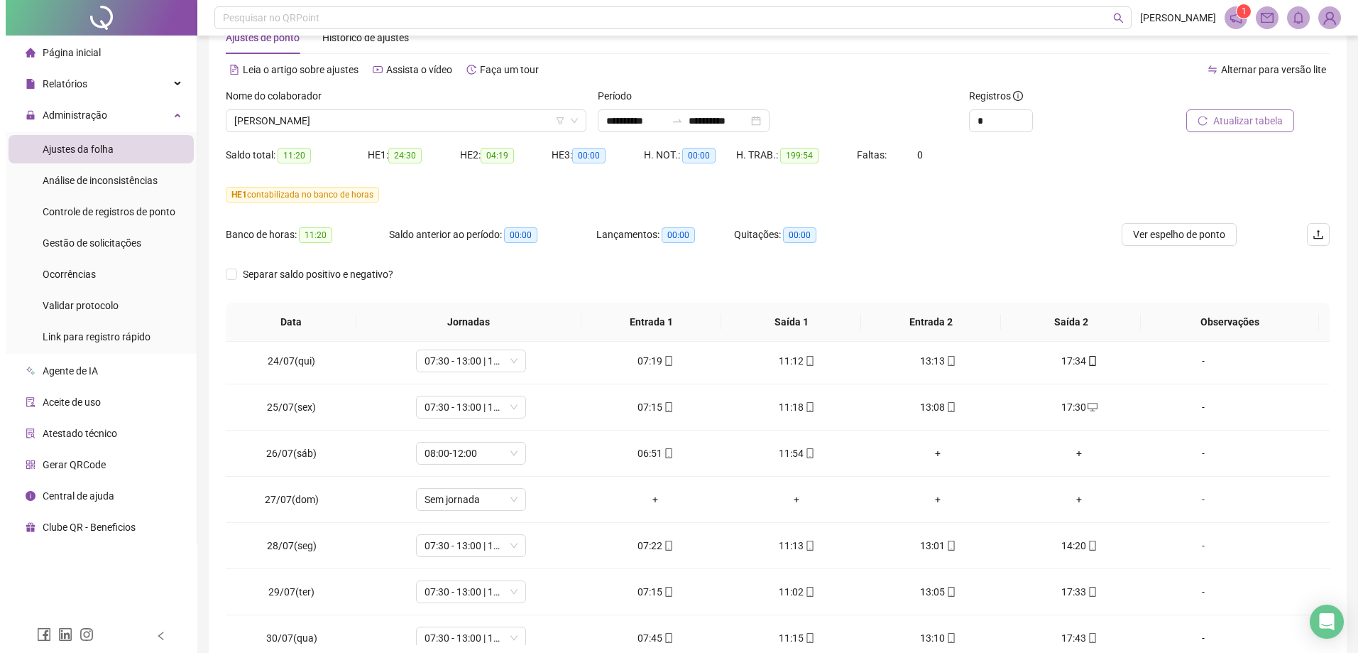
scroll to position [42, 0]
click at [1005, 122] on input "*" at bounding box center [995, 121] width 62 height 21
click at [989, 126] on input "*" at bounding box center [995, 121] width 62 height 21
click at [989, 120] on input "*" at bounding box center [995, 121] width 62 height 21
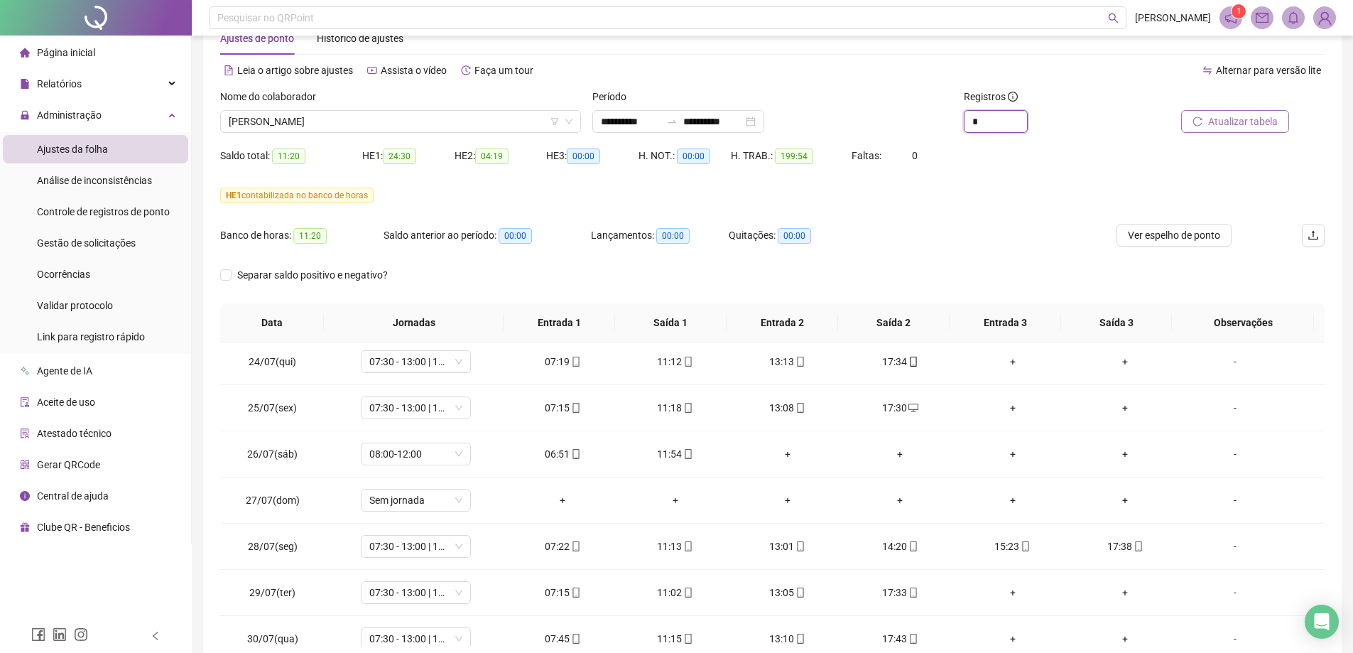
type input "*"
click at [1238, 122] on span "Atualizar tabela" at bounding box center [1243, 122] width 70 height 16
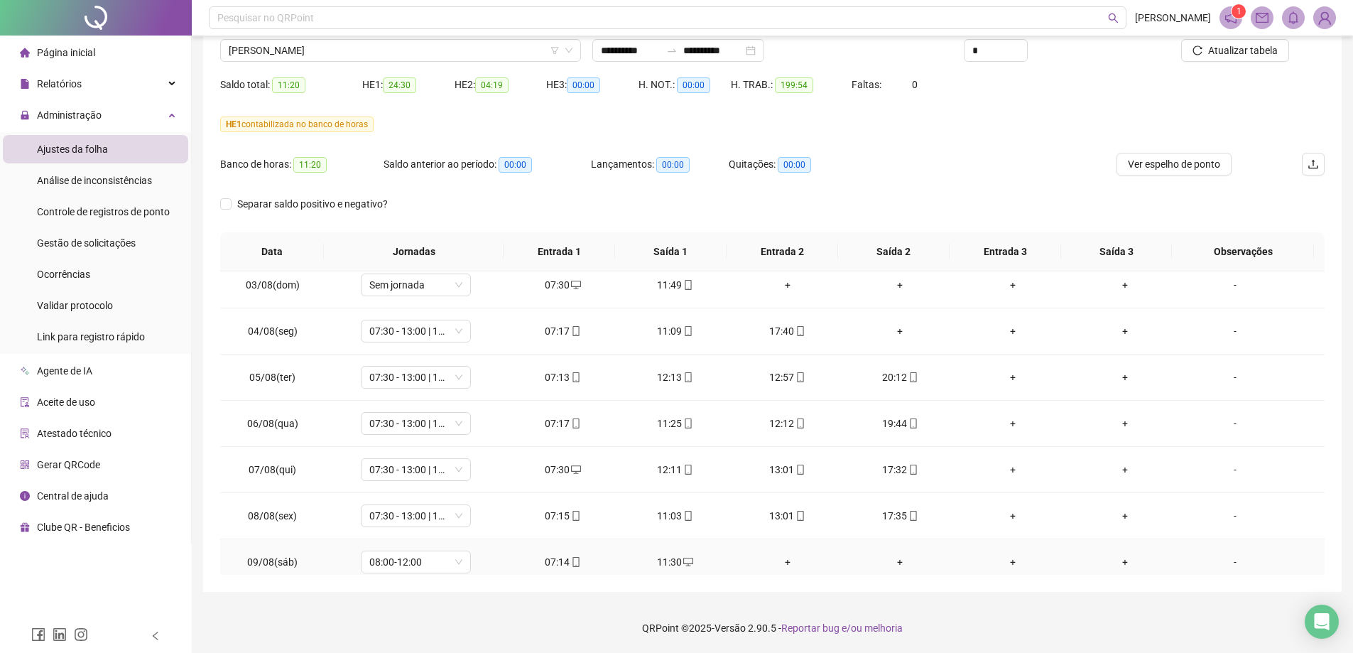
scroll to position [538, 0]
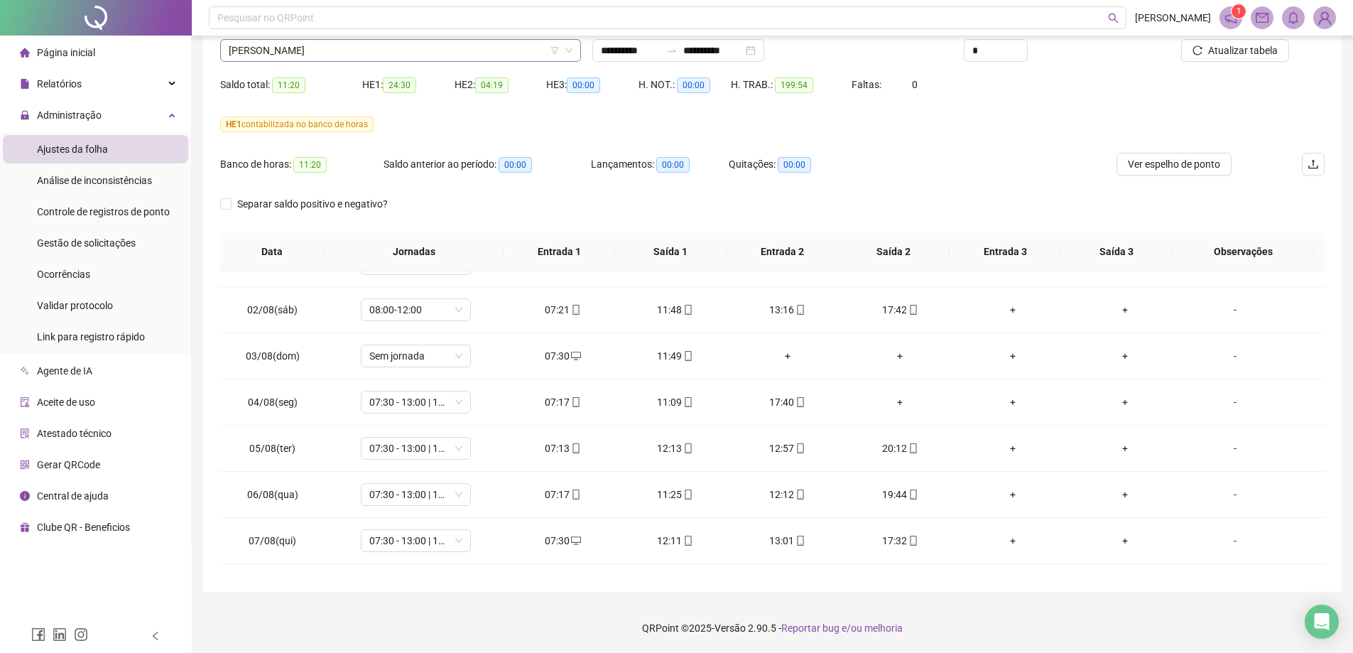
click at [272, 53] on span "[PERSON_NAME]" at bounding box center [401, 50] width 344 height 21
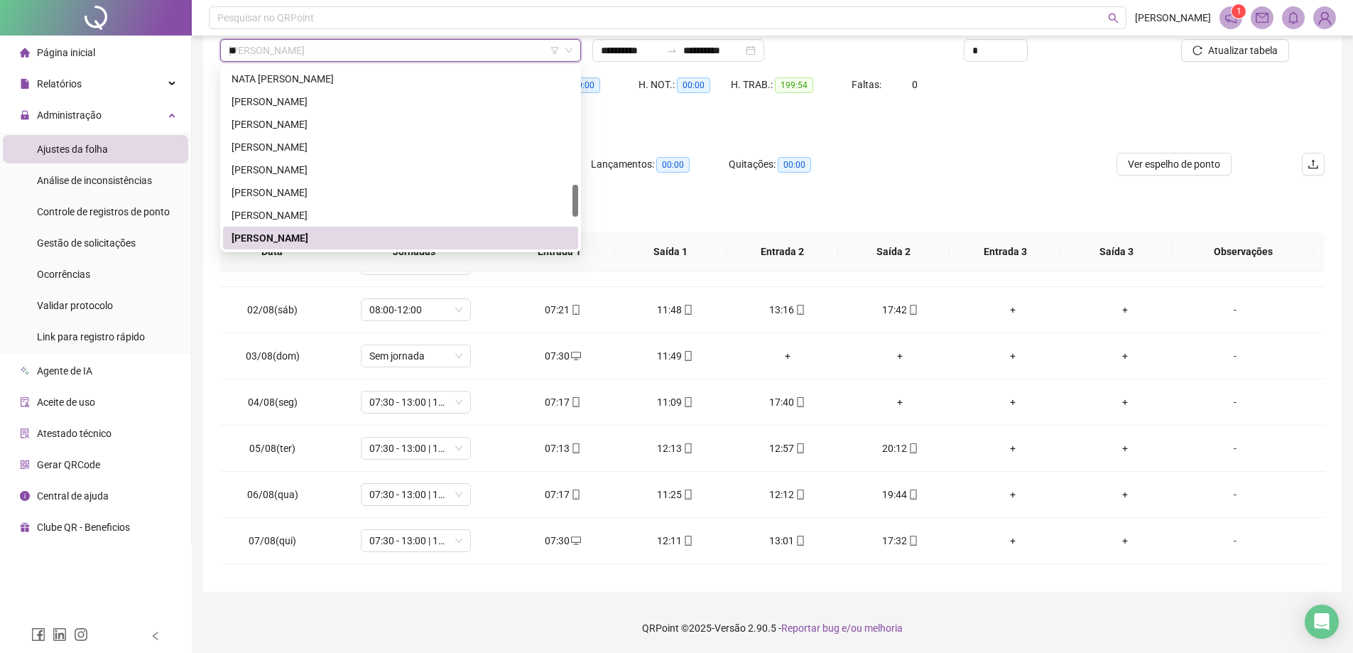
scroll to position [0, 0]
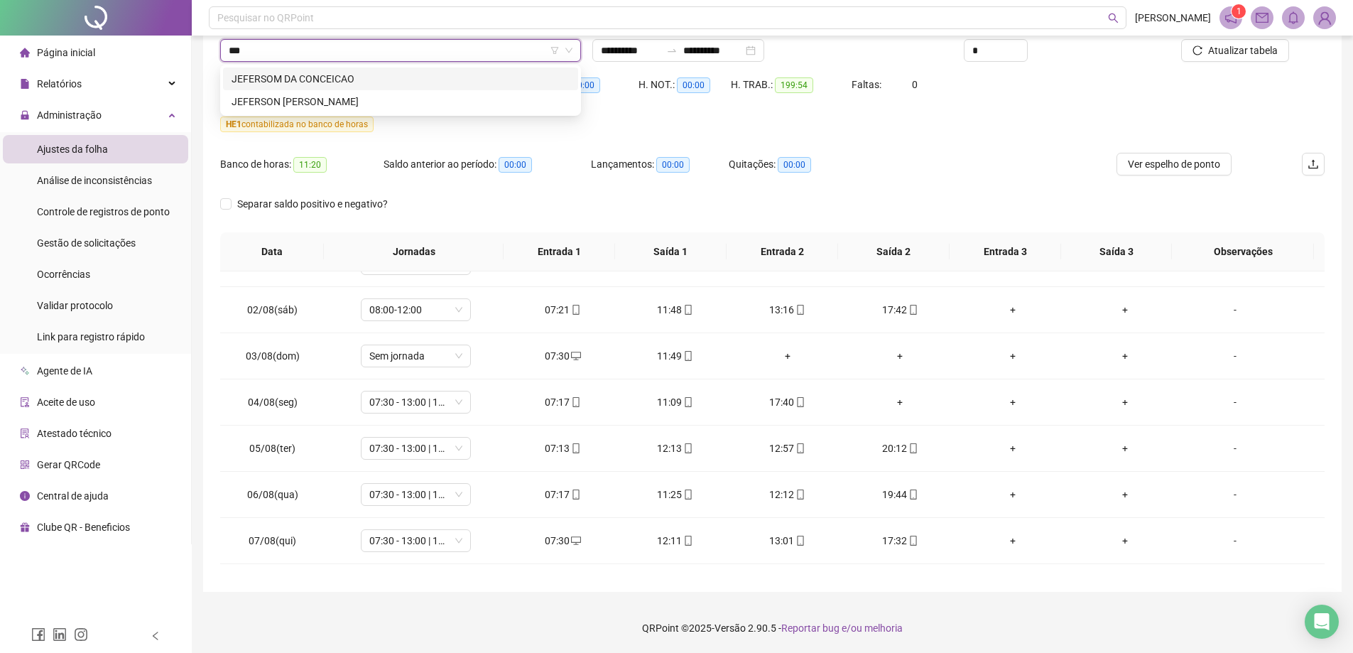
type input "****"
click at [299, 100] on div "JEFERSON [PERSON_NAME]" at bounding box center [400, 102] width 338 height 16
click at [299, 100] on div "Saldo total: 11:20" at bounding box center [291, 93] width 142 height 40
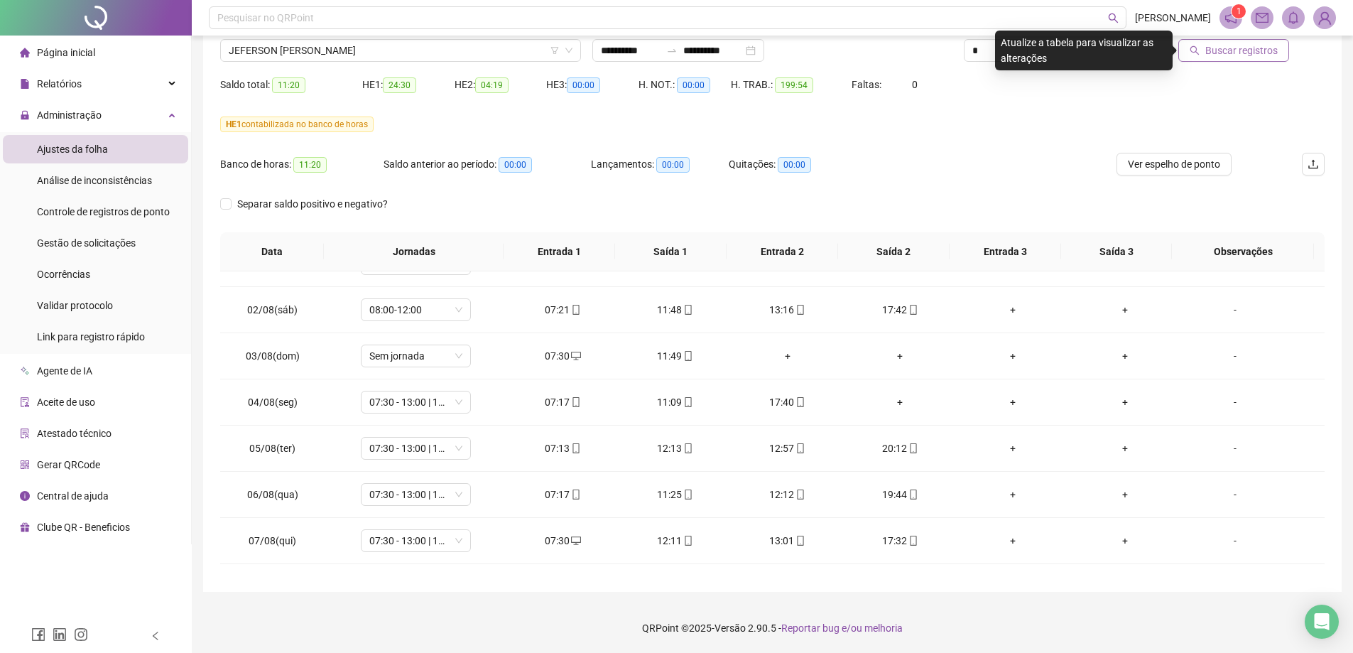
click at [1223, 48] on span "Buscar registros" at bounding box center [1241, 51] width 72 height 16
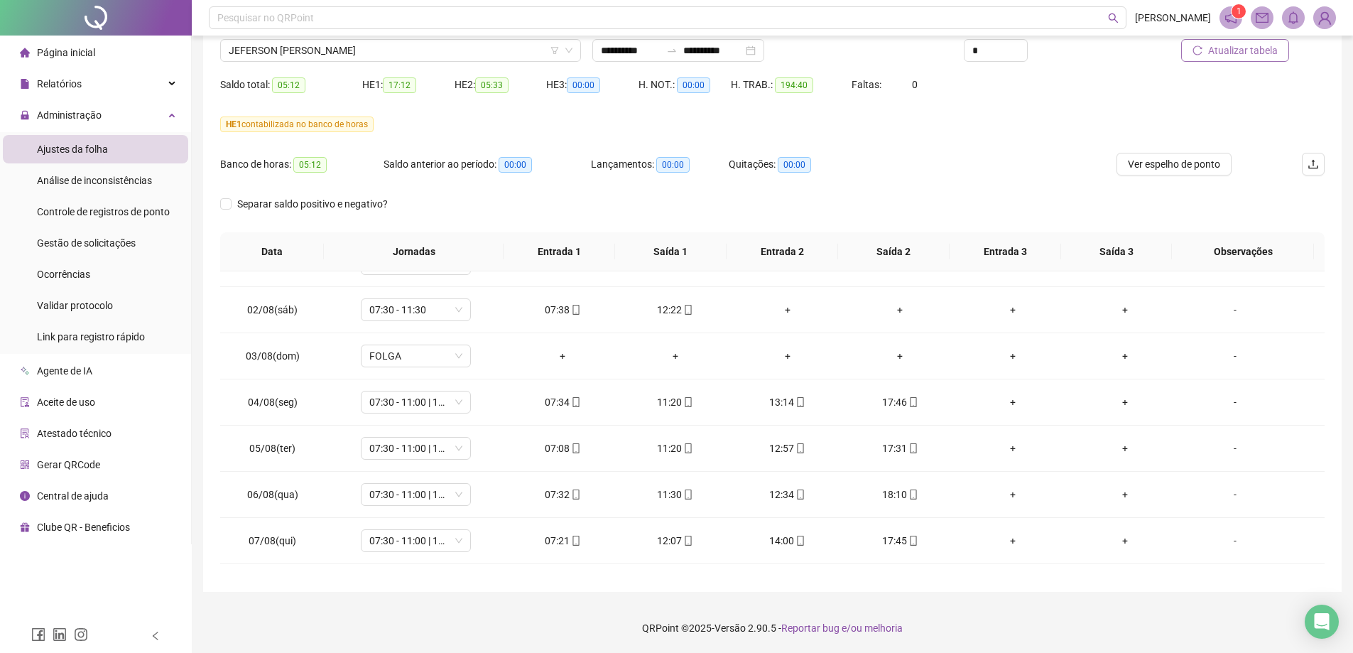
click at [624, 227] on div "Separar saldo positivo e negativo?" at bounding box center [772, 212] width 1104 height 40
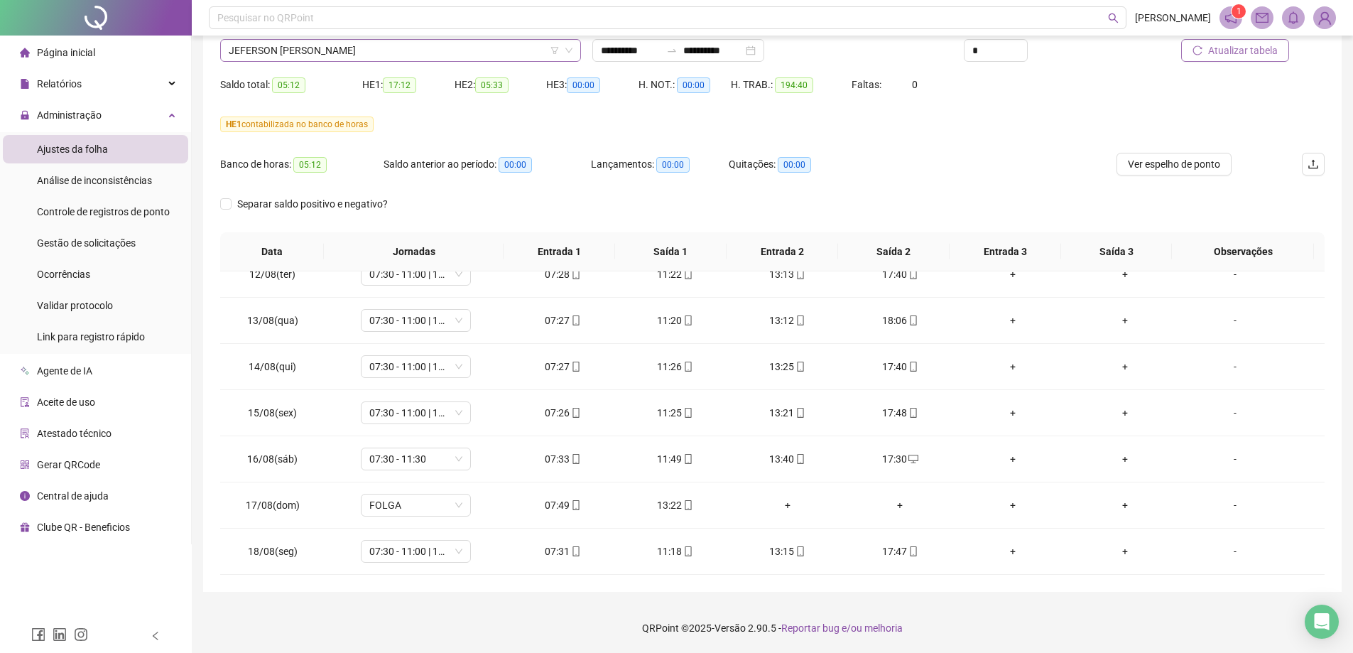
click at [332, 53] on span "JEFERSON [PERSON_NAME]" at bounding box center [401, 50] width 344 height 21
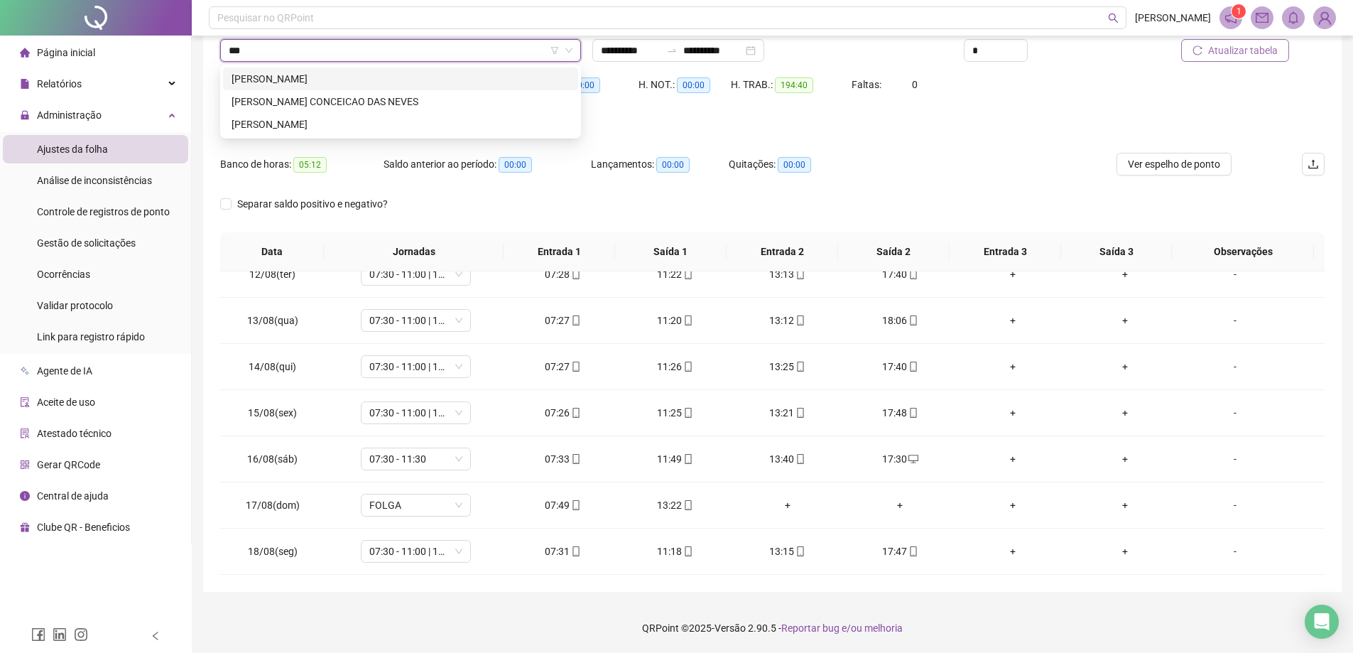
scroll to position [0, 0]
type input "*****"
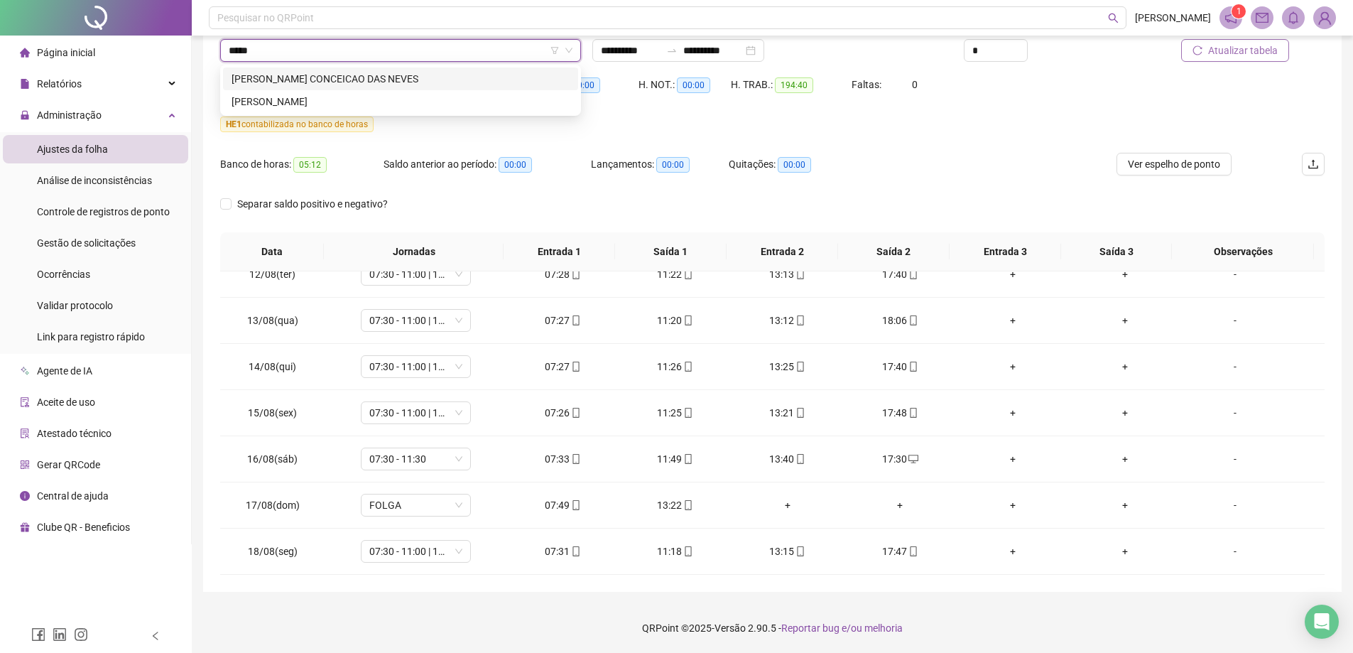
click at [381, 81] on div "[PERSON_NAME] CONCEICAO DAS NEVES" at bounding box center [400, 79] width 338 height 16
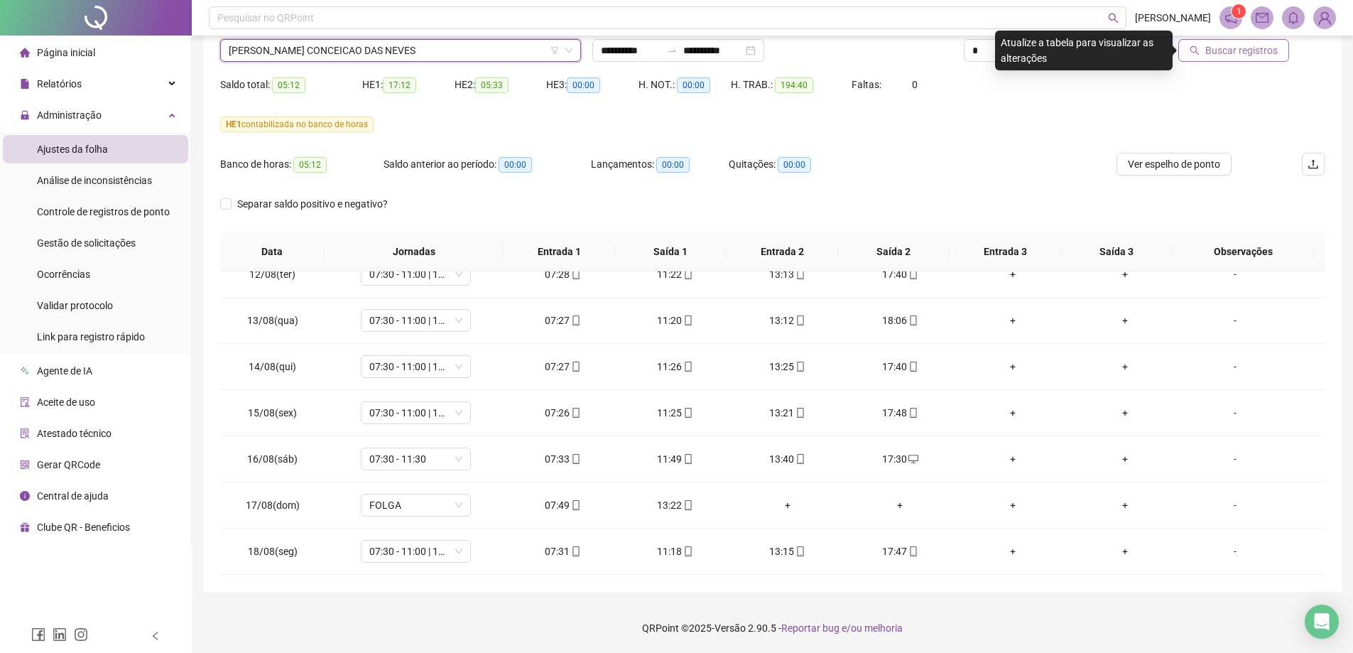
click at [1240, 52] on span "Buscar registros" at bounding box center [1241, 51] width 72 height 16
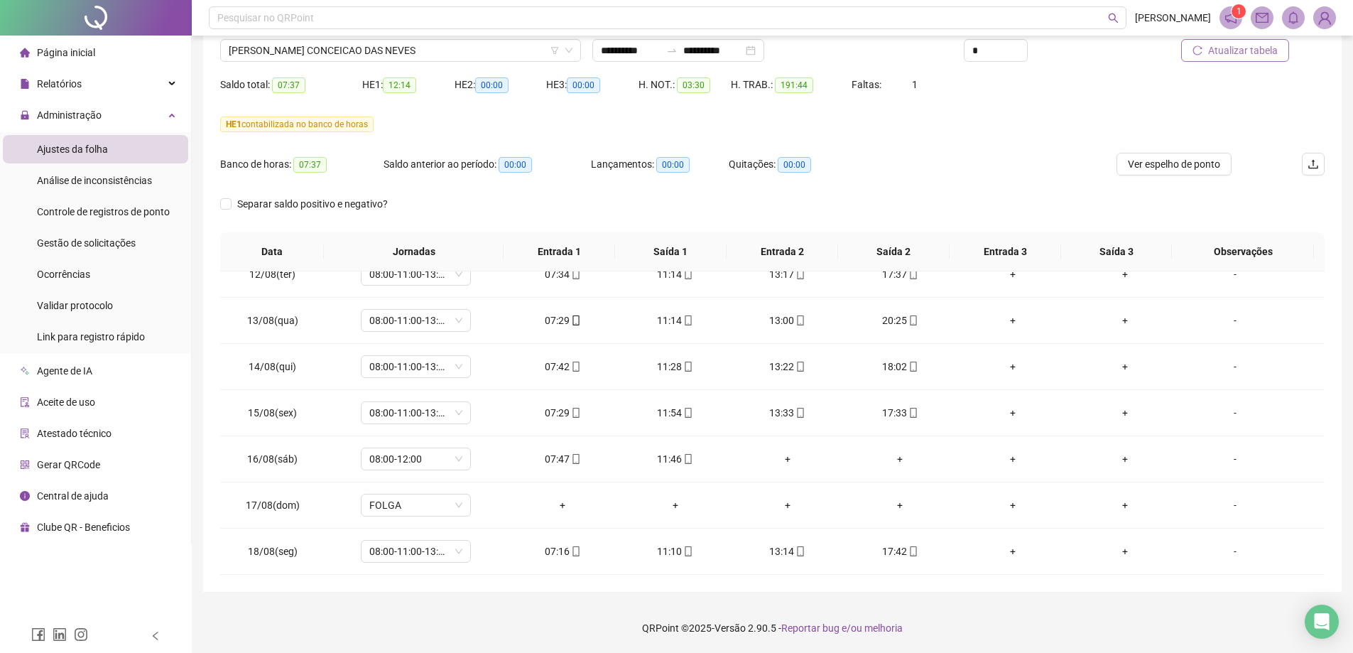
click at [560, 215] on div "Separar saldo positivo e negativo?" at bounding box center [772, 212] width 1104 height 40
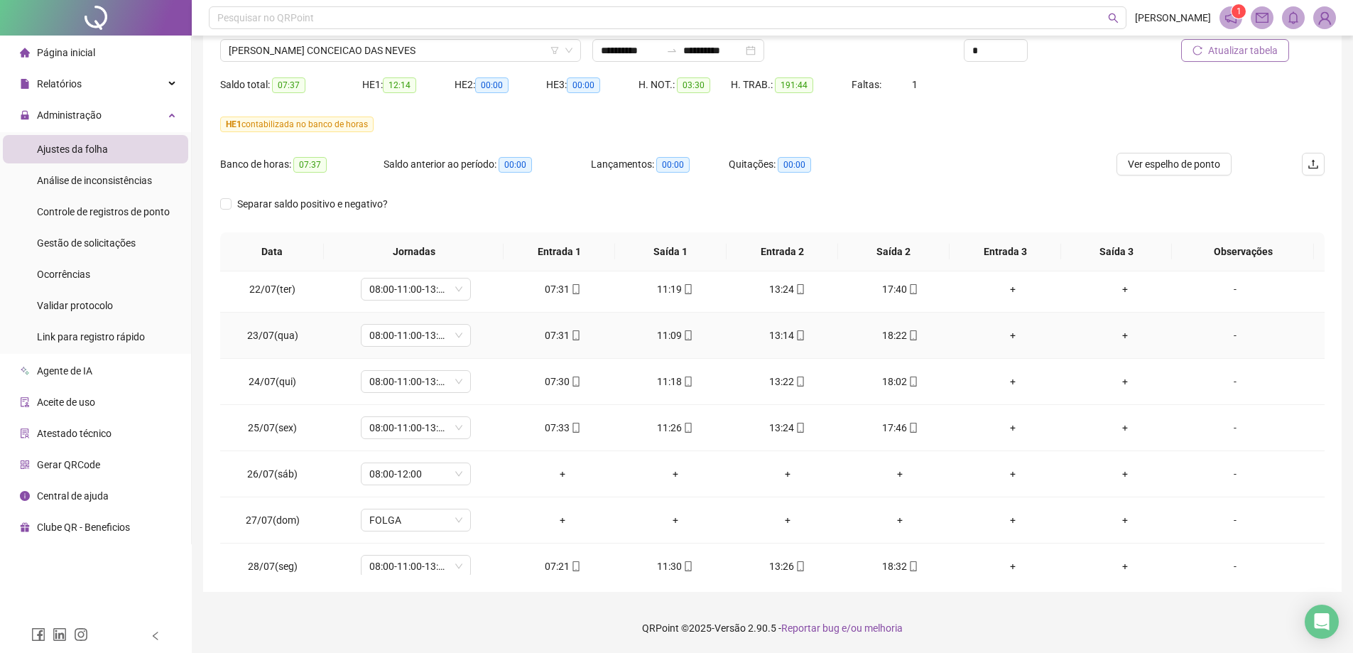
scroll to position [71, 0]
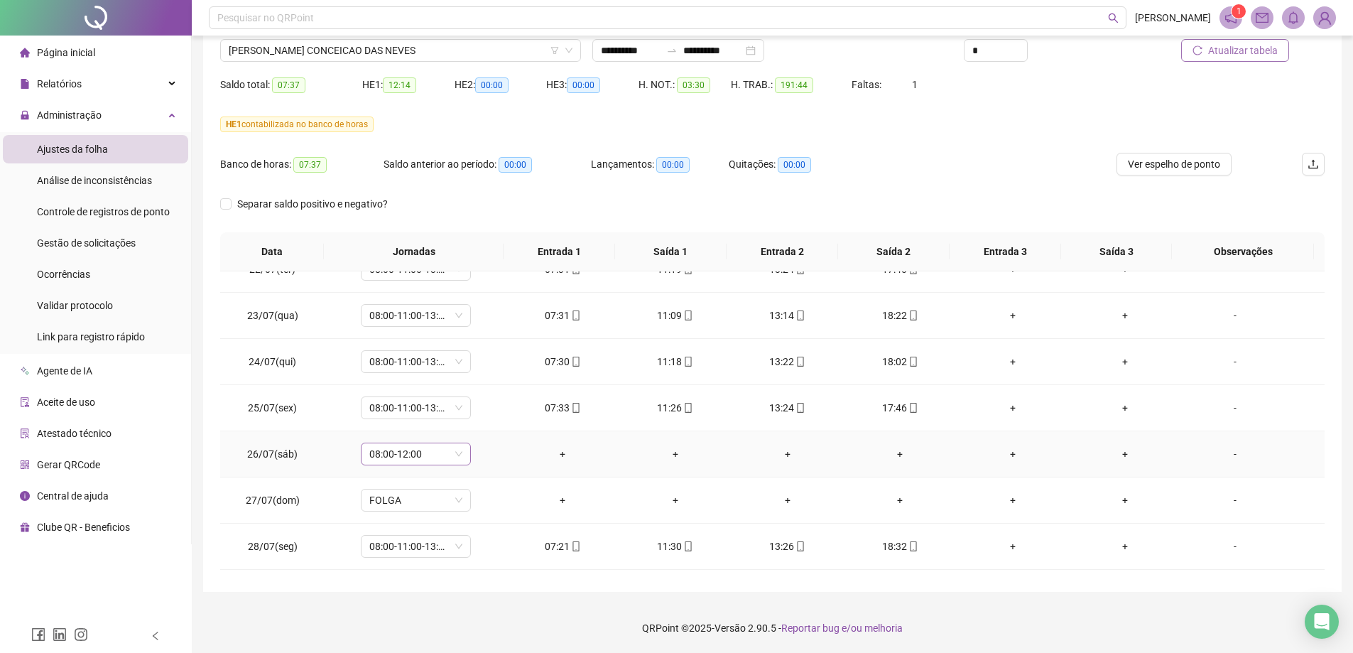
click at [455, 451] on span "08:00-12:00" at bounding box center [415, 453] width 93 height 21
click at [455, 454] on span "08:00-12:00" at bounding box center [415, 453] width 93 height 21
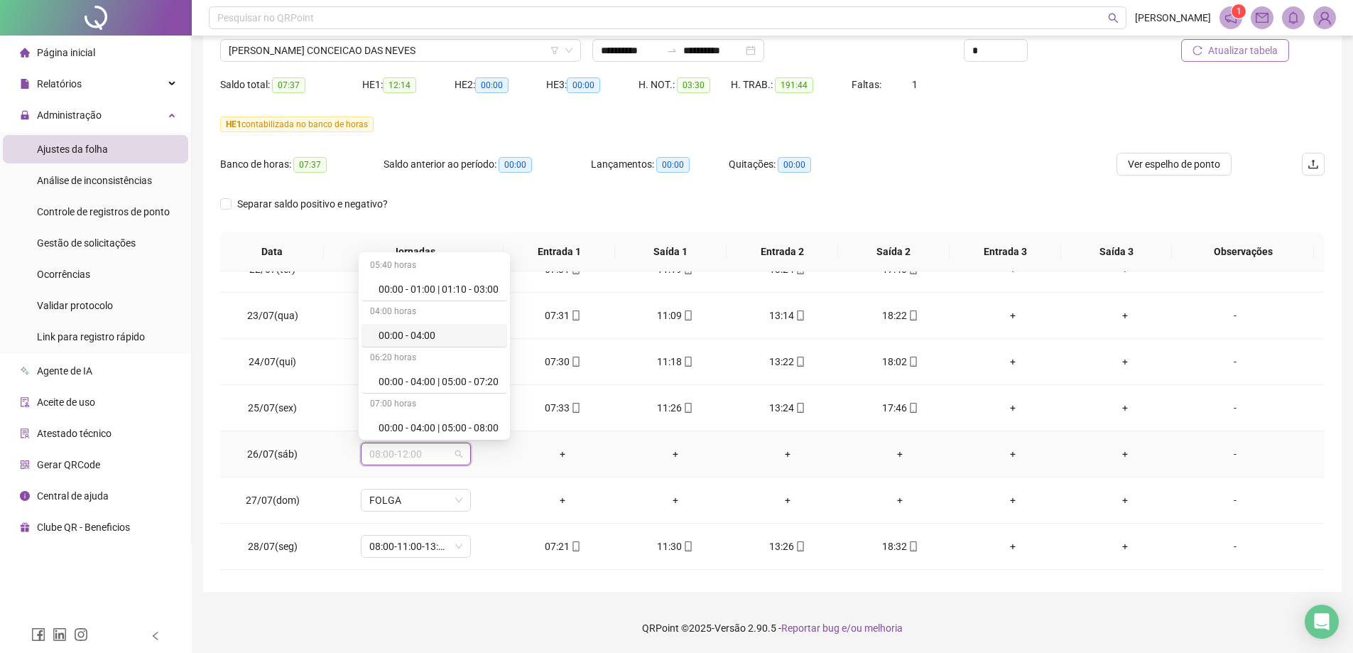
scroll to position [8449, 0]
click at [448, 374] on div "Folga compensatória" at bounding box center [438, 379] width 120 height 16
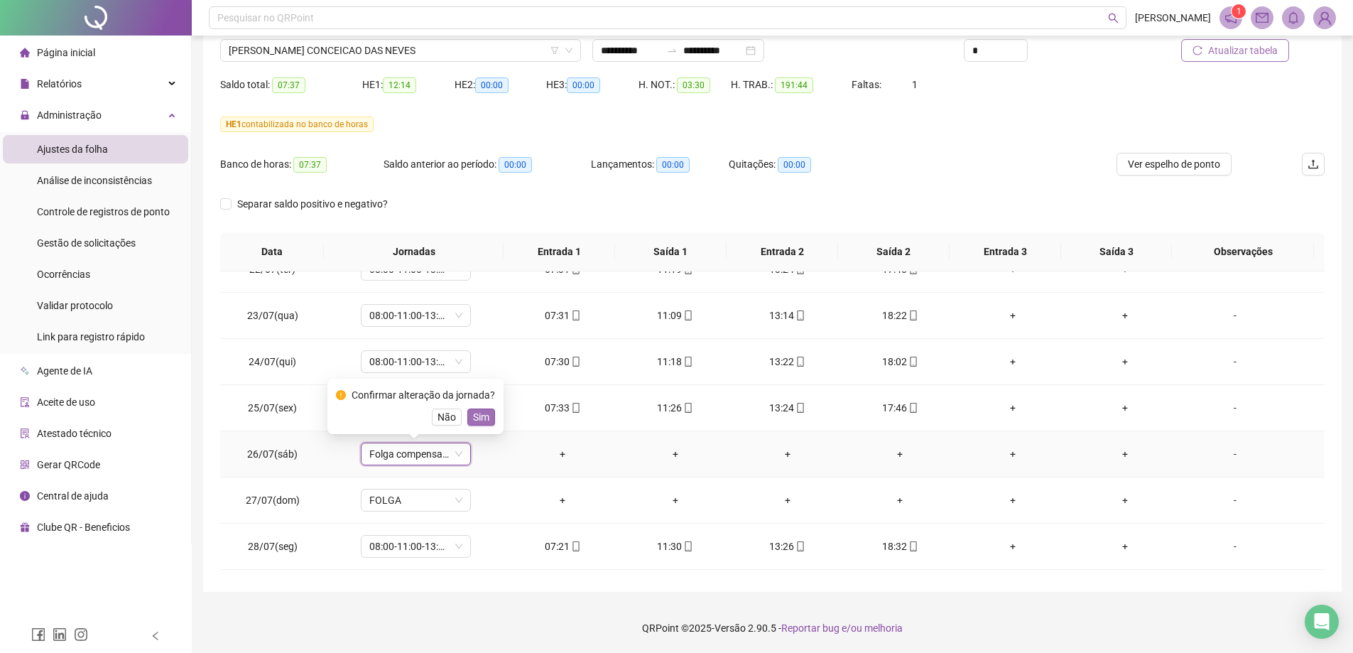
click at [478, 415] on span "Sim" at bounding box center [481, 417] width 16 height 16
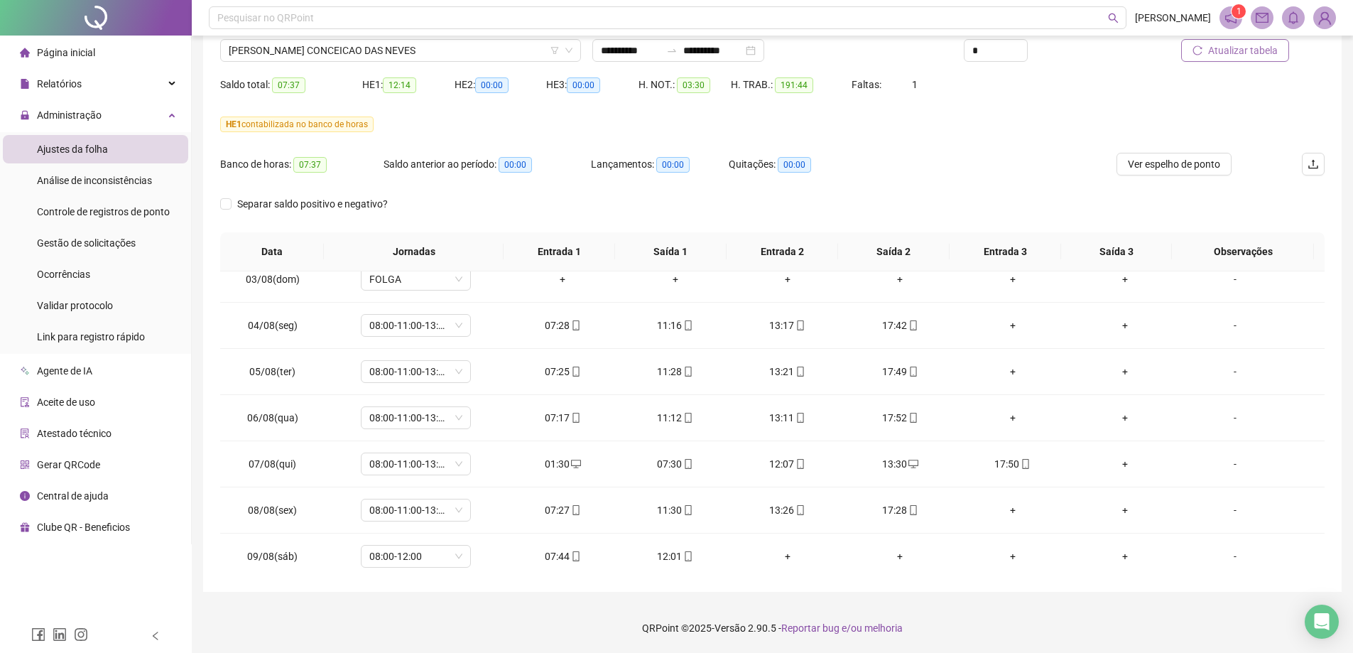
scroll to position [639, 0]
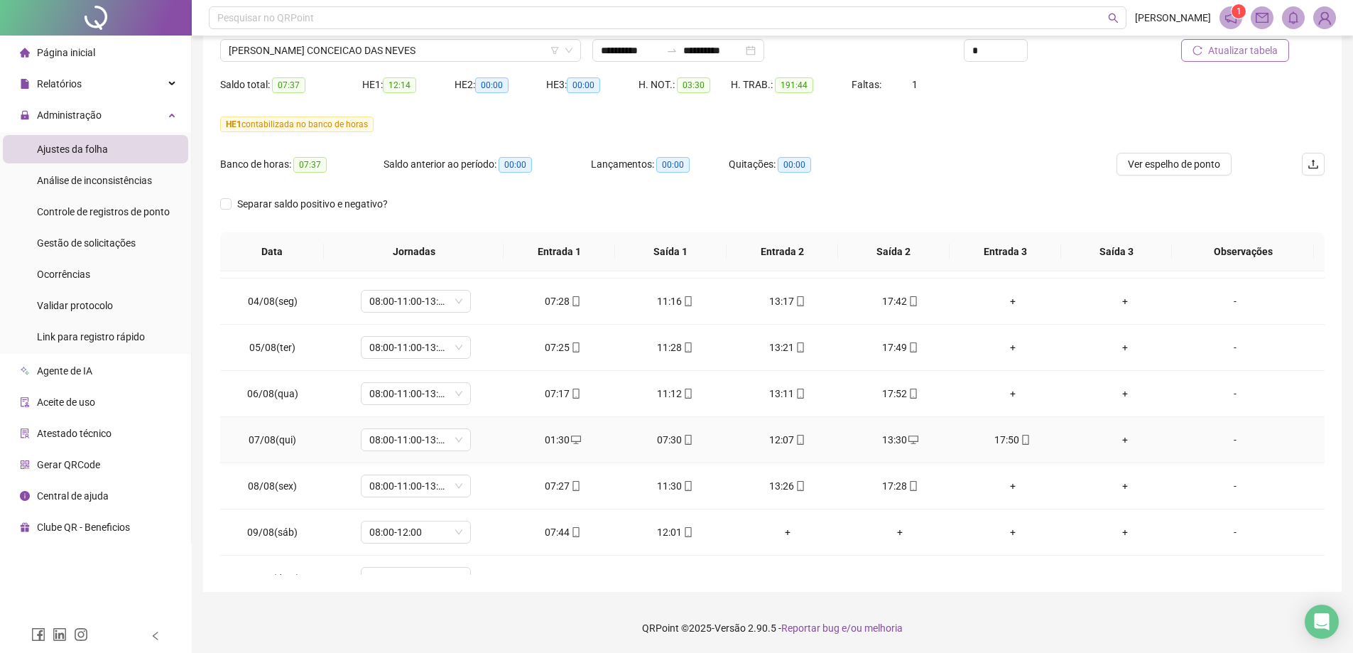
click at [557, 439] on div "01:30" at bounding box center [562, 440] width 89 height 16
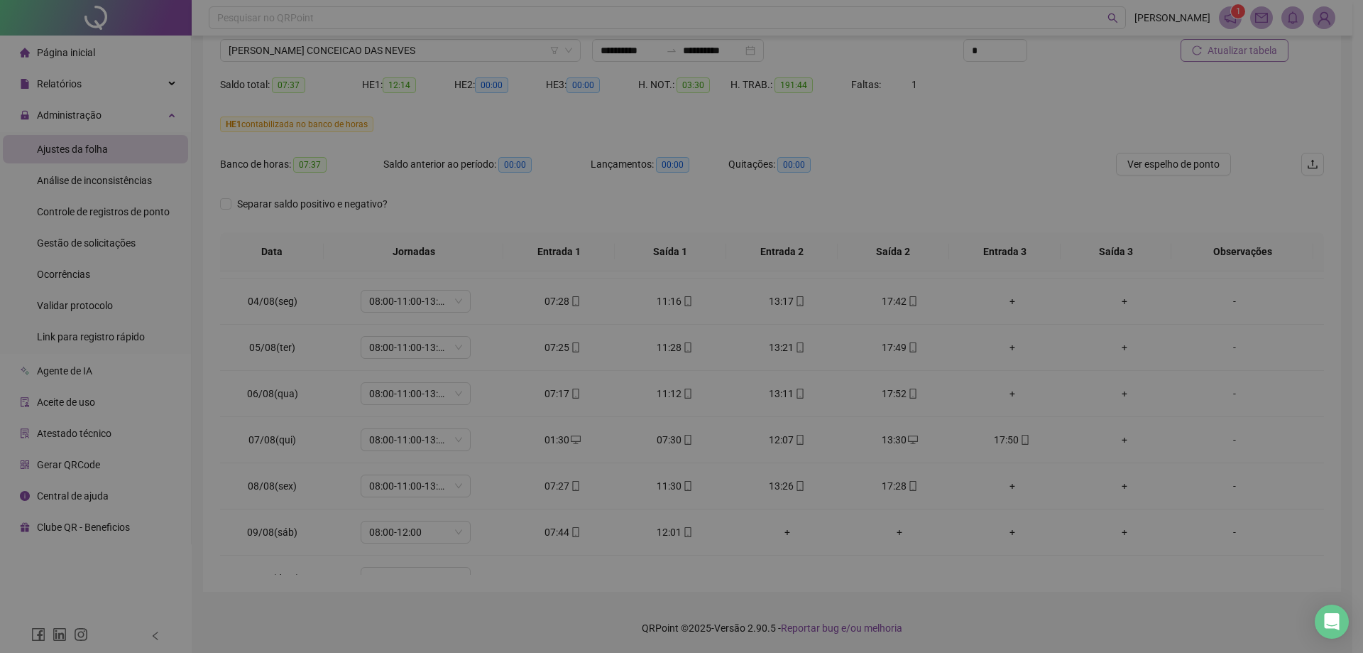
type input "**********"
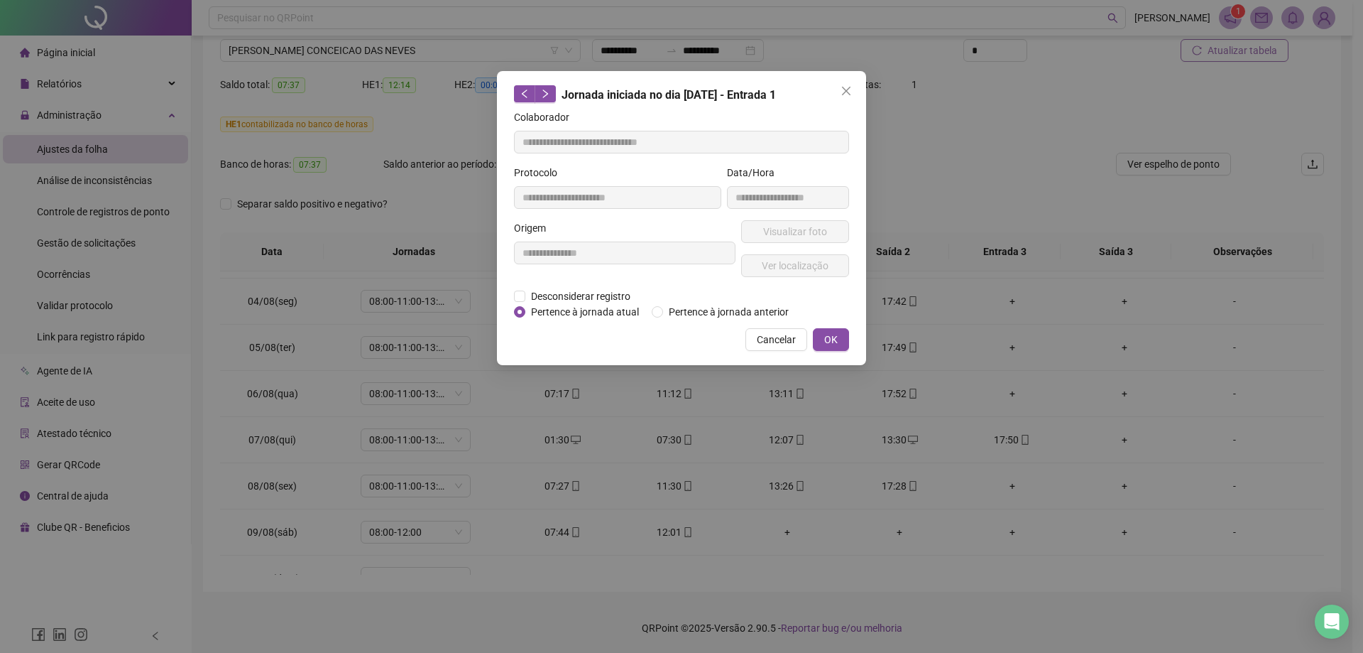
click at [698, 438] on div "**********" at bounding box center [681, 326] width 1363 height 653
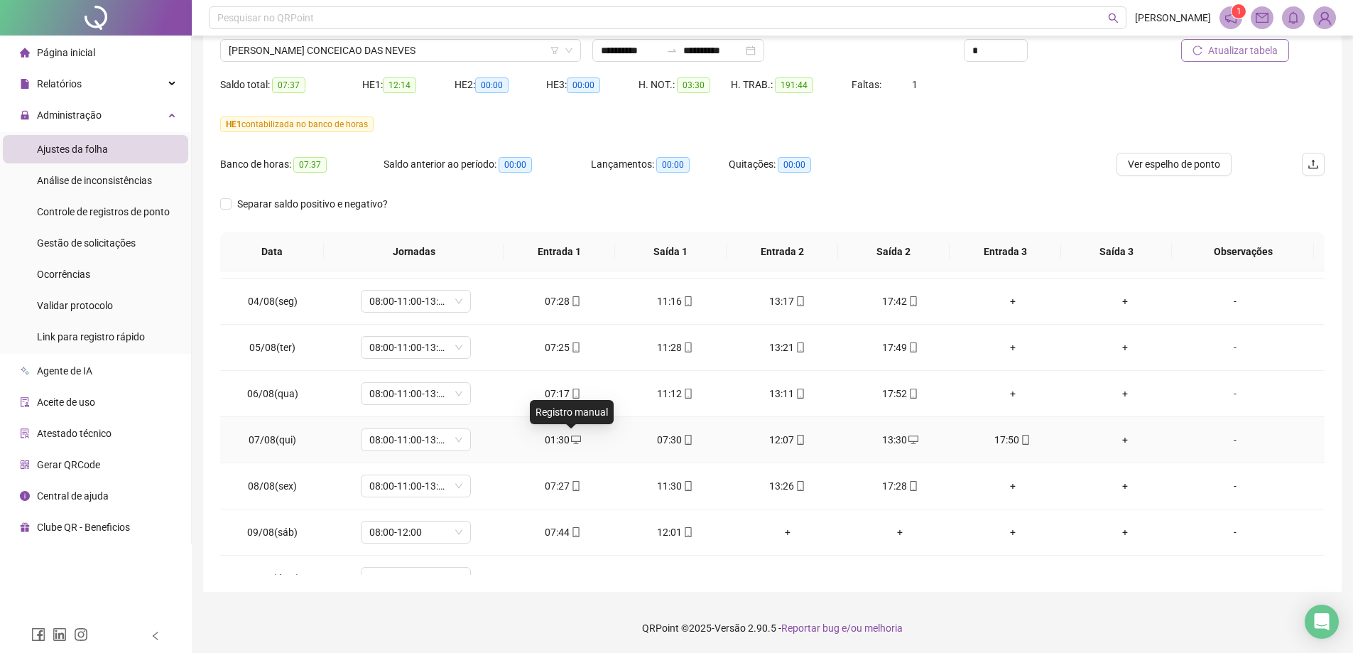
click at [571, 441] on icon "desktop" at bounding box center [576, 440] width 10 height 10
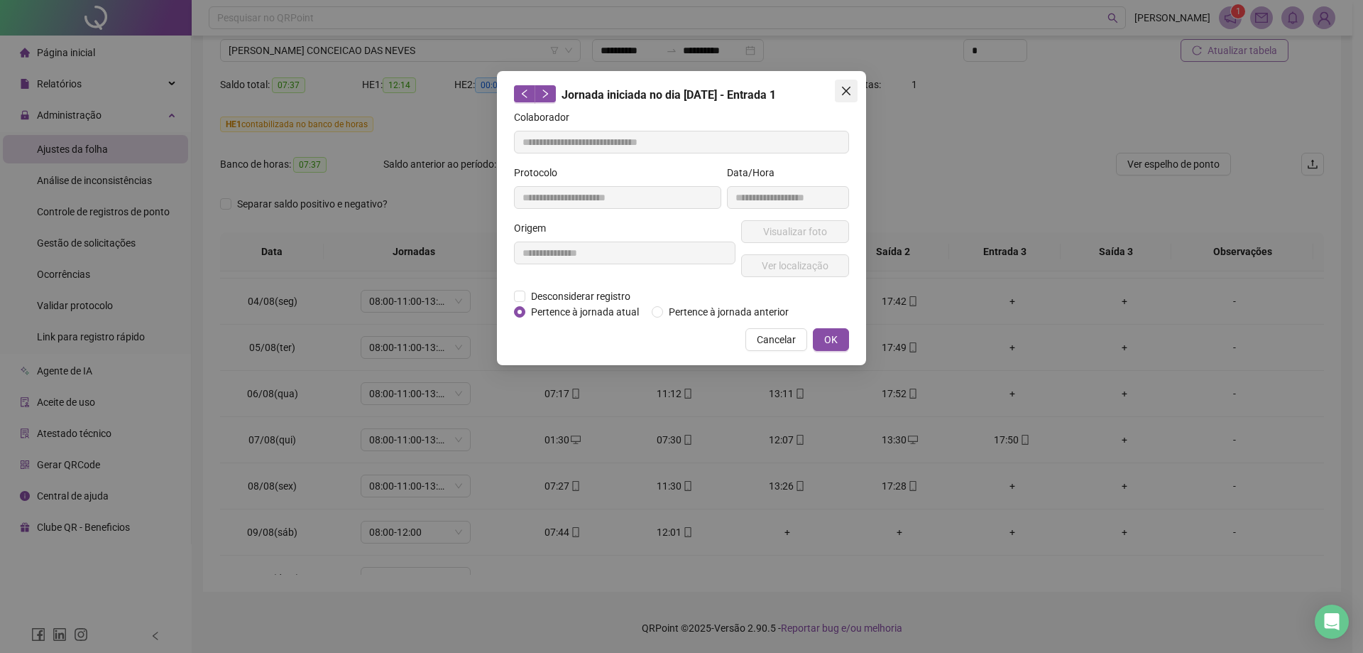
click at [853, 94] on span "Close" at bounding box center [846, 90] width 23 height 11
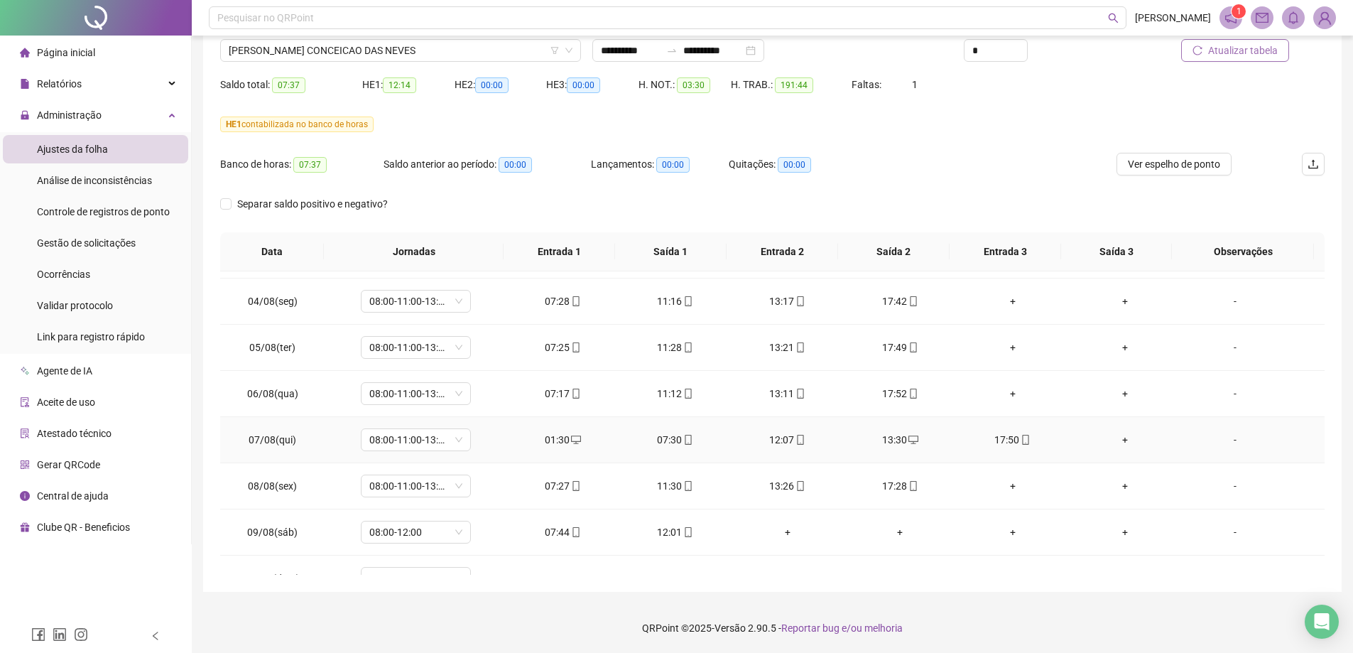
click at [557, 441] on div "01:30" at bounding box center [562, 440] width 89 height 16
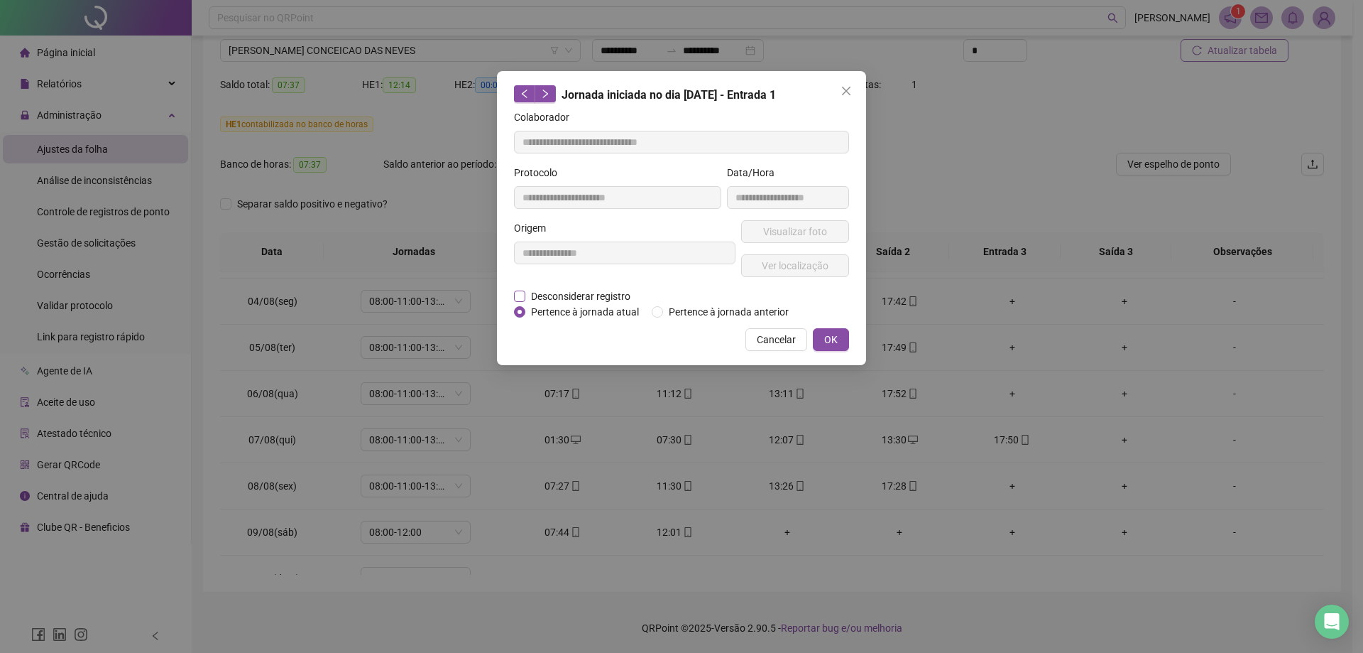
click at [588, 293] on span "Desconsiderar registro" at bounding box center [580, 296] width 111 height 16
click at [581, 299] on span "Desconsiderar registro" at bounding box center [580, 296] width 111 height 16
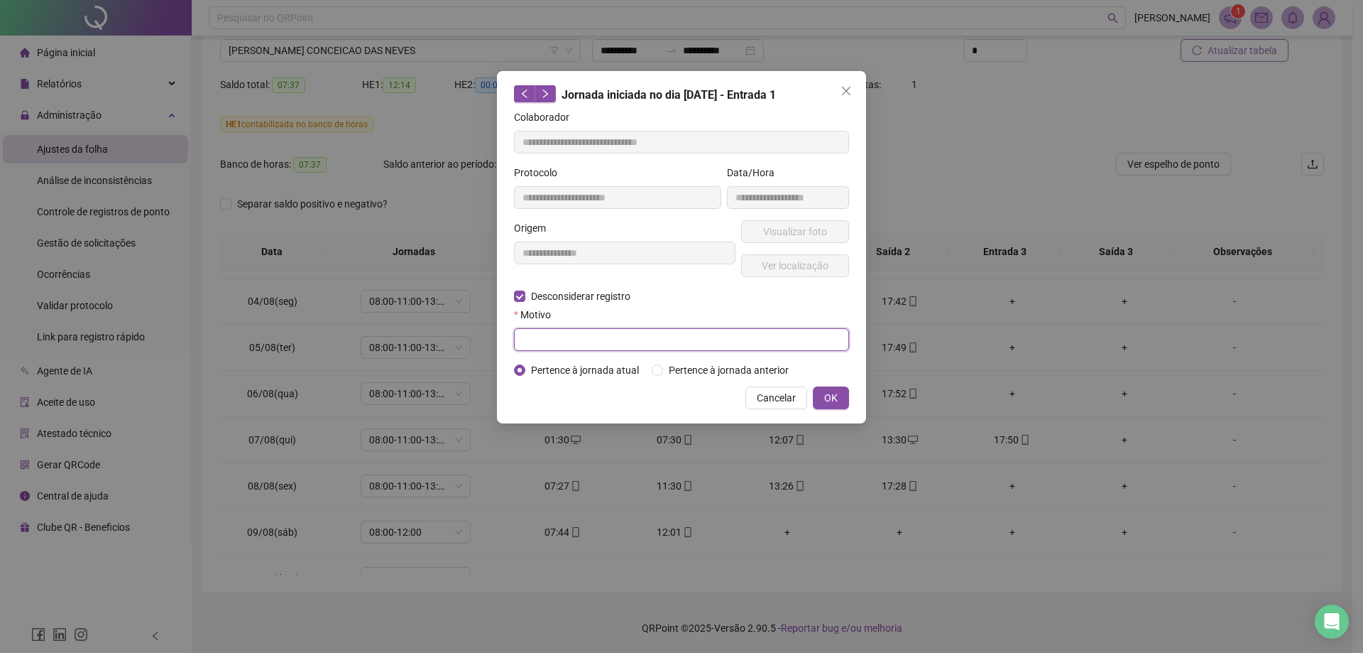
click at [564, 337] on input "text" at bounding box center [681, 339] width 335 height 23
type input "**********"
click at [840, 401] on button "OK" at bounding box center [831, 397] width 36 height 23
click at [826, 396] on span "OK" at bounding box center [830, 398] width 13 height 16
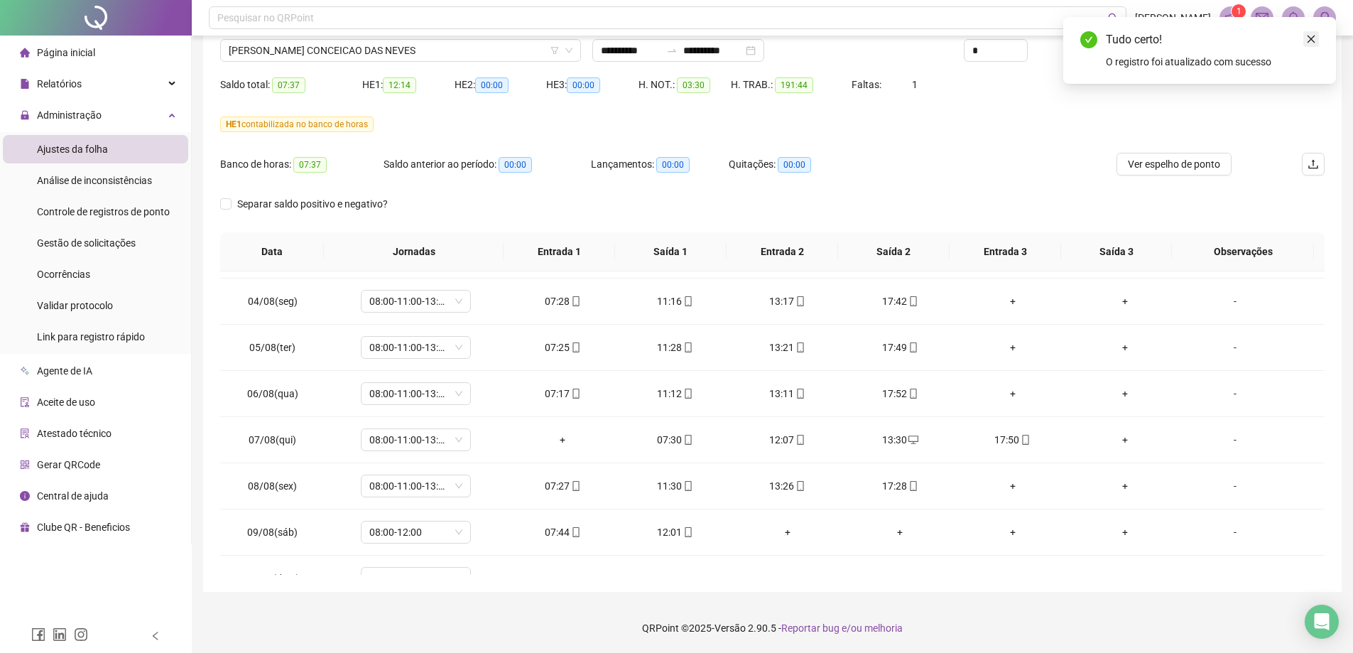
click at [1307, 38] on icon "close" at bounding box center [1311, 39] width 10 height 10
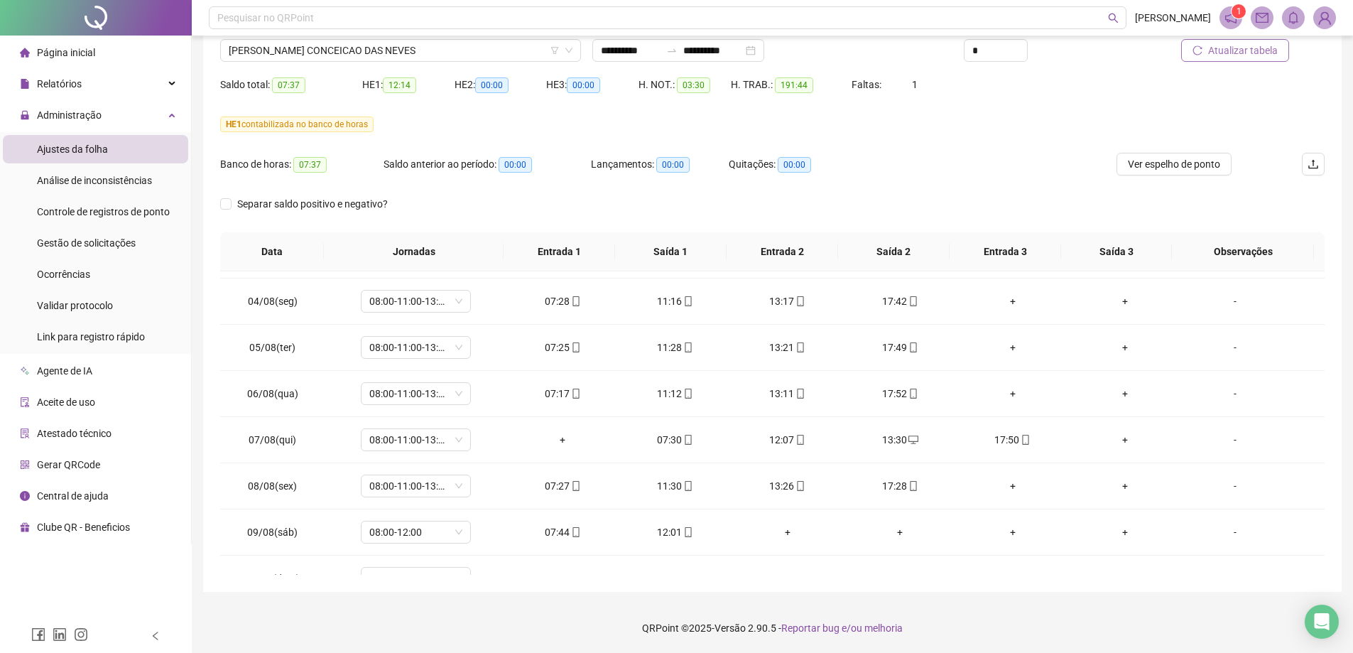
click at [1239, 56] on span "Atualizar tabela" at bounding box center [1243, 51] width 70 height 16
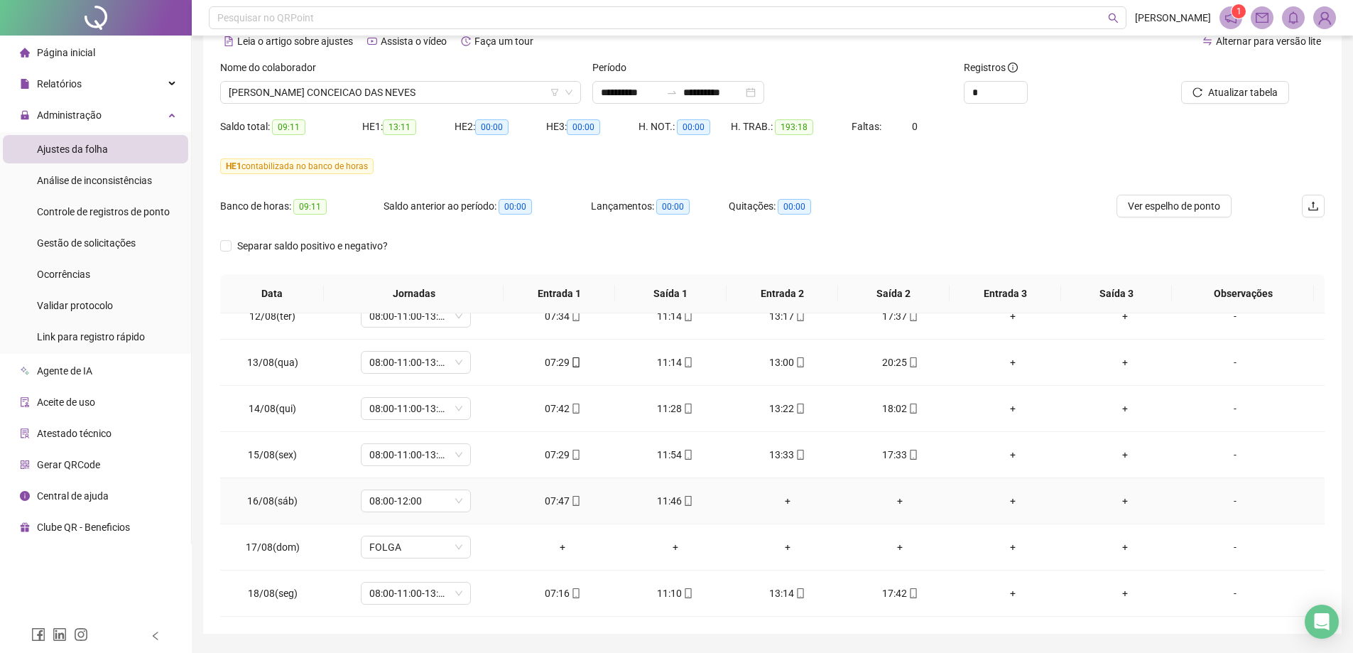
scroll to position [113, 0]
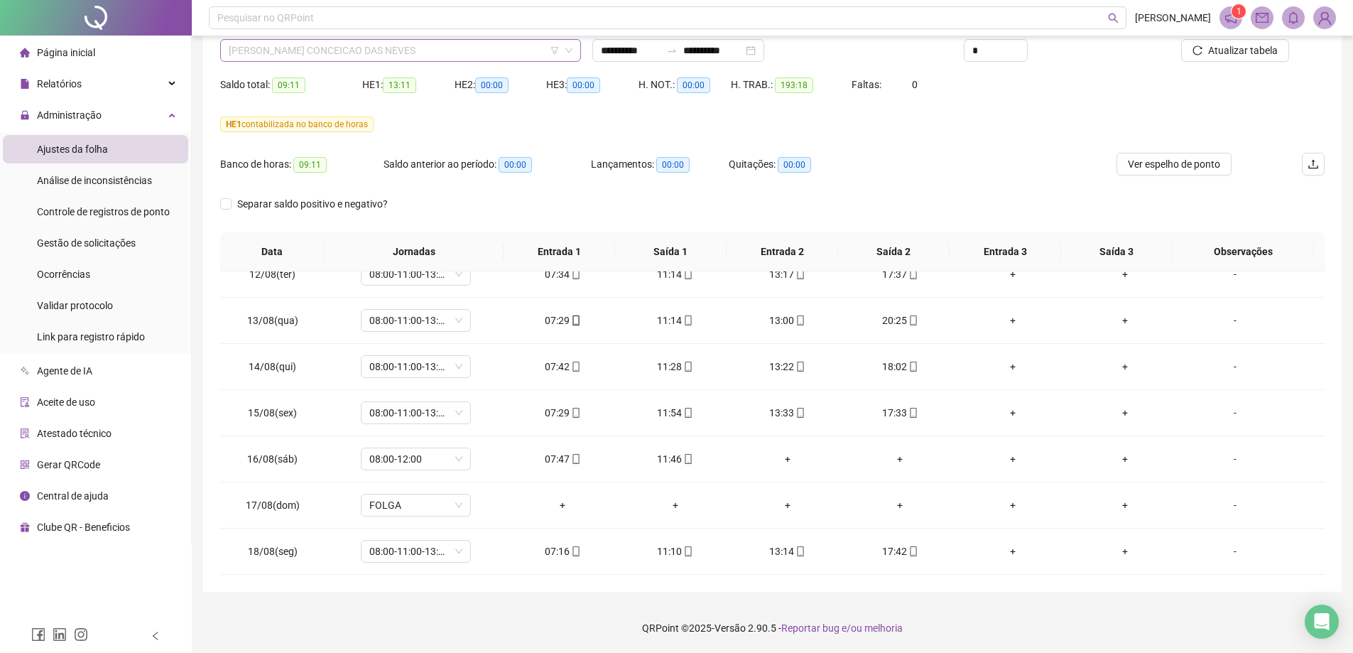
click at [364, 53] on span "[PERSON_NAME] CONCEICAO DAS NEVES" at bounding box center [401, 50] width 344 height 21
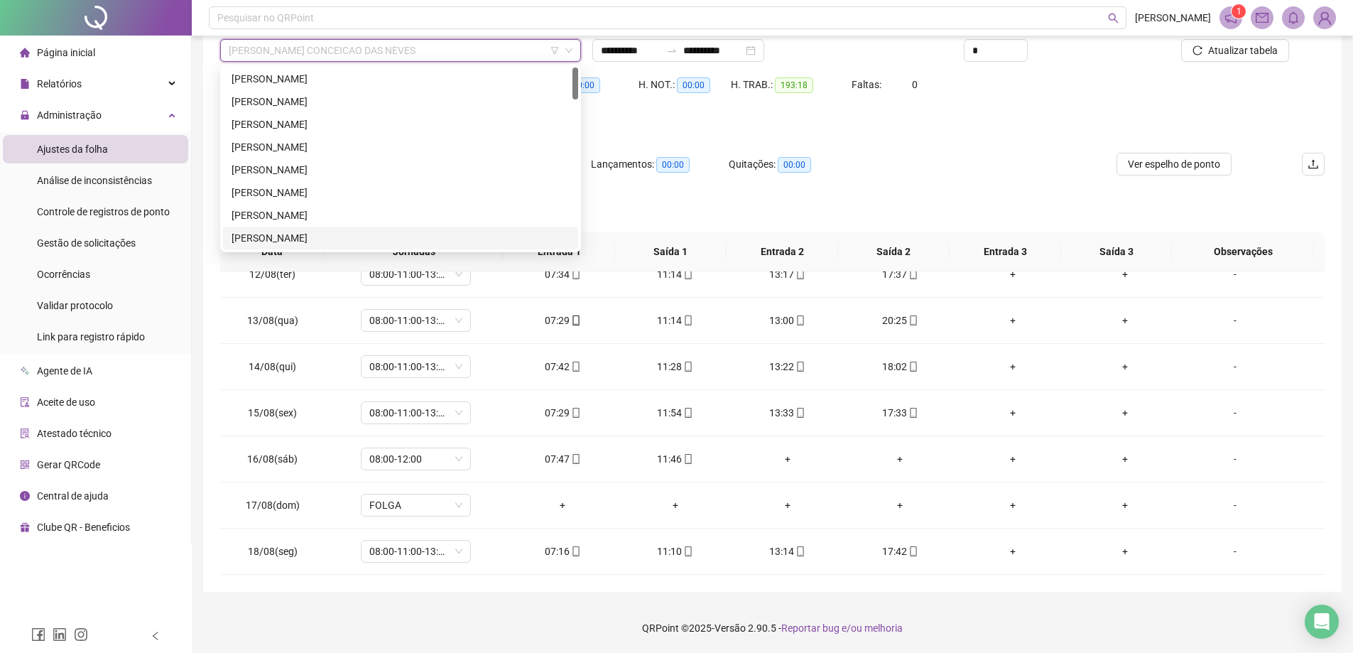
scroll to position [0, 0]
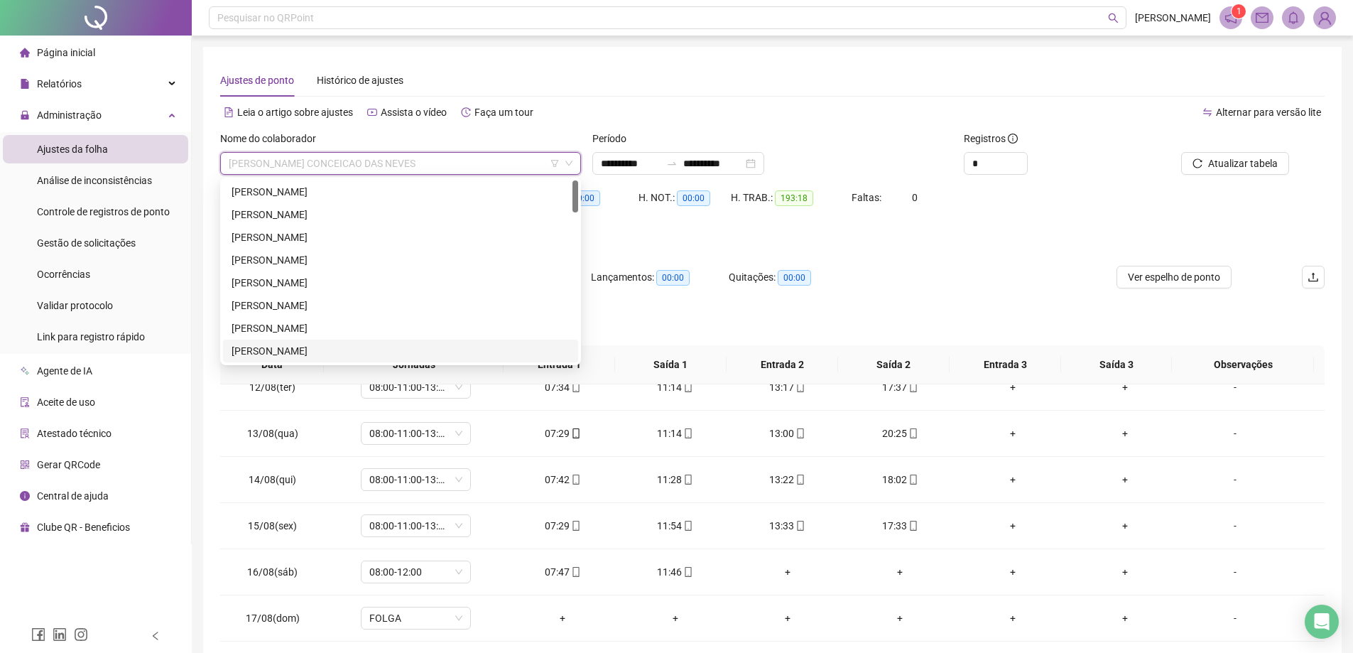
click at [910, 236] on div "HE 1 contabilizada no banco de horas" at bounding box center [772, 237] width 1104 height 16
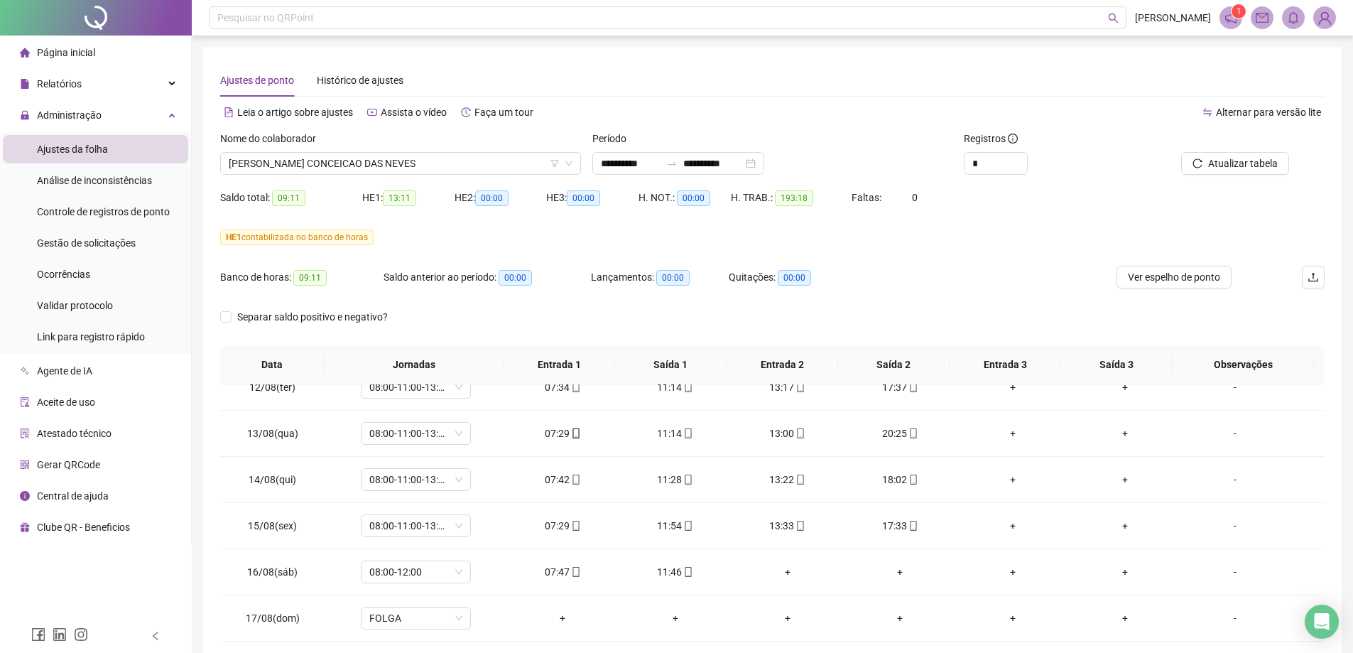
click at [368, 175] on div "Nome do colaborador [PERSON_NAME] [PERSON_NAME]" at bounding box center [400, 158] width 372 height 55
click at [349, 169] on span "[PERSON_NAME] CONCEICAO DAS NEVES" at bounding box center [401, 163] width 344 height 21
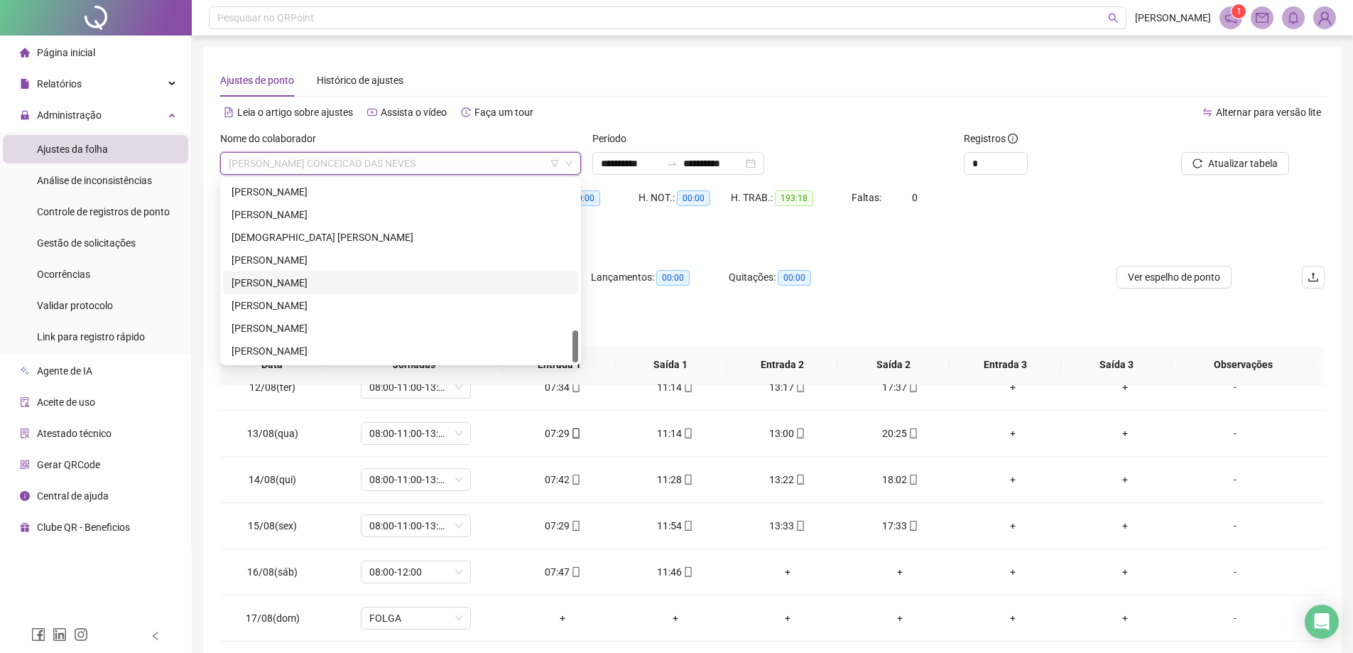
scroll to position [71, 0]
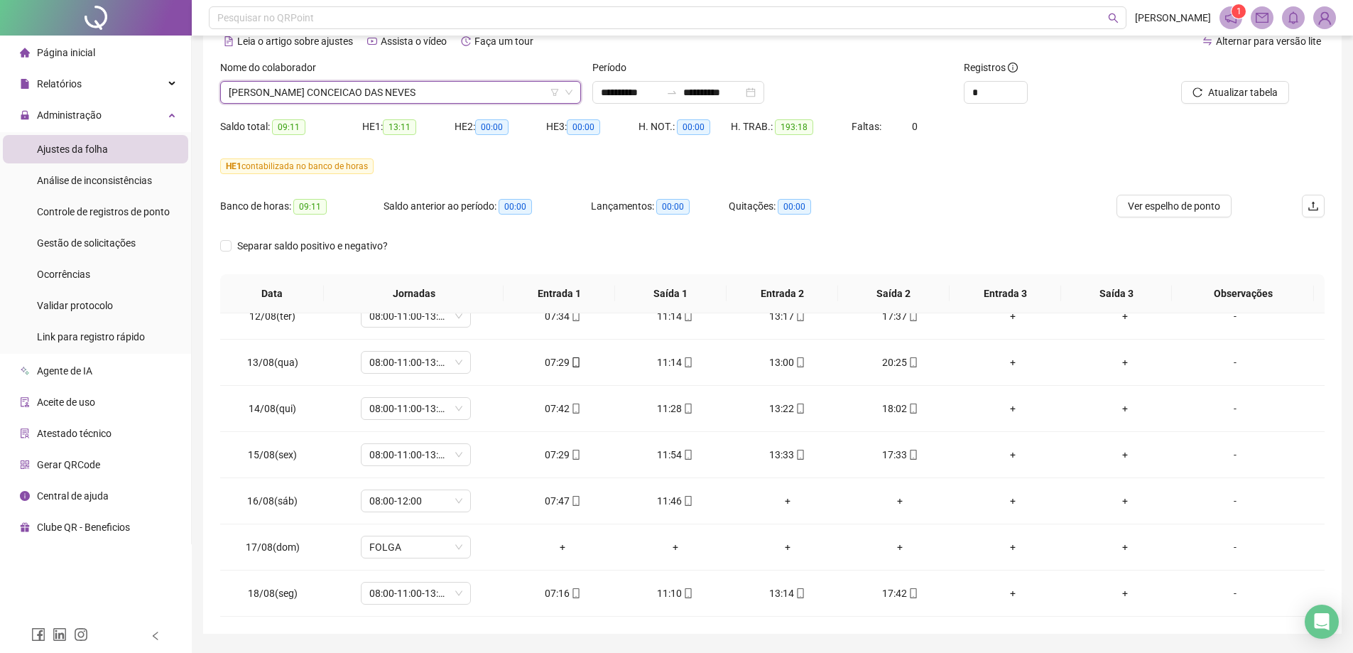
click at [672, 253] on div "Separar saldo positivo e negativo?" at bounding box center [772, 254] width 1104 height 40
click at [316, 89] on span "[PERSON_NAME] CONCEICAO DAS NEVES" at bounding box center [401, 92] width 344 height 21
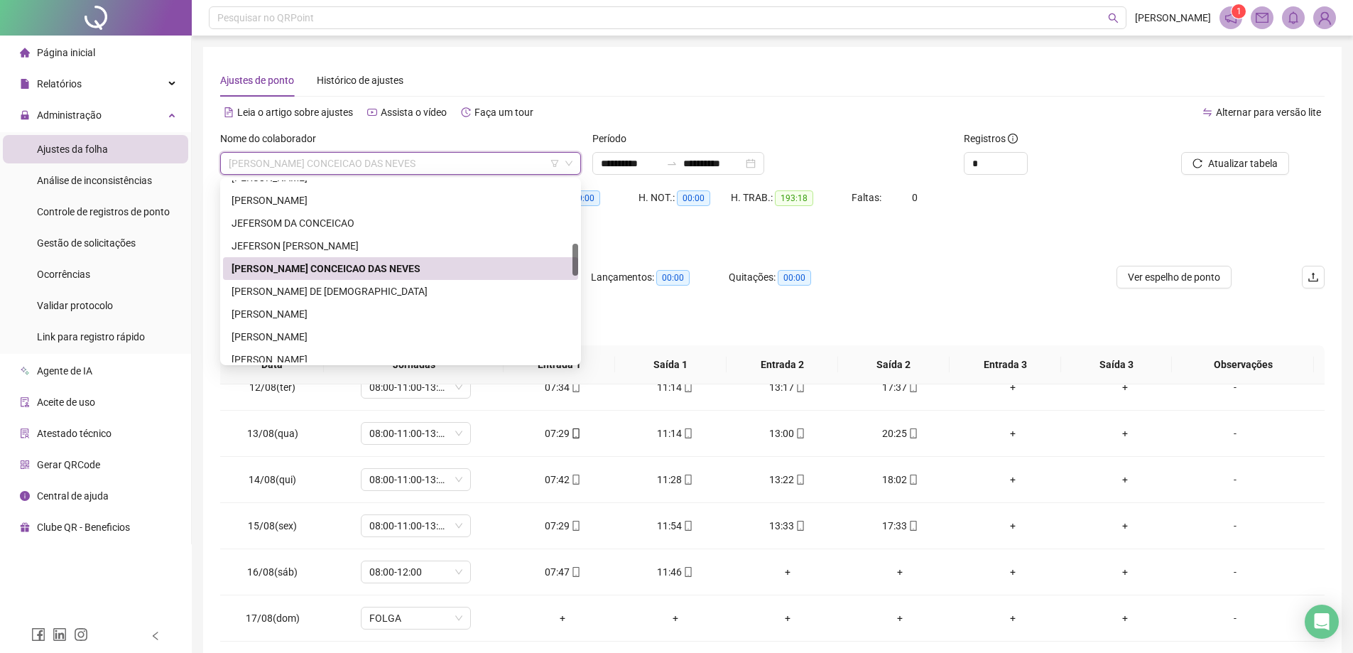
scroll to position [284, 0]
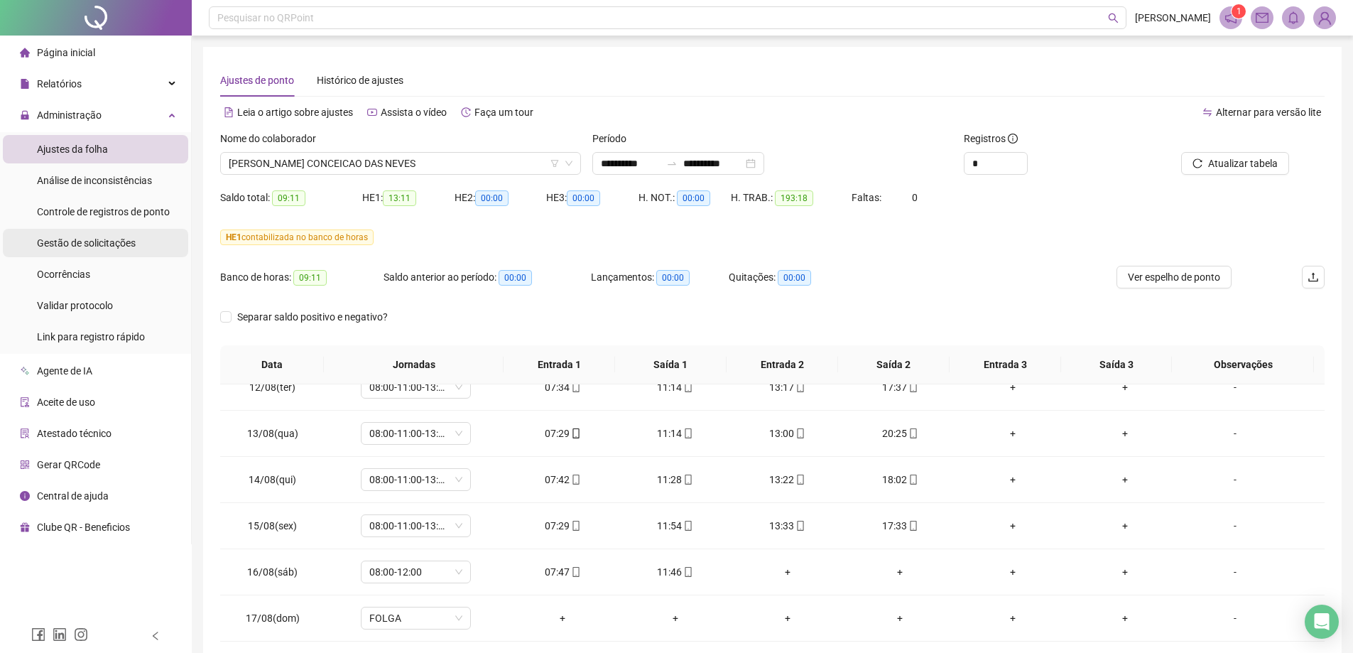
click at [58, 250] on div "Gestão de solicitações" at bounding box center [86, 243] width 99 height 28
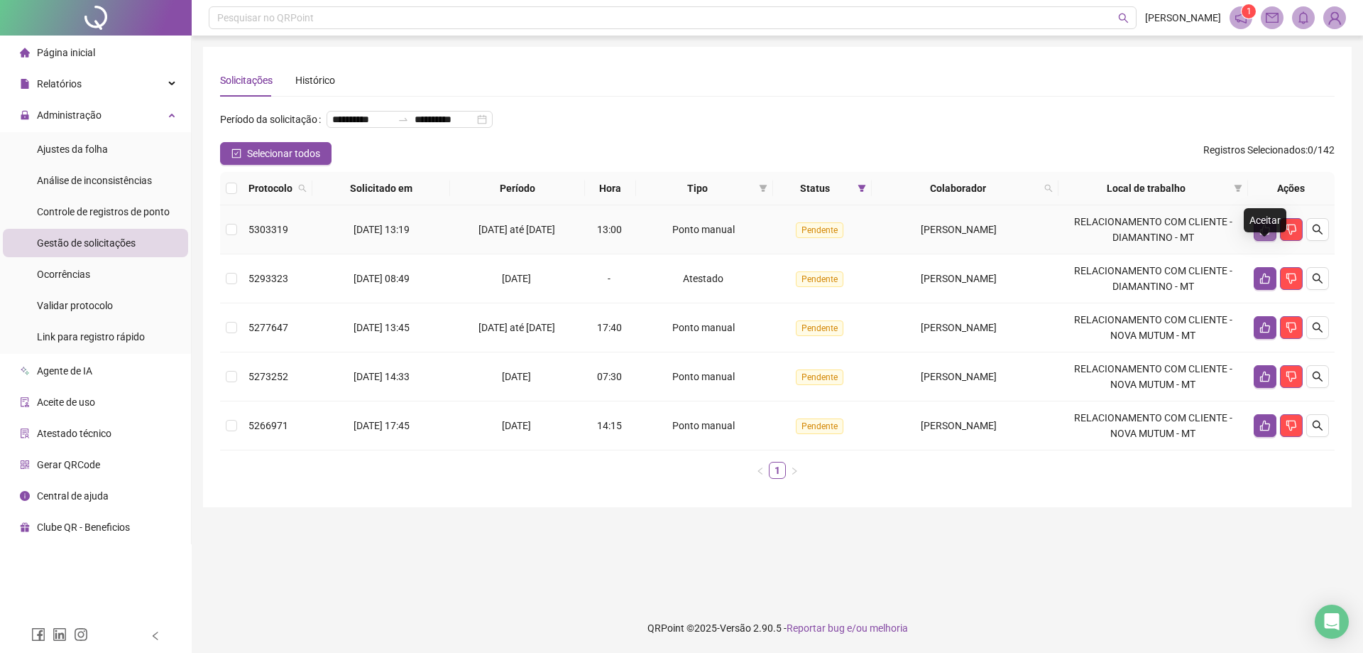
click at [1266, 235] on icon "like" at bounding box center [1265, 229] width 11 height 11
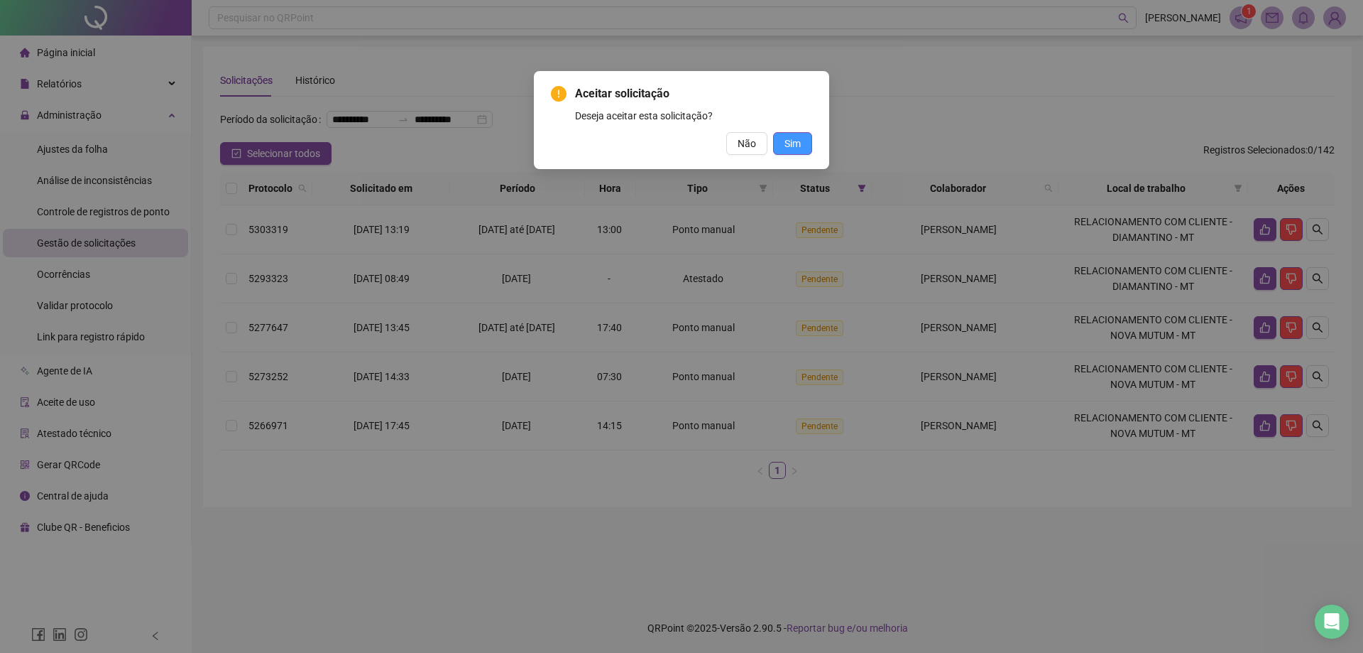
click at [801, 153] on button "Sim" at bounding box center [792, 143] width 39 height 23
click at [803, 145] on button "Sim" at bounding box center [792, 143] width 39 height 23
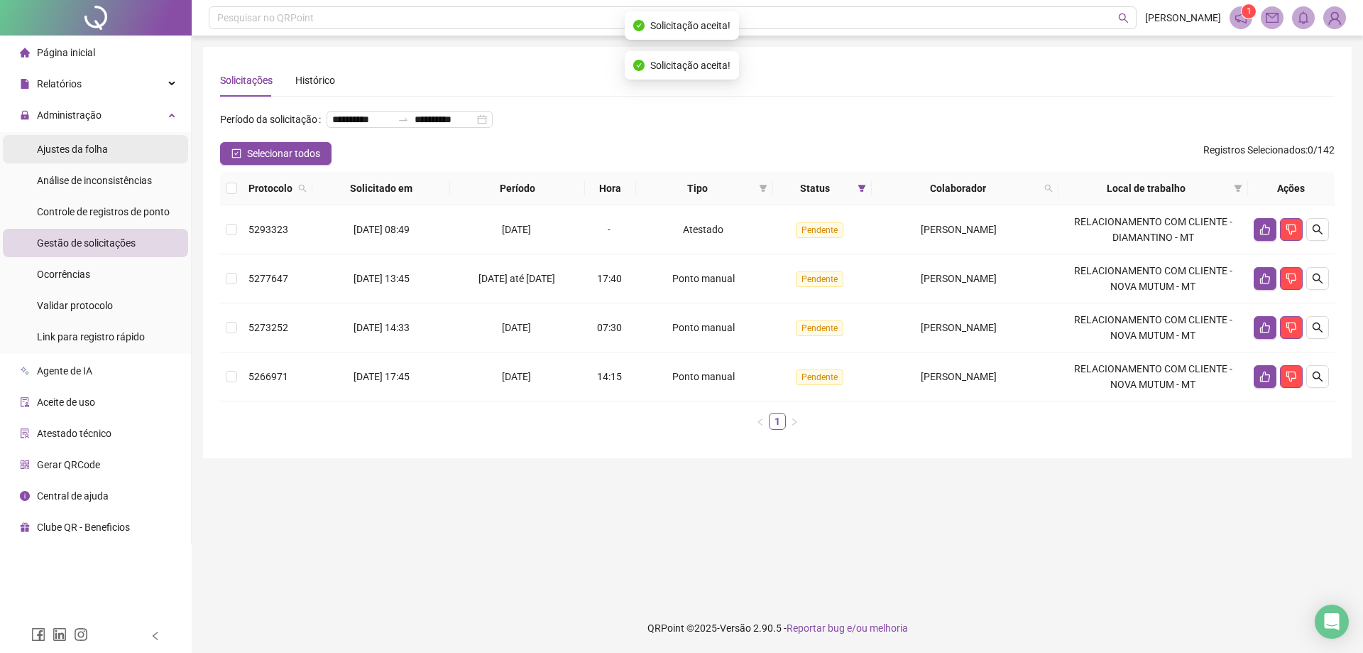
click at [81, 160] on div "Ajustes da folha" at bounding box center [72, 149] width 71 height 28
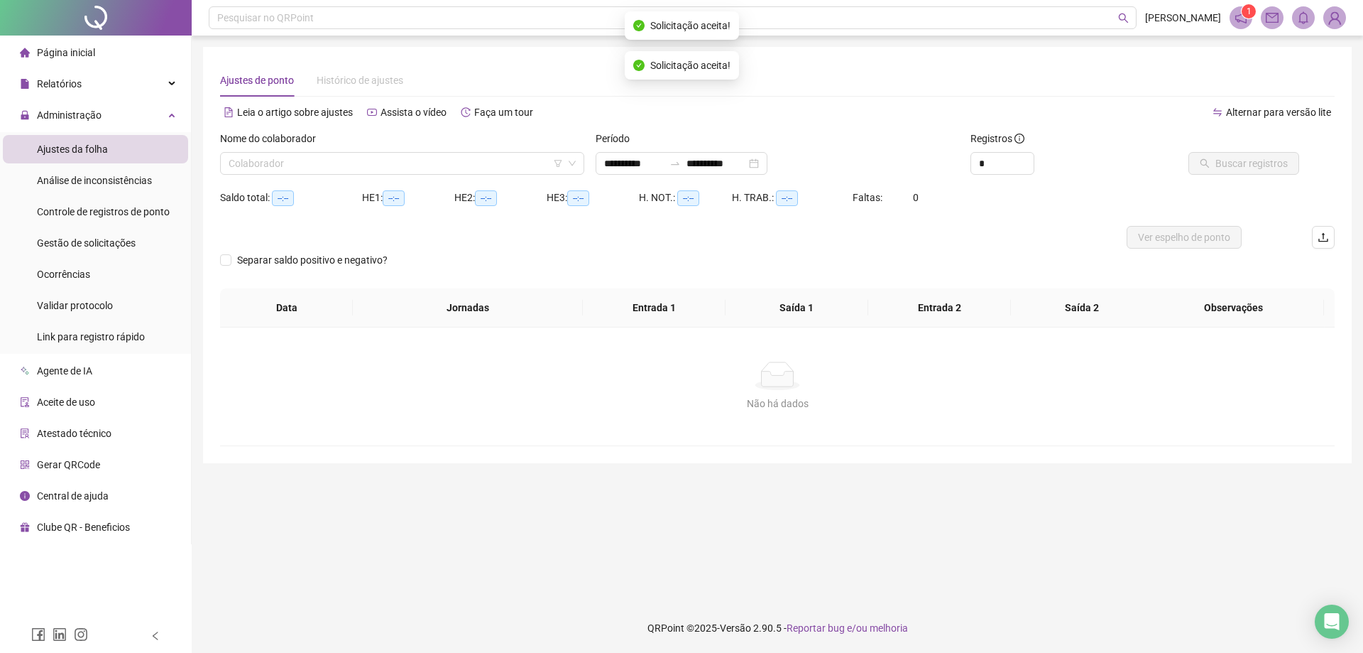
type input "**********"
click at [261, 173] on input "search" at bounding box center [396, 163] width 334 height 21
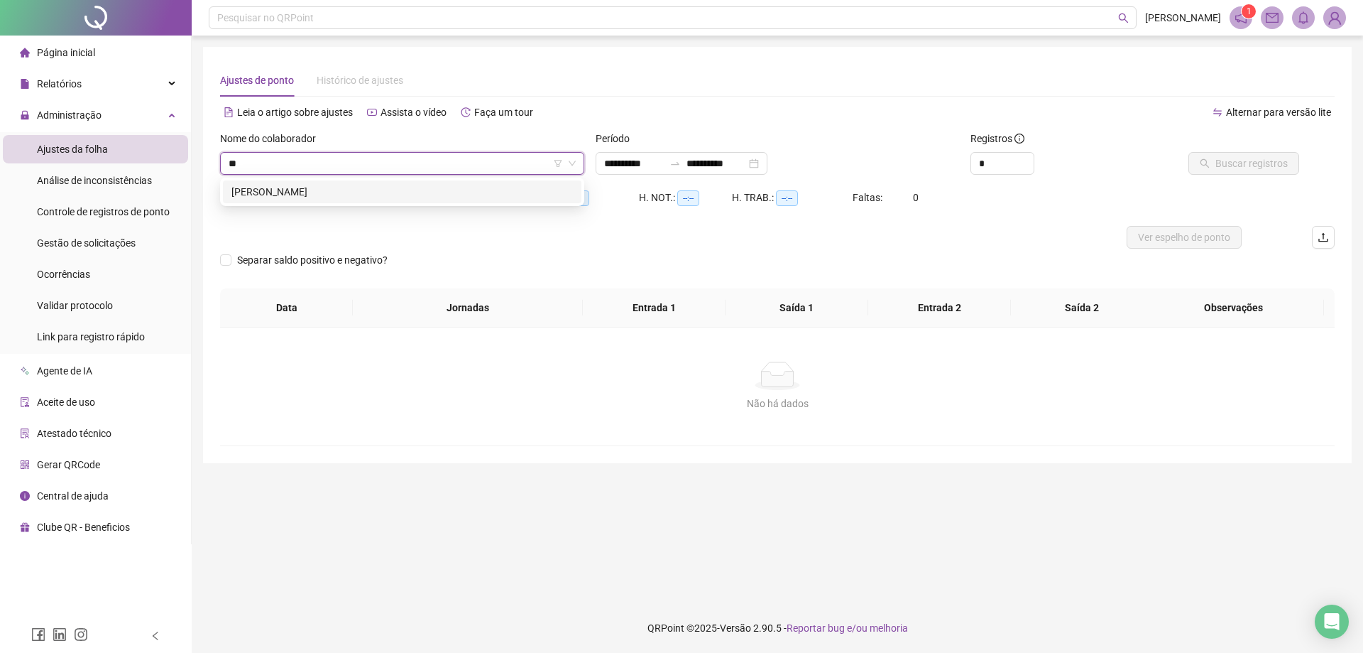
type input "***"
click at [275, 194] on div "[PERSON_NAME]" at bounding box center [402, 192] width 342 height 16
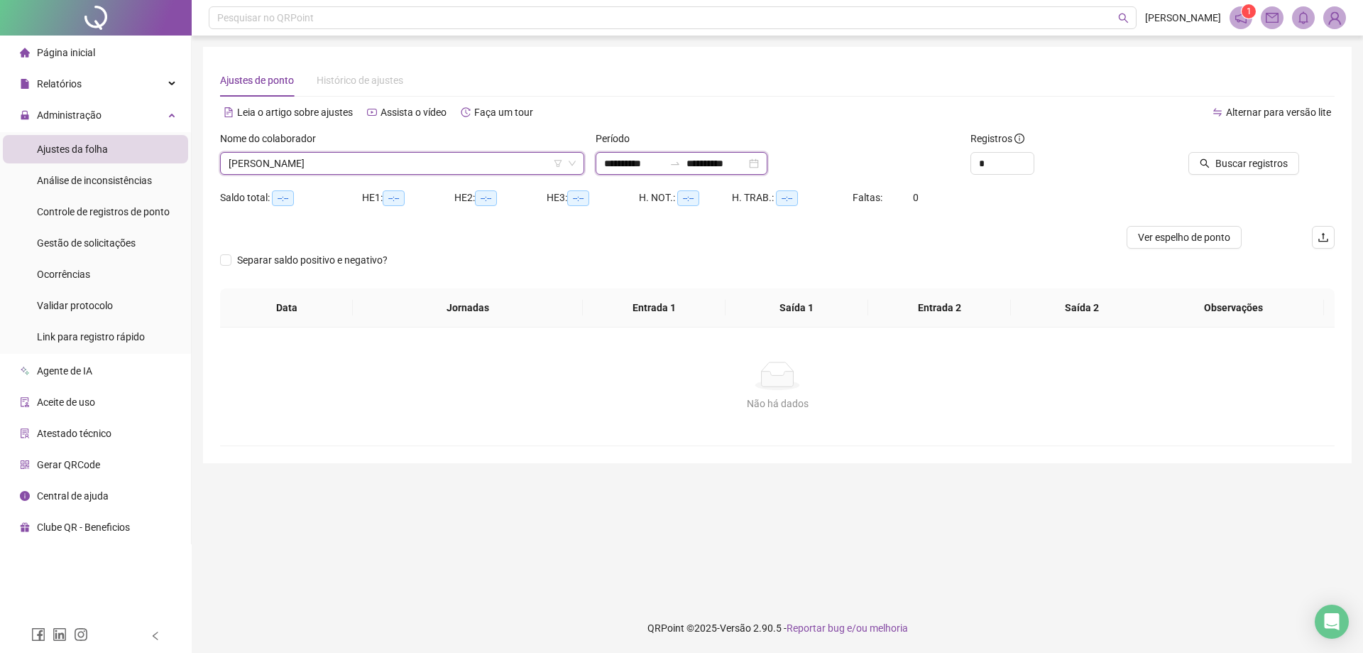
click at [637, 169] on input "**********" at bounding box center [634, 164] width 60 height 16
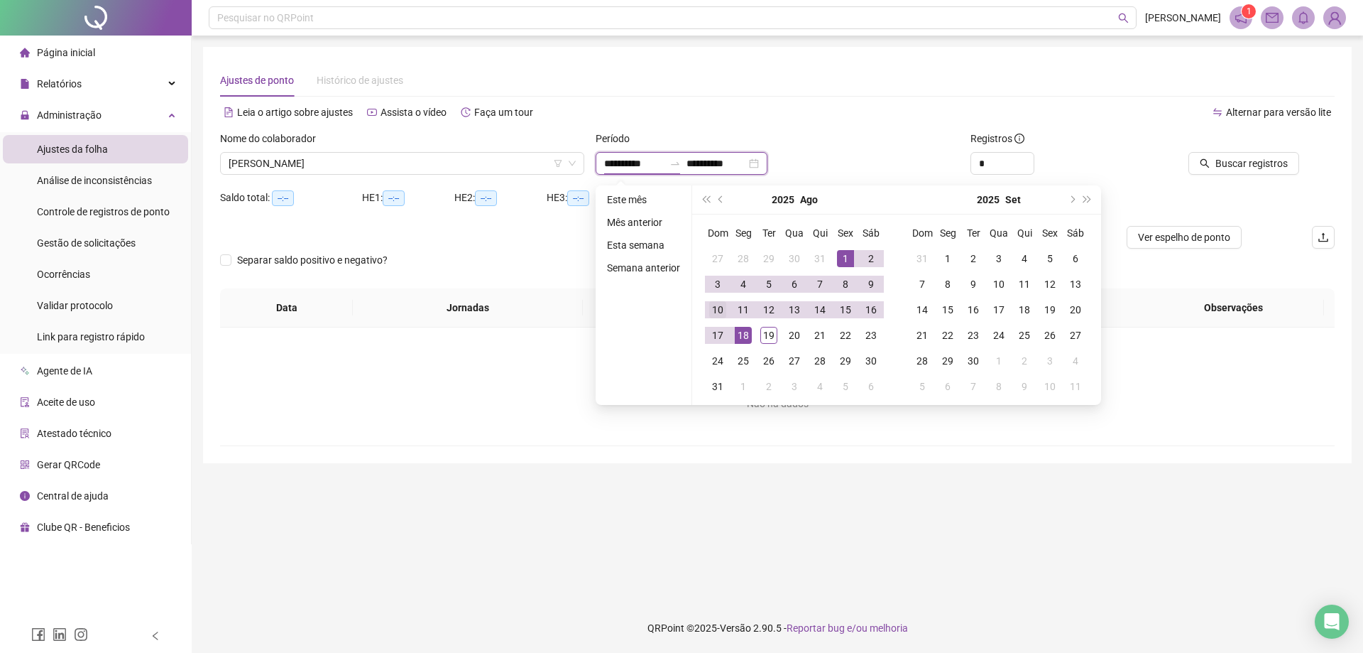
type input "**********"
click at [721, 200] on span "prev-year" at bounding box center [722, 199] width 7 height 7
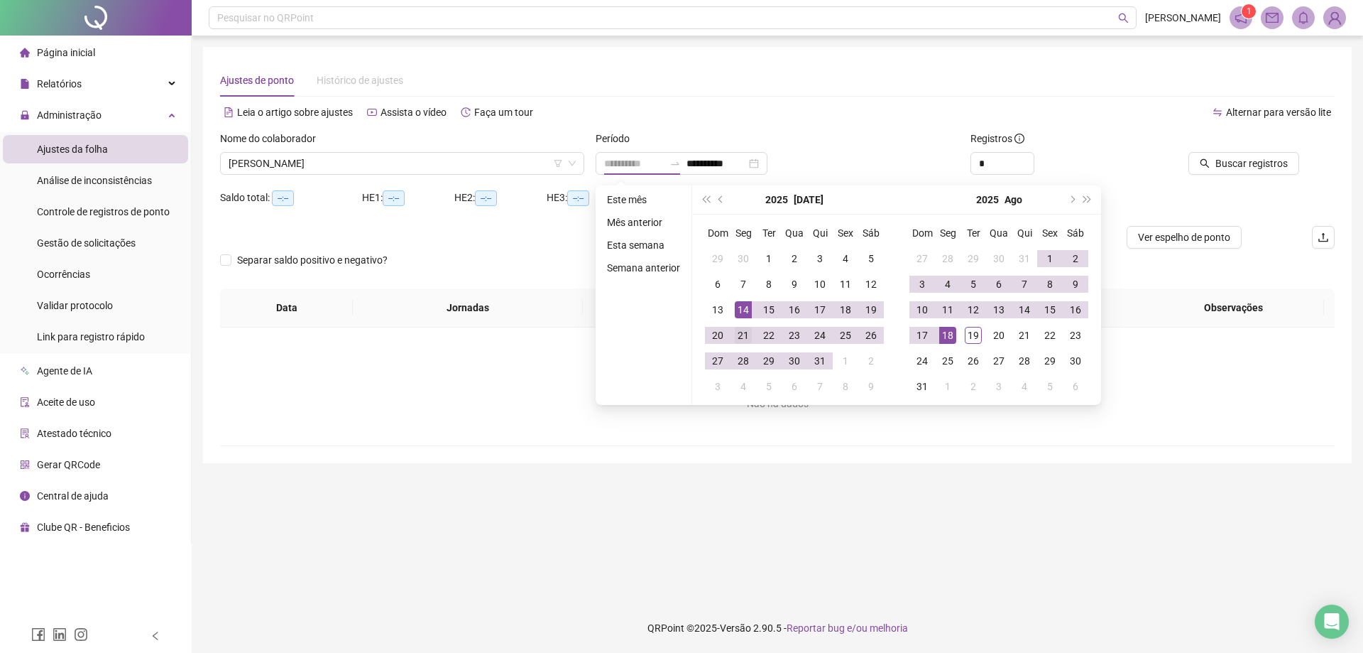
type input "**********"
click at [738, 329] on div "21" at bounding box center [743, 335] width 17 height 17
type input "**********"
click at [948, 335] on div "18" at bounding box center [947, 335] width 17 height 17
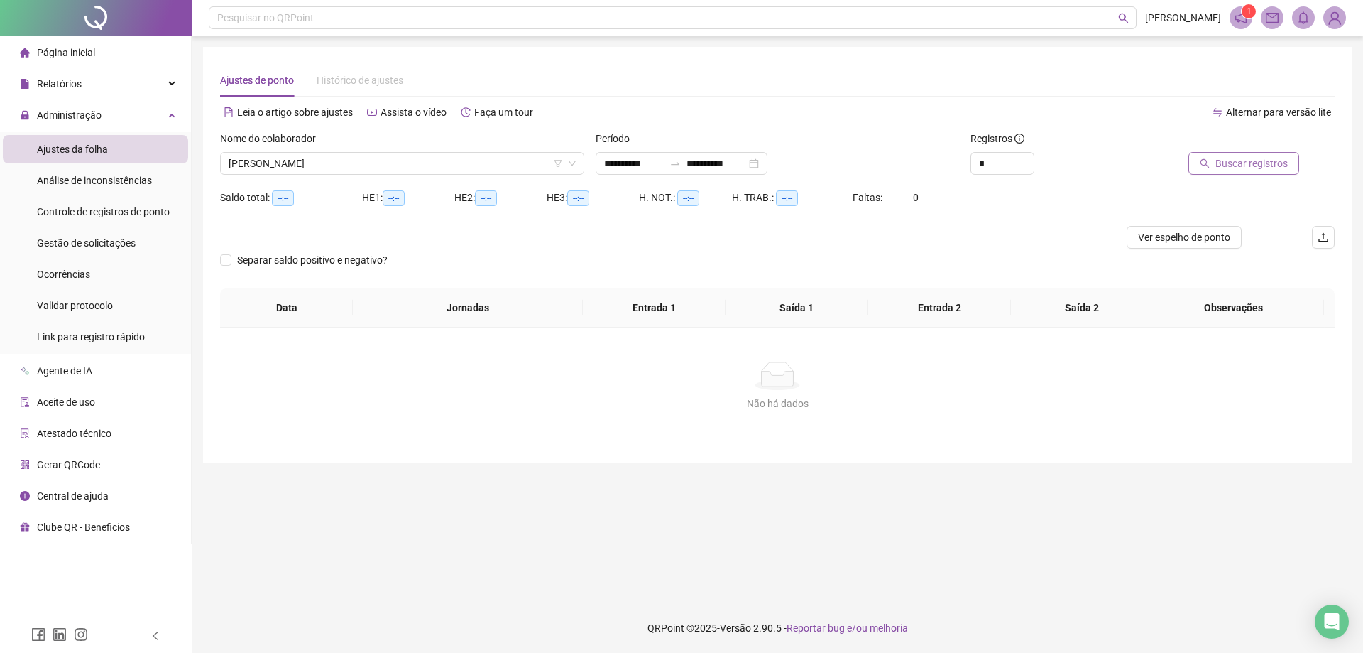
click at [1258, 167] on span "Buscar registros" at bounding box center [1252, 164] width 72 height 16
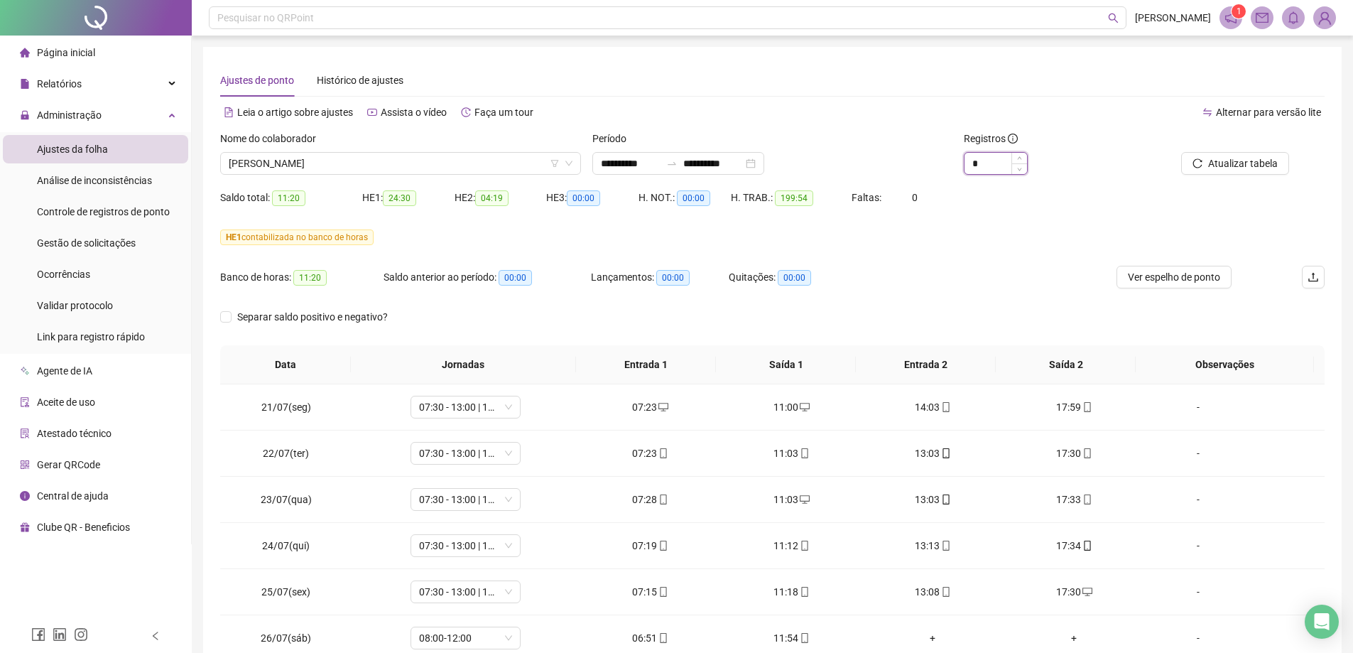
click at [982, 170] on input "*" at bounding box center [995, 163] width 62 height 21
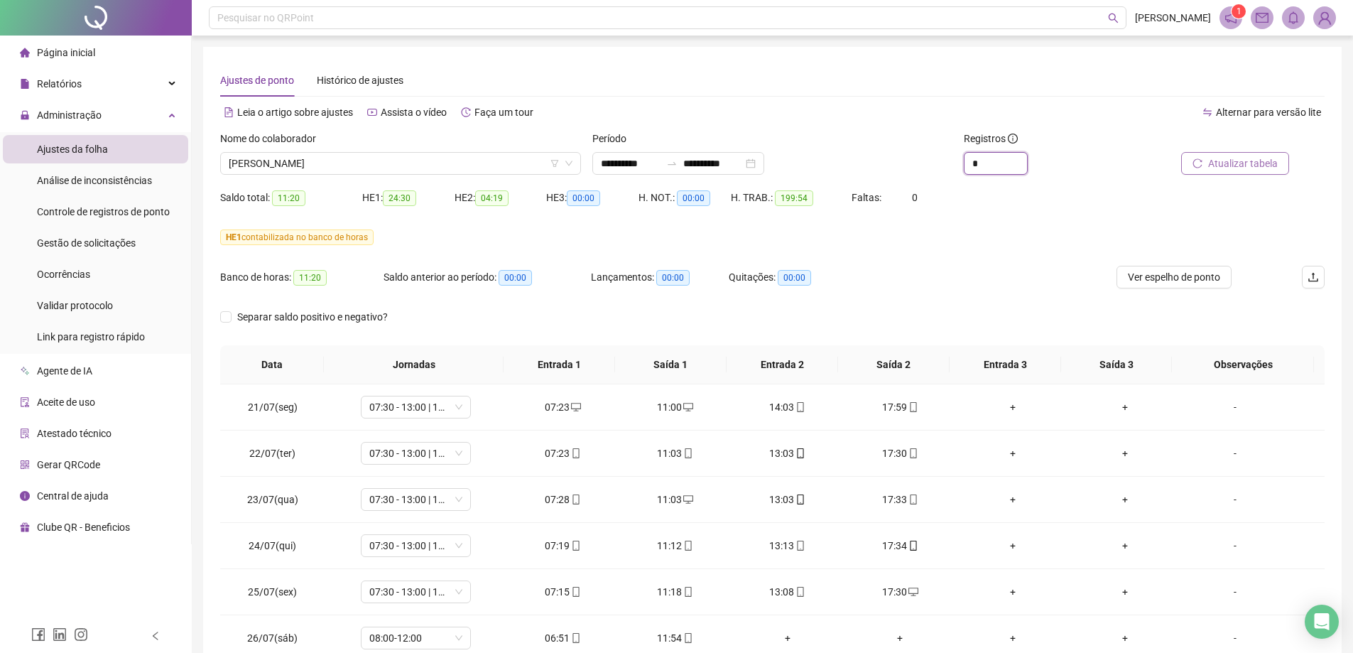
type input "*"
click at [1249, 168] on span "Atualizar tabela" at bounding box center [1243, 164] width 70 height 16
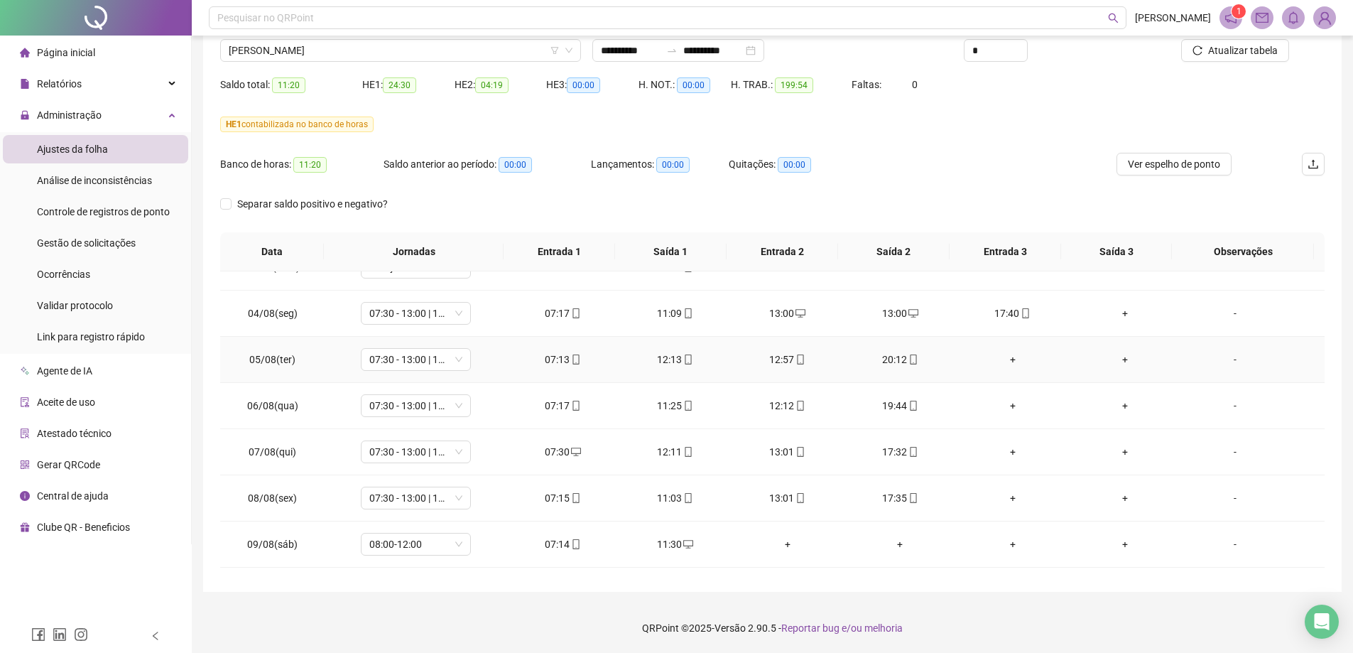
scroll to position [639, 0]
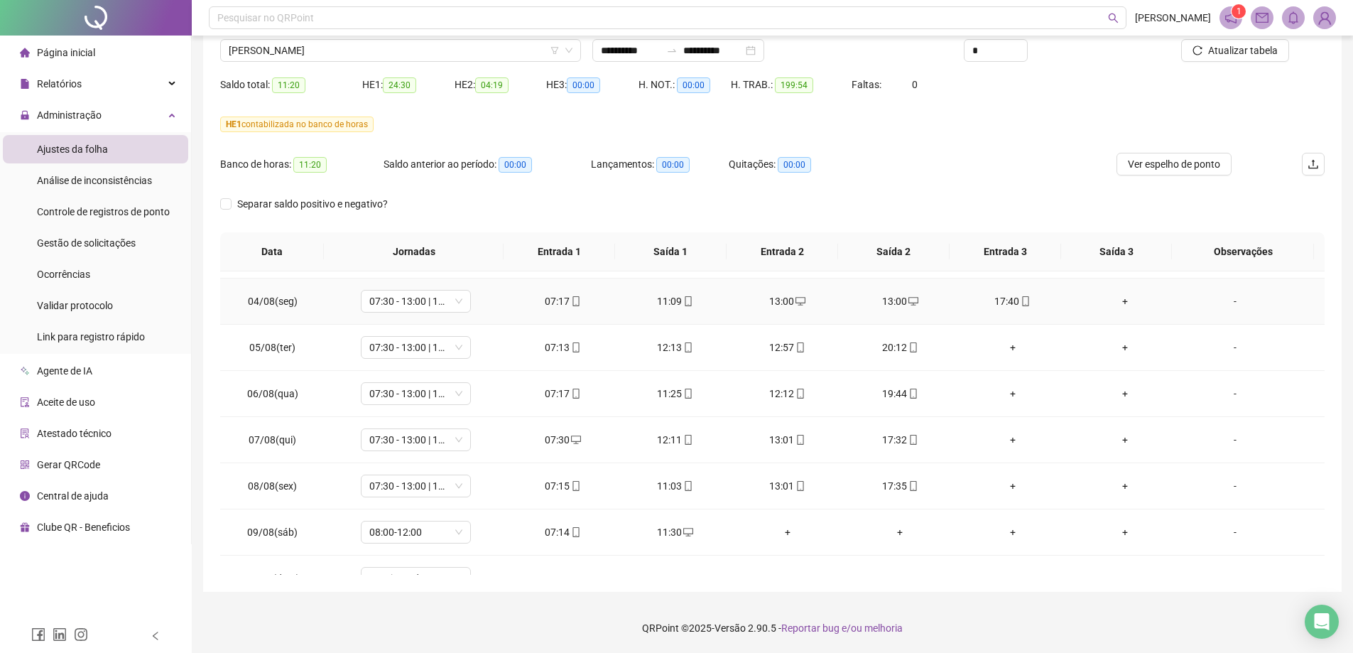
click at [785, 303] on div "13:00" at bounding box center [787, 301] width 89 height 16
type input "**********"
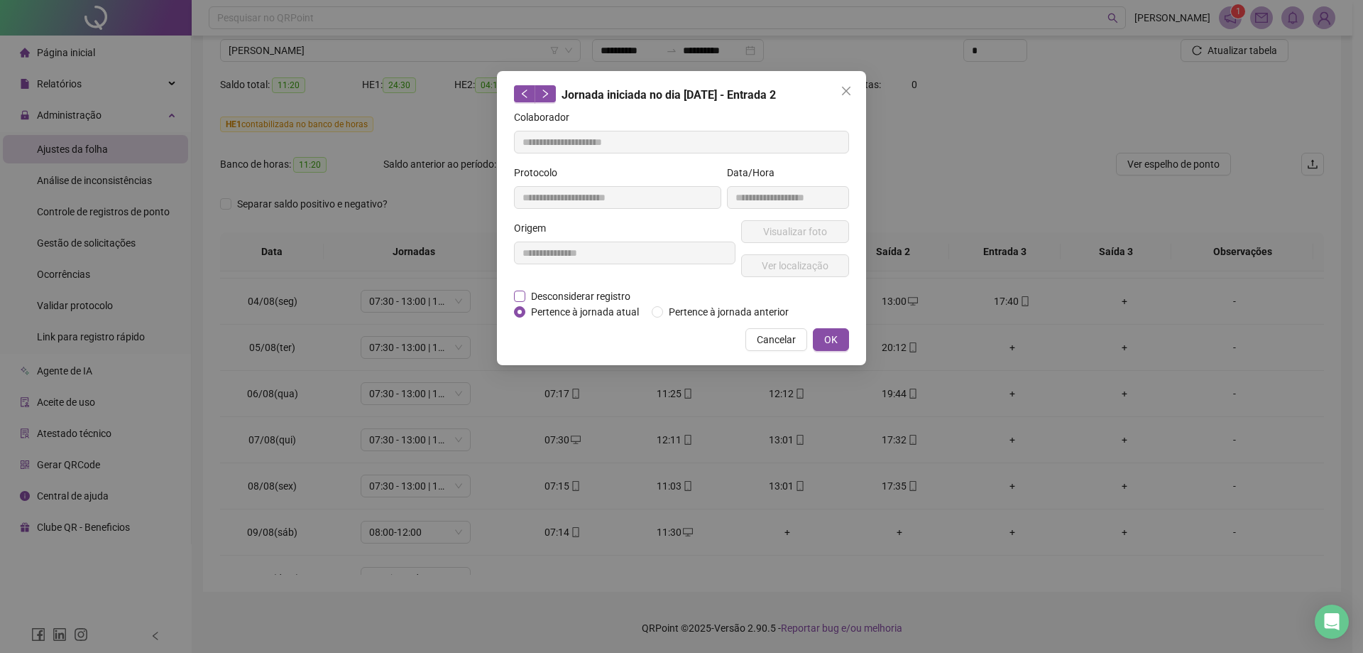
click at [566, 302] on span "Desconsiderar registro" at bounding box center [580, 296] width 111 height 16
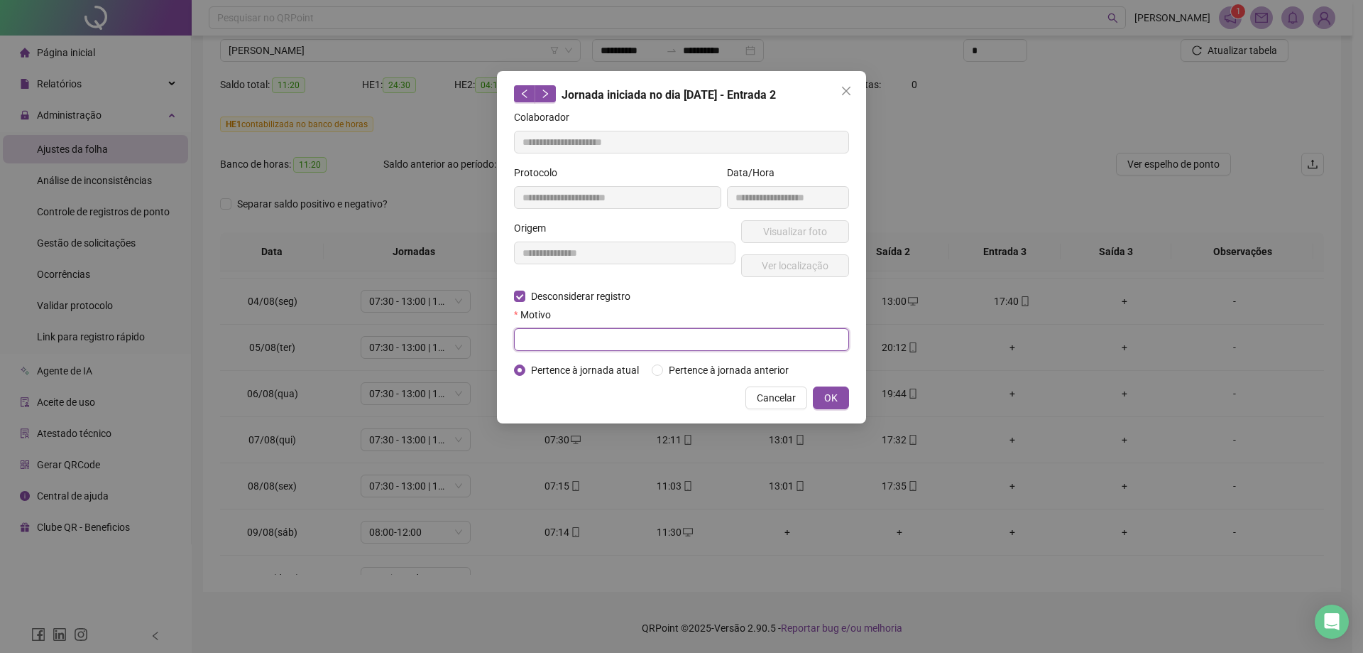
click at [551, 335] on input "text" at bounding box center [681, 339] width 335 height 23
type input "**********"
click at [838, 405] on button "OK" at bounding box center [831, 397] width 36 height 23
click at [844, 400] on div "**********" at bounding box center [681, 326] width 1363 height 653
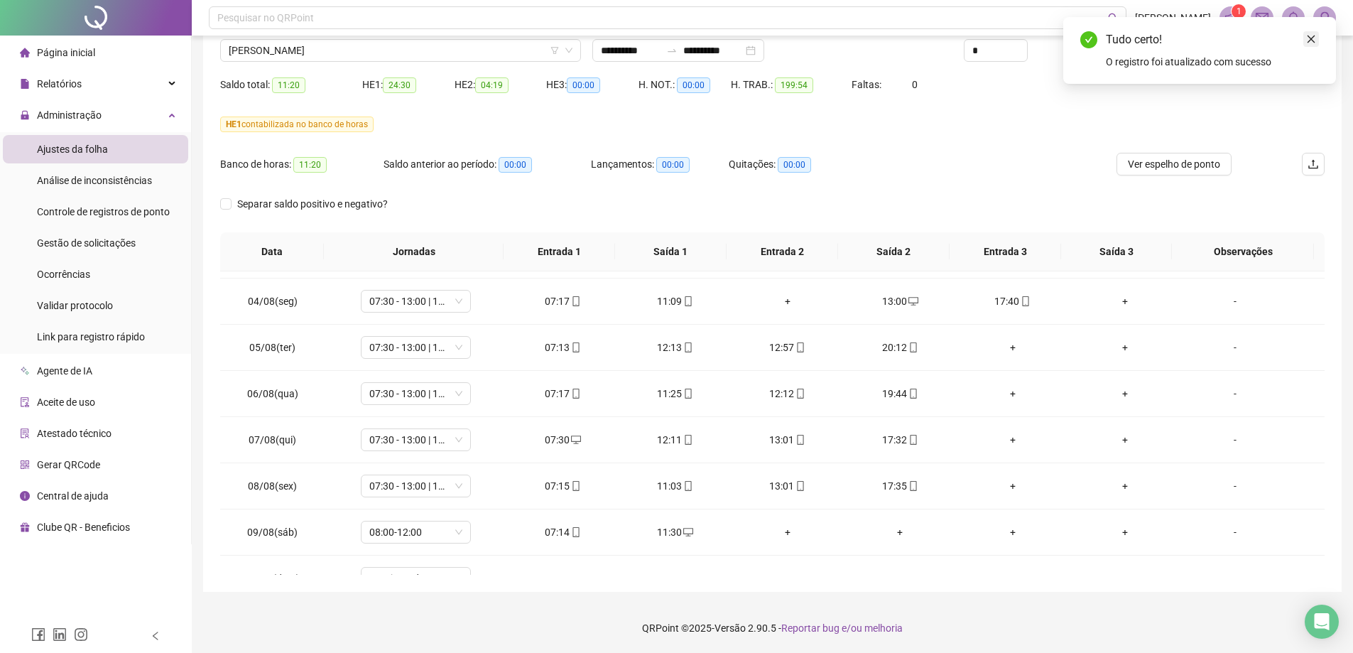
click at [1313, 39] on icon "close" at bounding box center [1311, 39] width 10 height 10
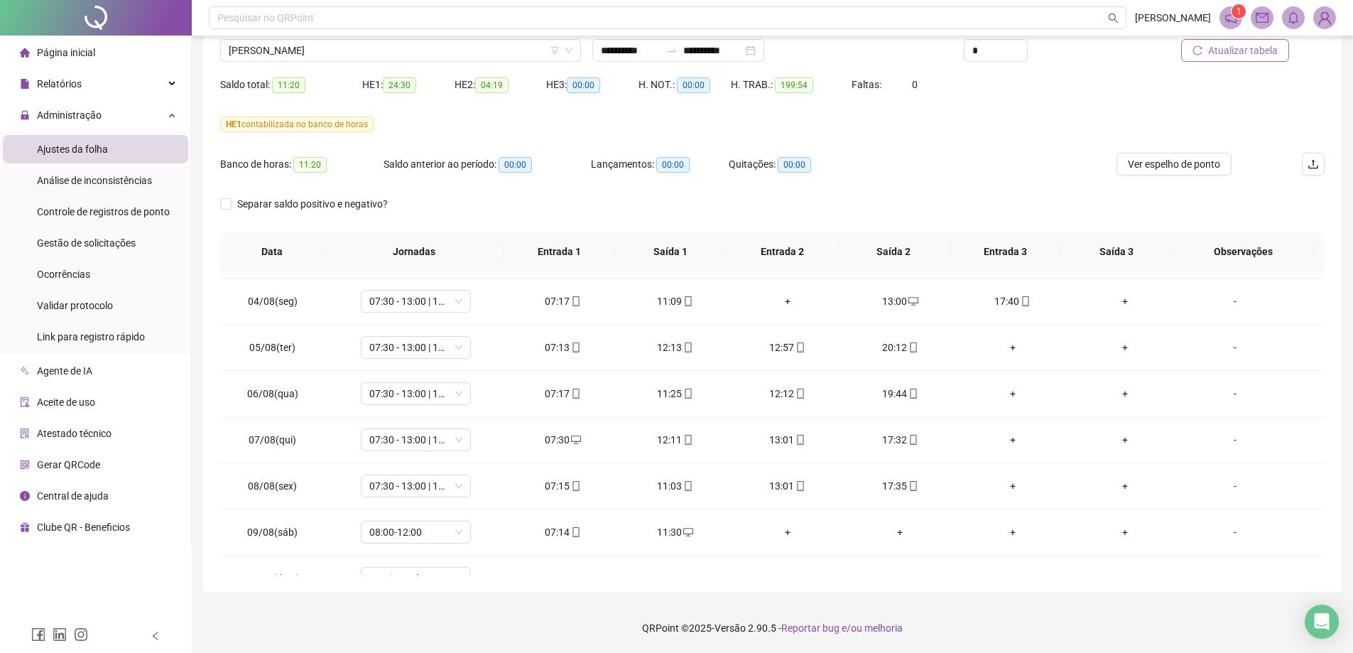
click at [1263, 57] on span "Atualizar tabela" at bounding box center [1243, 51] width 70 height 16
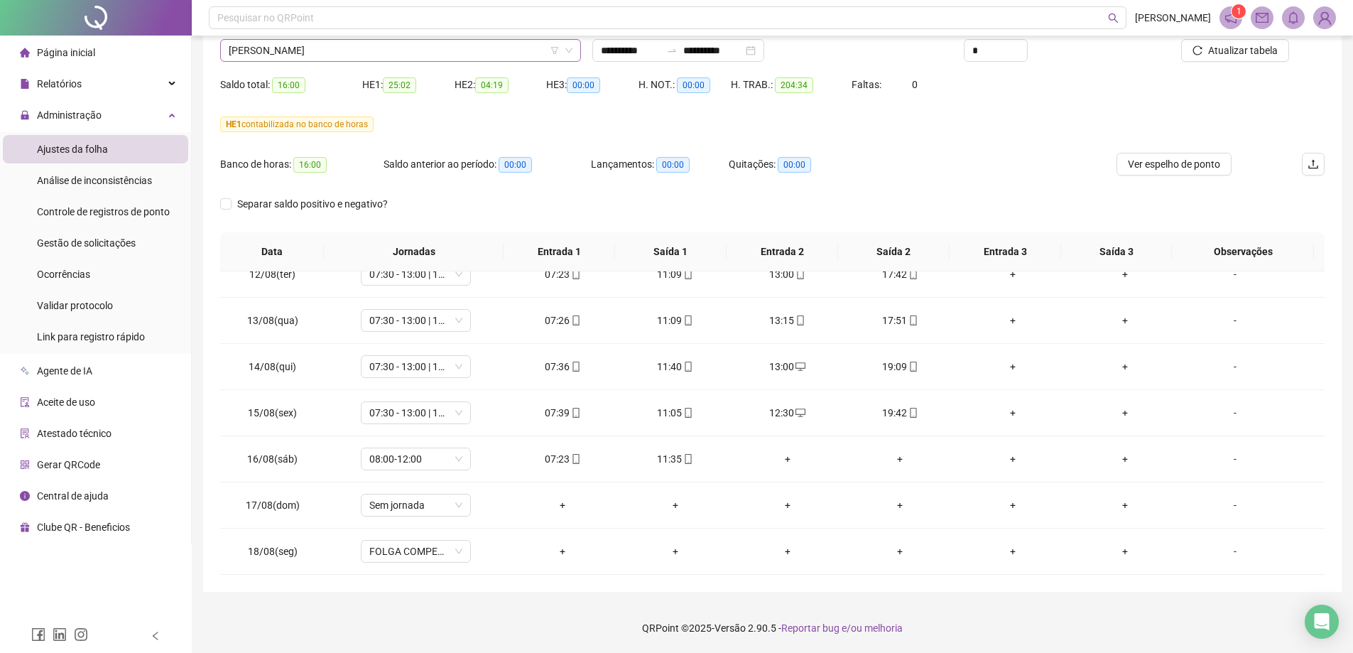
click at [290, 53] on span "[PERSON_NAME]" at bounding box center [401, 50] width 344 height 21
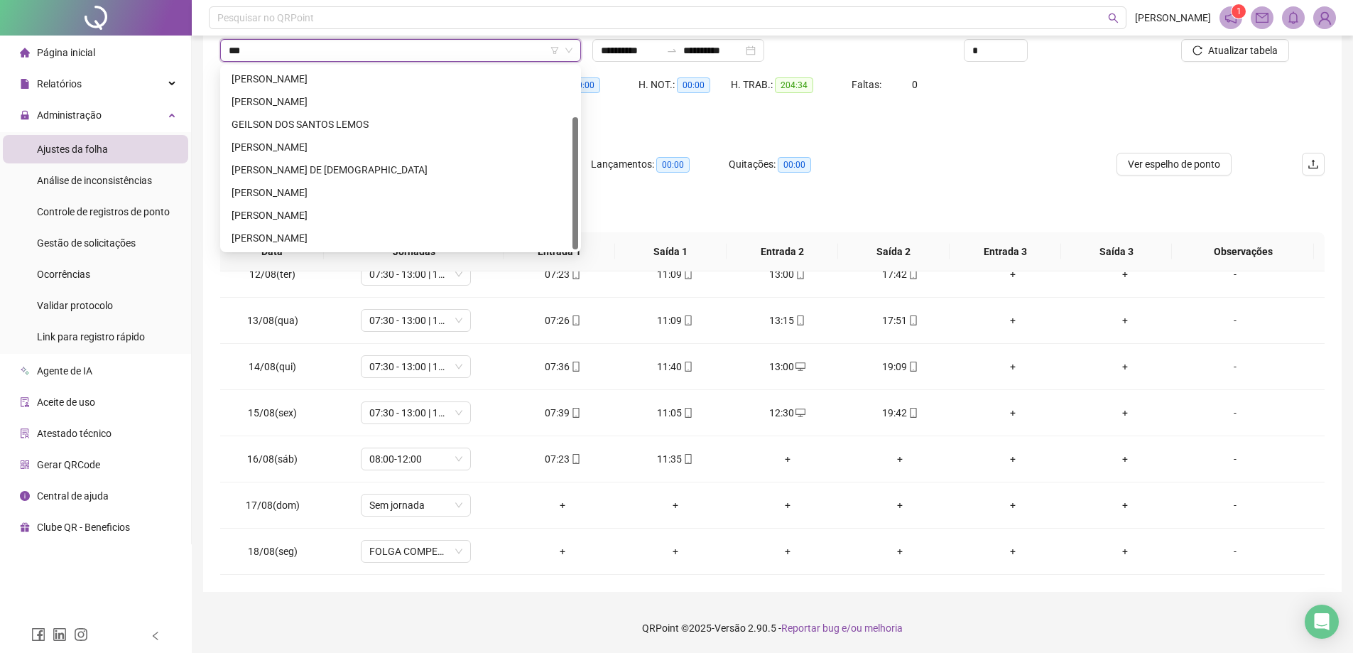
scroll to position [0, 0]
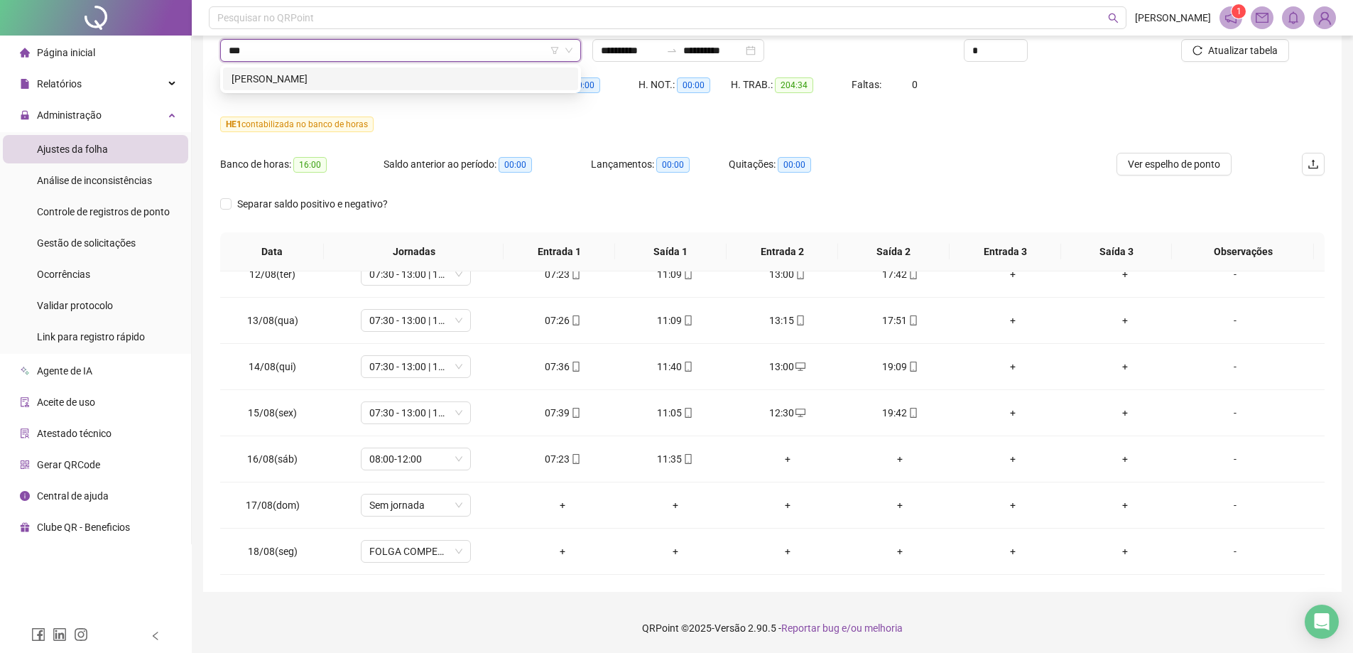
type input "****"
click at [364, 84] on div "[PERSON_NAME]" at bounding box center [400, 79] width 338 height 16
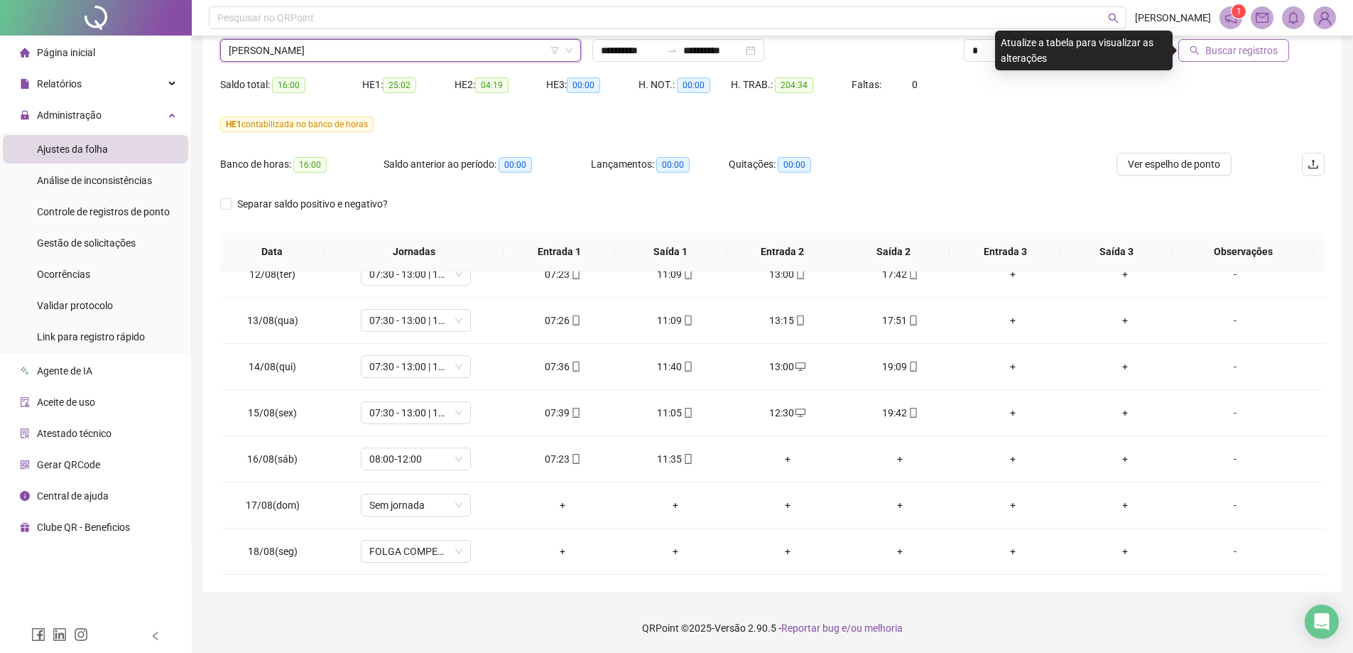
click at [1213, 53] on span "Buscar registros" at bounding box center [1241, 51] width 72 height 16
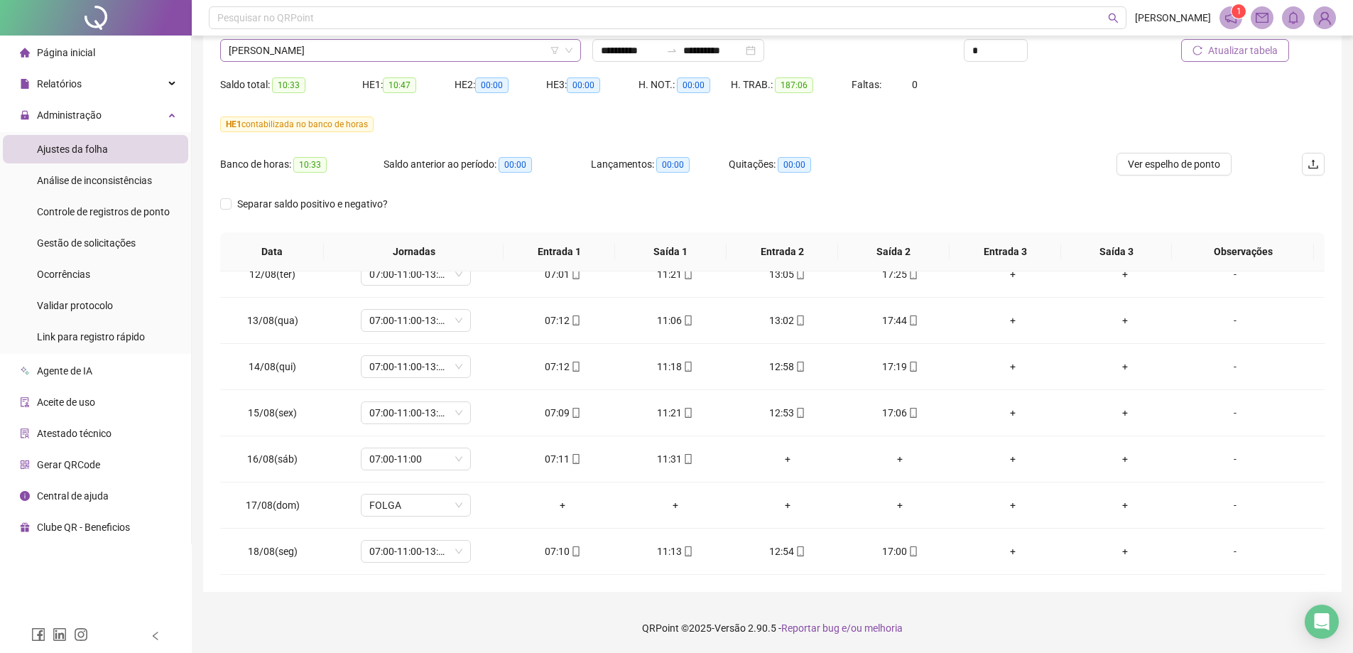
click at [354, 57] on span "[PERSON_NAME]" at bounding box center [401, 50] width 344 height 21
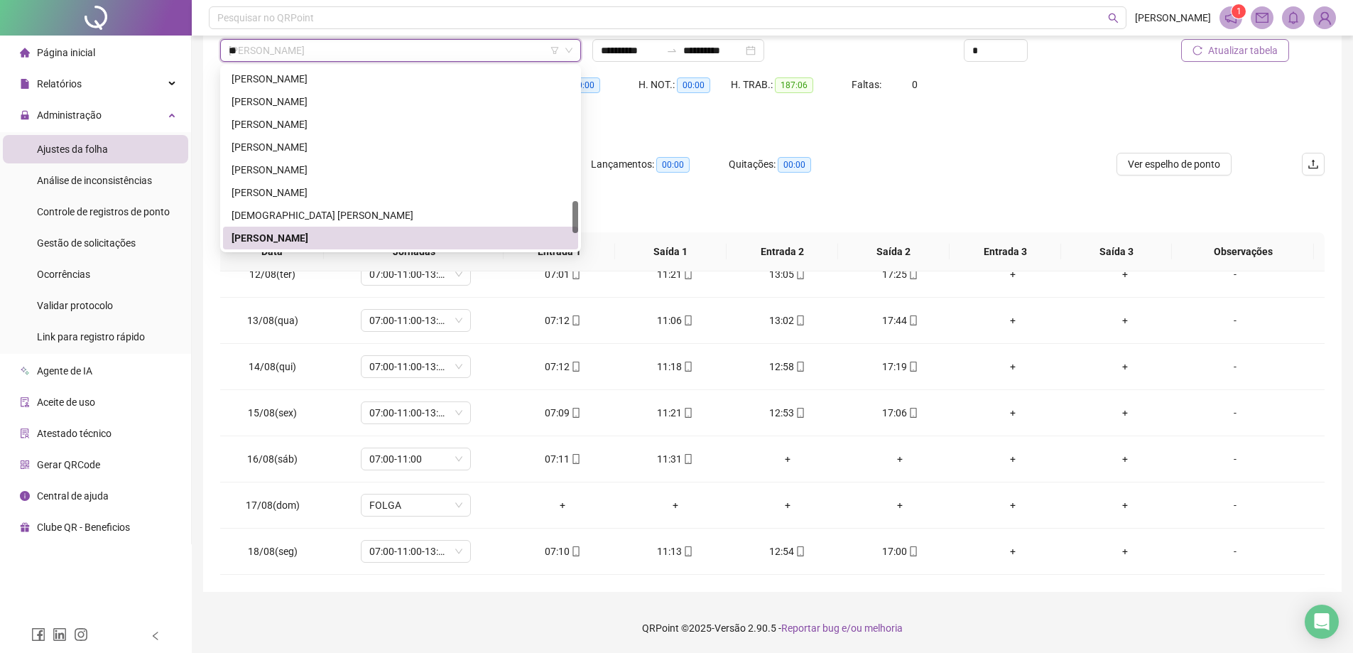
scroll to position [23, 0]
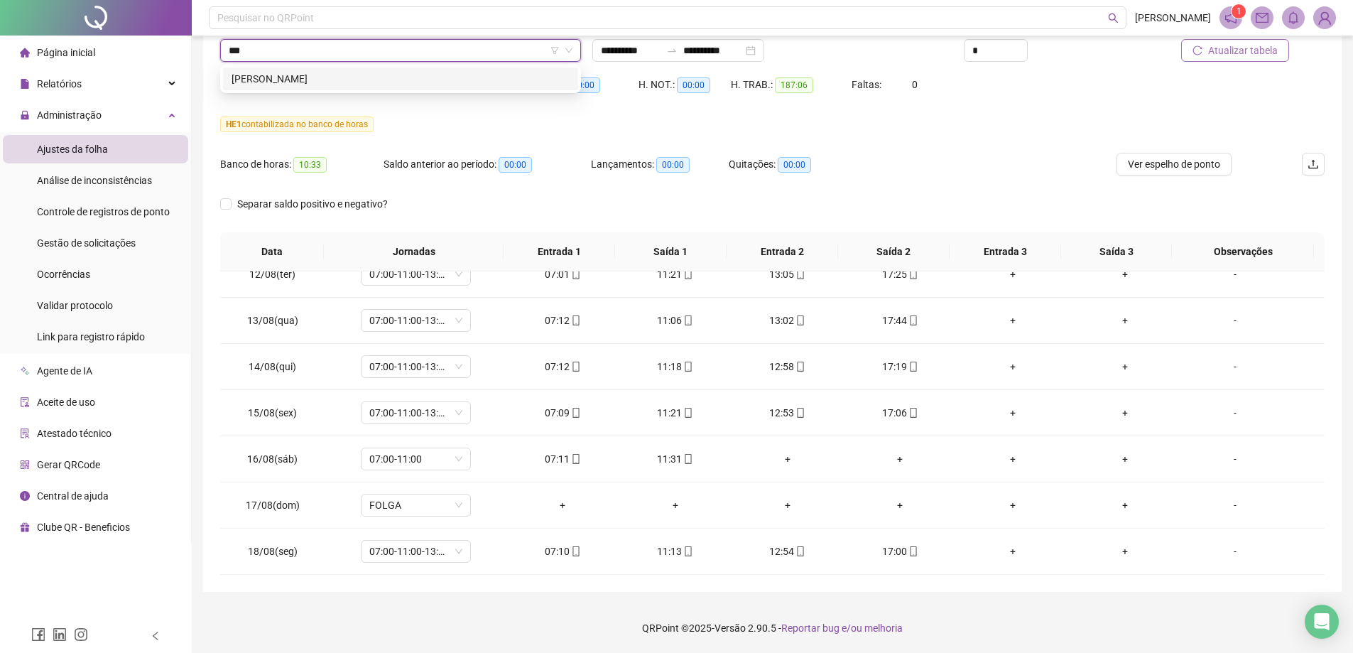
type input "****"
click at [301, 78] on div "[PERSON_NAME]" at bounding box center [400, 79] width 338 height 16
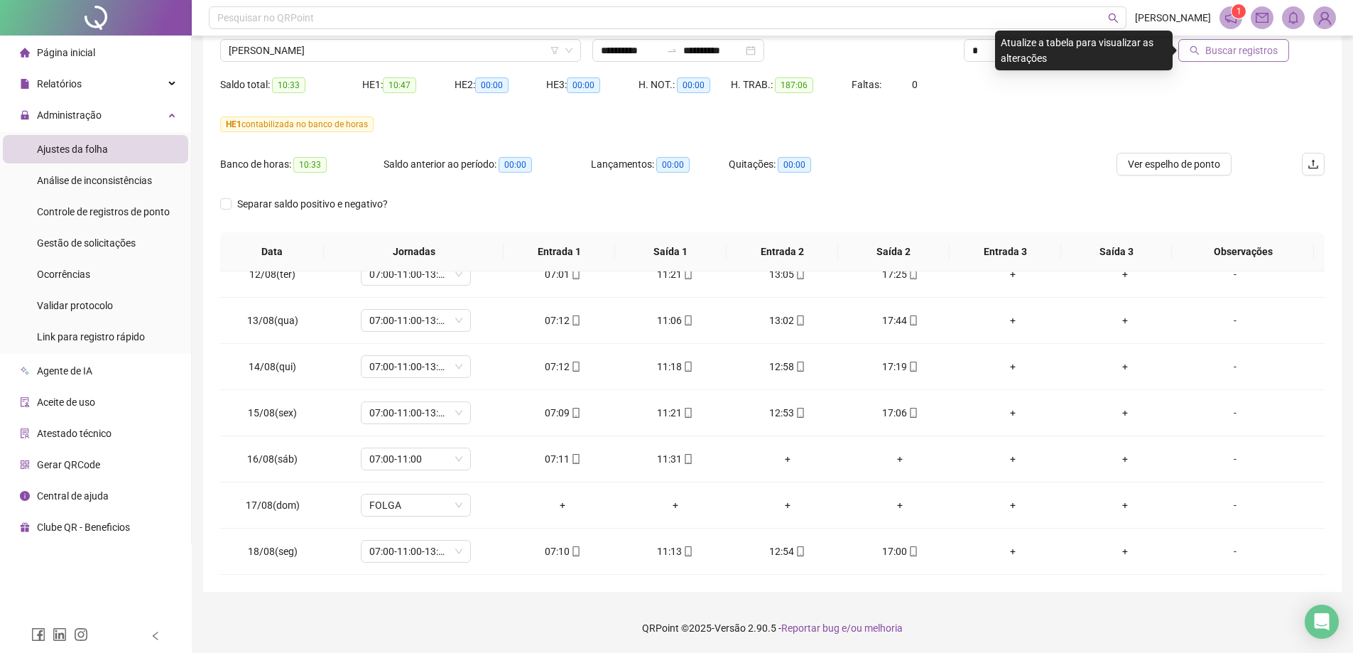
click at [1208, 51] on span "Buscar registros" at bounding box center [1241, 51] width 72 height 16
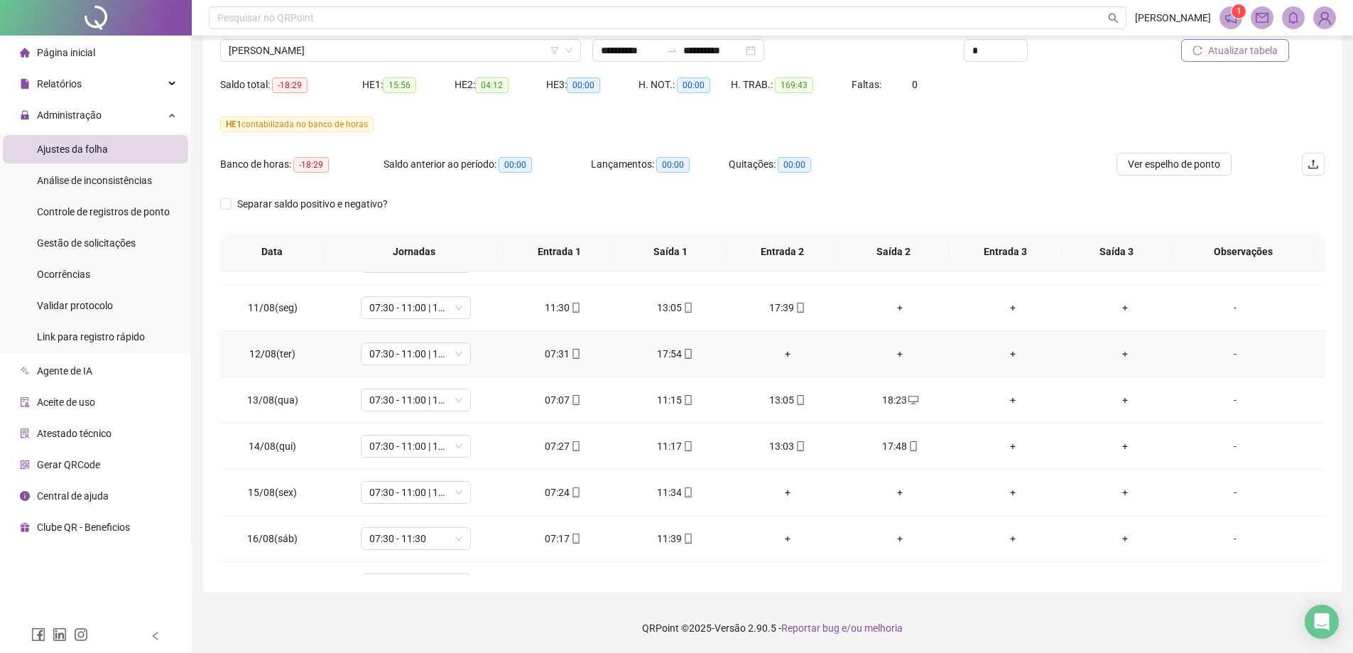
scroll to position [1035, 0]
